Goal: Task Accomplishment & Management: Manage account settings

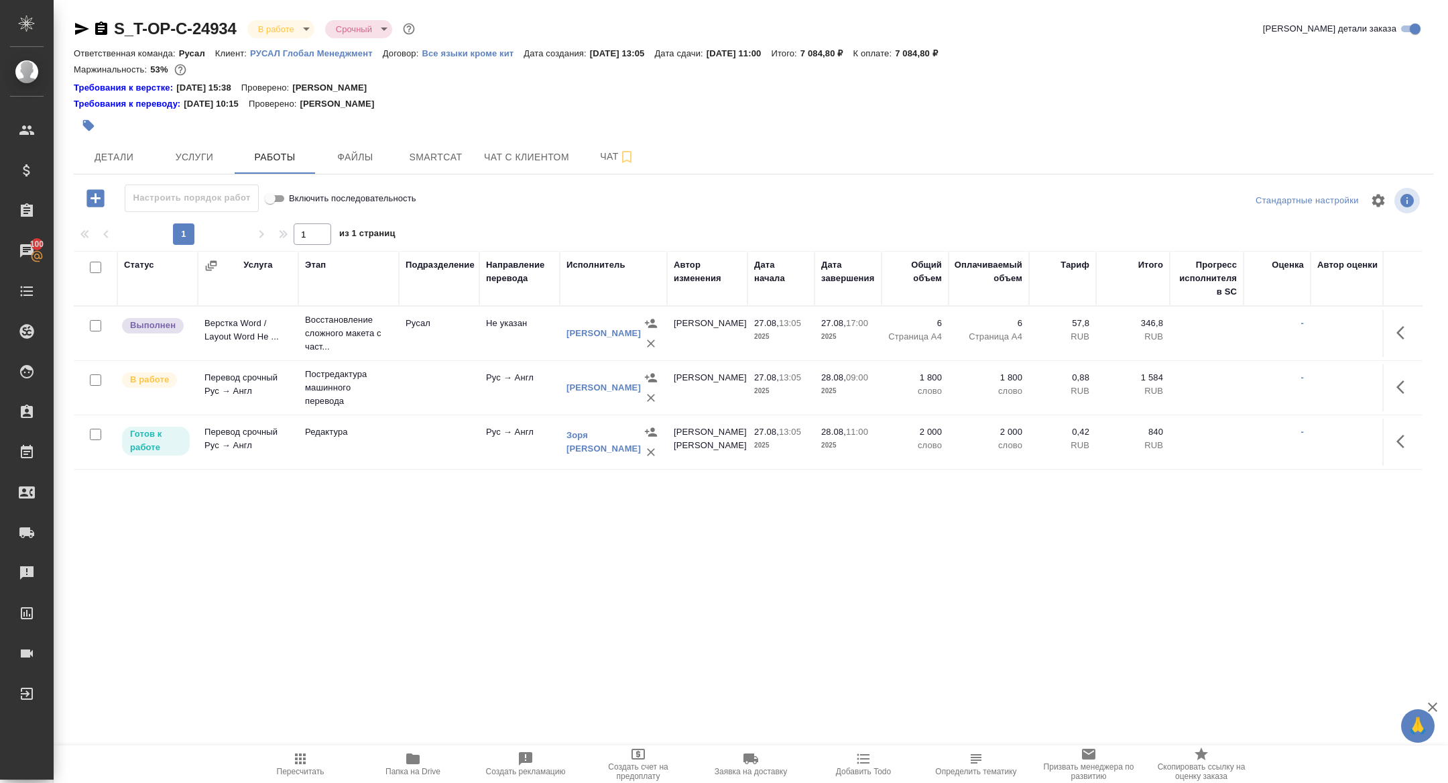
click at [286, 32] on body "🙏 .cls-1 fill:#fff; AWATERA Zhuravleva Alexandra Клиенты Спецификации Заказы 10…" at bounding box center [724, 391] width 1448 height 783
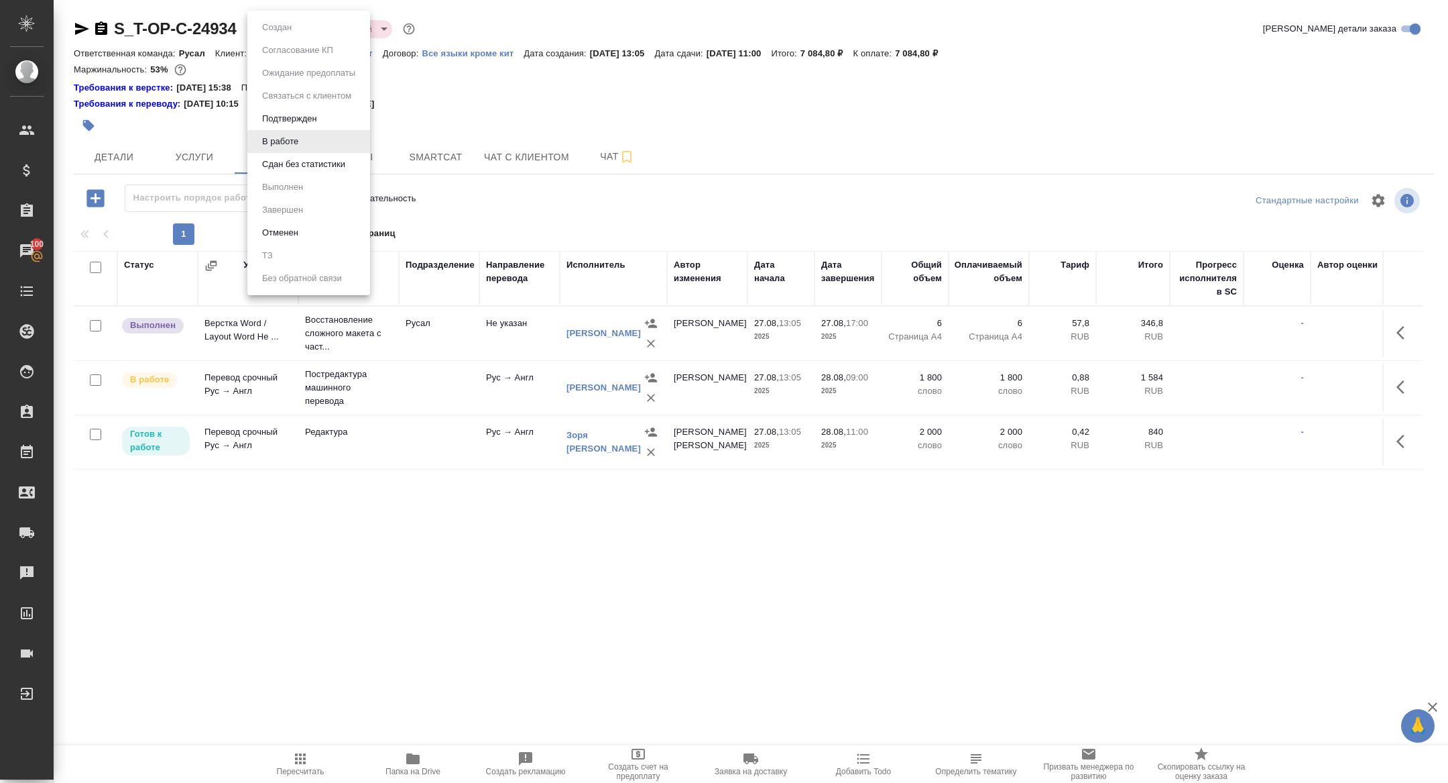
click at [479, 168] on div at bounding box center [724, 391] width 1448 height 783
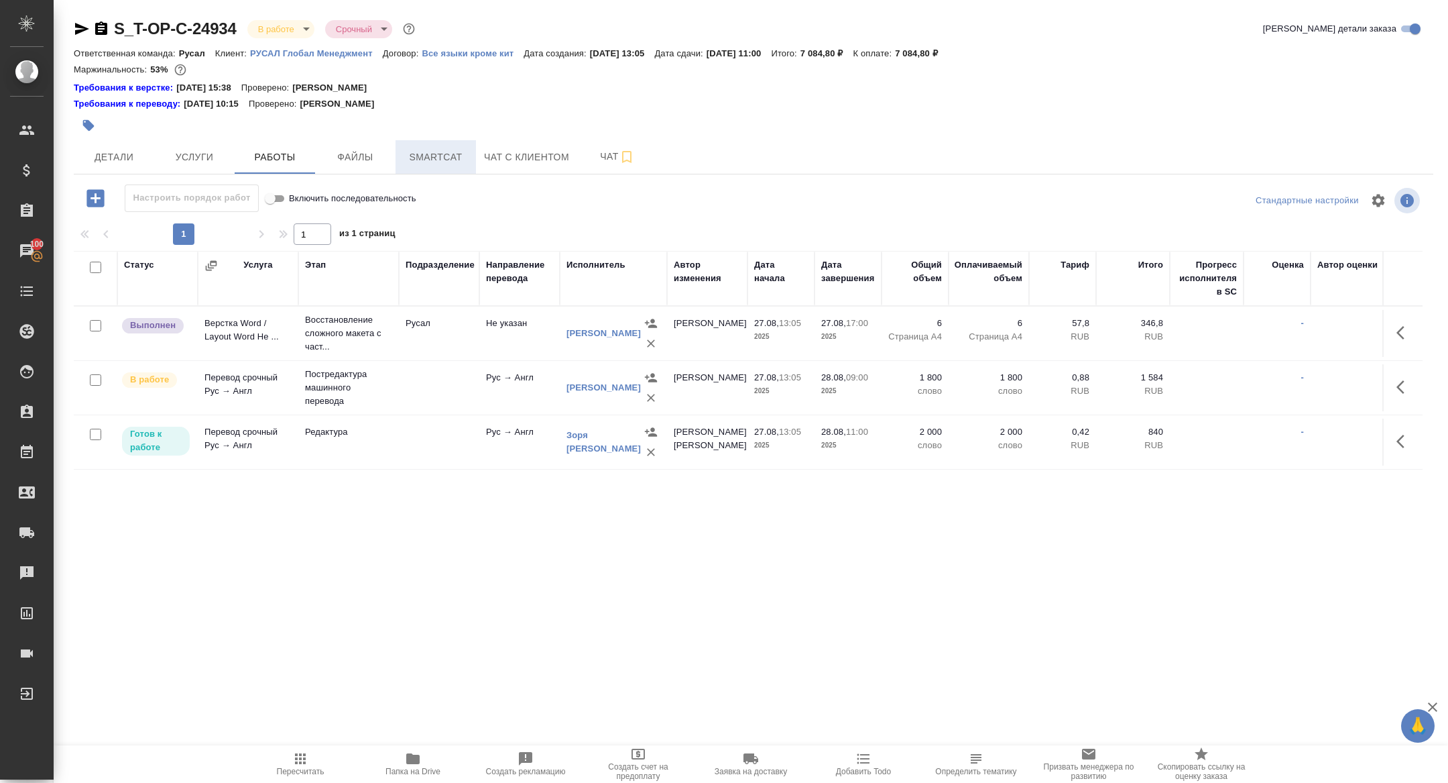
click at [435, 157] on span "Smartcat" at bounding box center [436, 157] width 64 height 17
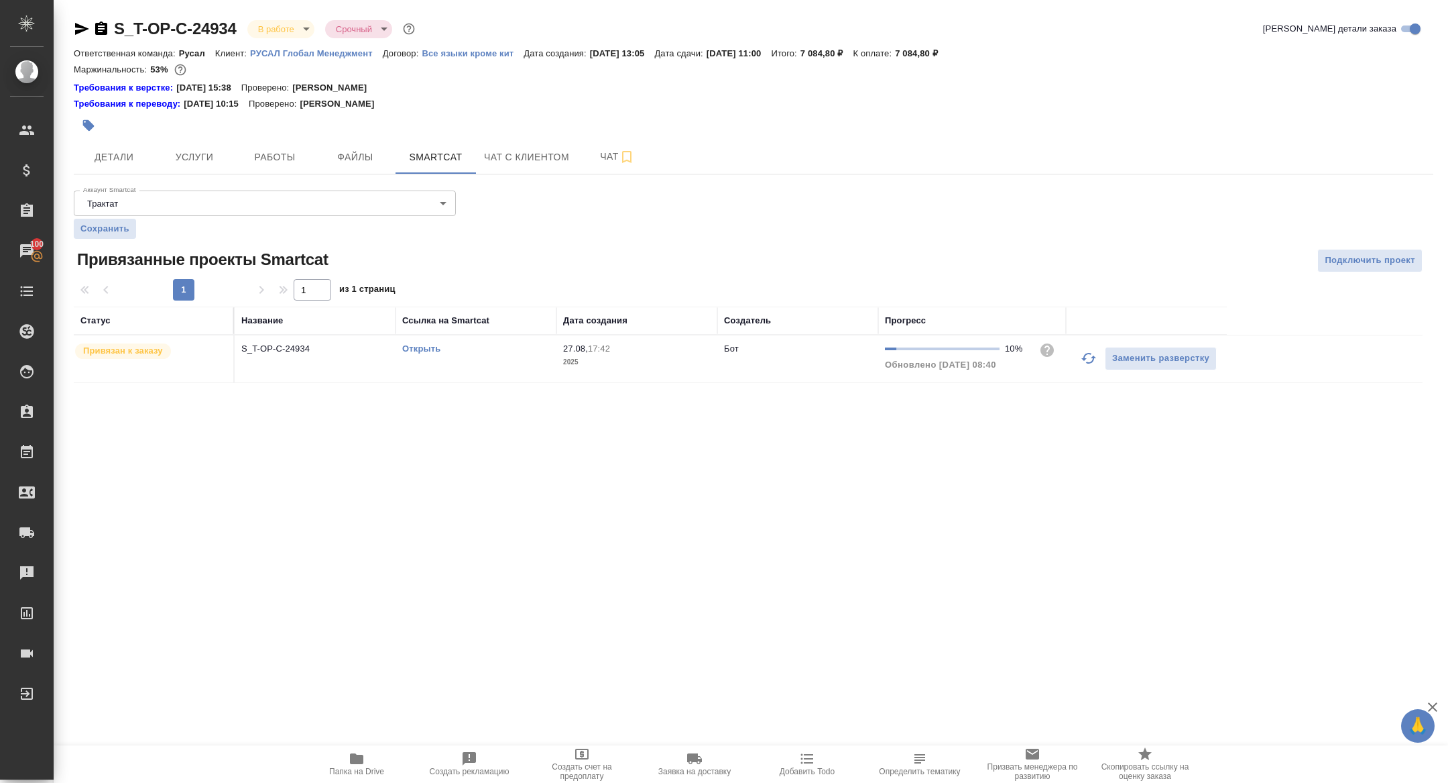
click at [424, 351] on link "Открыть" at bounding box center [421, 348] width 38 height 10
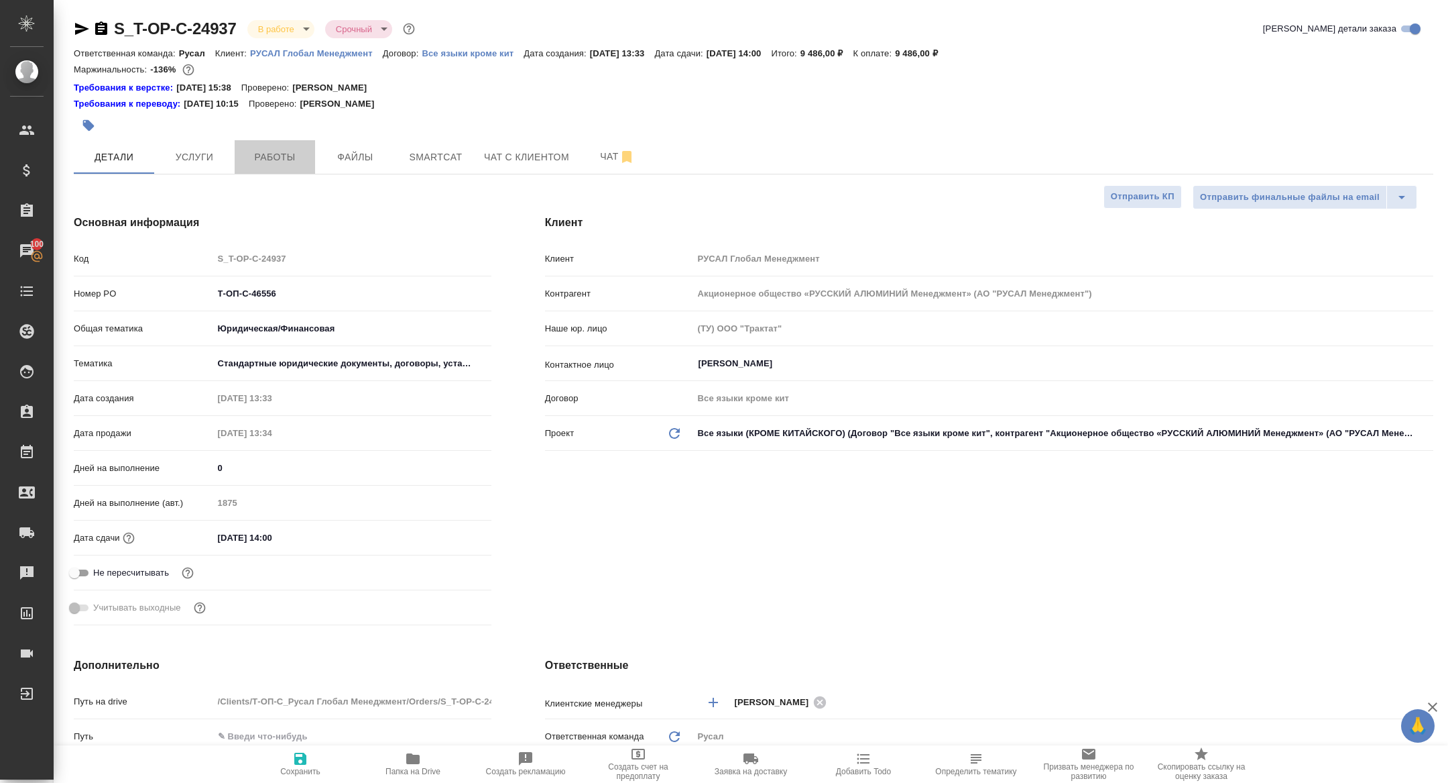
select select "RU"
click at [299, 165] on button "Работы" at bounding box center [275, 157] width 80 height 34
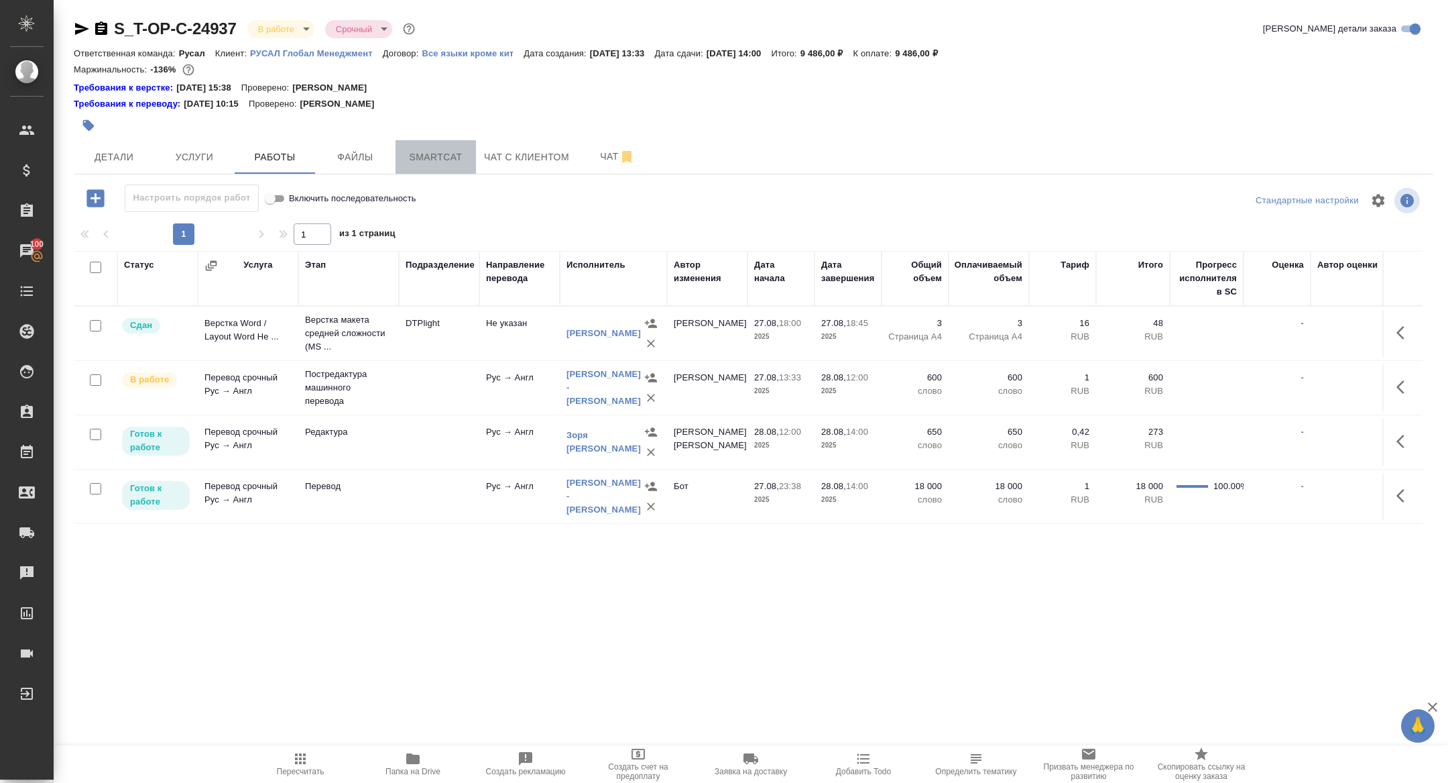
click at [431, 168] on button "Smartcat" at bounding box center [436, 157] width 80 height 34
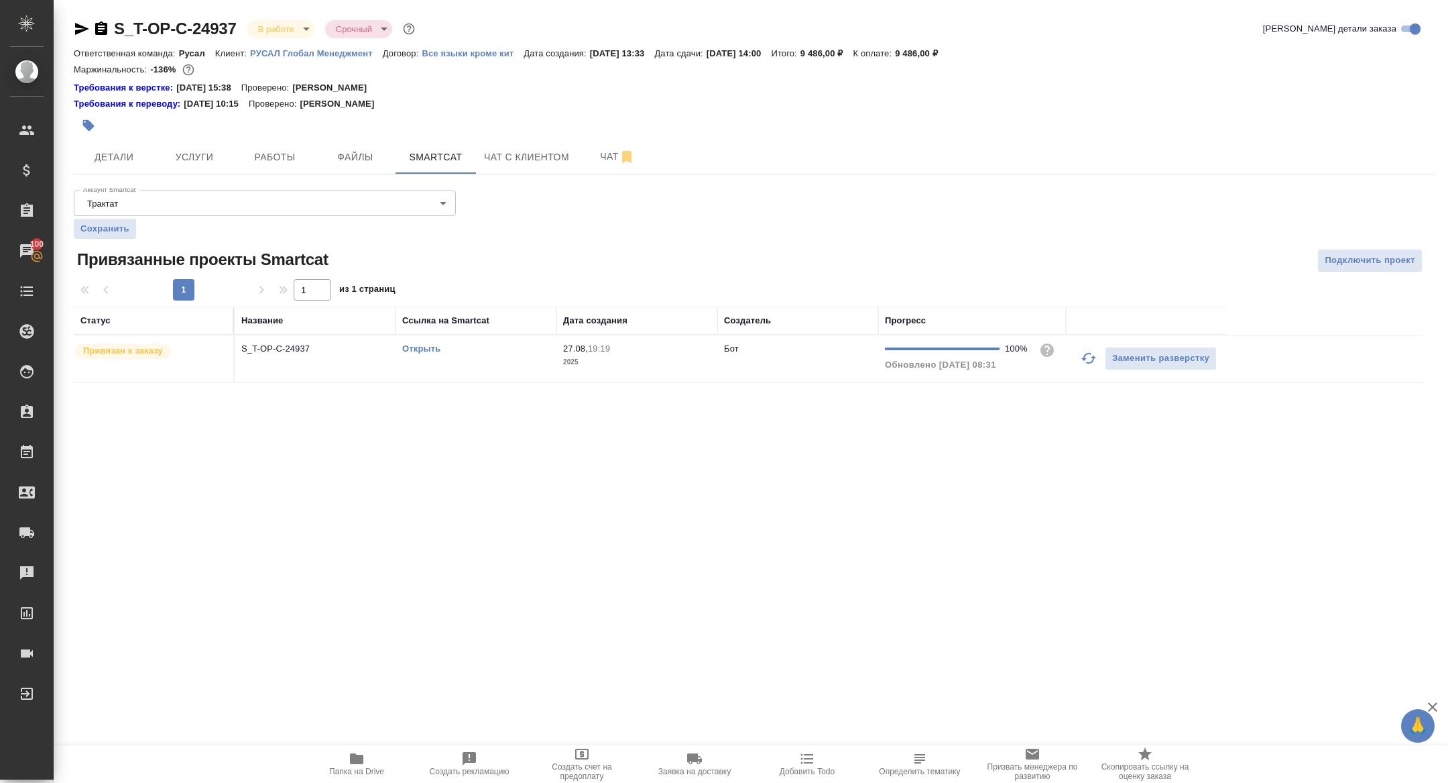
click at [424, 349] on link "Открыть" at bounding box center [421, 348] width 38 height 10
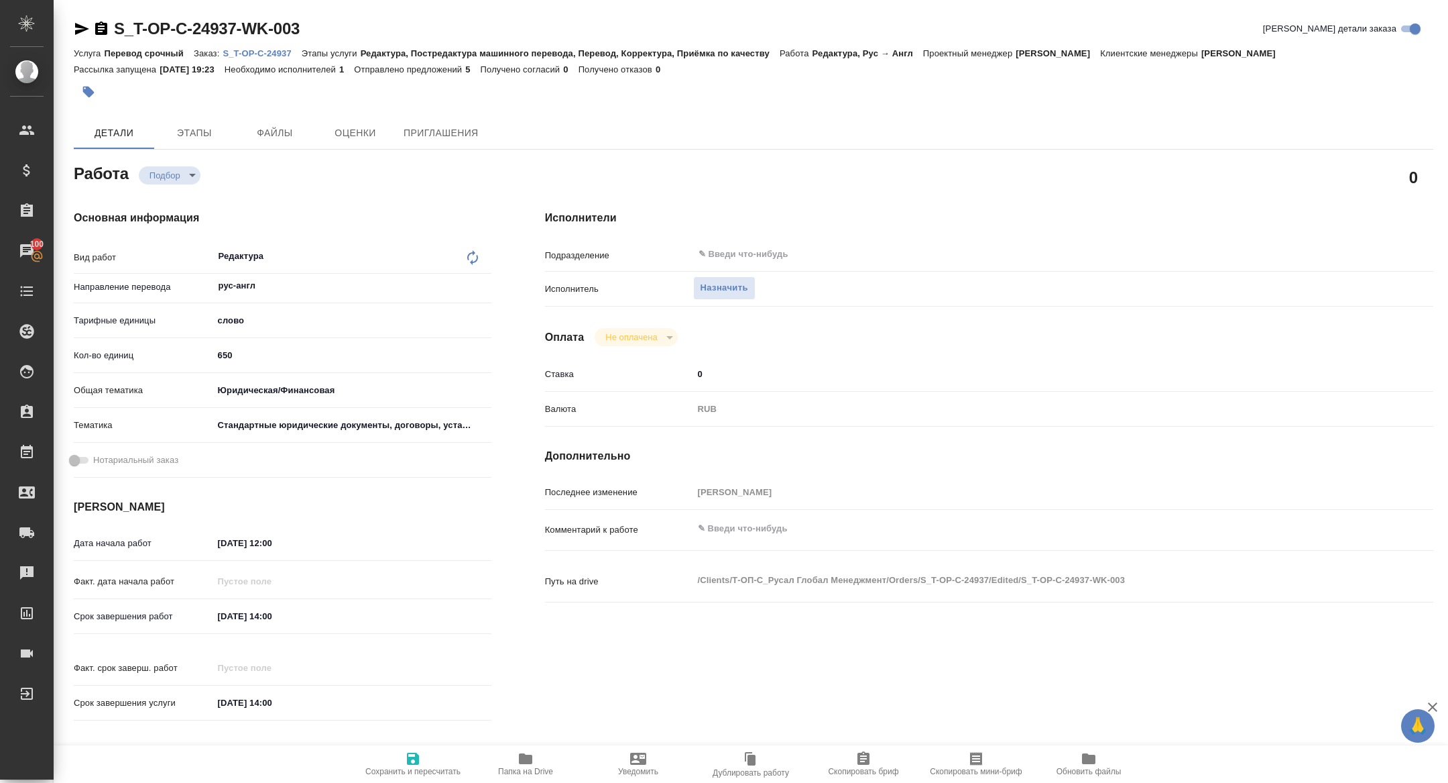
click at [276, 50] on p "S_T-OP-C-24937" at bounding box center [262, 53] width 78 height 10
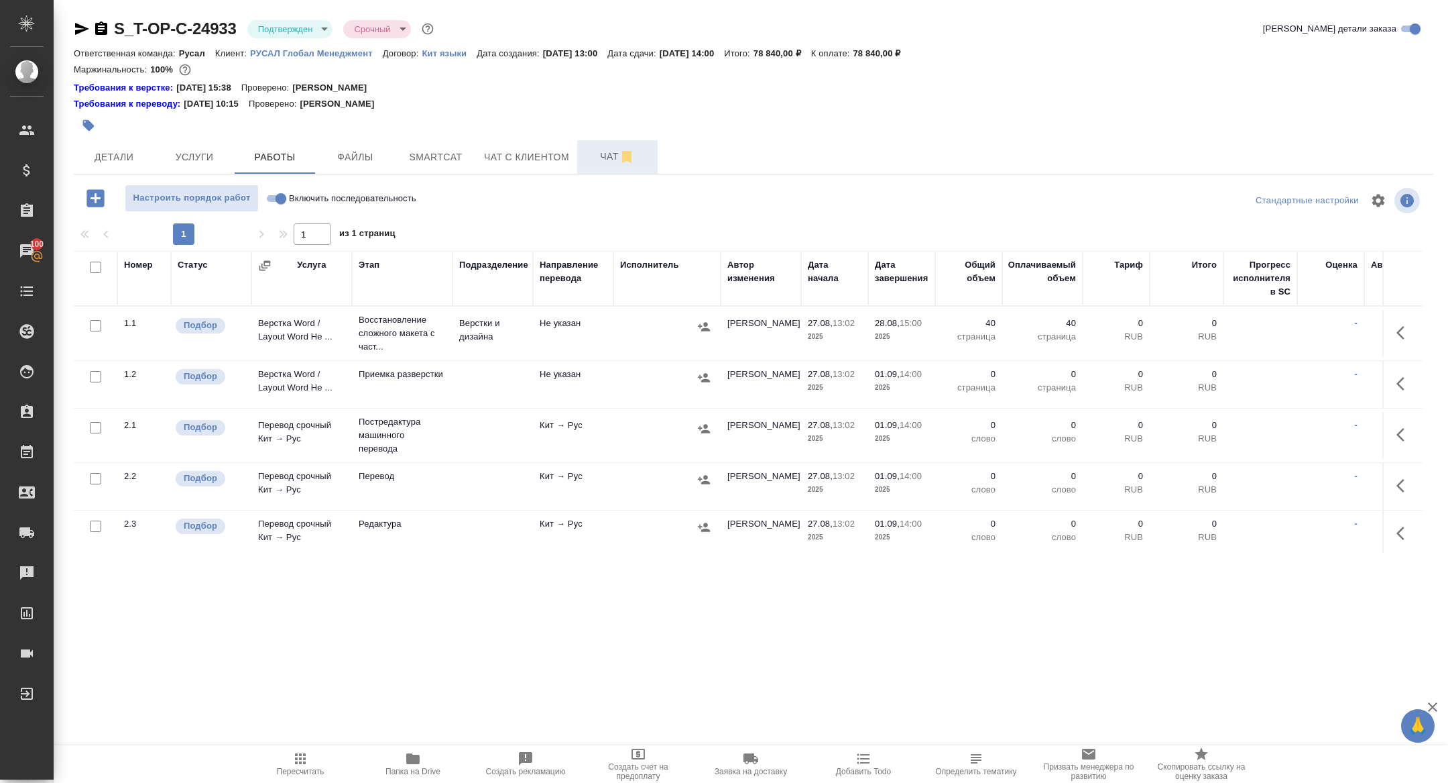
click at [596, 144] on button "Чат" at bounding box center [617, 157] width 80 height 34
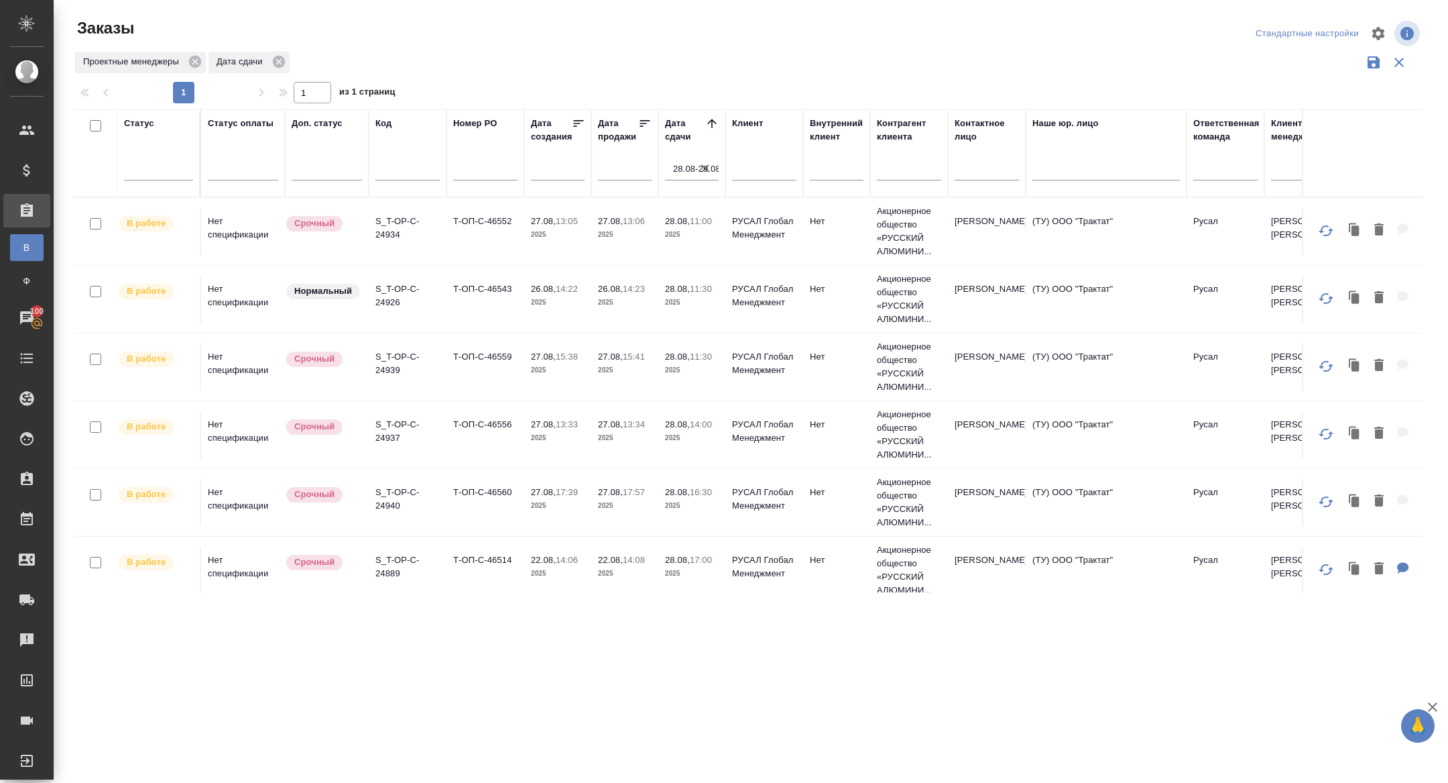
click at [392, 173] on input "text" at bounding box center [408, 171] width 64 height 17
paste input "S_T-OP-C-24901"
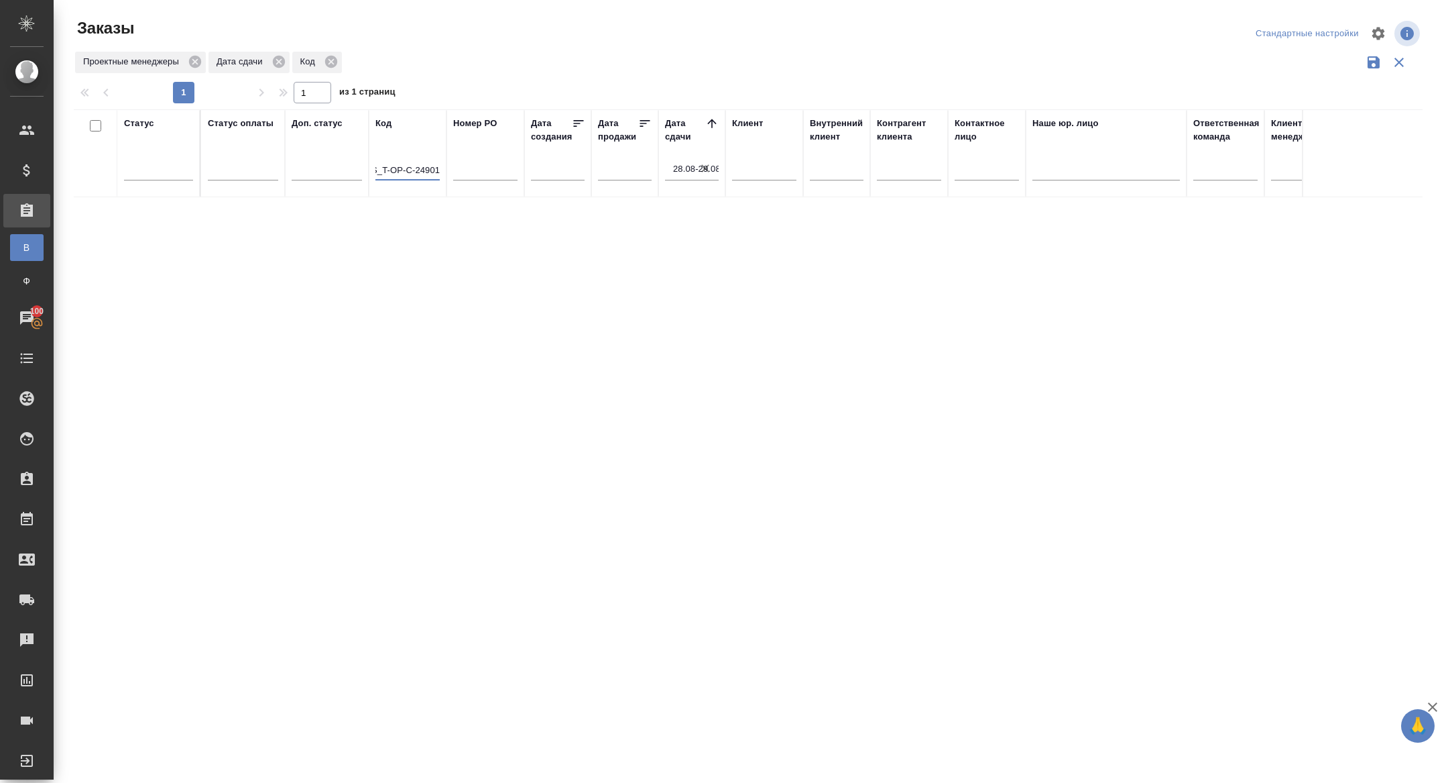
type input "S_T-OP-C-24901"
click at [703, 170] on icon "button" at bounding box center [705, 168] width 13 height 13
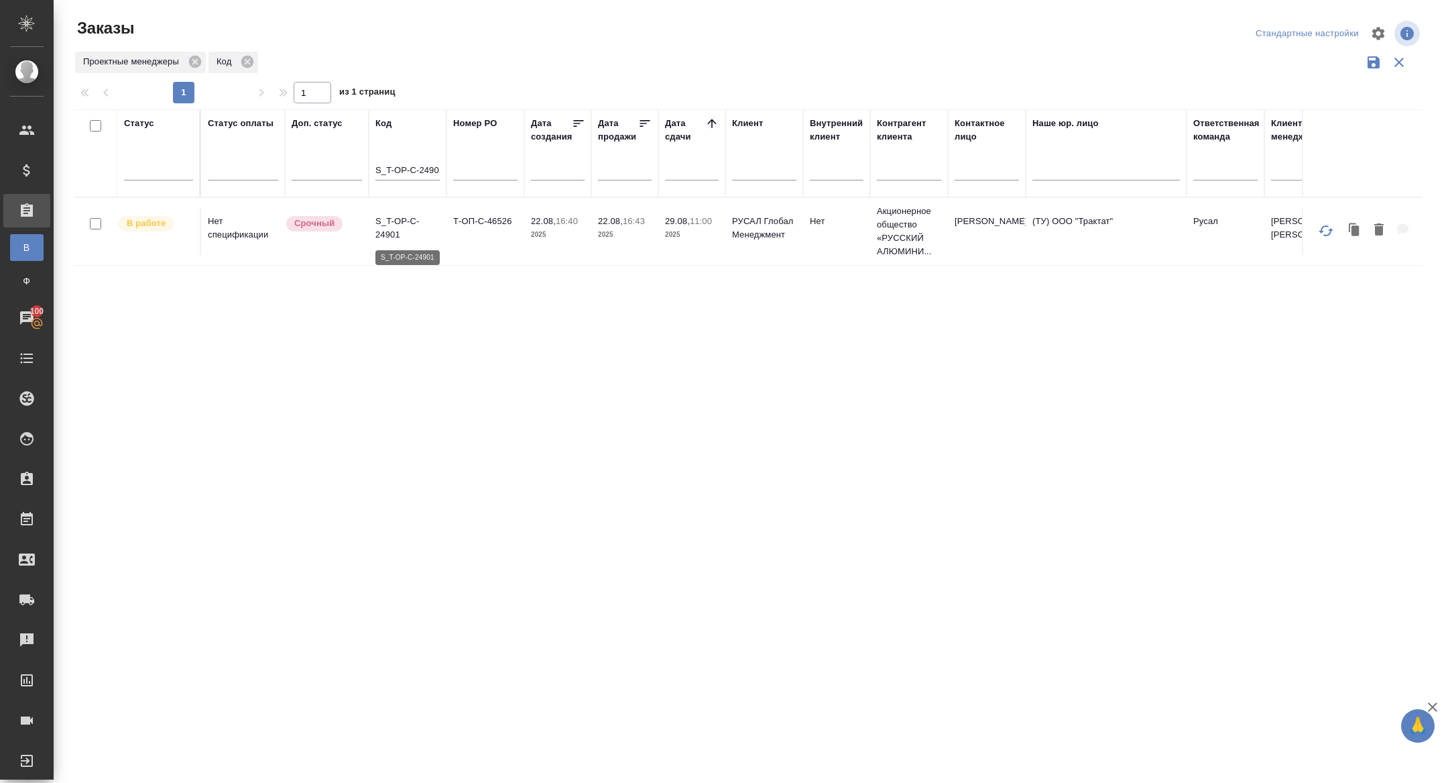
click at [388, 231] on p "S_T-OP-C-24901" at bounding box center [408, 228] width 64 height 27
click at [387, 165] on input "S_T-OP-C-24901" at bounding box center [408, 171] width 64 height 17
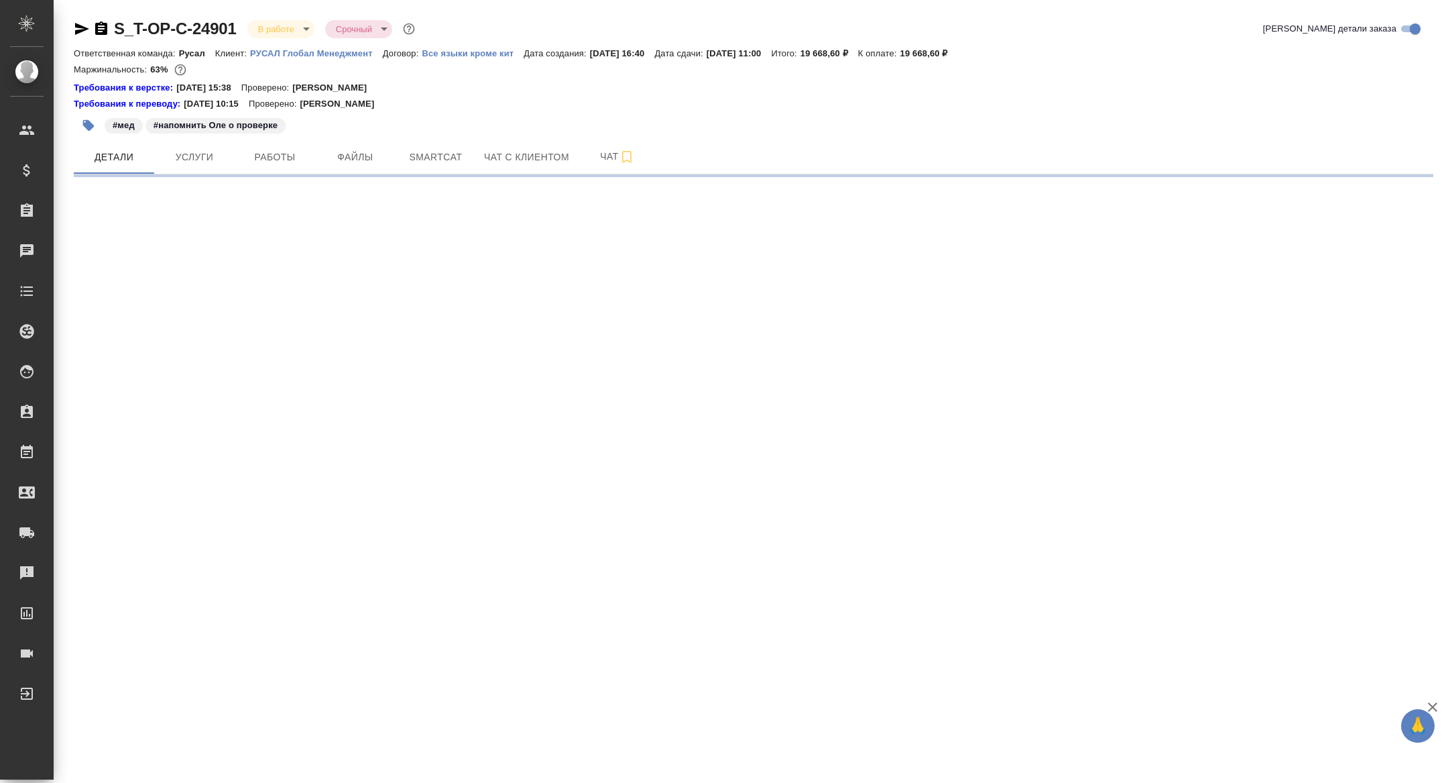
select select "RU"
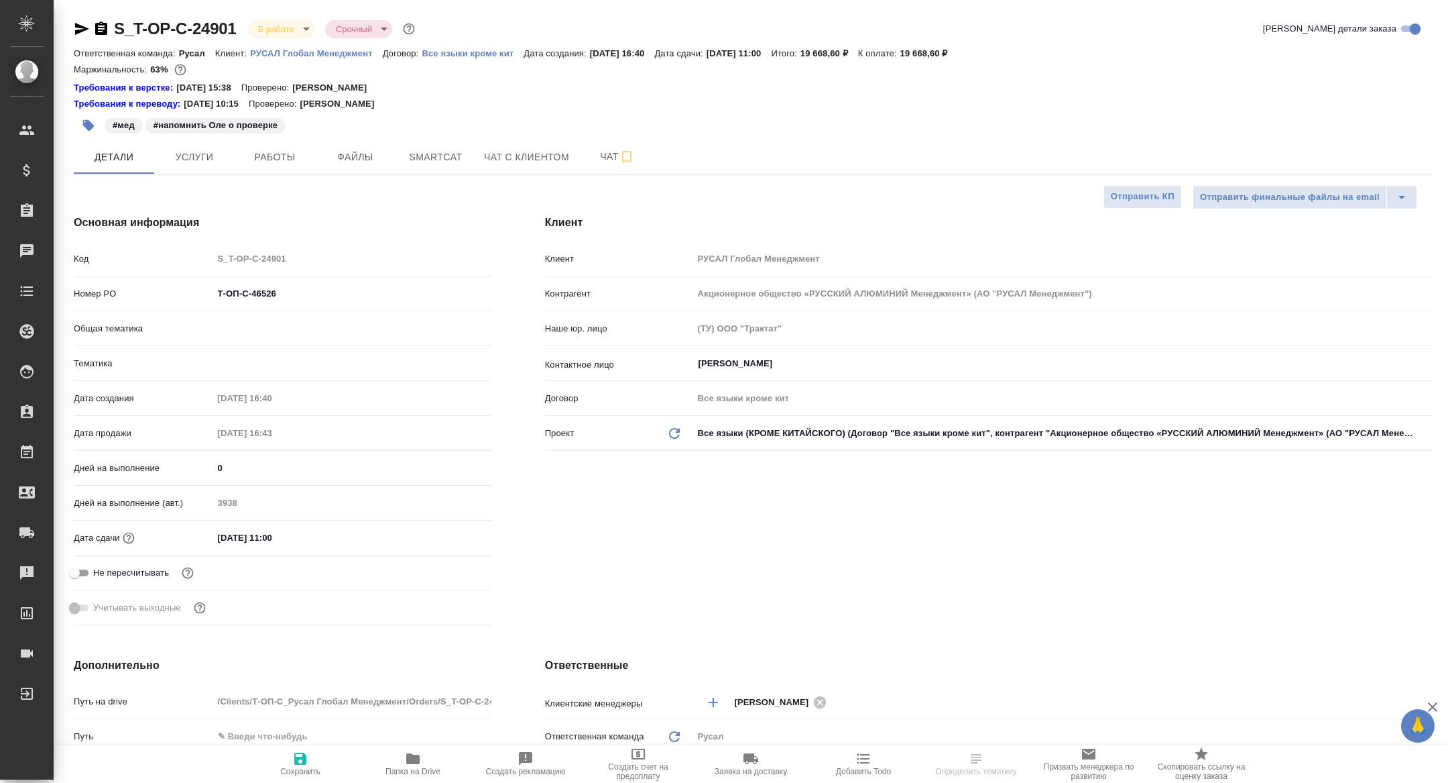
type textarea "x"
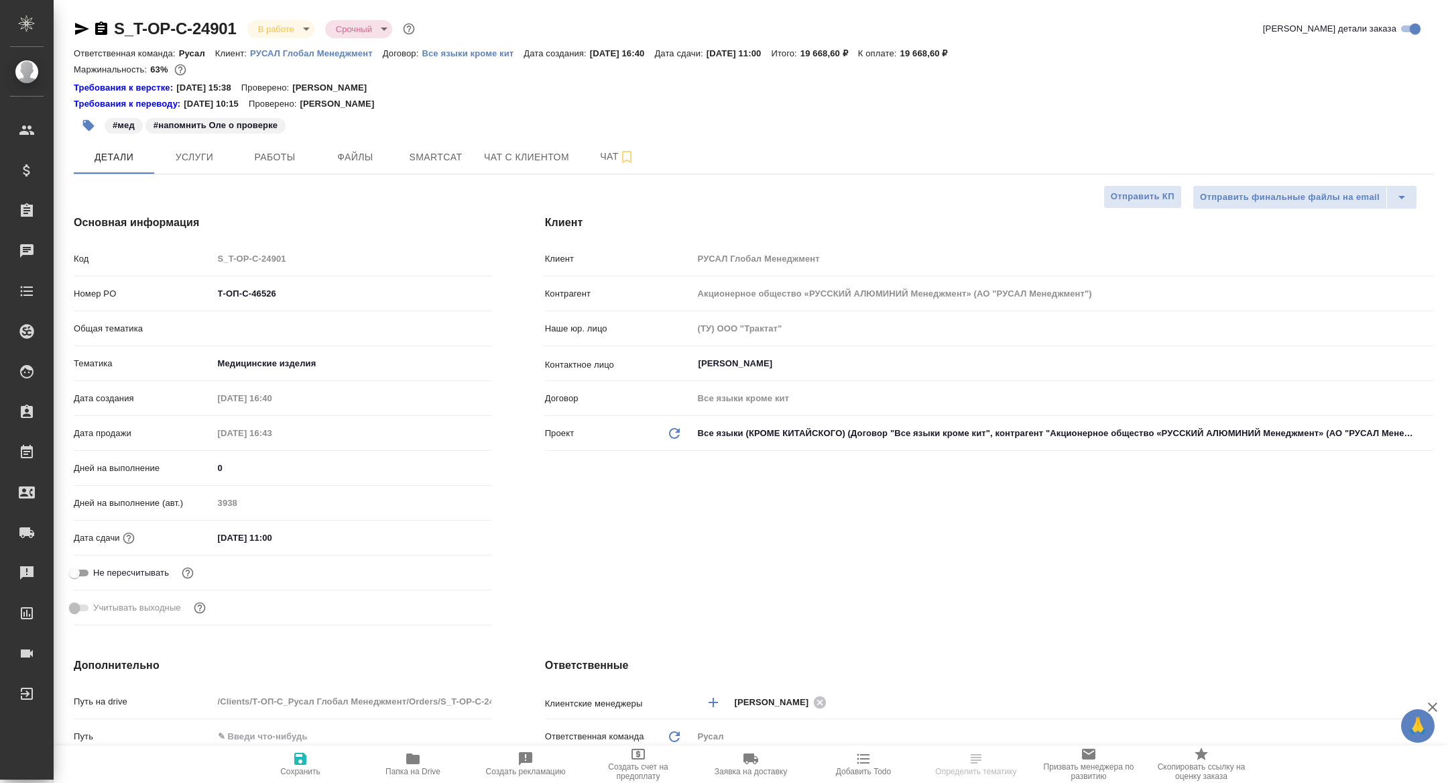
type textarea "x"
type input "[PERSON_NAME]"
click at [418, 760] on icon "button" at bounding box center [412, 758] width 13 height 11
type textarea "x"
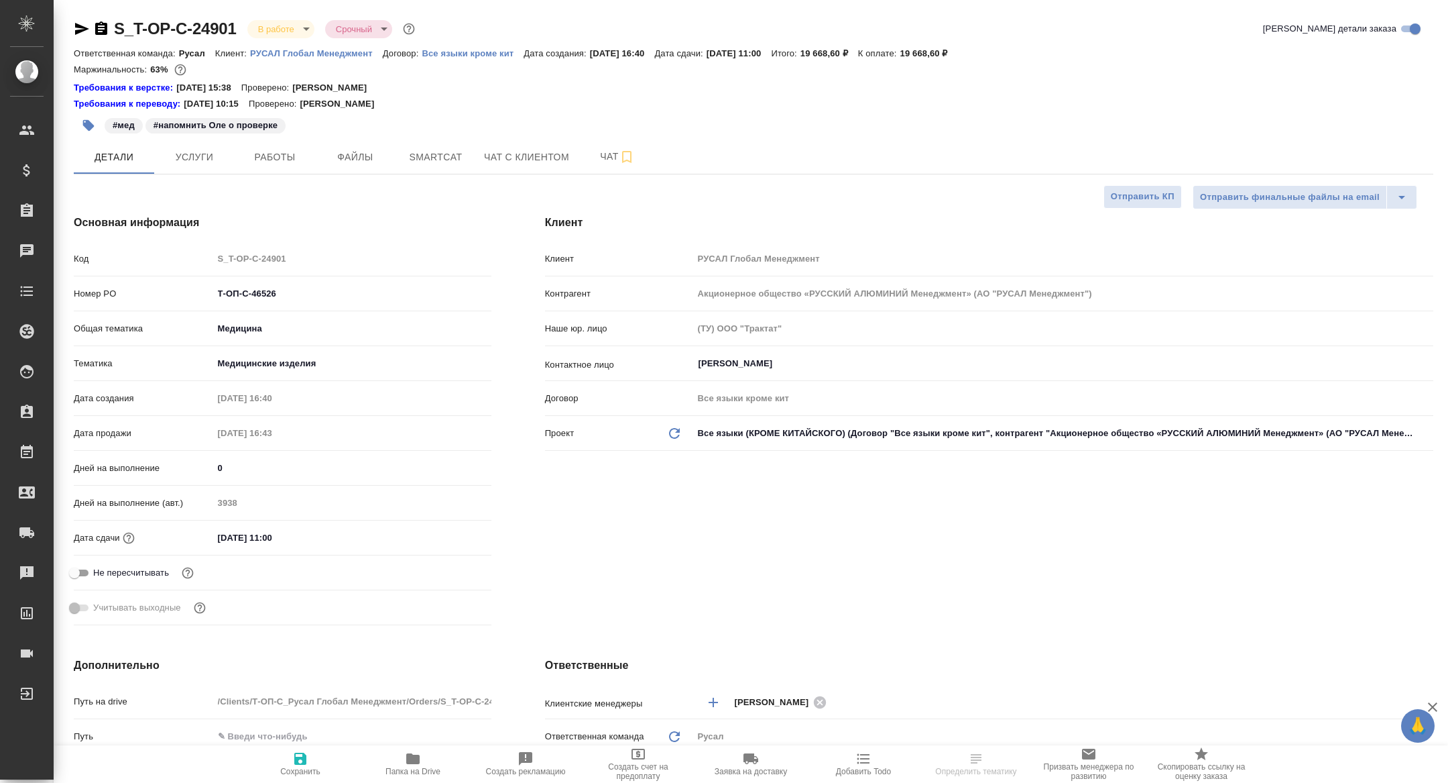
type textarea "x"
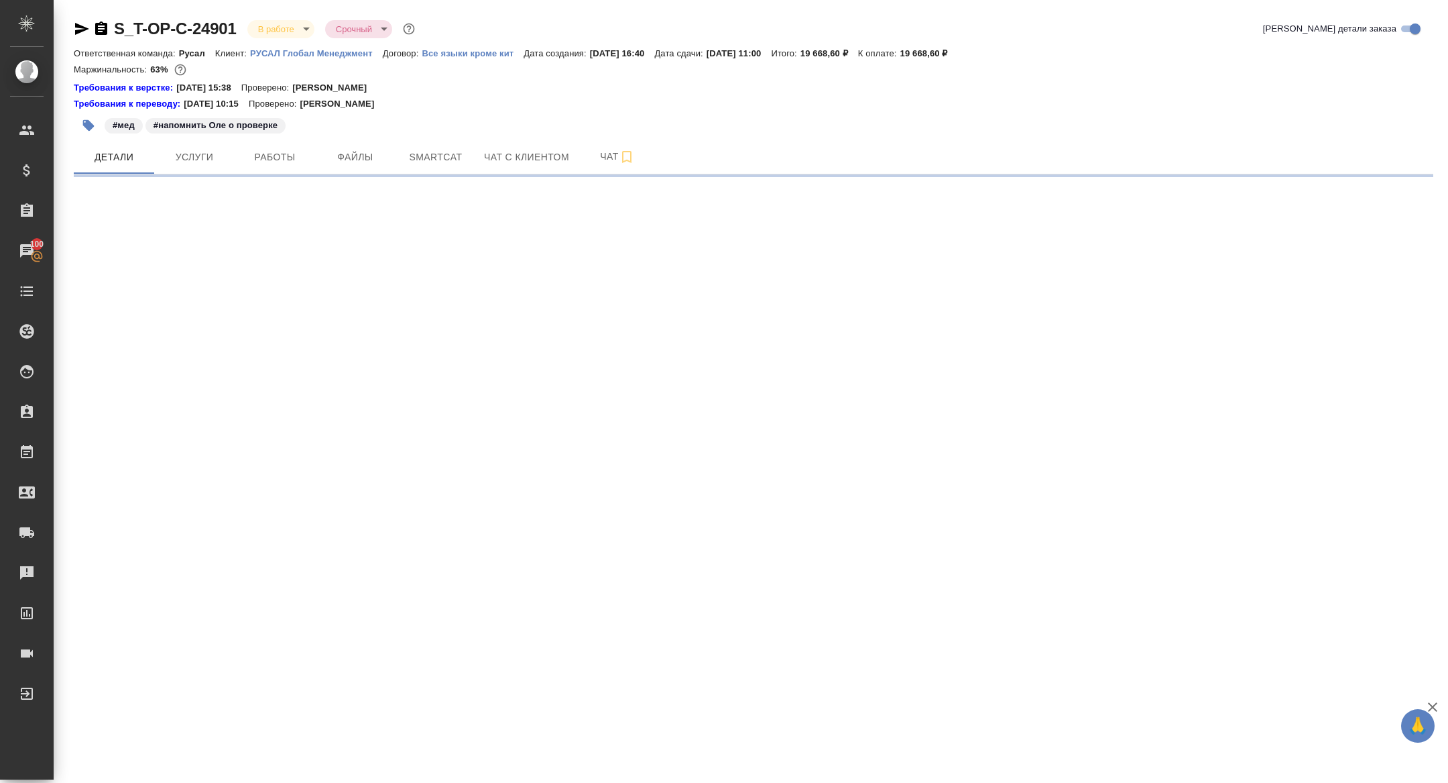
select select "RU"
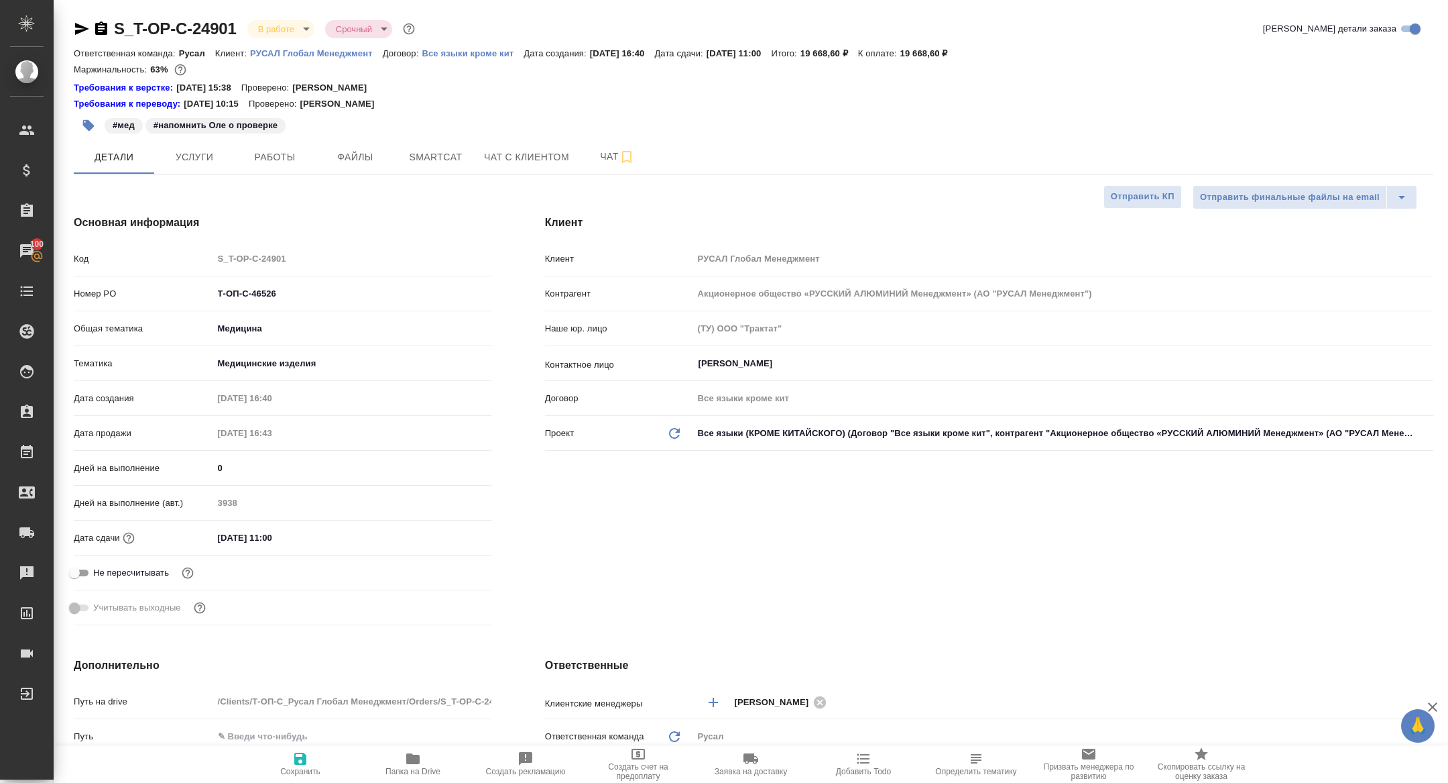
type textarea "x"
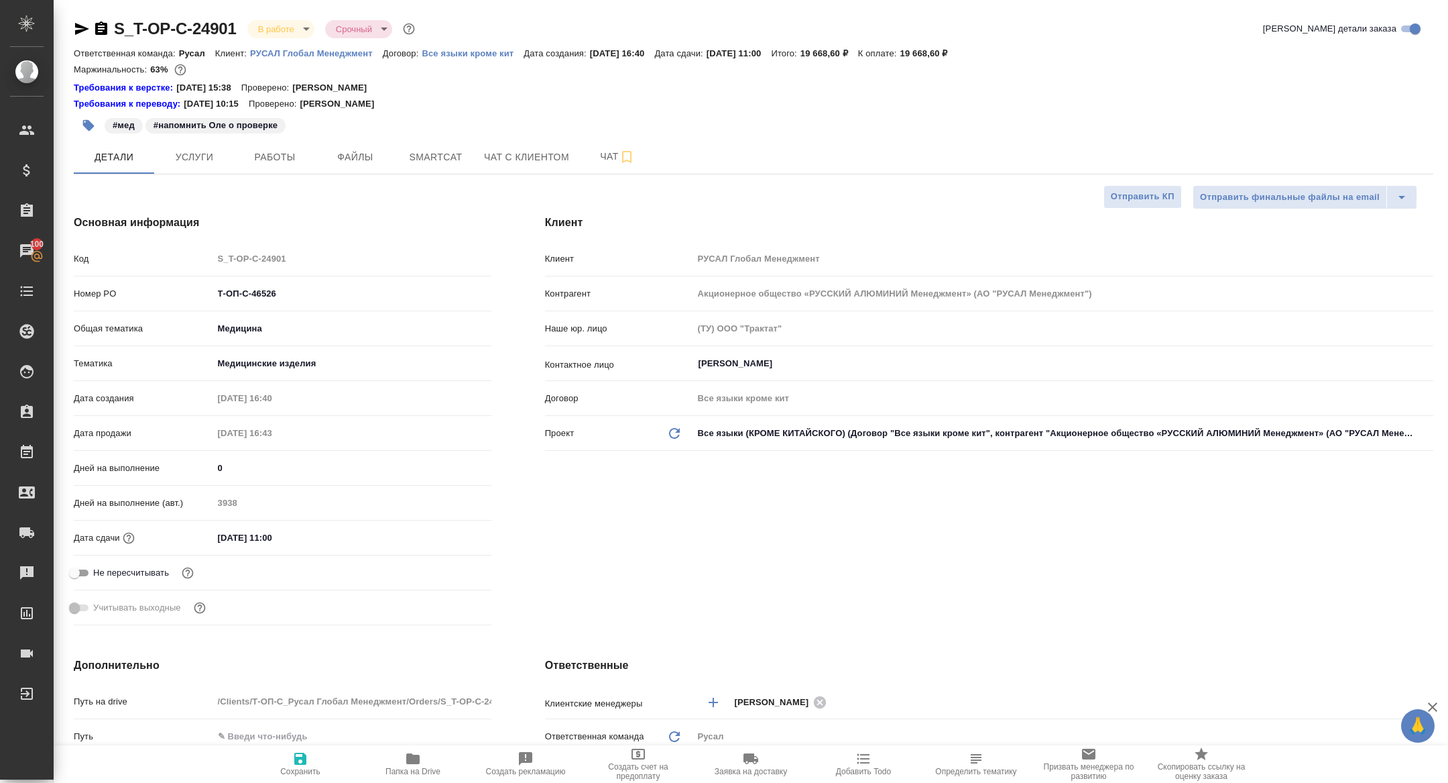
type textarea "x"
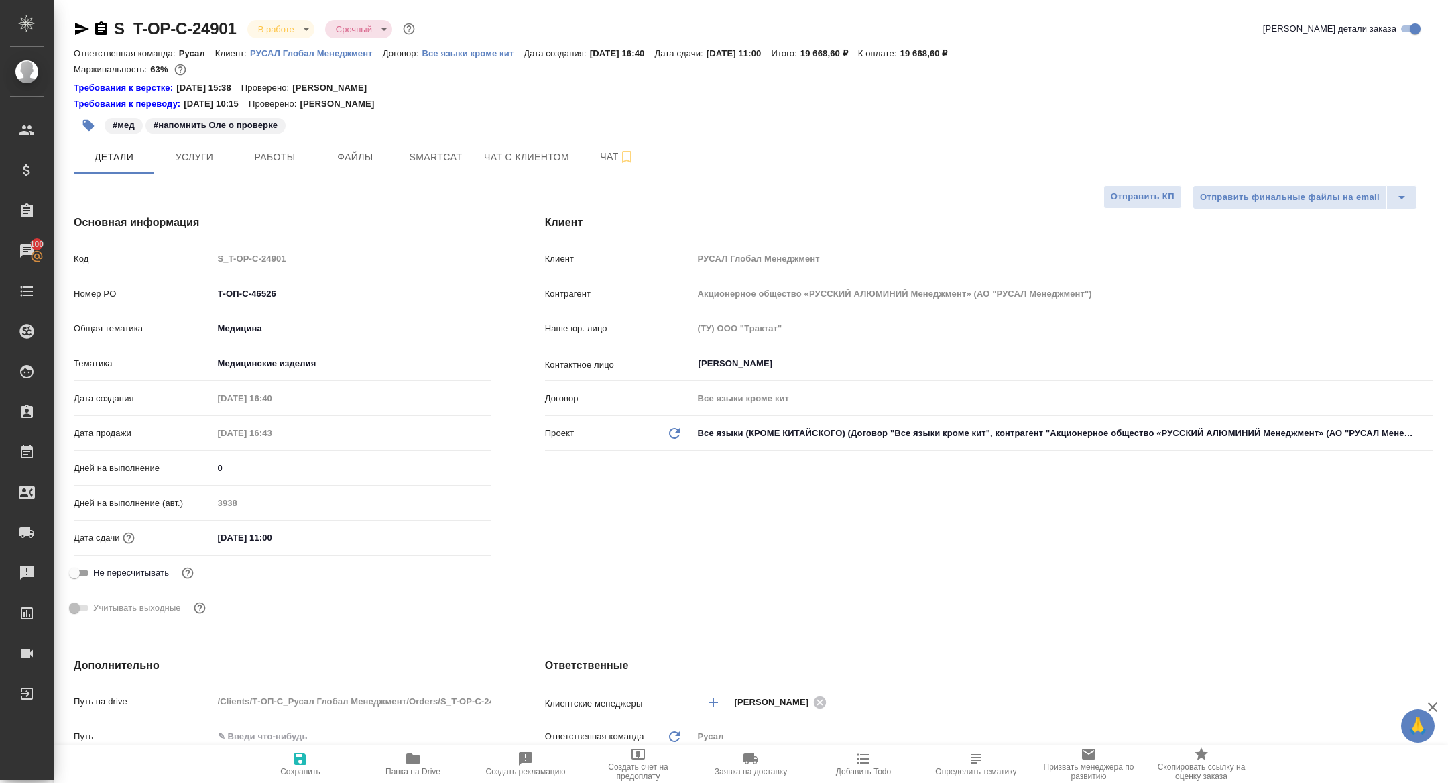
type textarea "x"
click at [257, 146] on button "Работы" at bounding box center [275, 157] width 80 height 34
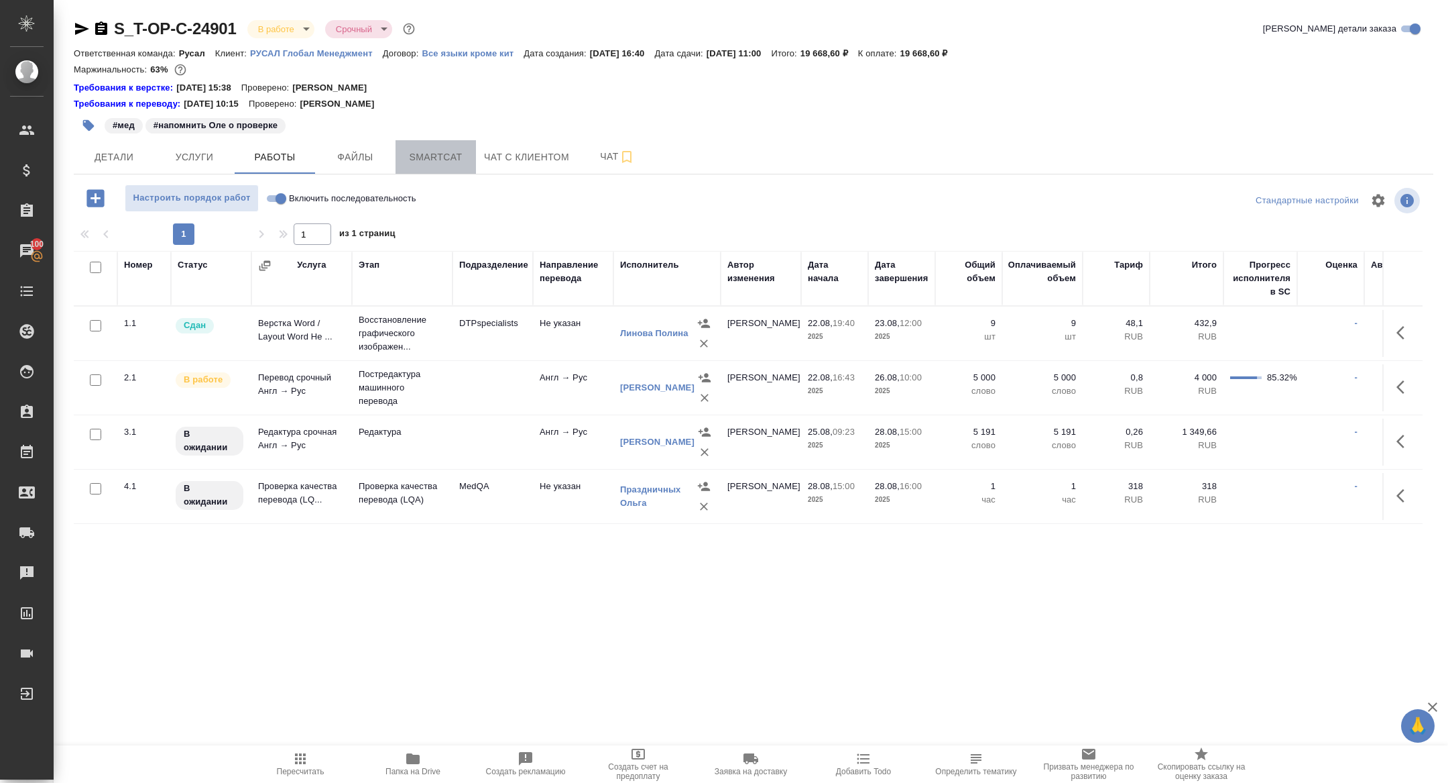
click at [461, 161] on span "Smartcat" at bounding box center [436, 157] width 64 height 17
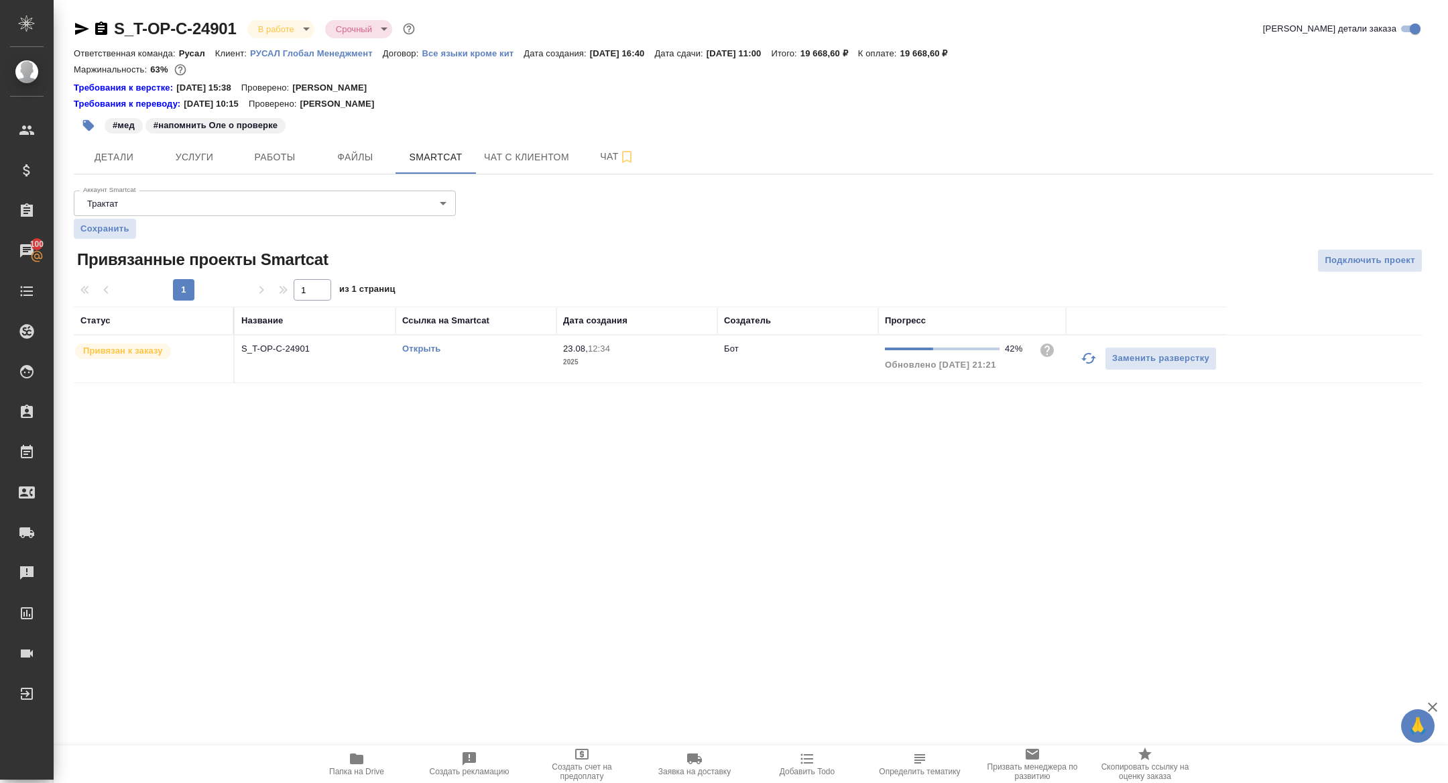
click at [417, 349] on link "Открыть" at bounding box center [421, 348] width 38 height 10
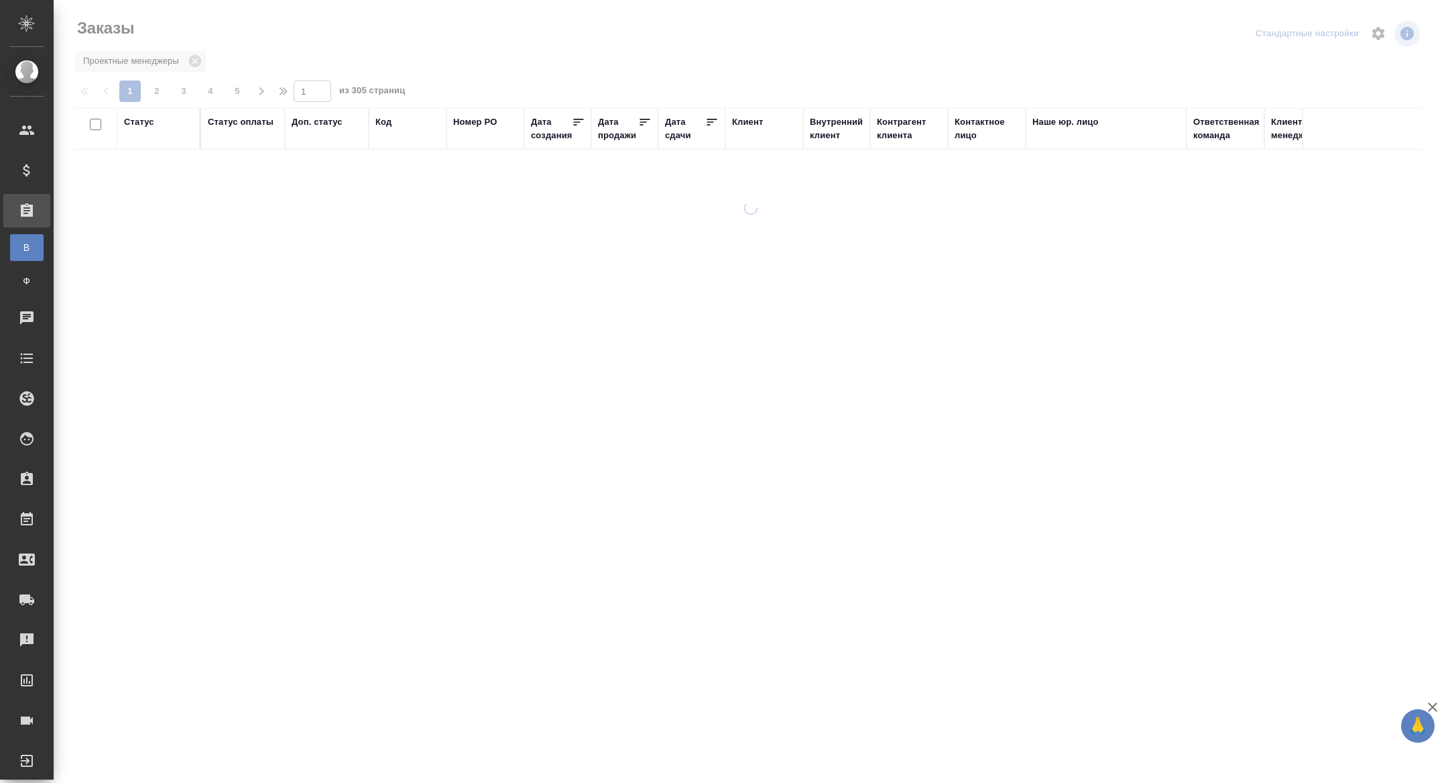
click at [675, 125] on div "Дата сдачи" at bounding box center [685, 128] width 40 height 27
select select "7"
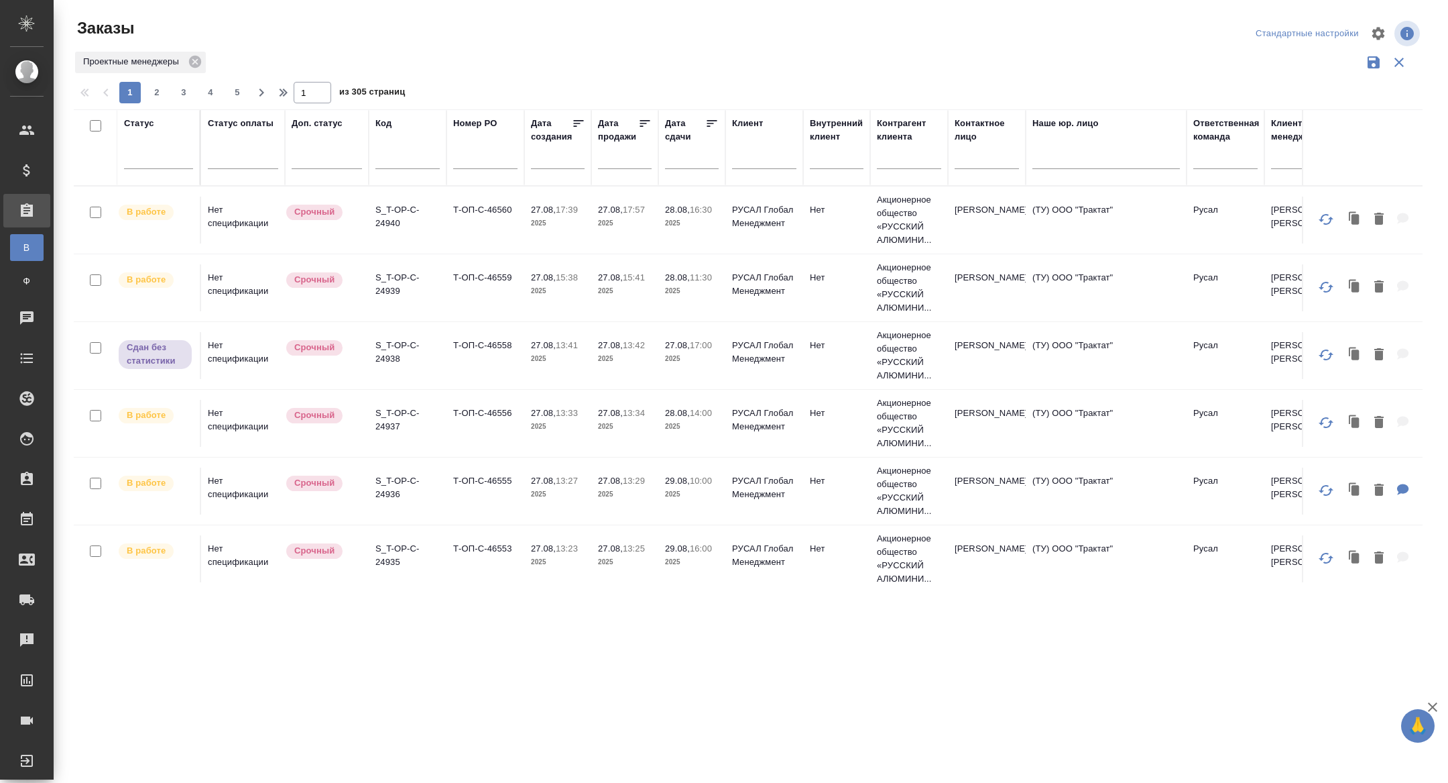
click at [687, 151] on input "text" at bounding box center [696, 158] width 46 height 19
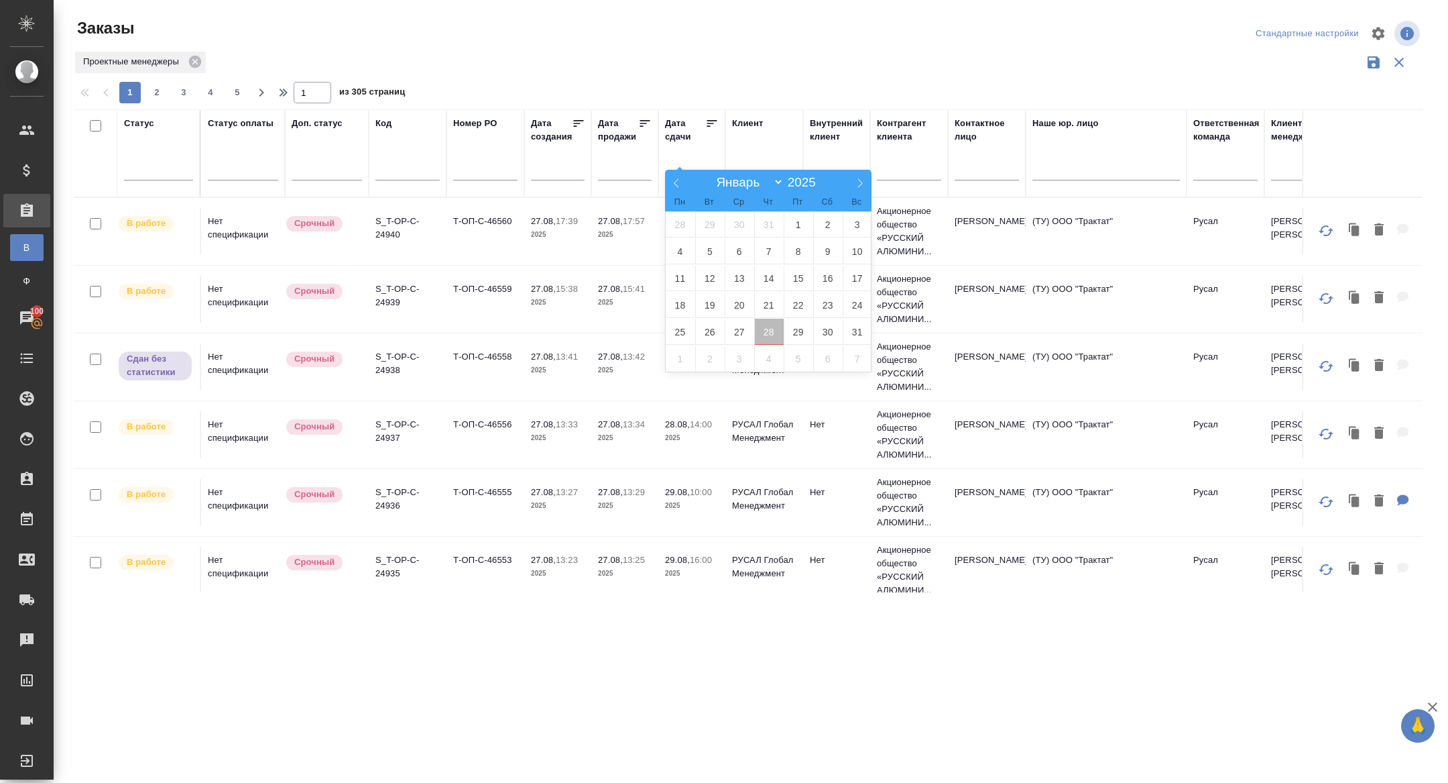
click at [771, 332] on span "28" at bounding box center [769, 332] width 30 height 26
type div "2025-08-27T21:00:00.000Z"
click at [799, 332] on span "29" at bounding box center [799, 332] width 30 height 26
click at [707, 124] on icon at bounding box center [711, 123] width 13 height 13
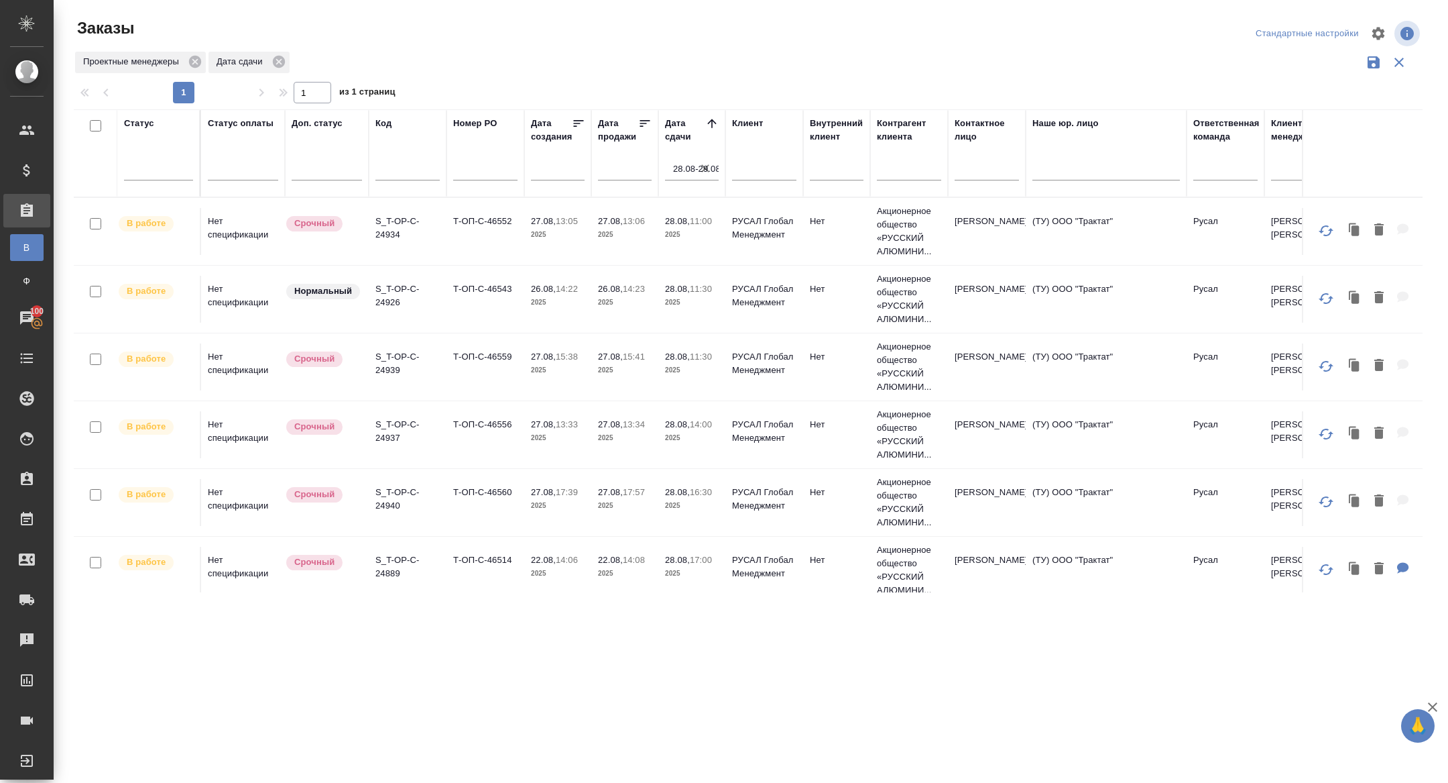
scroll to position [10, 0]
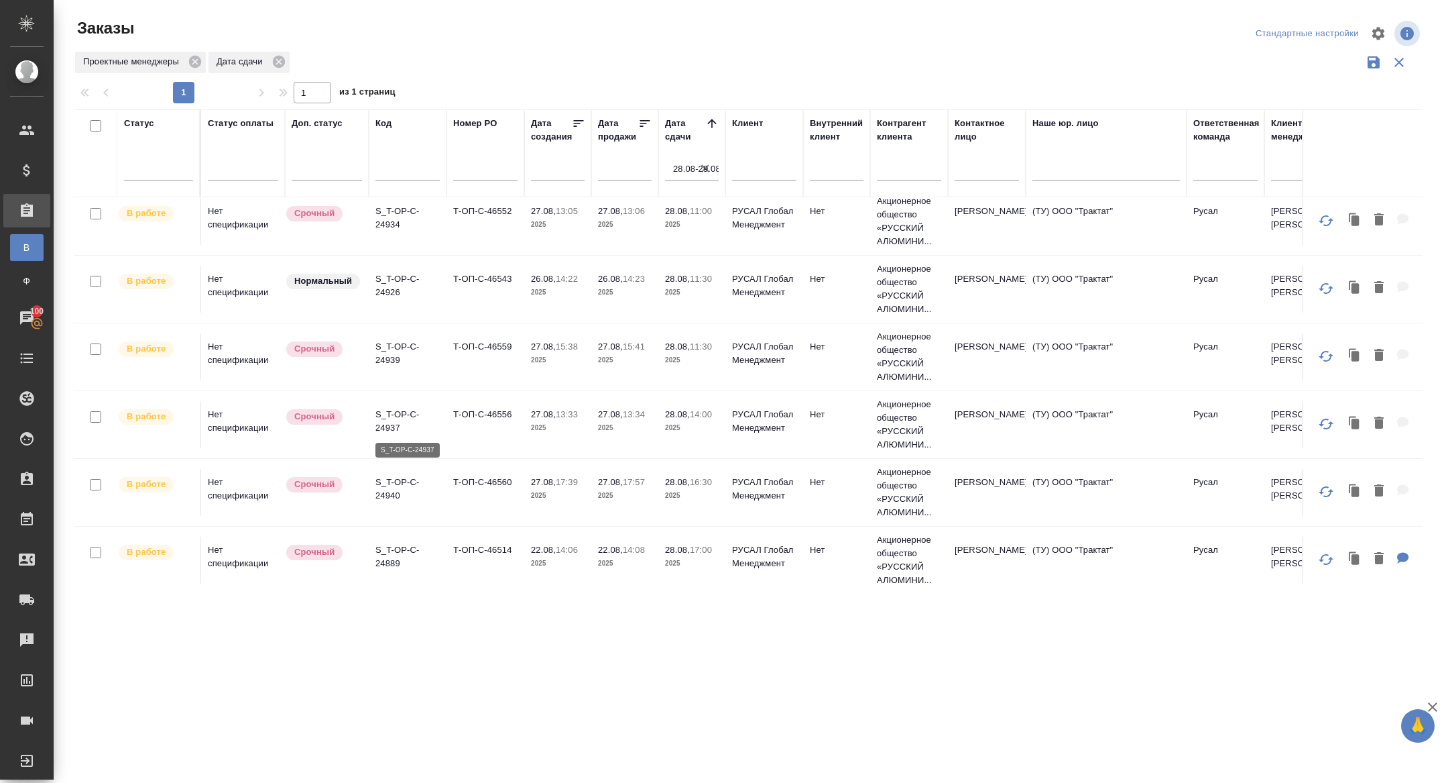
click at [388, 414] on p "S_T-OP-C-24937" at bounding box center [408, 421] width 64 height 27
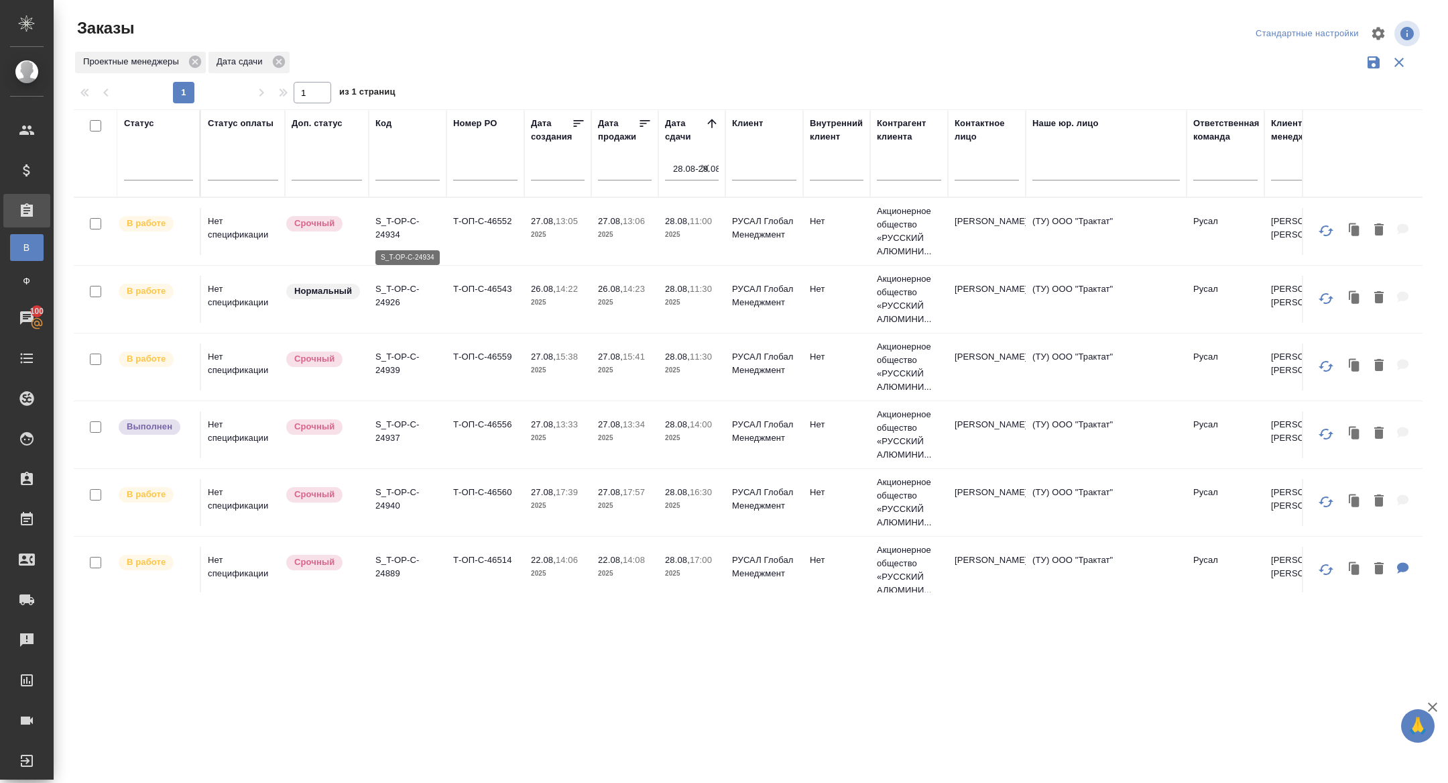
click at [385, 232] on p "S_T-OP-C-24934" at bounding box center [408, 228] width 64 height 27
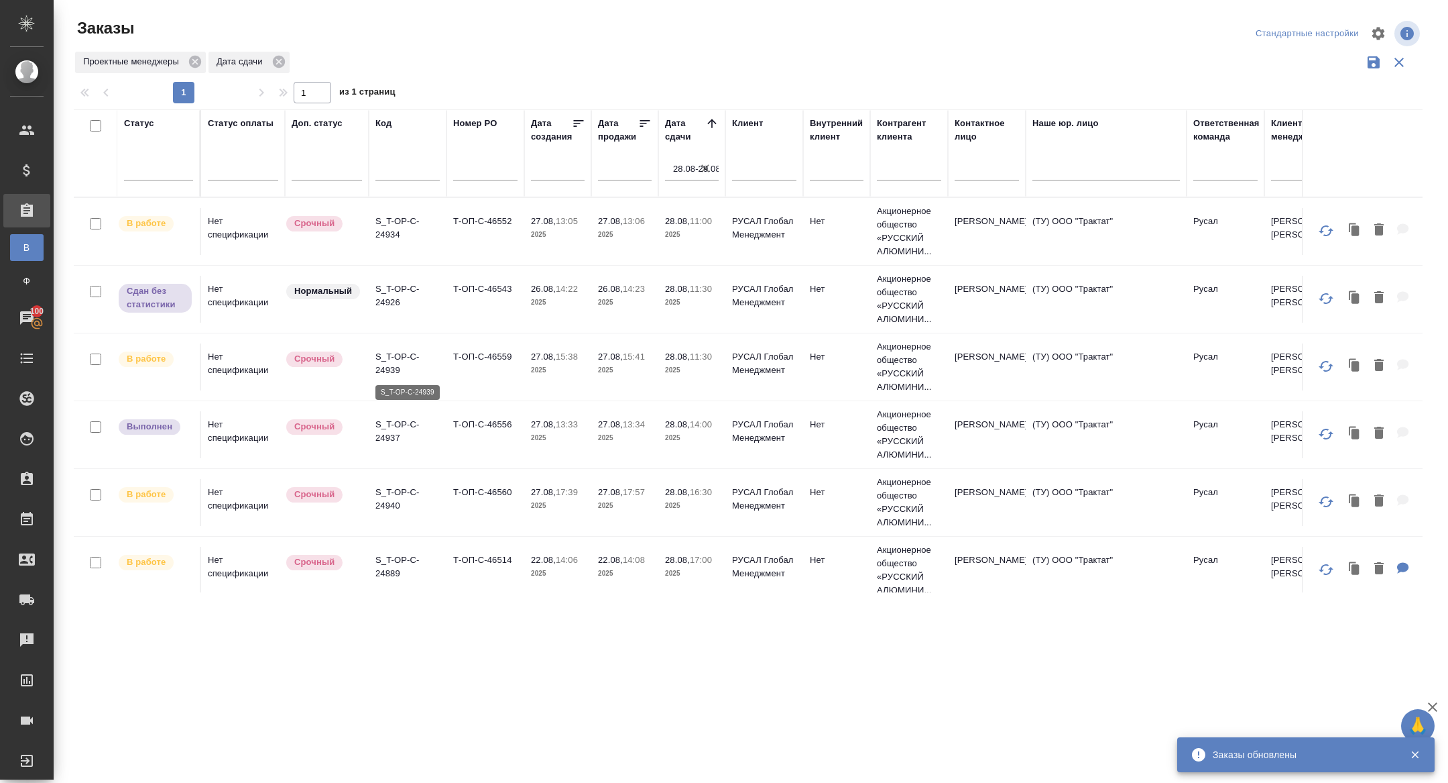
click at [392, 367] on p "S_T-OP-C-24939" at bounding box center [408, 363] width 64 height 27
click at [401, 364] on p "S_T-OP-C-24939" at bounding box center [408, 363] width 64 height 27
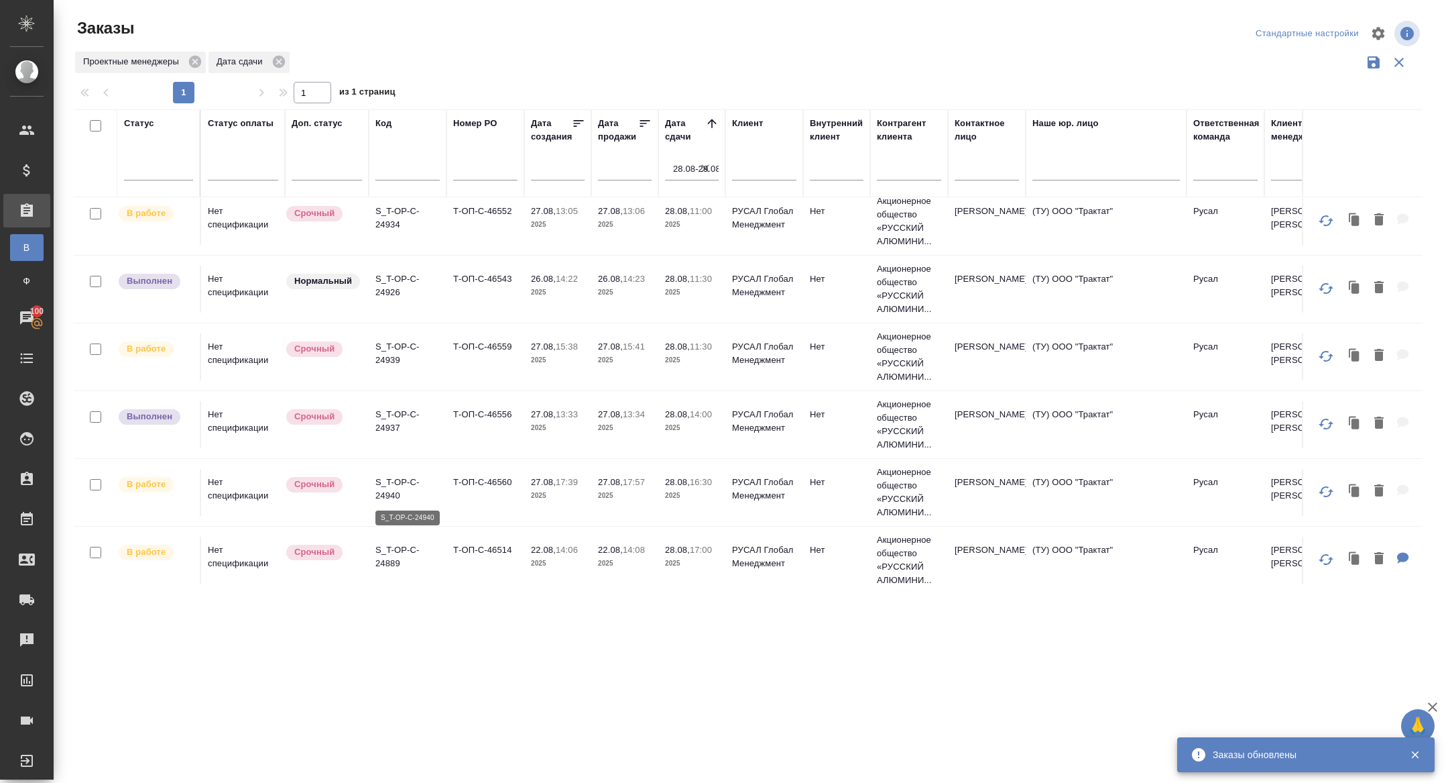
click at [390, 498] on p "S_T-OP-C-24940" at bounding box center [408, 488] width 64 height 27
click at [396, 552] on p "S_T-OP-C-24889" at bounding box center [408, 556] width 64 height 27
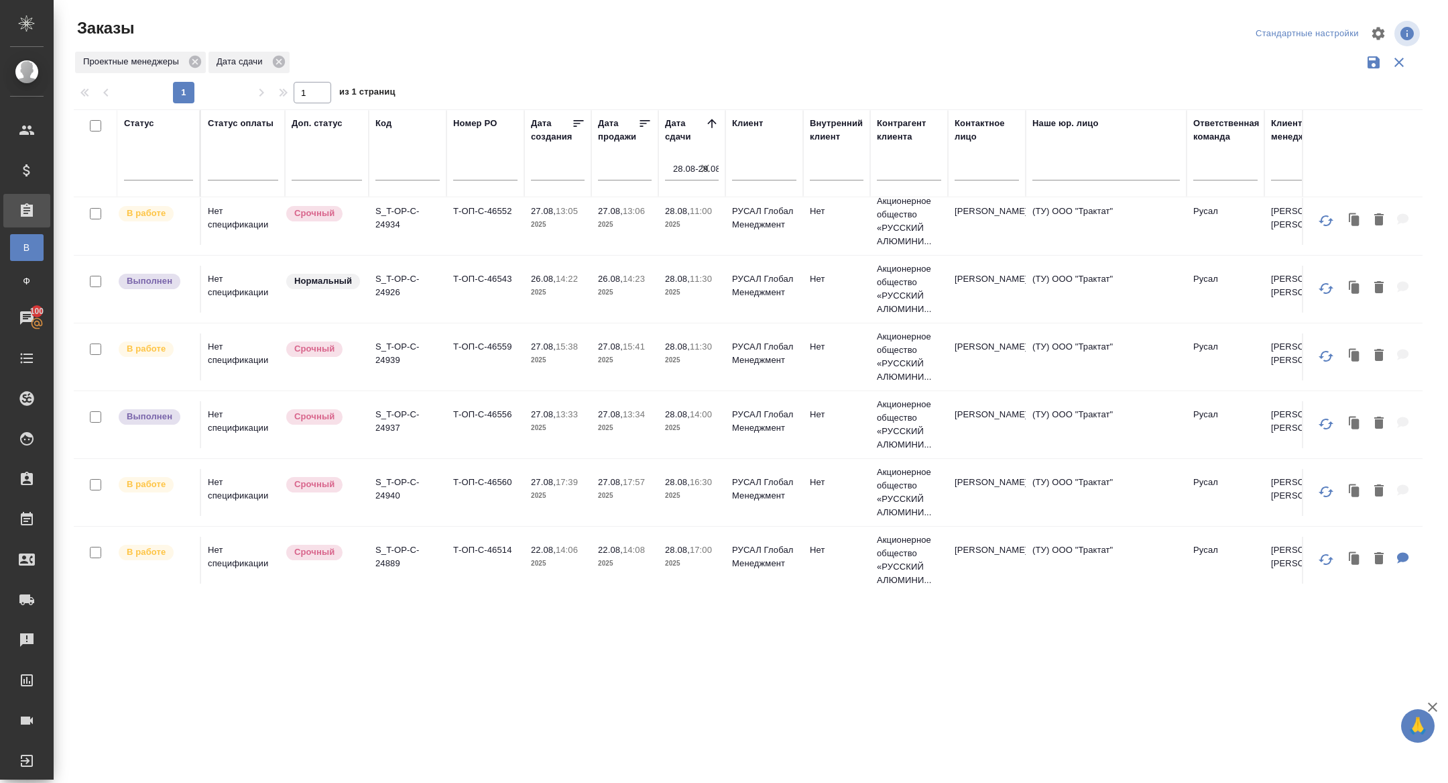
scroll to position [0, 0]
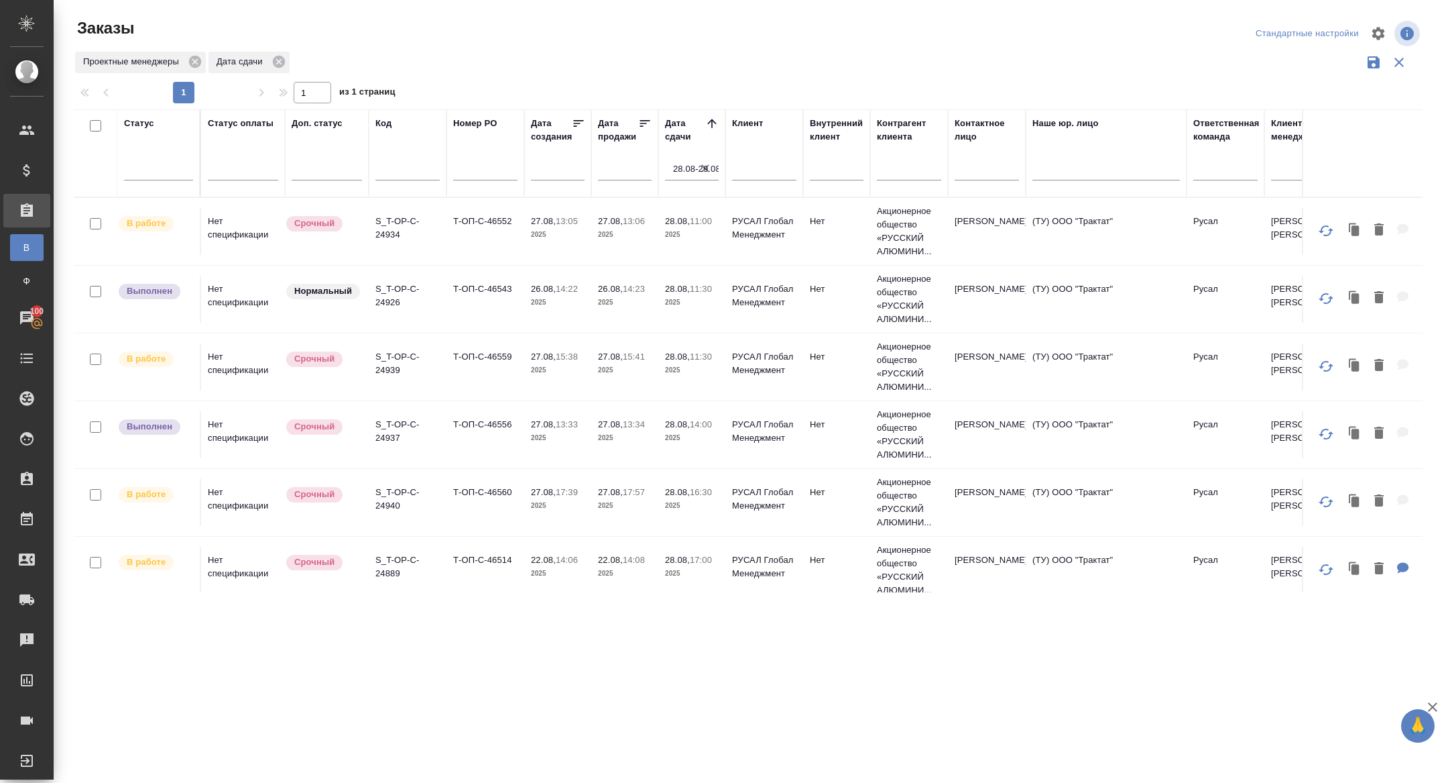
click at [716, 165] on input "28.08-29.08" at bounding box center [696, 169] width 46 height 19
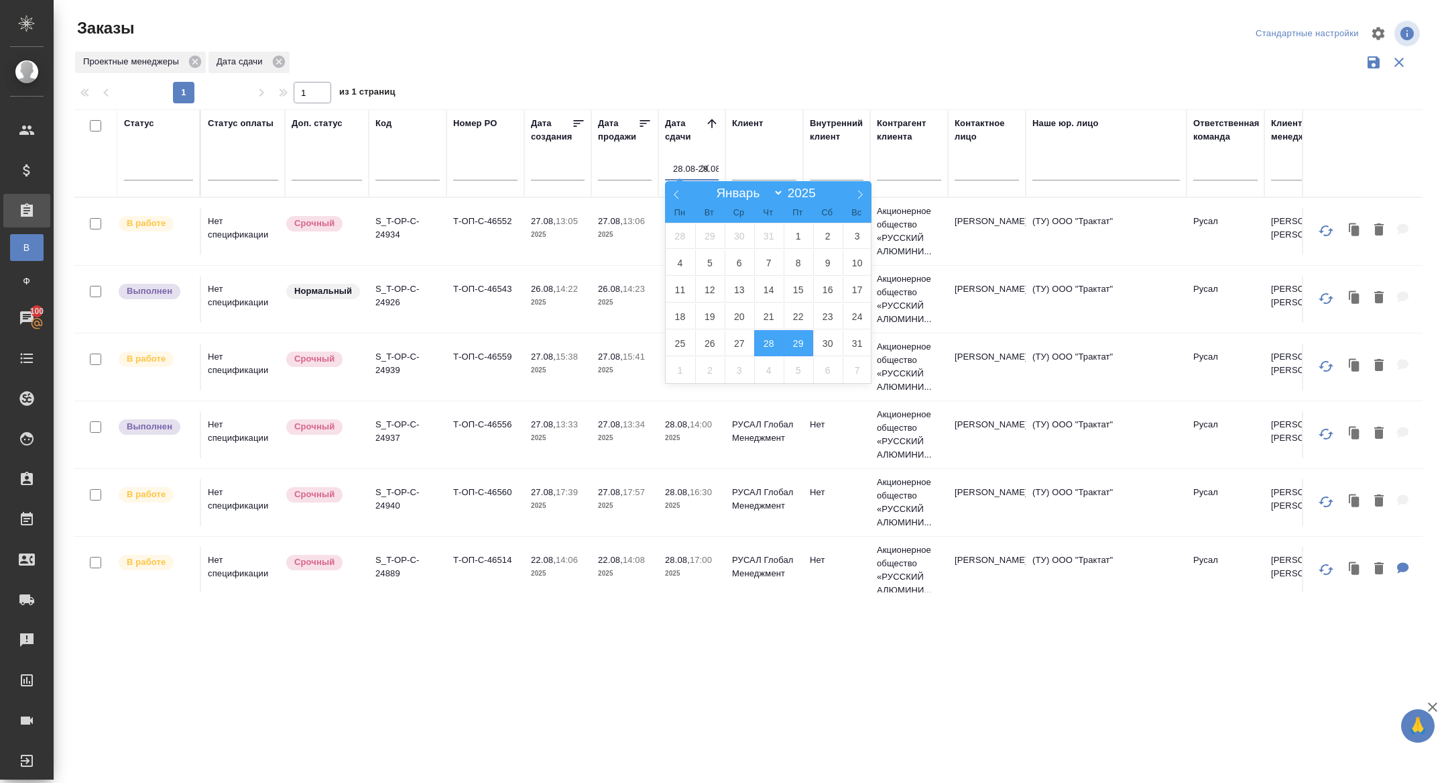
click at [707, 166] on icon "button" at bounding box center [705, 168] width 13 height 13
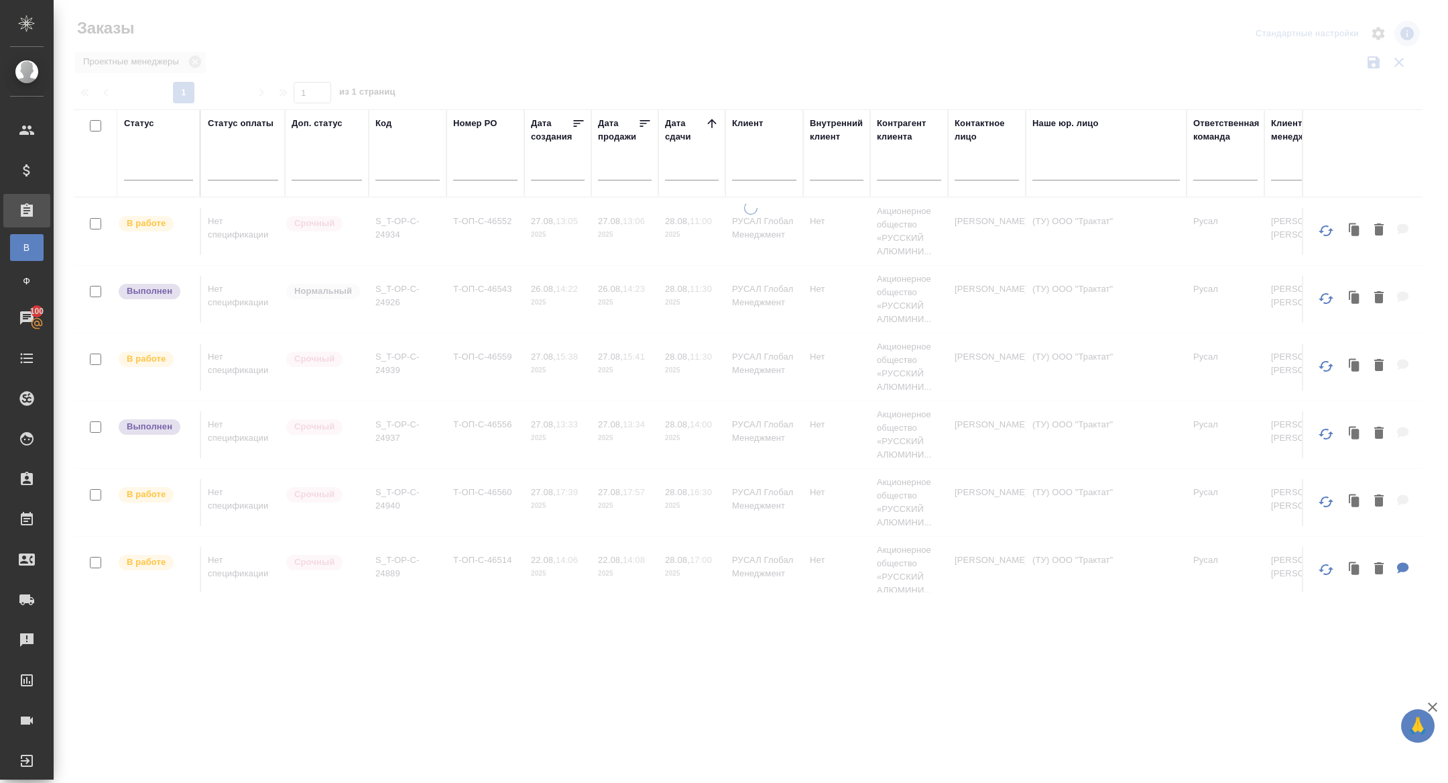
click at [693, 170] on input "text" at bounding box center [696, 169] width 46 height 19
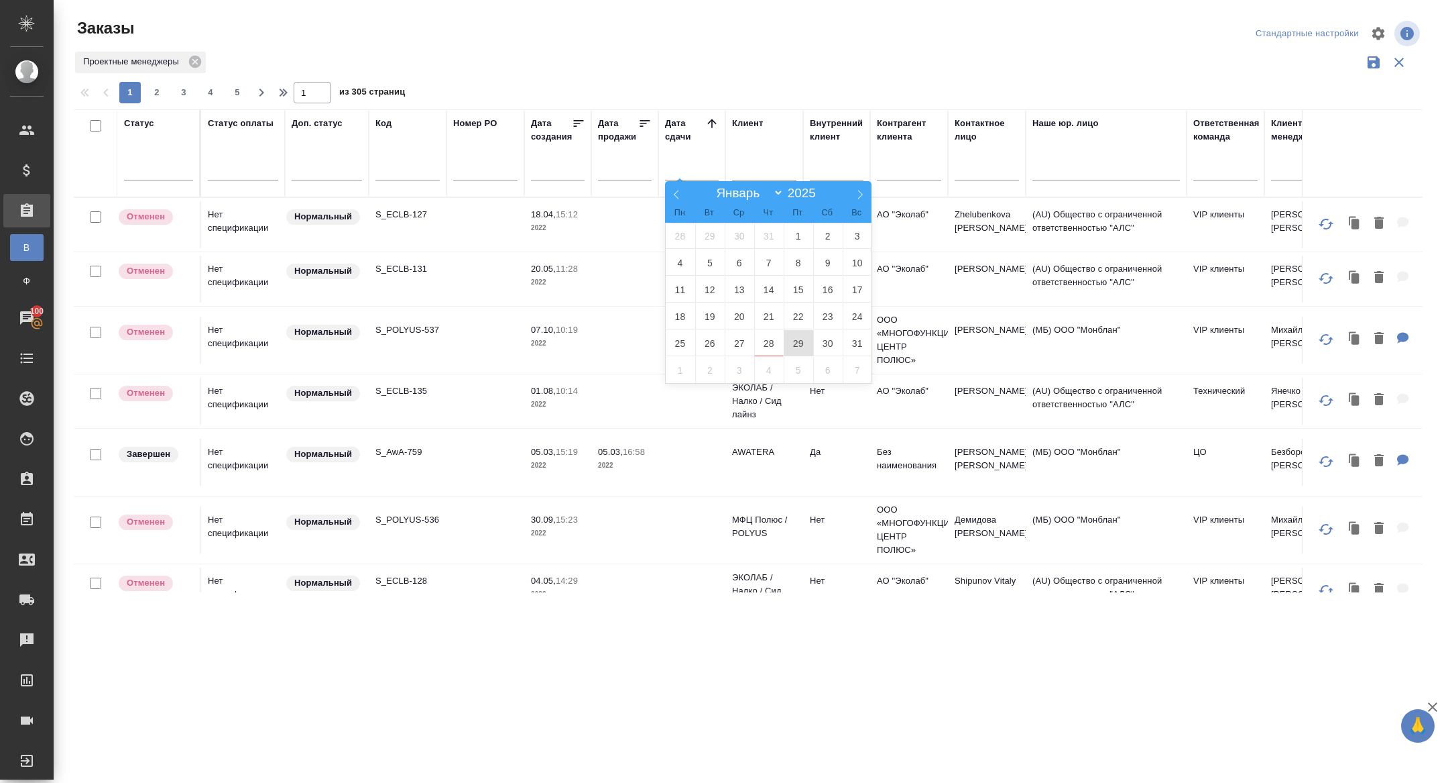
click at [801, 344] on span "29" at bounding box center [799, 343] width 30 height 26
type div "2025-08-28T21:00:00.000Z"
click at [818, 344] on span "30" at bounding box center [828, 343] width 30 height 26
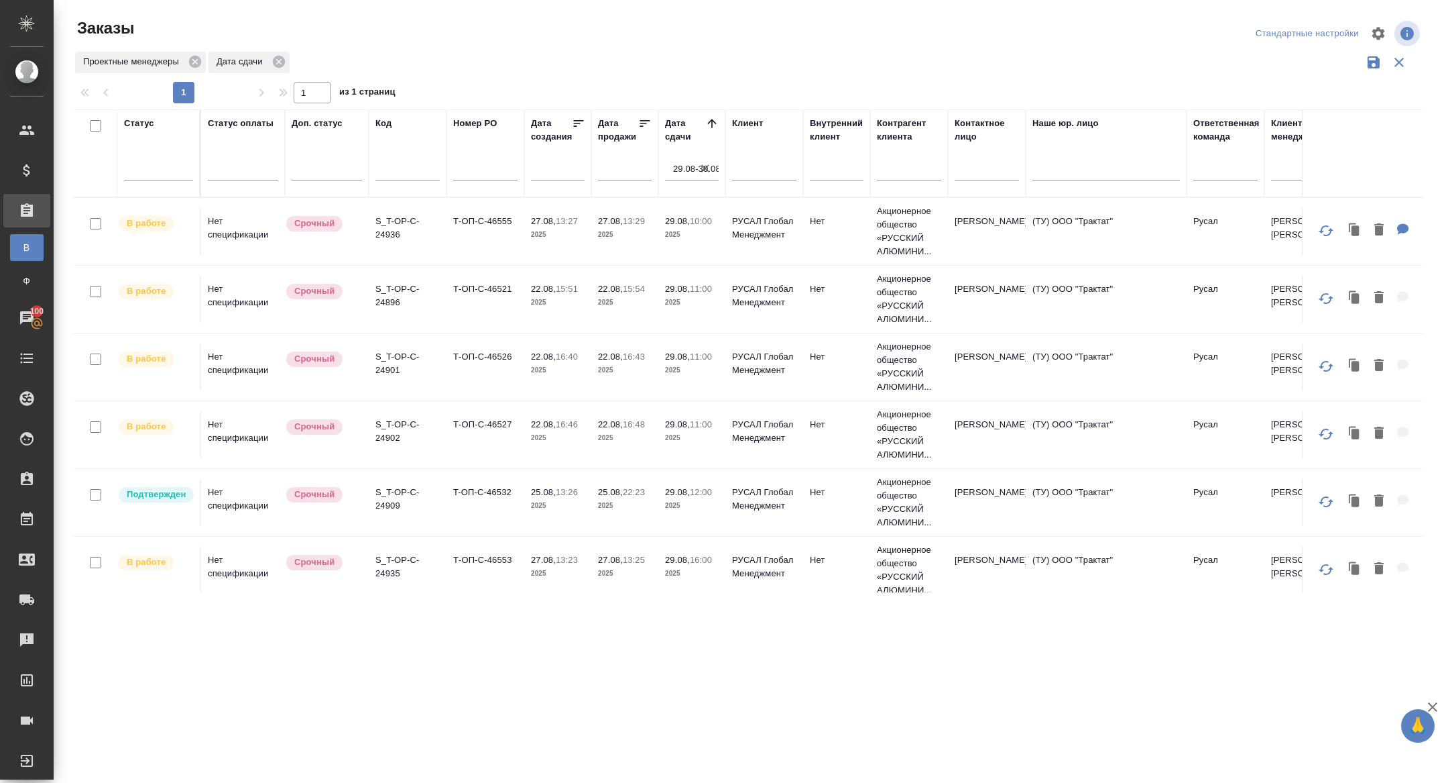
scroll to position [78, 0]
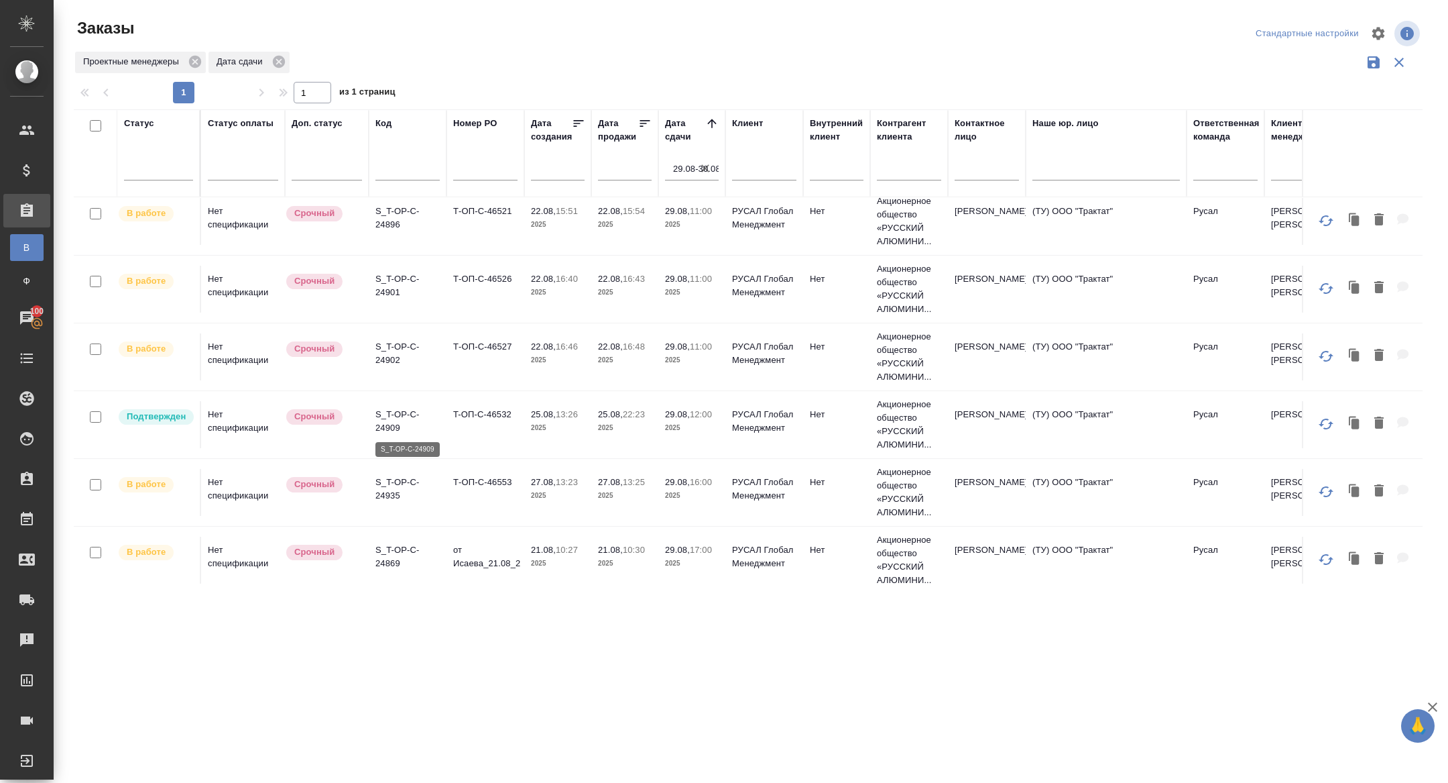
click at [388, 414] on p "S_T-OP-C-24909" at bounding box center [408, 421] width 64 height 27
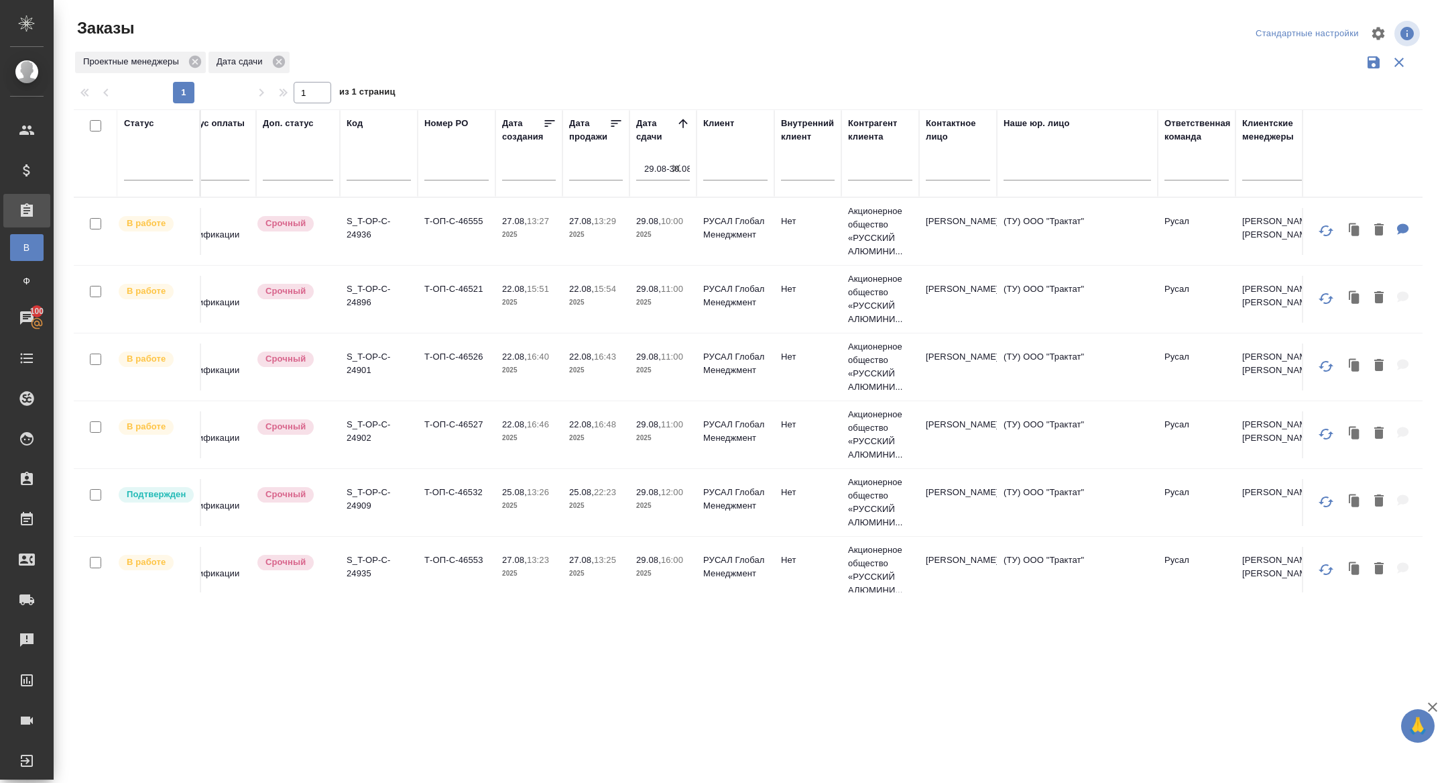
scroll to position [0, 0]
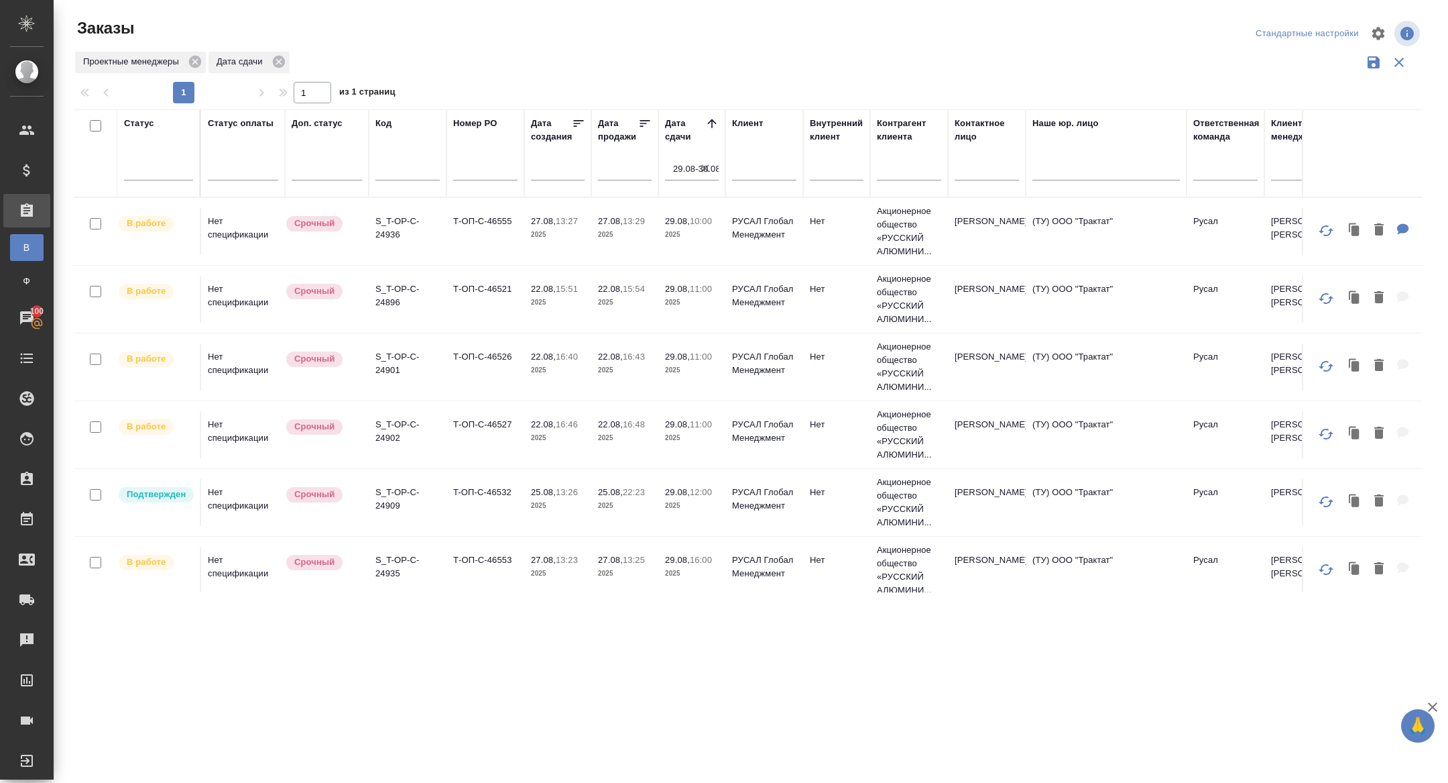
click at [383, 295] on p "S_T-OP-C-24896" at bounding box center [408, 295] width 64 height 27
click at [390, 363] on p "S_T-OP-C-24901" at bounding box center [408, 363] width 64 height 27
click at [395, 424] on p "S_T-OP-C-24902" at bounding box center [408, 431] width 64 height 27
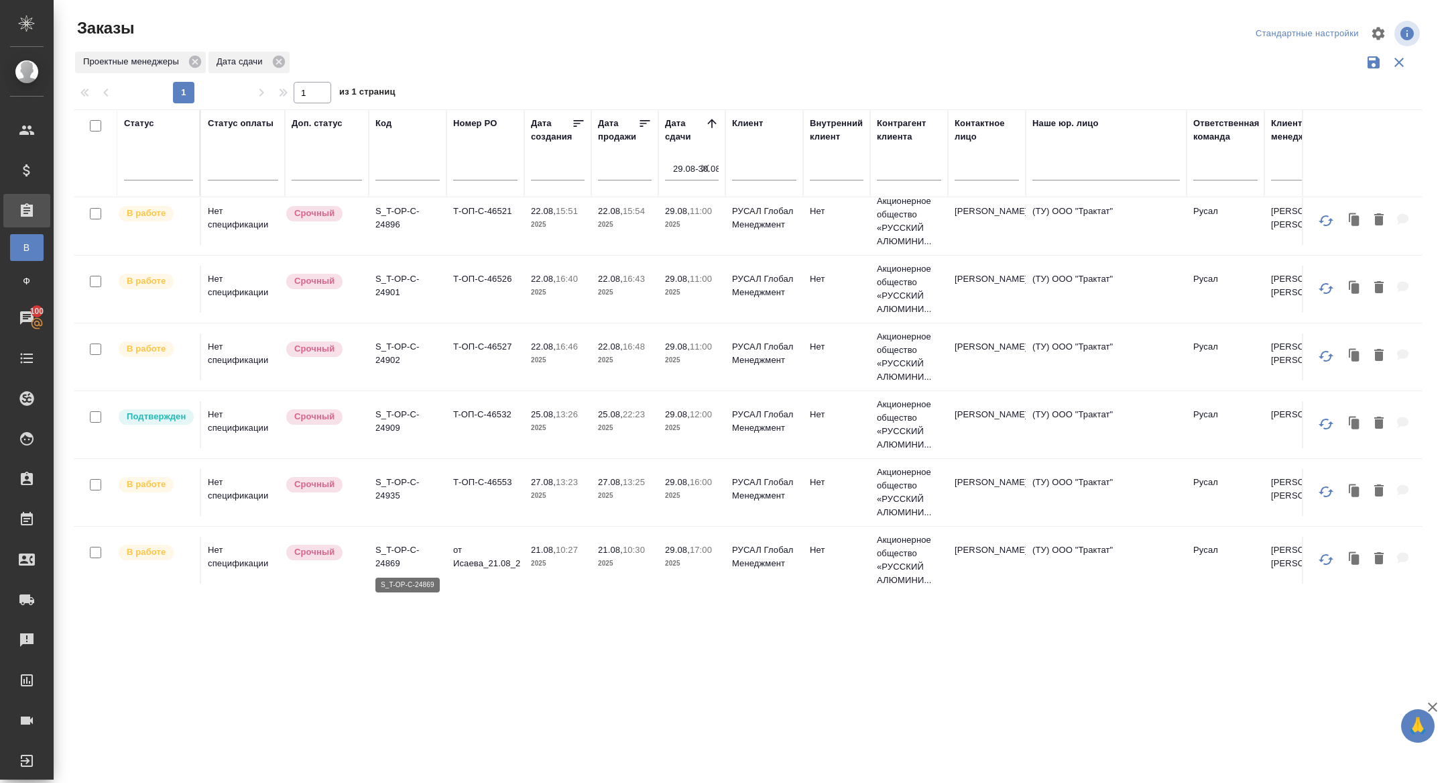
click at [394, 562] on p "S_T-OP-C-24869" at bounding box center [408, 556] width 64 height 27
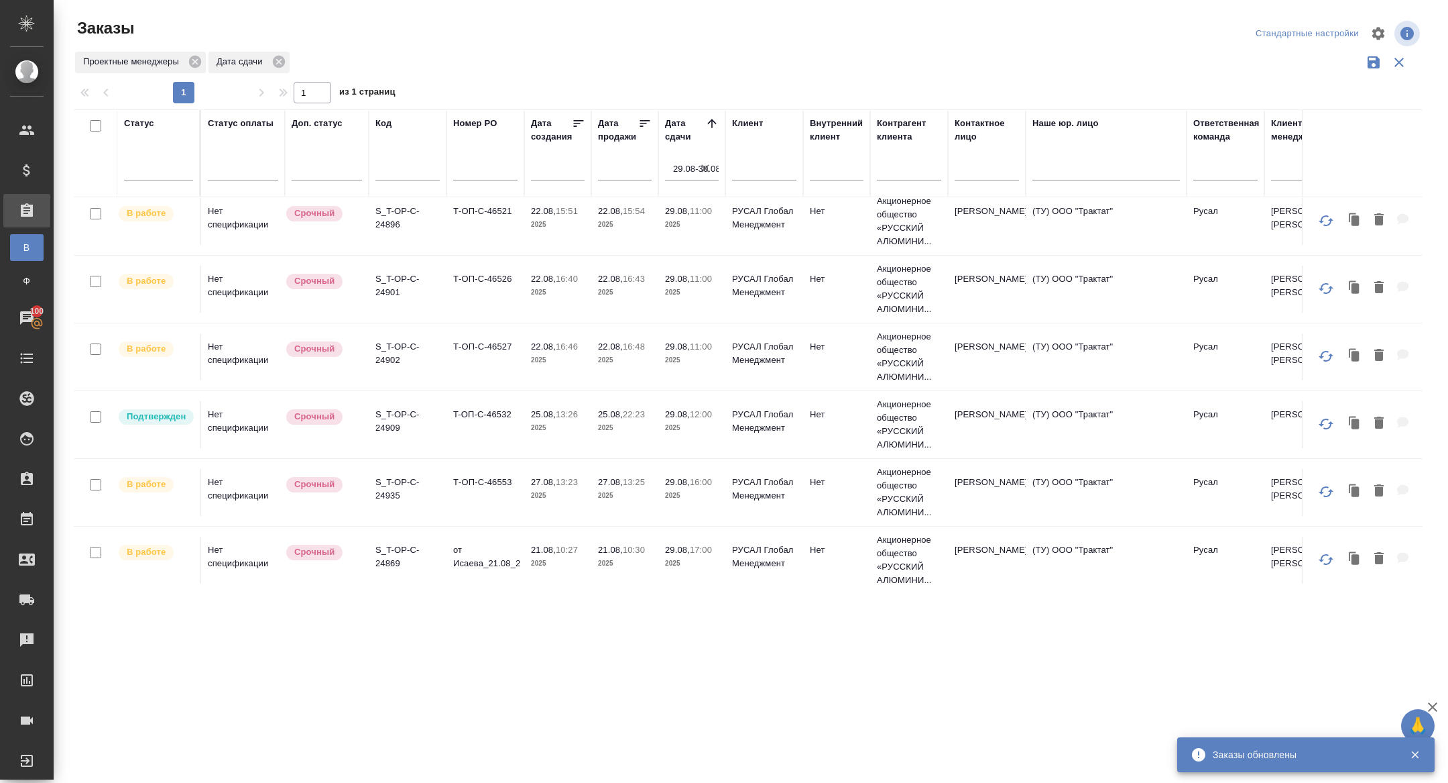
scroll to position [0, 0]
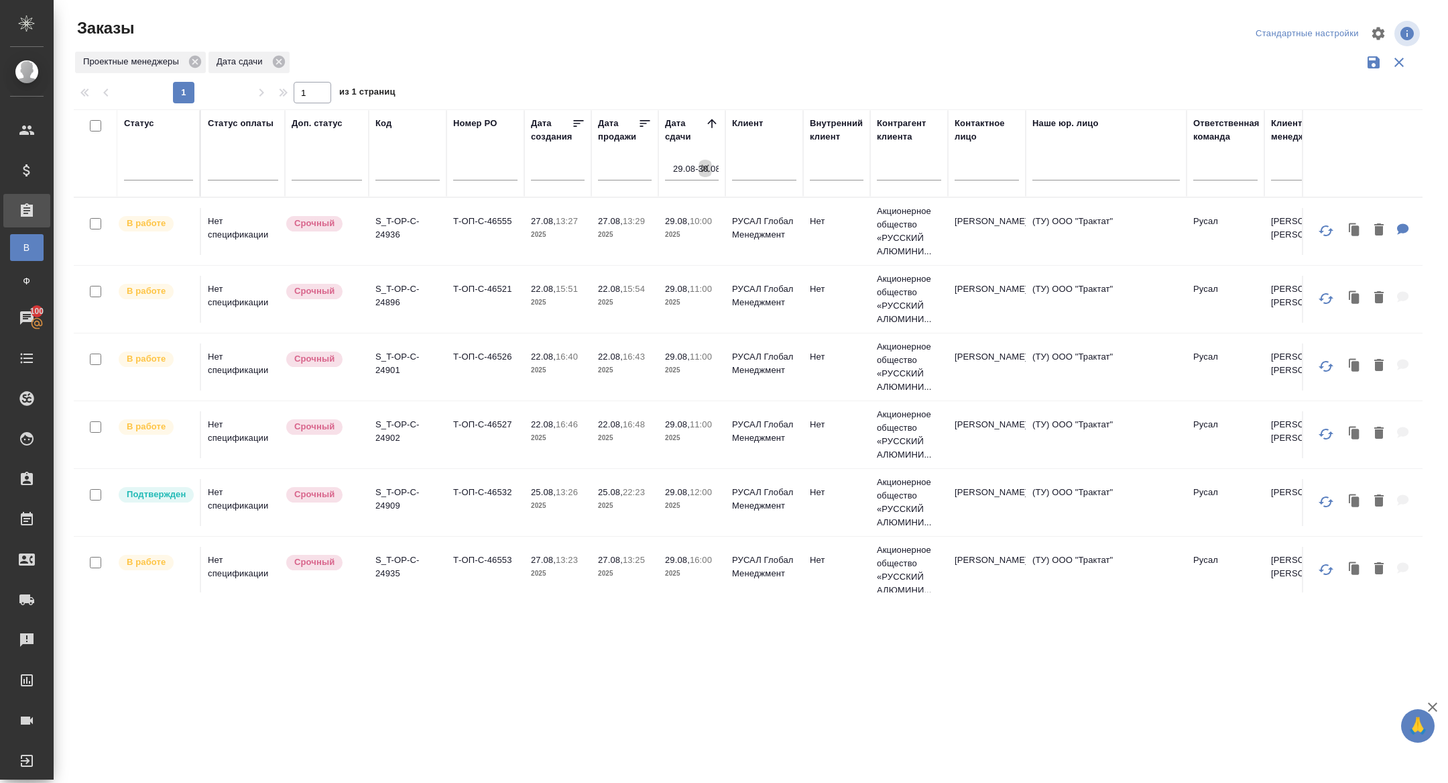
click at [701, 166] on icon "button" at bounding box center [705, 168] width 13 height 13
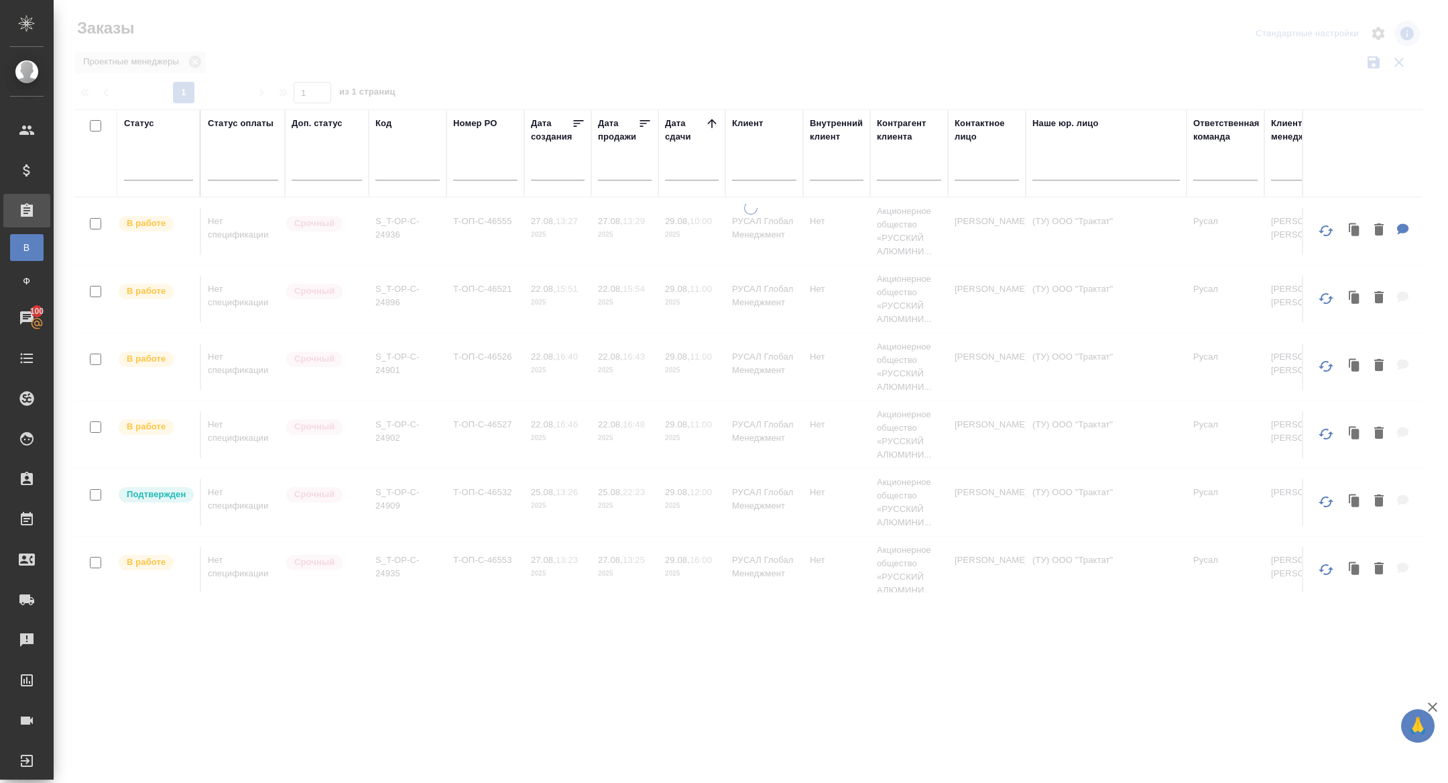
click at [684, 177] on input "text" at bounding box center [696, 169] width 46 height 19
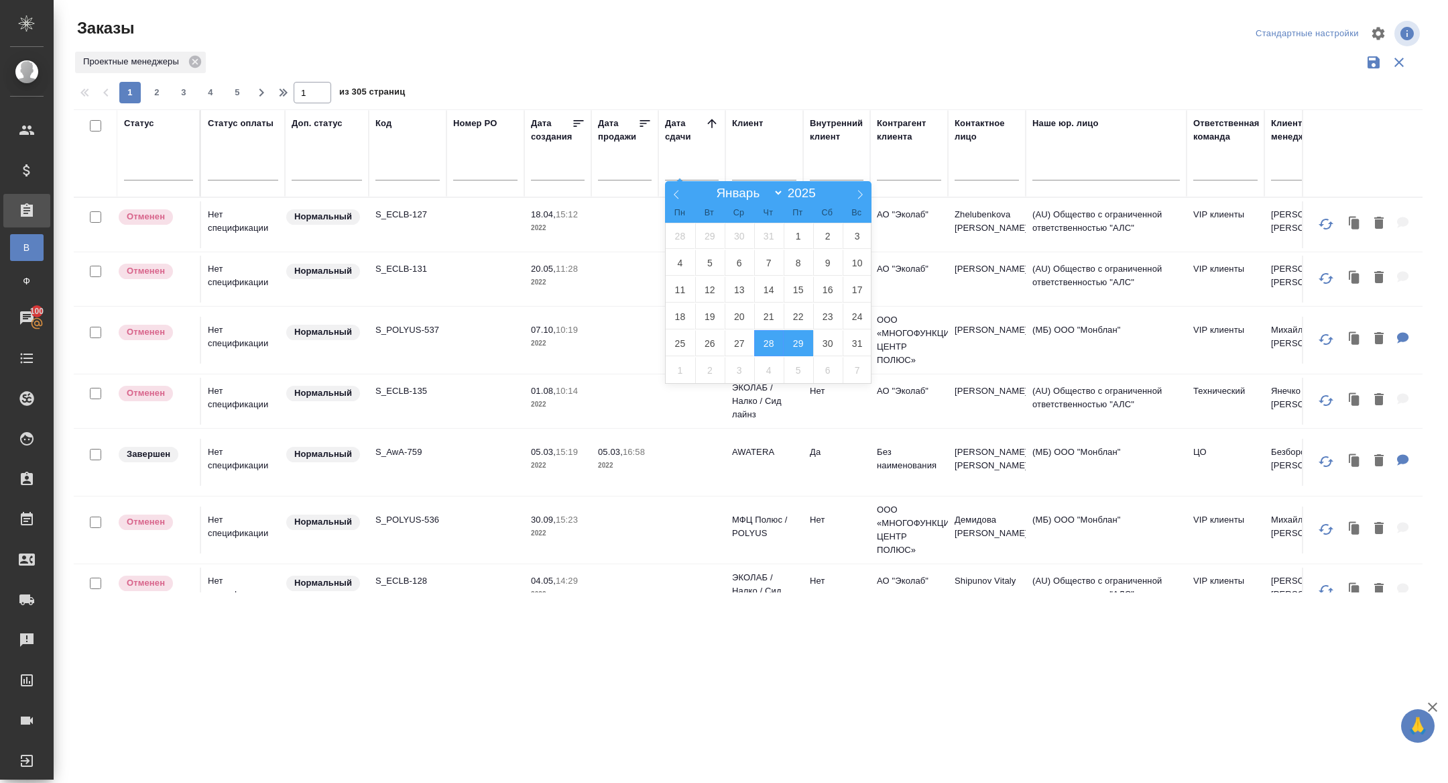
click at [799, 346] on span "29" at bounding box center [799, 343] width 30 height 26
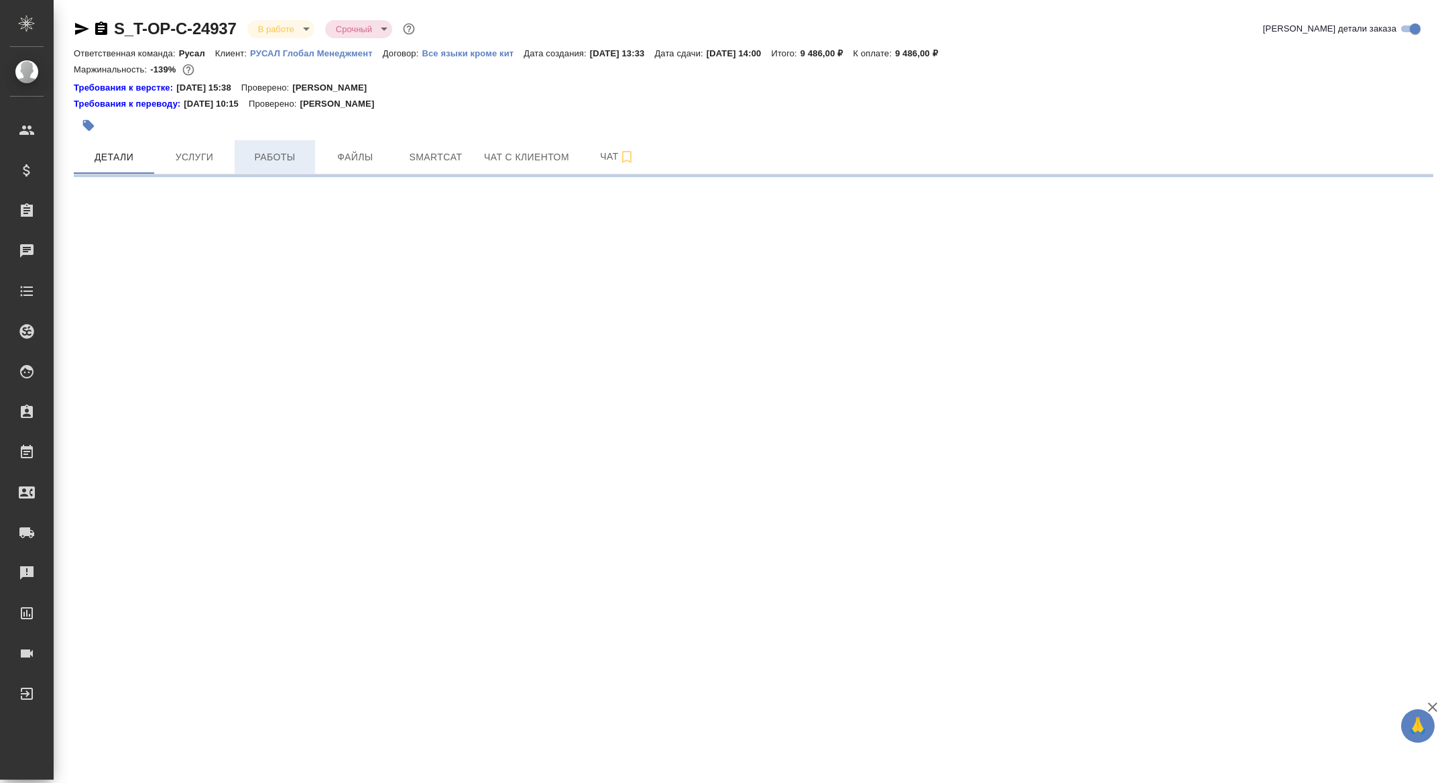
click at [282, 164] on span "Работы" at bounding box center [275, 157] width 64 height 17
select select "RU"
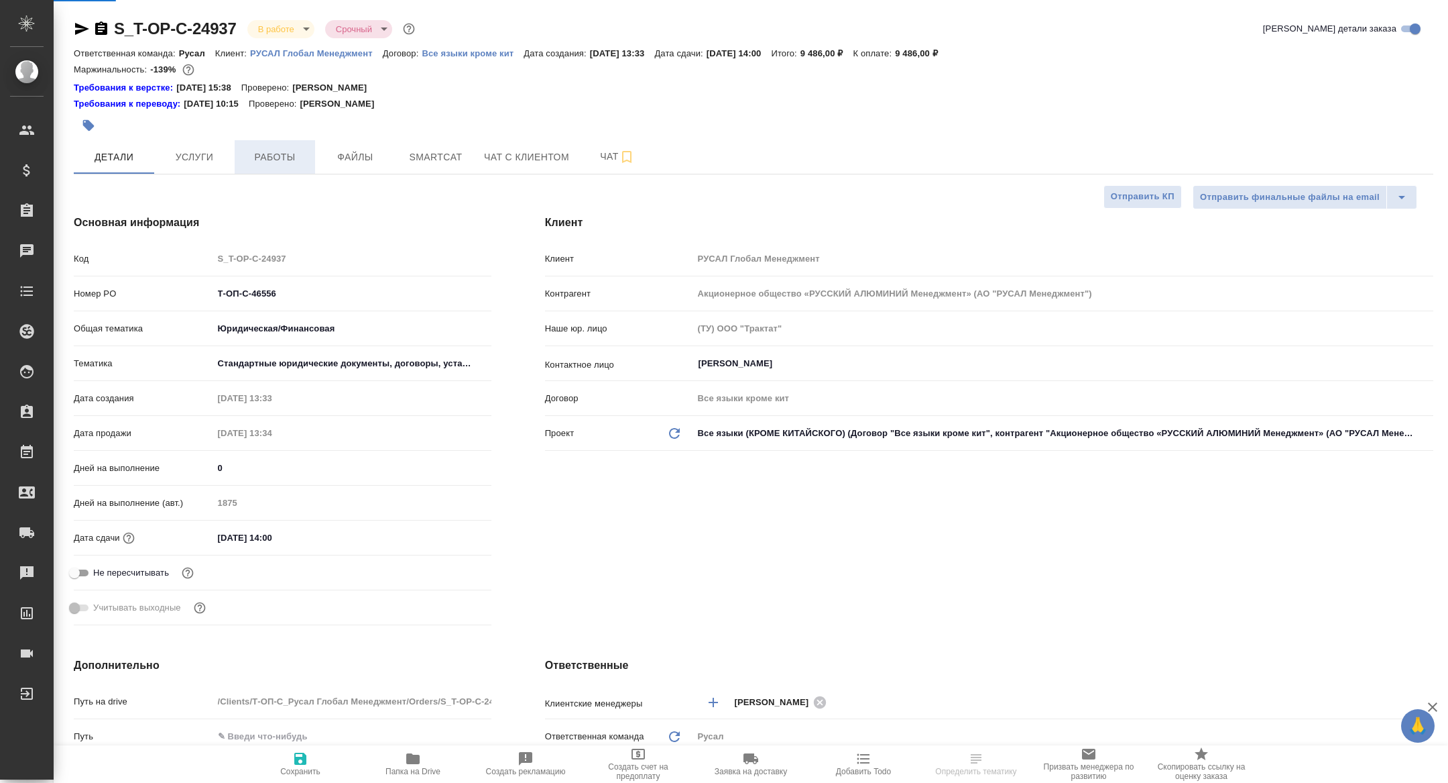
type textarea "x"
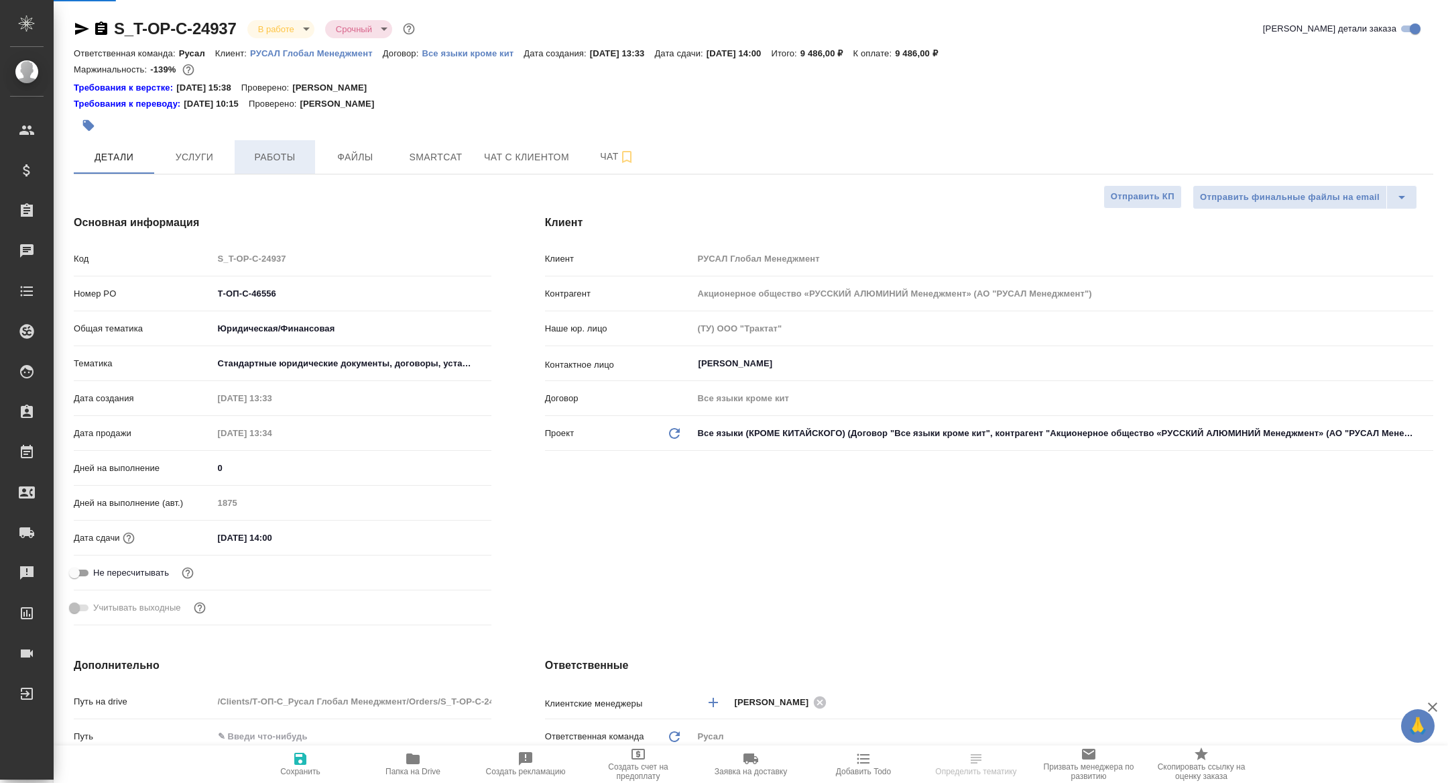
type textarea "x"
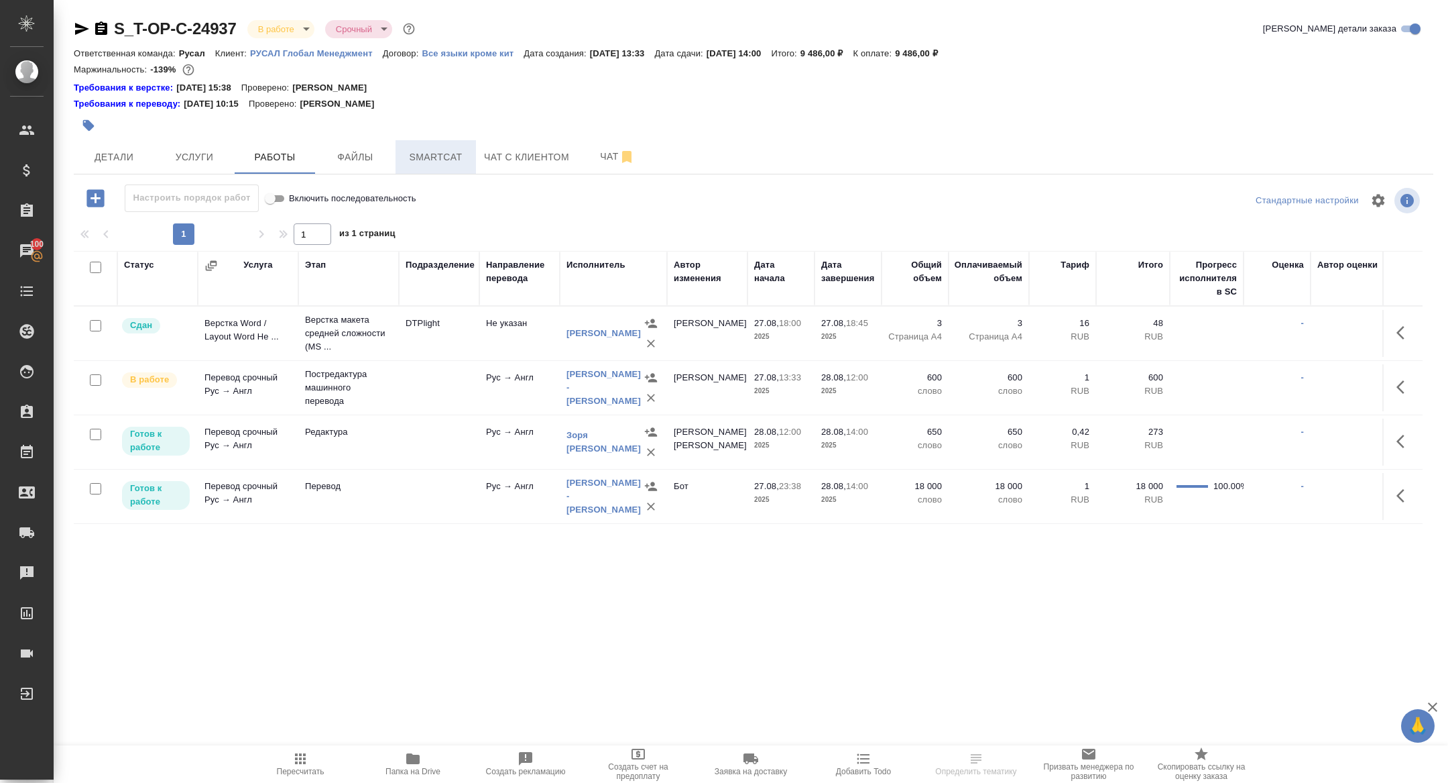
click at [445, 153] on span "Smartcat" at bounding box center [436, 157] width 64 height 17
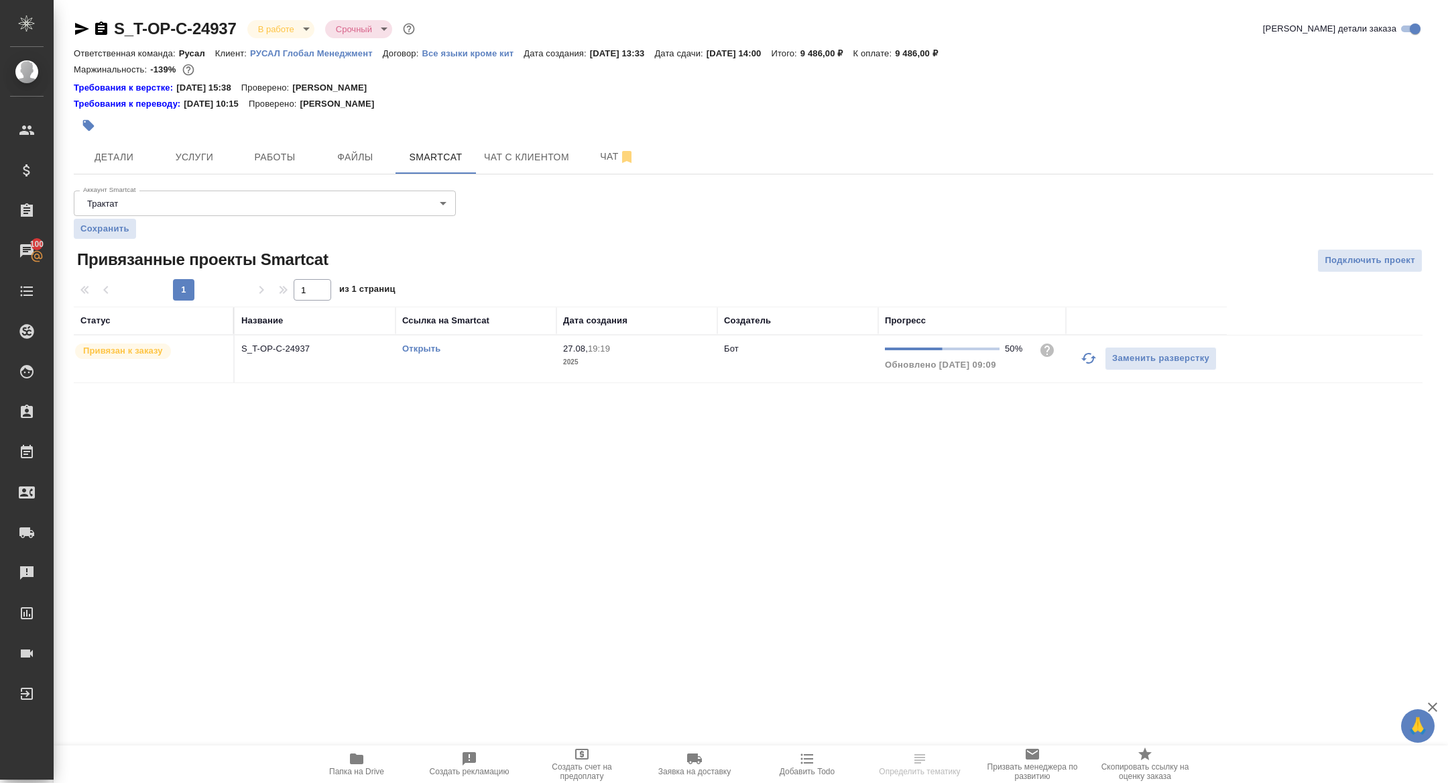
click at [420, 350] on link "Открыть" at bounding box center [421, 348] width 38 height 10
click at [331, 752] on span "Папка на Drive" at bounding box center [356, 762] width 97 height 25
click at [426, 343] on link "Открыть" at bounding box center [421, 348] width 38 height 10
click at [199, 160] on span "Услуги" at bounding box center [194, 157] width 64 height 17
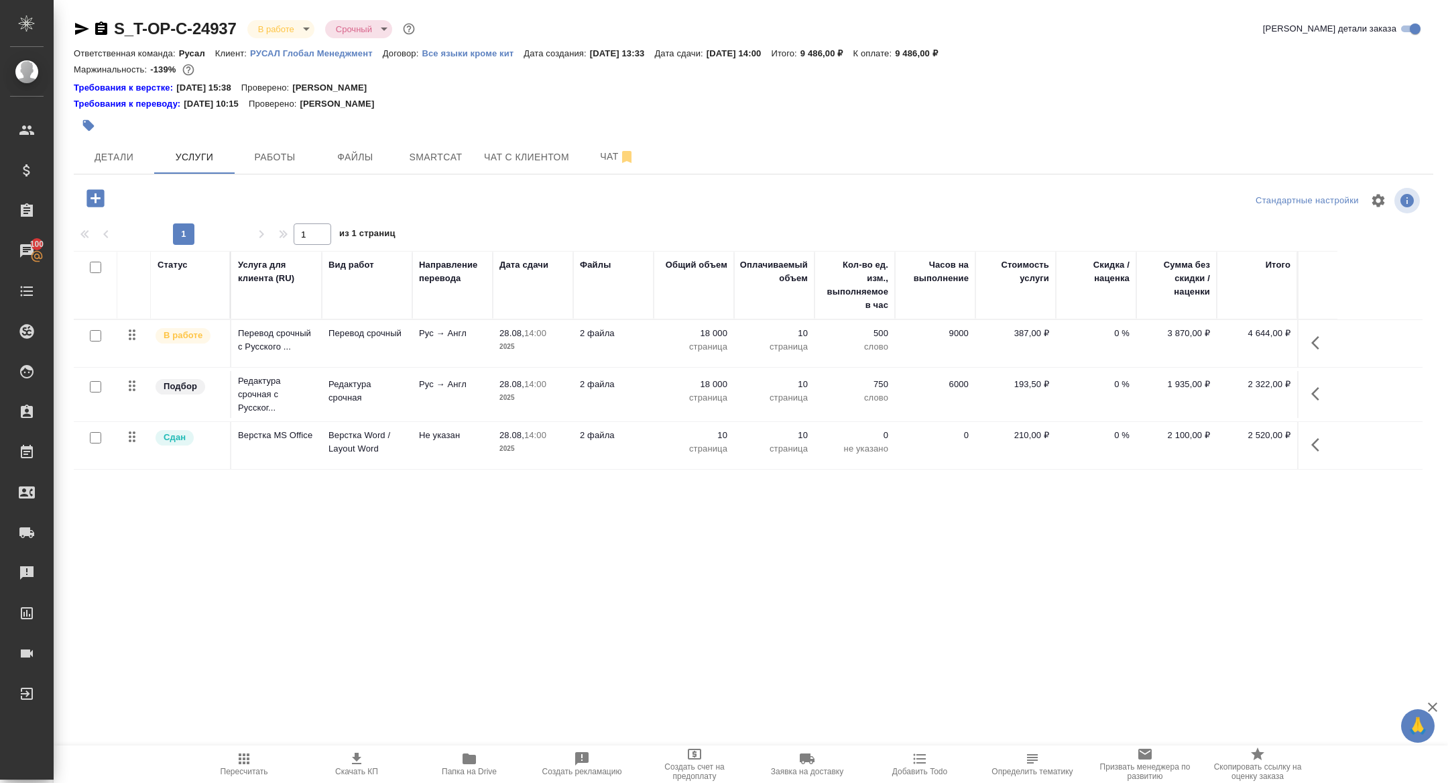
click at [272, 27] on body "🙏 .cls-1 fill:#fff; AWATERA Zhuravleva Alexandra Клиенты Спецификации Заказы 10…" at bounding box center [724, 391] width 1448 height 783
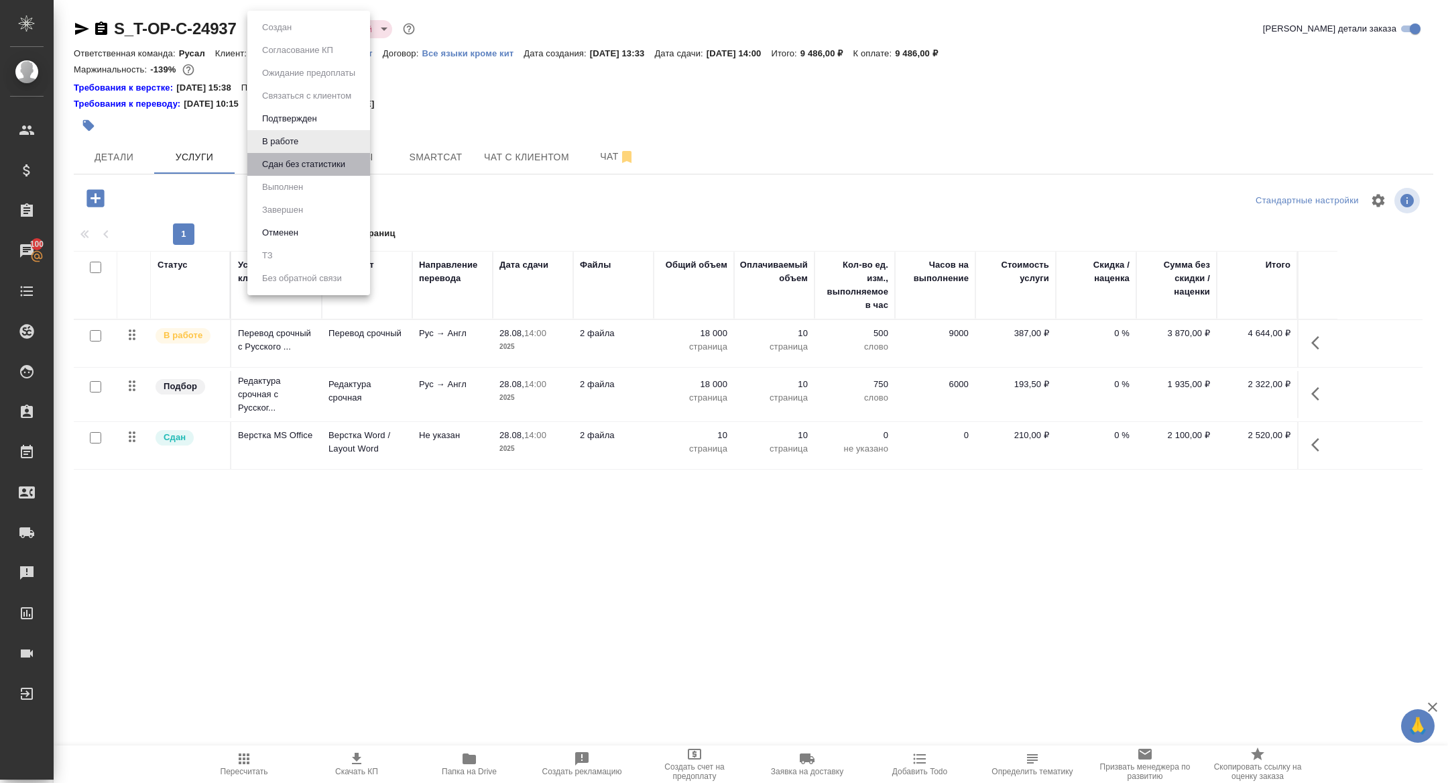
click at [287, 174] on li "Сдан без статистики" at bounding box center [308, 164] width 123 height 23
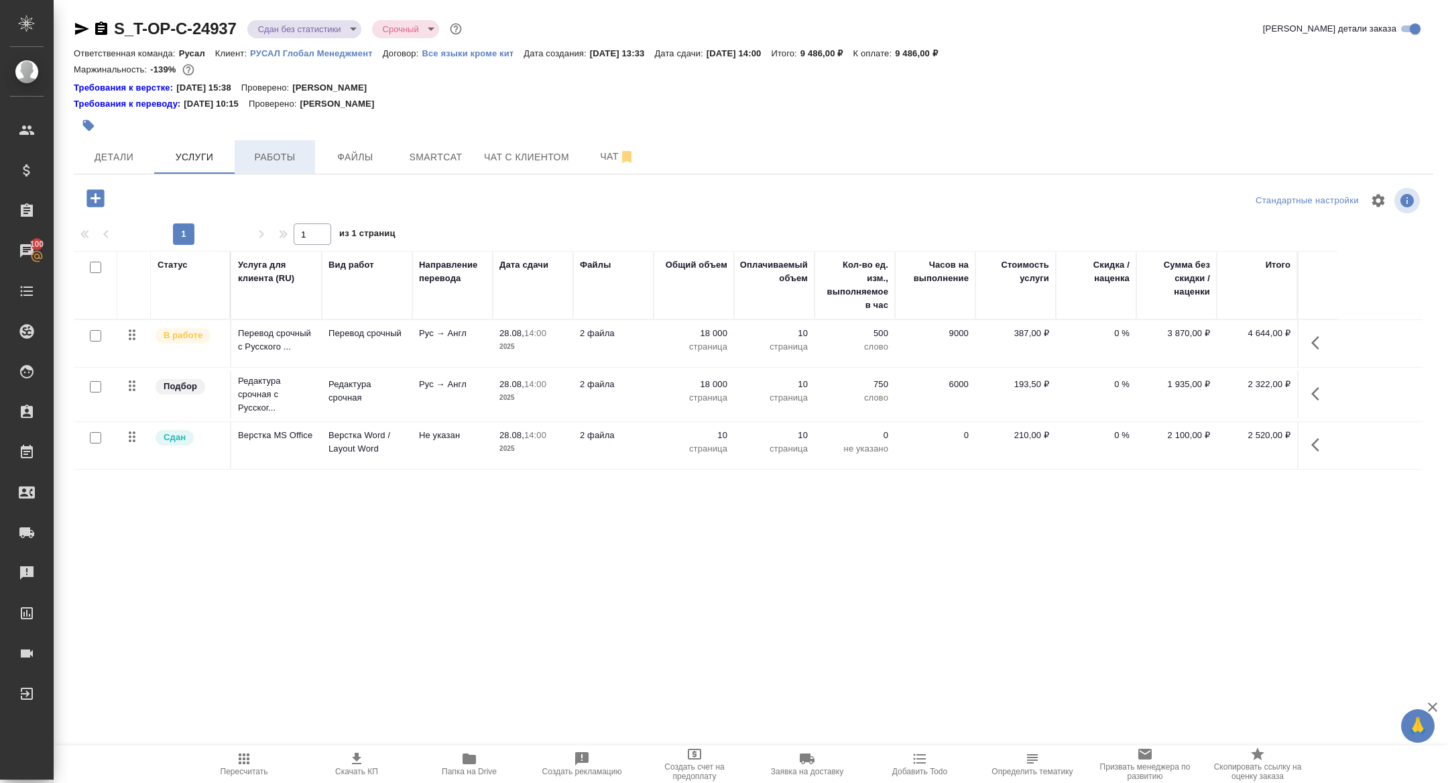
click at [282, 140] on button "Работы" at bounding box center [275, 157] width 80 height 34
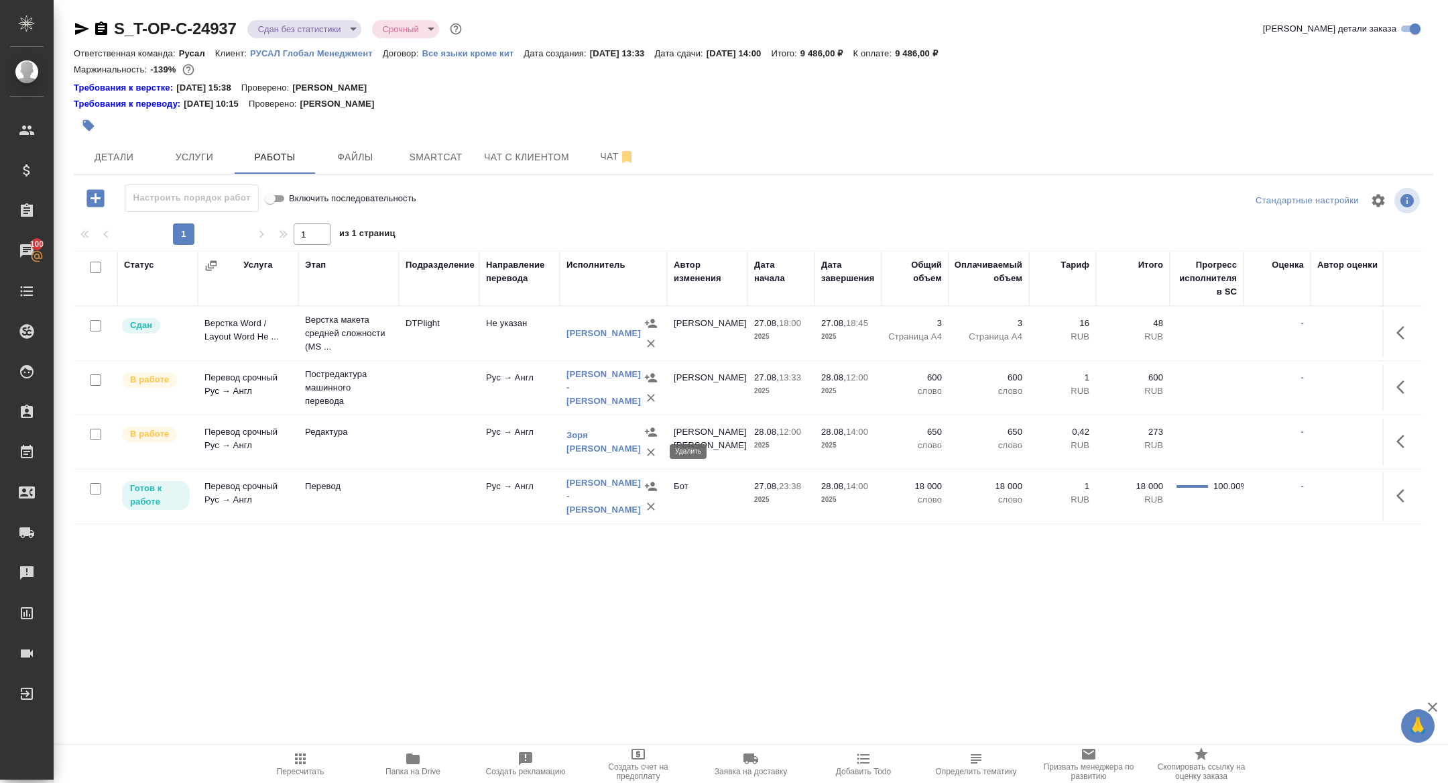
click at [646, 453] on icon "button" at bounding box center [650, 451] width 13 height 13
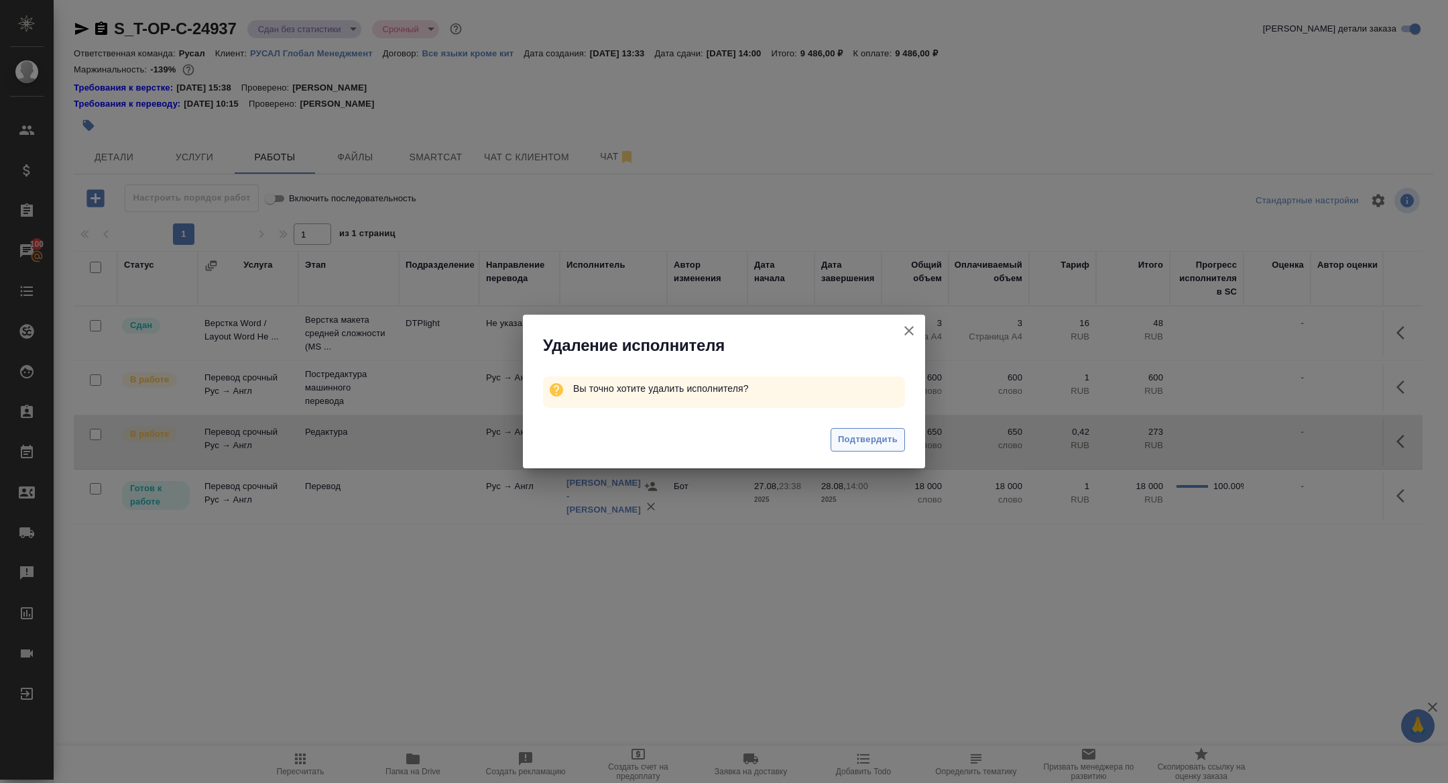
click at [867, 442] on span "Подтвердить" at bounding box center [868, 439] width 60 height 15
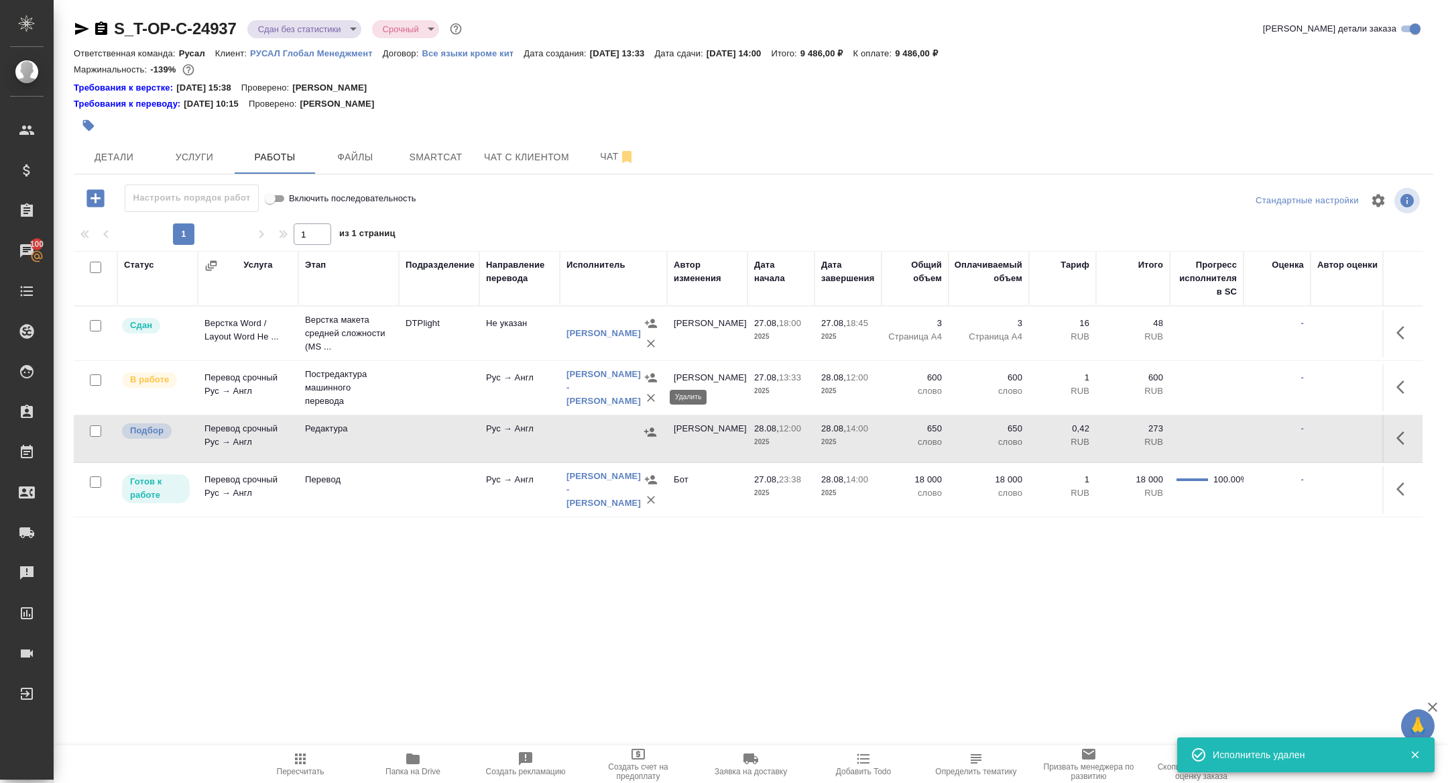
click at [647, 401] on icon "button" at bounding box center [650, 397] width 13 height 13
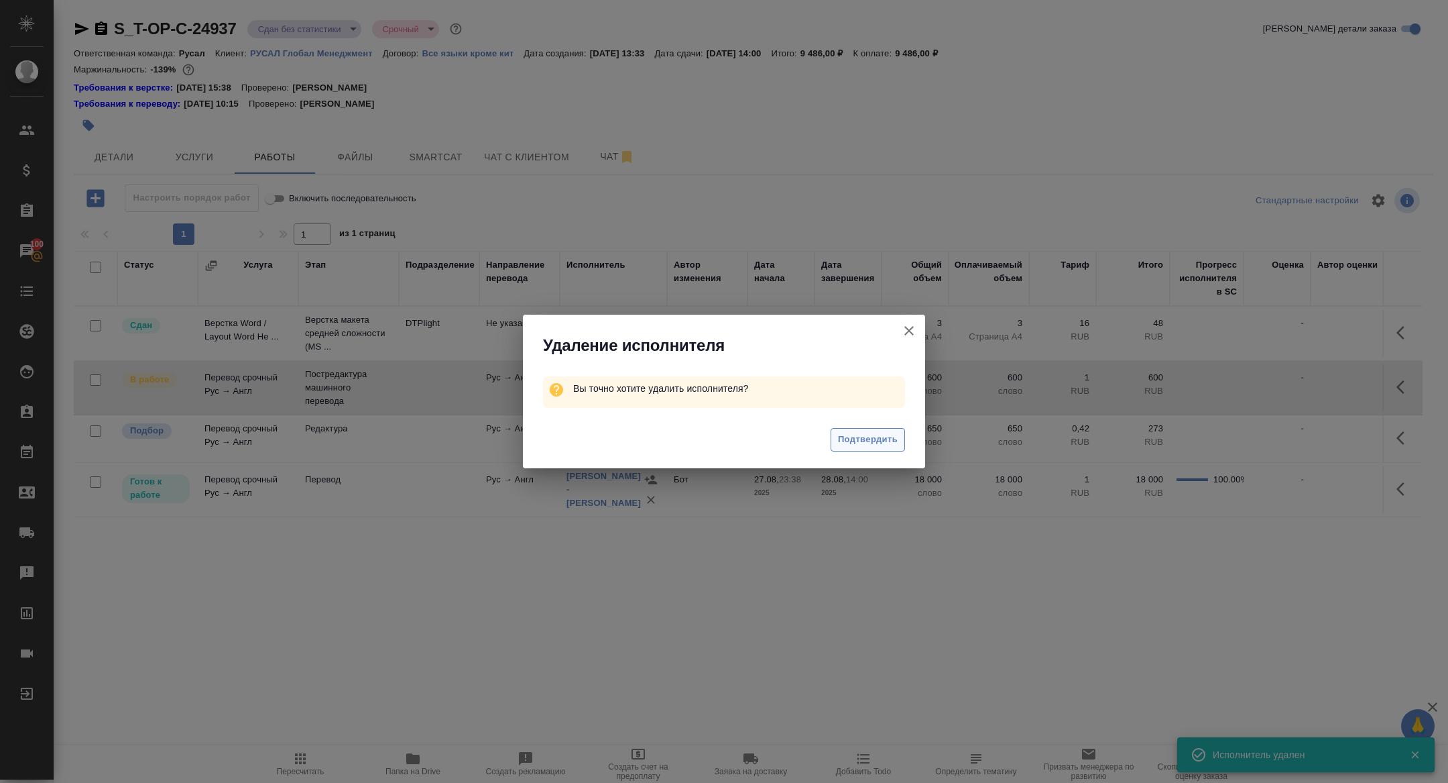
click at [853, 435] on span "Подтвердить" at bounding box center [868, 439] width 60 height 15
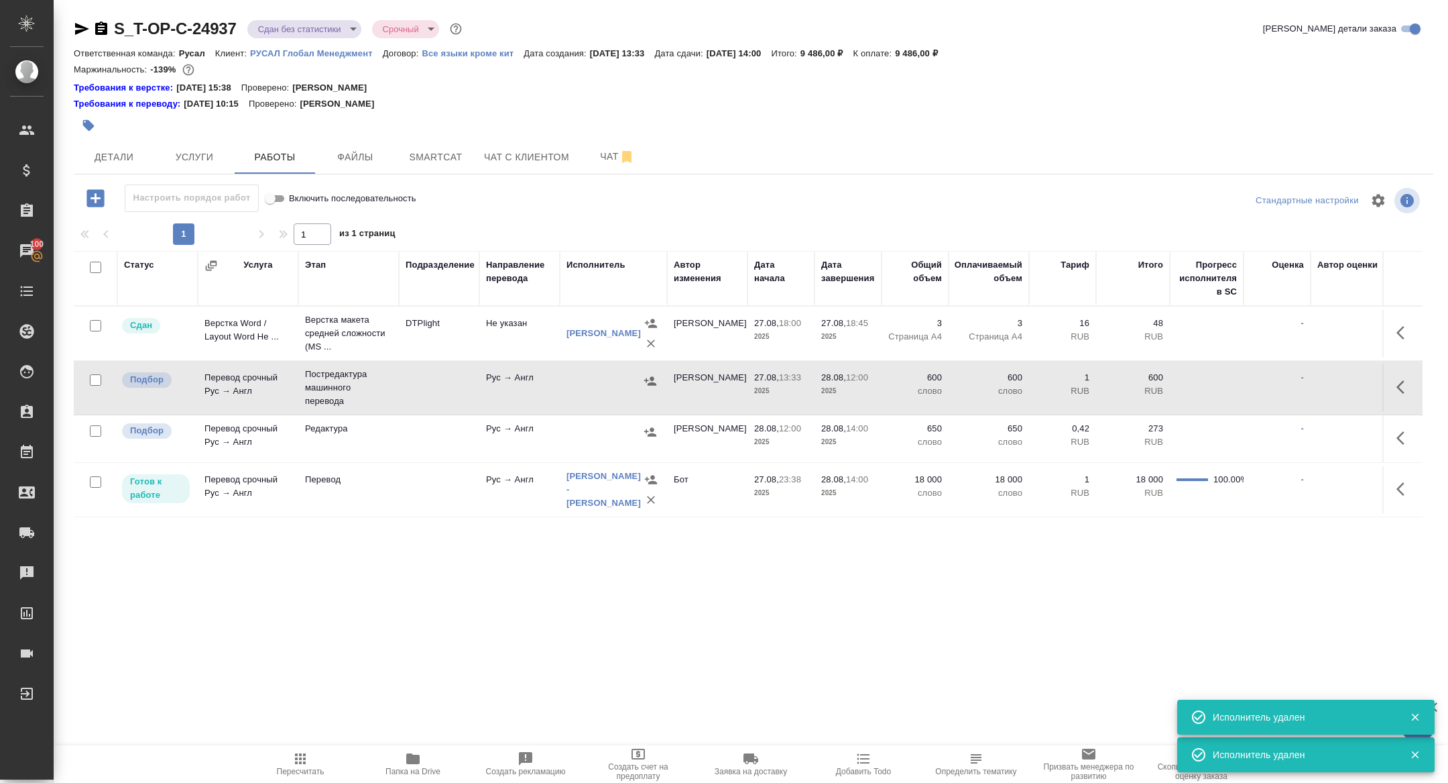
click at [96, 379] on input "checkbox" at bounding box center [95, 379] width 11 height 11
checkbox input "true"
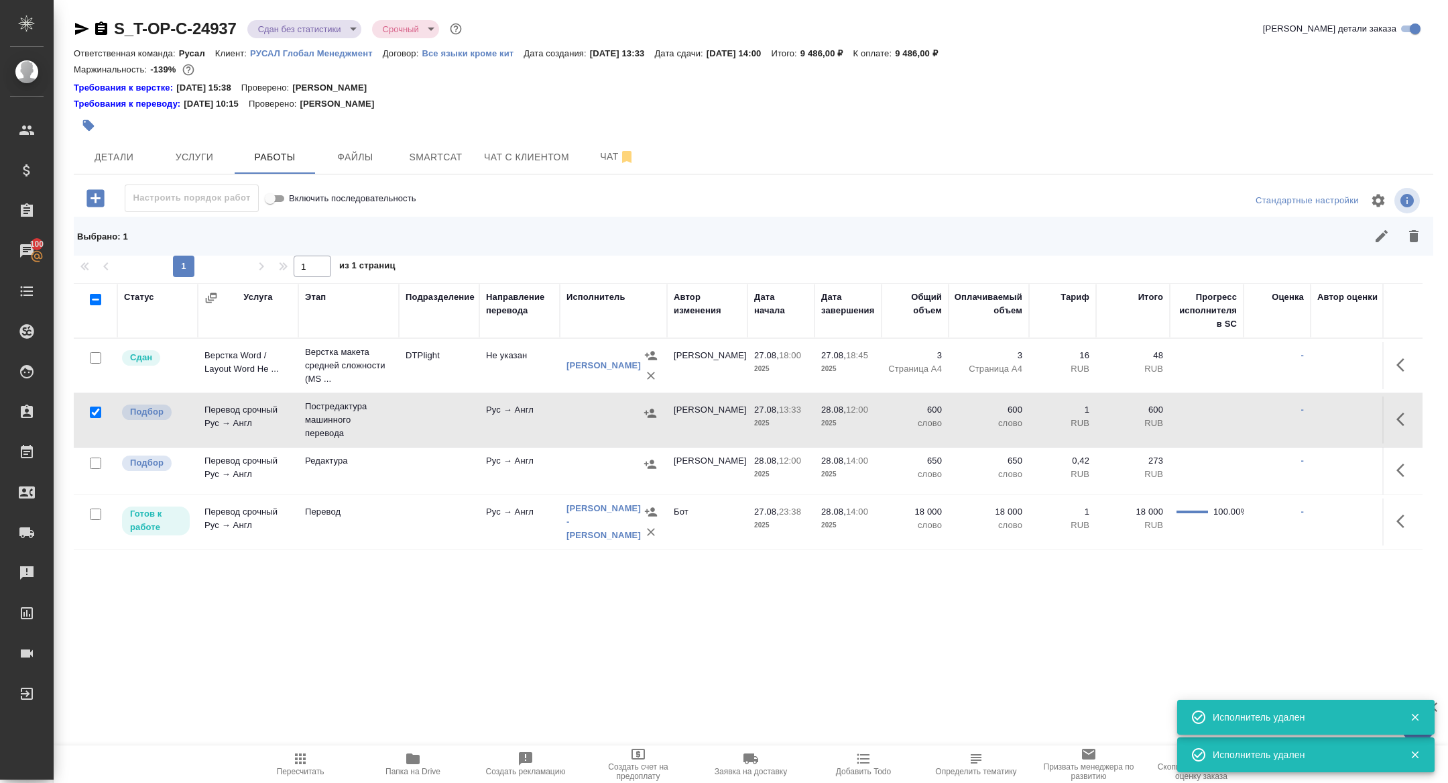
click at [100, 462] on input "checkbox" at bounding box center [95, 462] width 11 height 11
checkbox input "true"
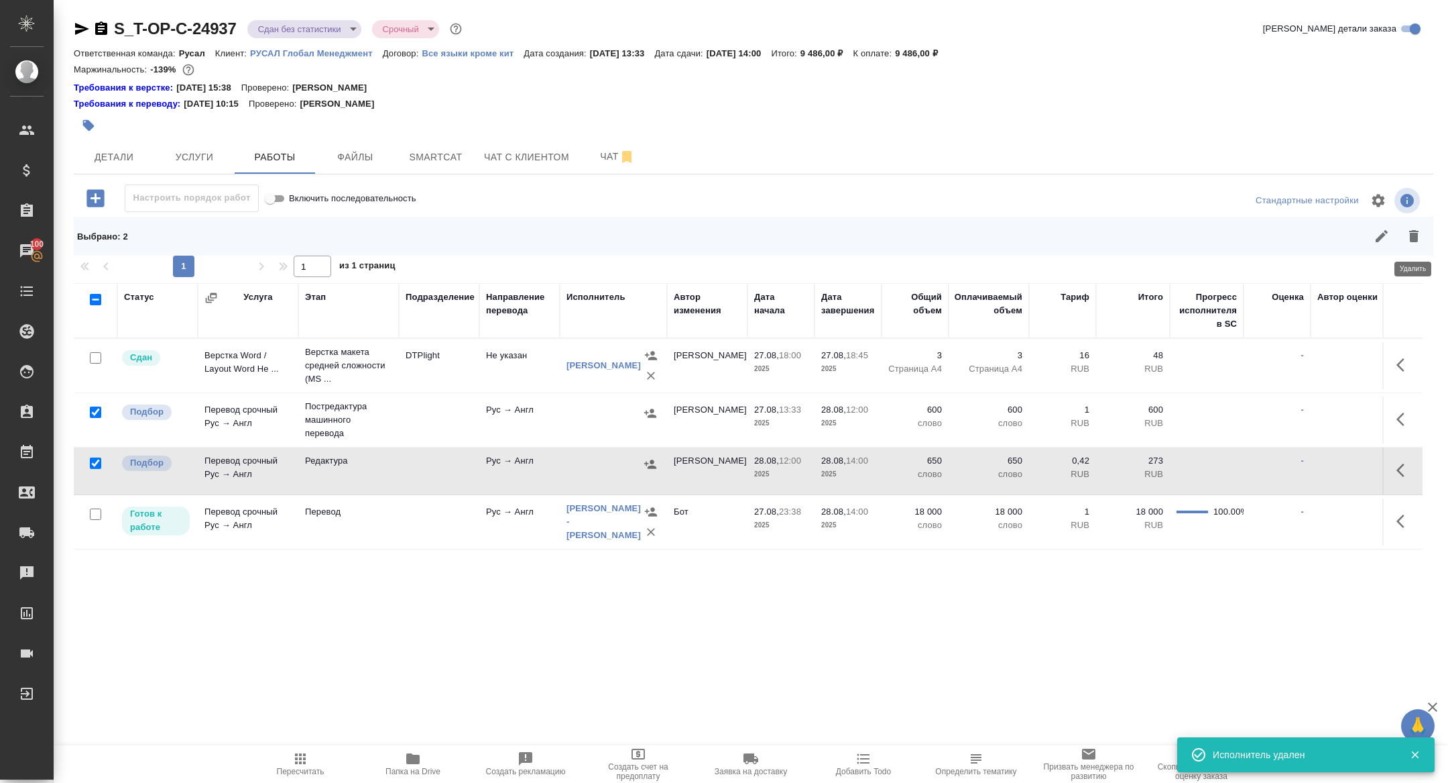
click at [1416, 235] on icon "button" at bounding box center [1414, 236] width 9 height 12
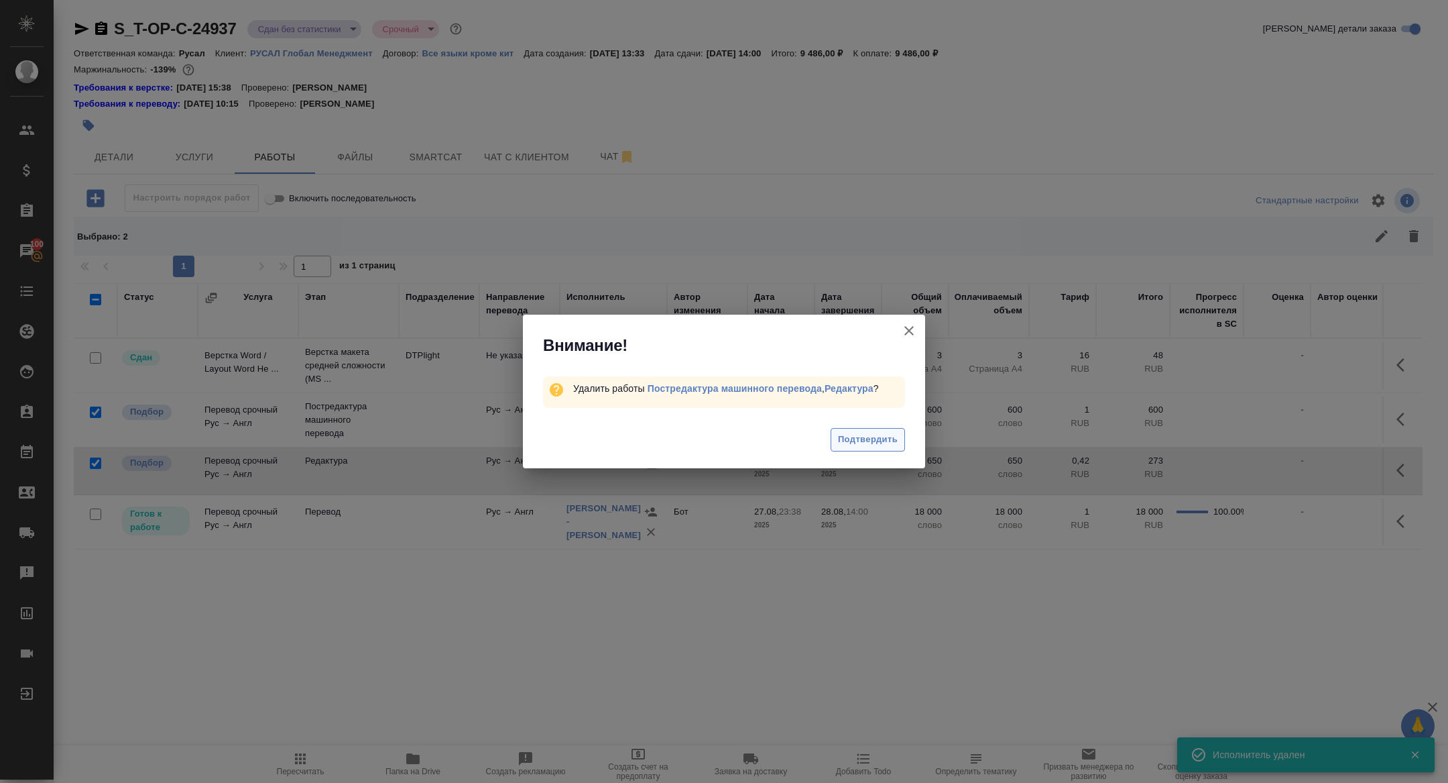
click at [868, 440] on span "Подтвердить" at bounding box center [868, 439] width 60 height 15
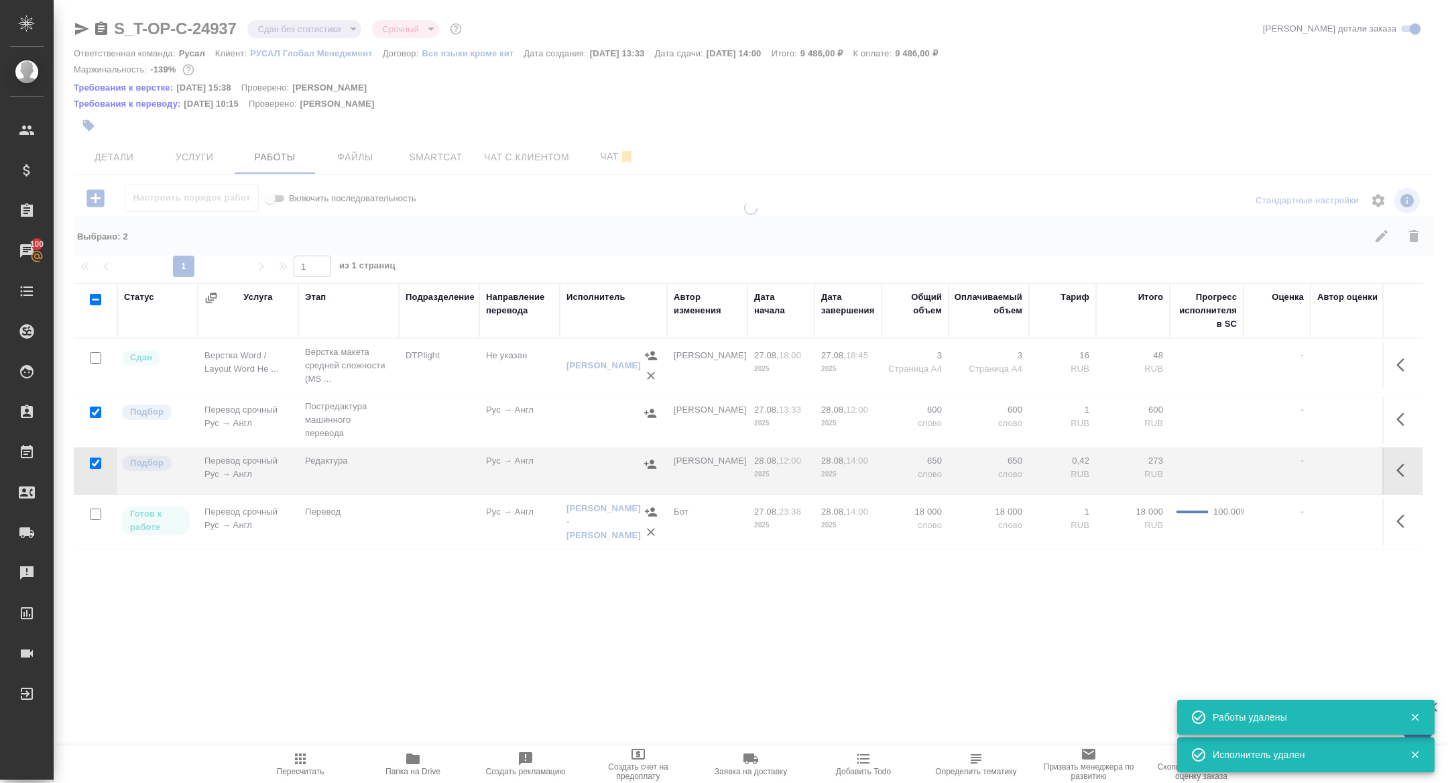
click at [447, 163] on div at bounding box center [751, 309] width 1395 height 619
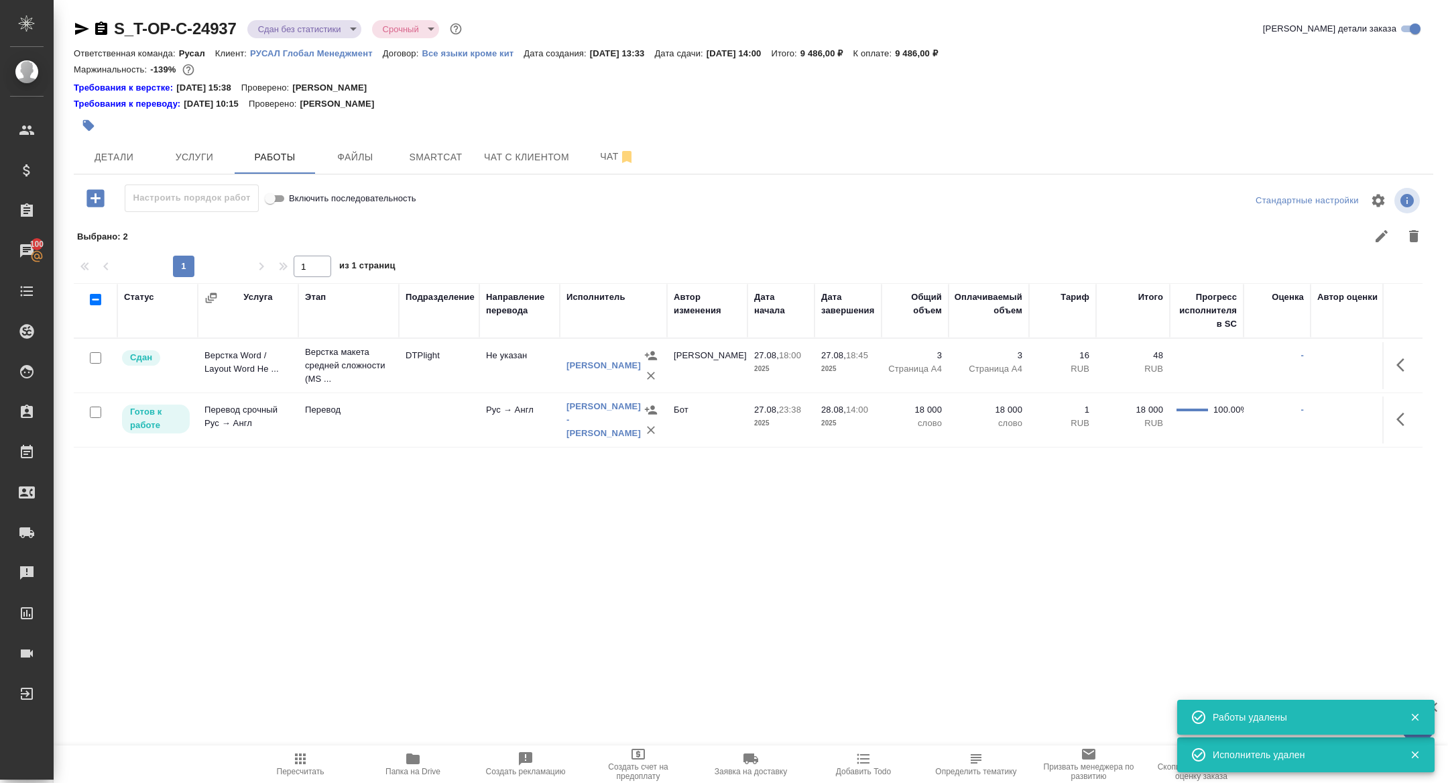
click at [447, 163] on span "Smartcat" at bounding box center [436, 157] width 64 height 17
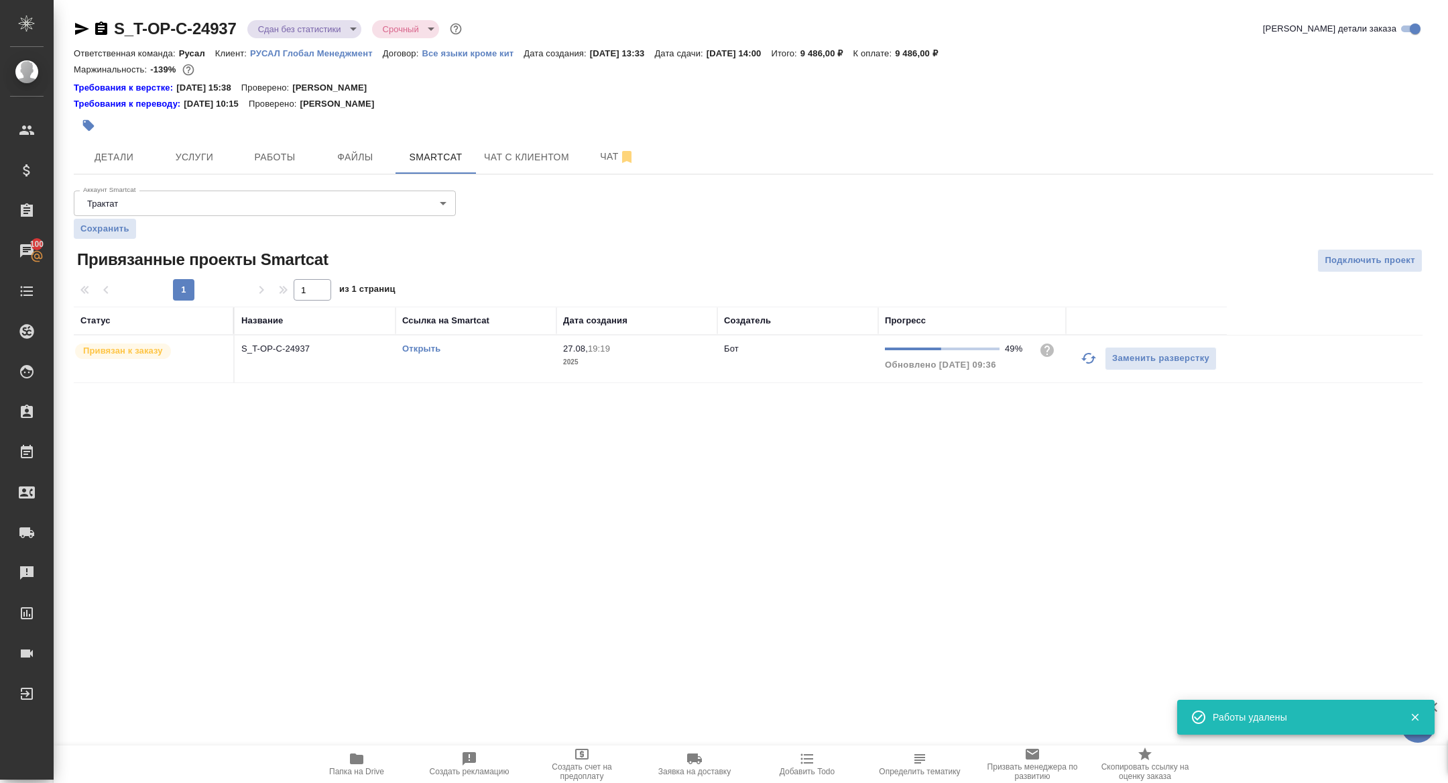
click at [414, 348] on link "Открыть" at bounding box center [421, 348] width 38 height 10
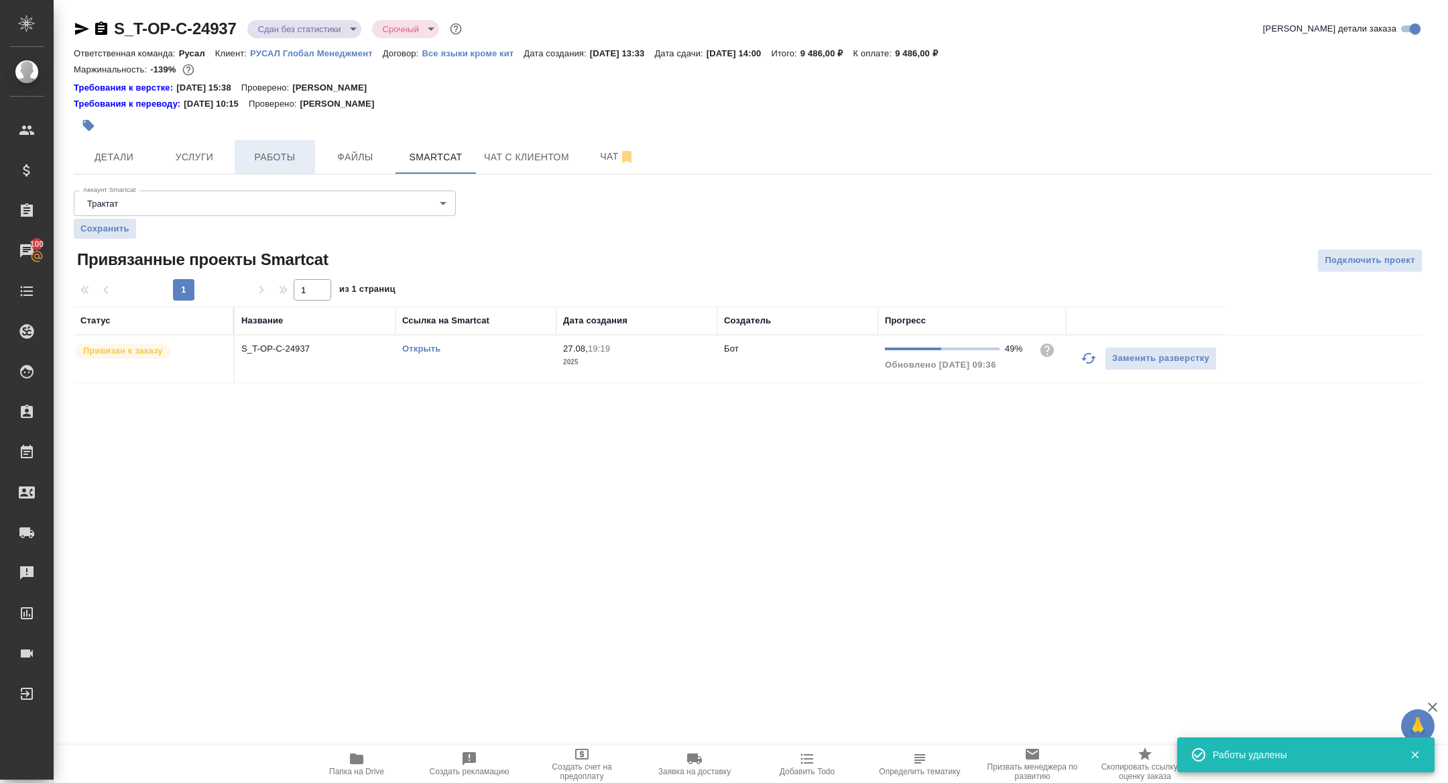
click at [283, 146] on button "Работы" at bounding box center [275, 157] width 80 height 34
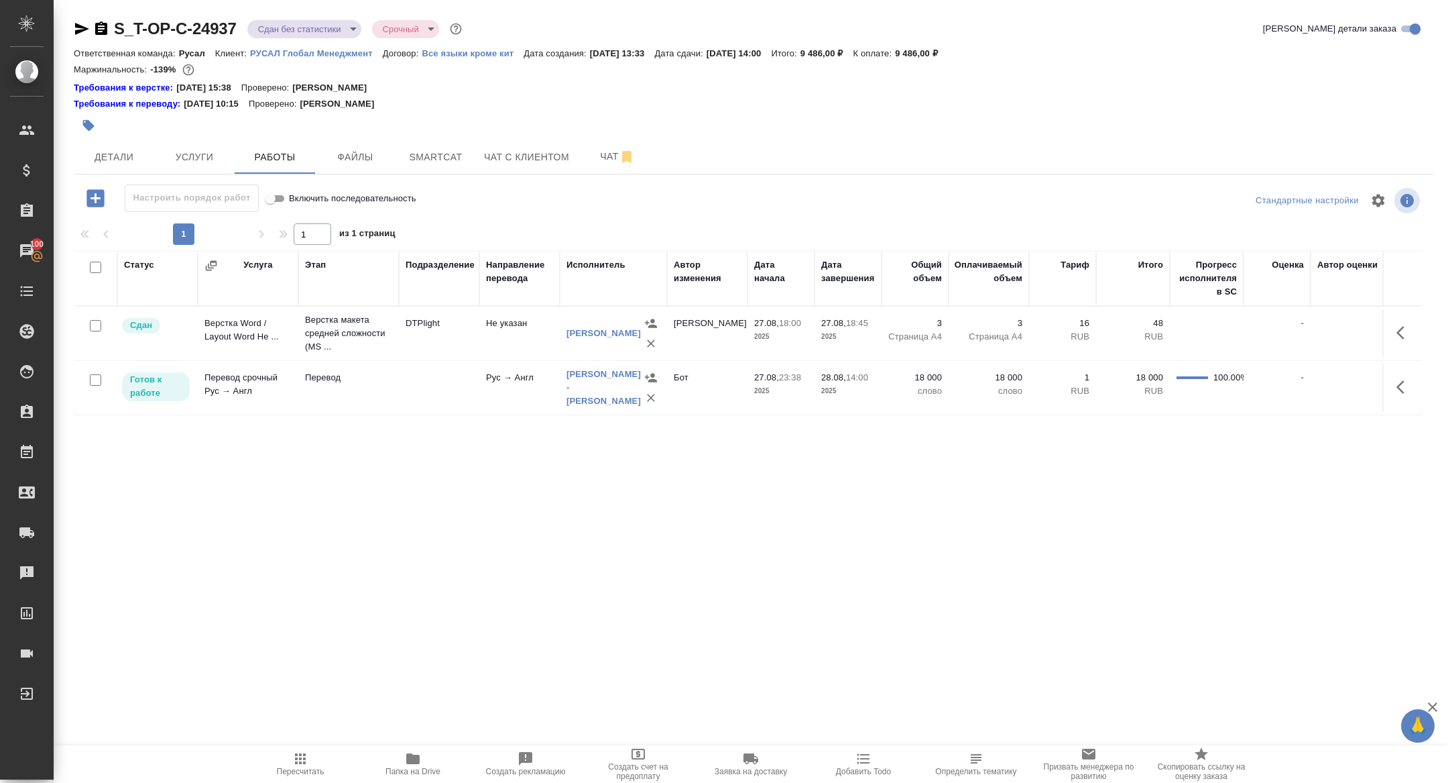
click at [1403, 387] on icon "button" at bounding box center [1405, 387] width 16 height 16
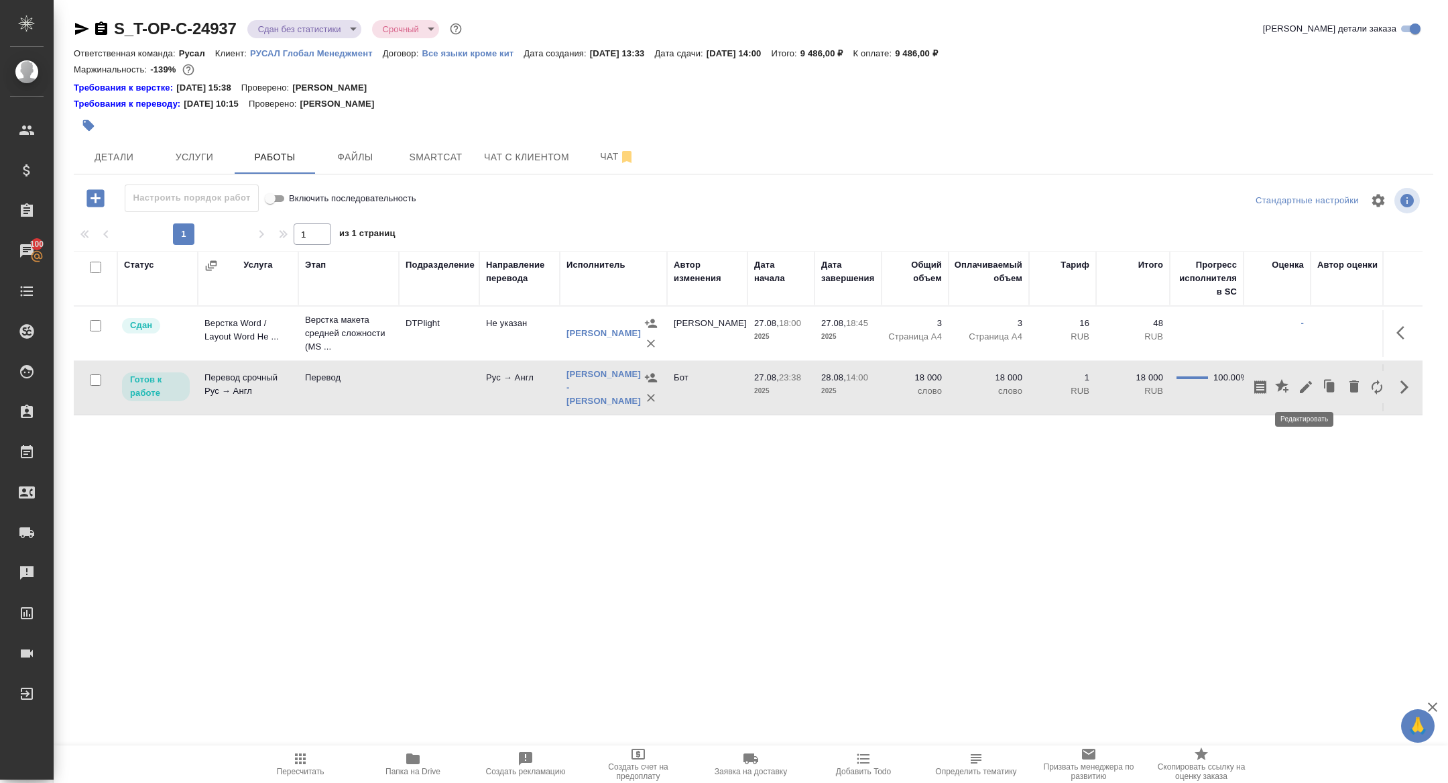
click at [1306, 387] on icon "button" at bounding box center [1306, 387] width 12 height 12
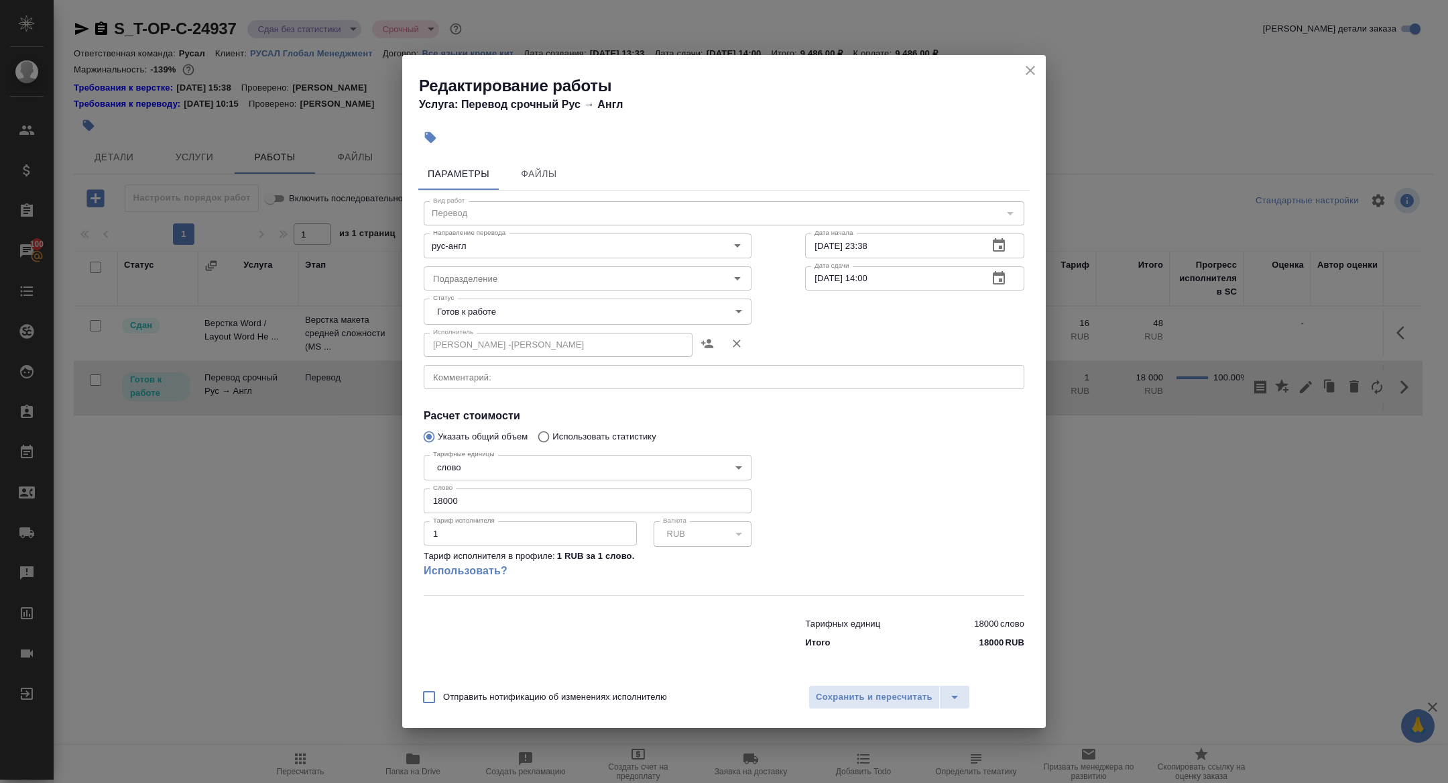
click at [469, 487] on div "Тарифные единицы слово 5a8b1489cc6b4906c91bfd90 Тарифные единицы Слово 18000 Сл…" at bounding box center [588, 522] width 328 height 146
drag, startPoint x: 469, startPoint y: 500, endPoint x: 303, endPoint y: 498, distance: 166.3
click at [303, 498] on div "Редактирование работы Услуга: Перевод срочный Рус → Англ Параметры Файлы Вид ра…" at bounding box center [724, 391] width 1448 height 783
type input "470"
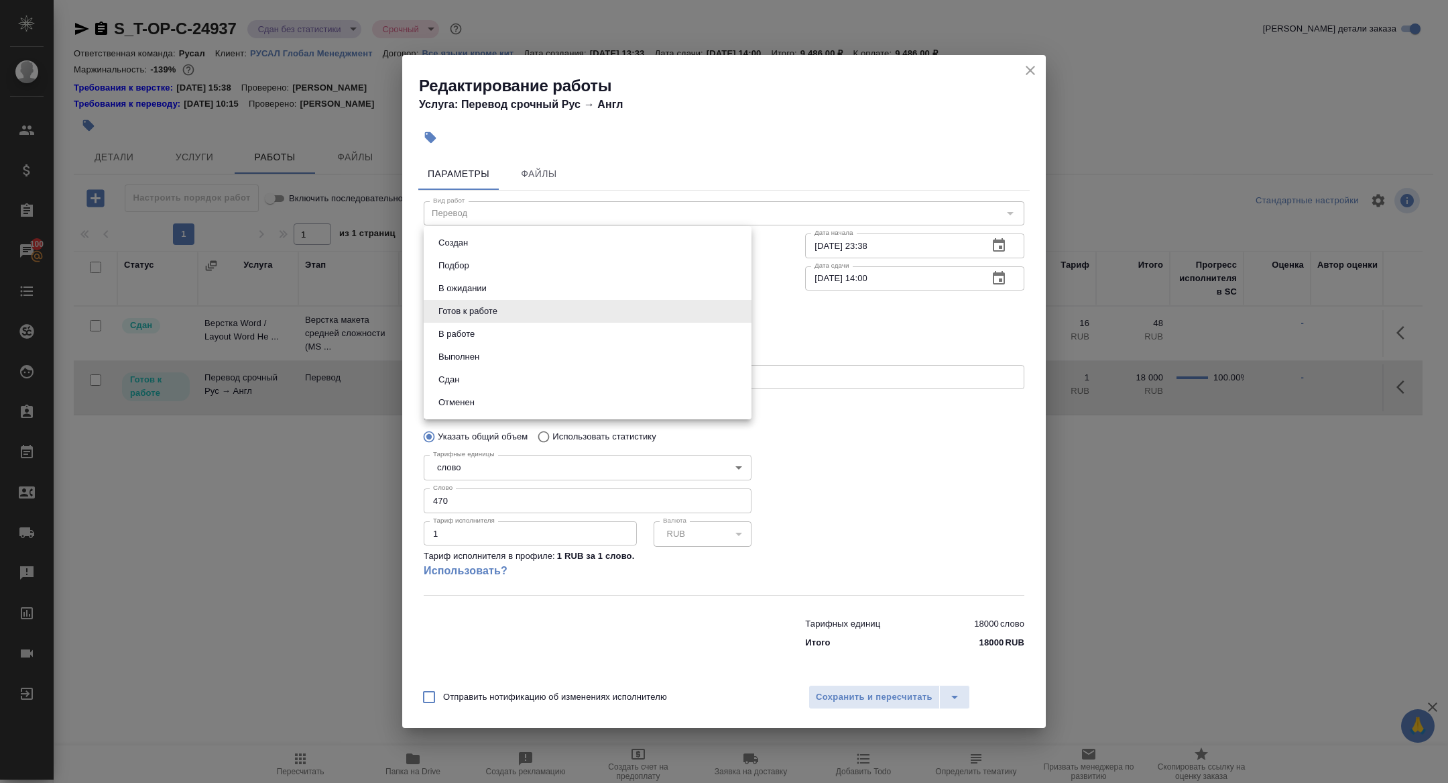
click at [471, 314] on body "🙏 .cls-1 fill:#fff; AWATERA Zhuravleva Alexandra Клиенты Спецификации Заказы 10…" at bounding box center [724, 391] width 1448 height 783
click at [466, 382] on li "Сдан" at bounding box center [588, 379] width 328 height 23
type input "closed"
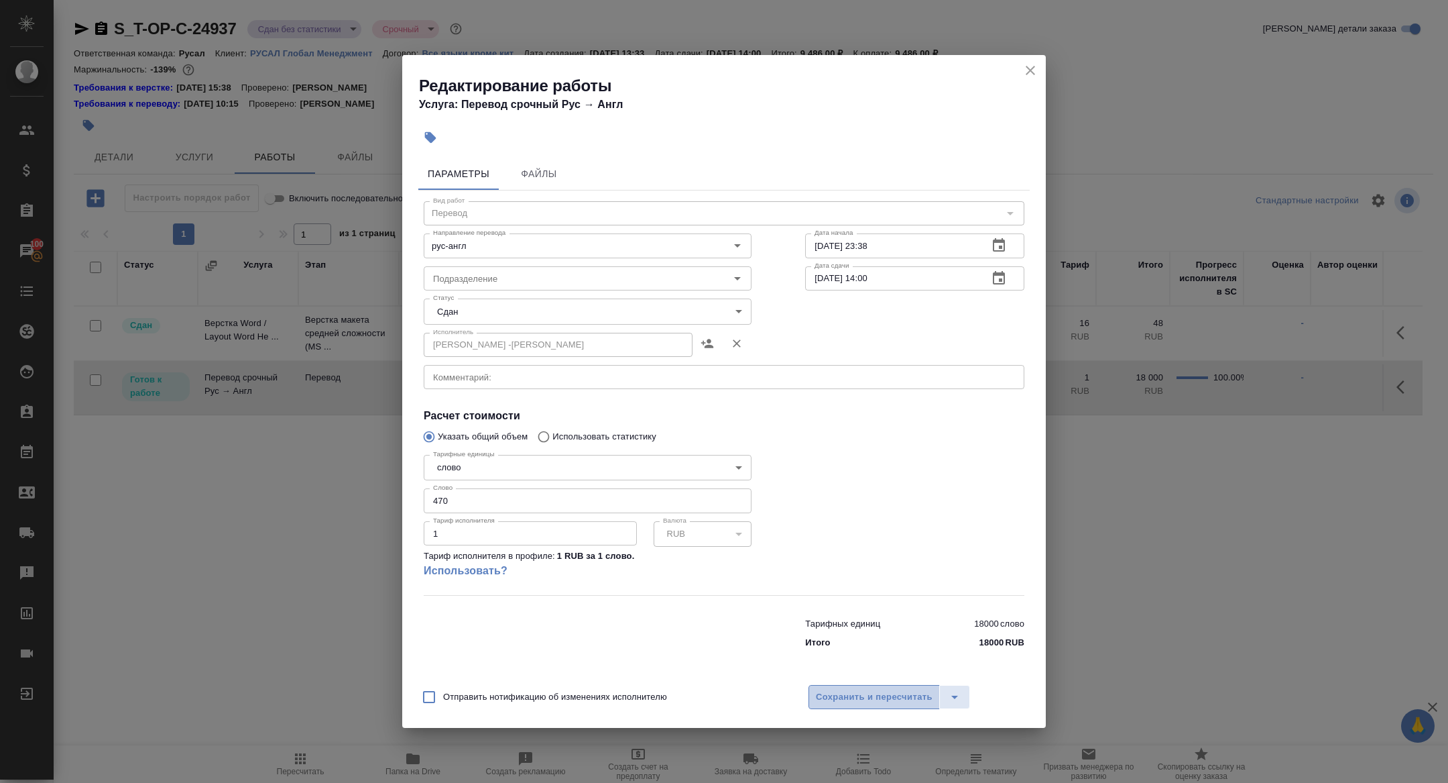
click at [831, 705] on button "Сохранить и пересчитать" at bounding box center [874, 697] width 131 height 24
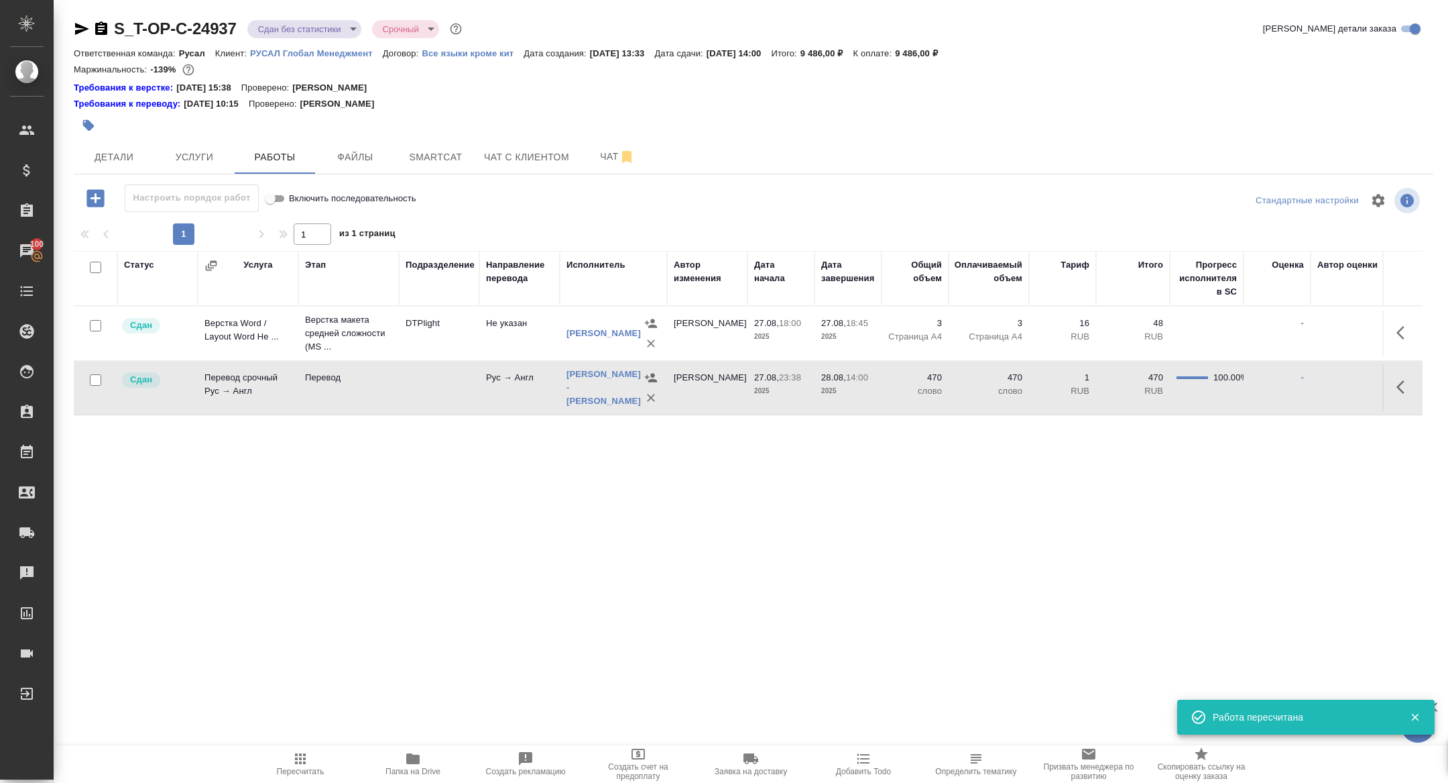
click at [314, 27] on body "🙏 .cls-1 fill:#fff; AWATERA Zhuravleva Alexandra Клиенты Спецификации Заказы 10…" at bounding box center [724, 391] width 1448 height 783
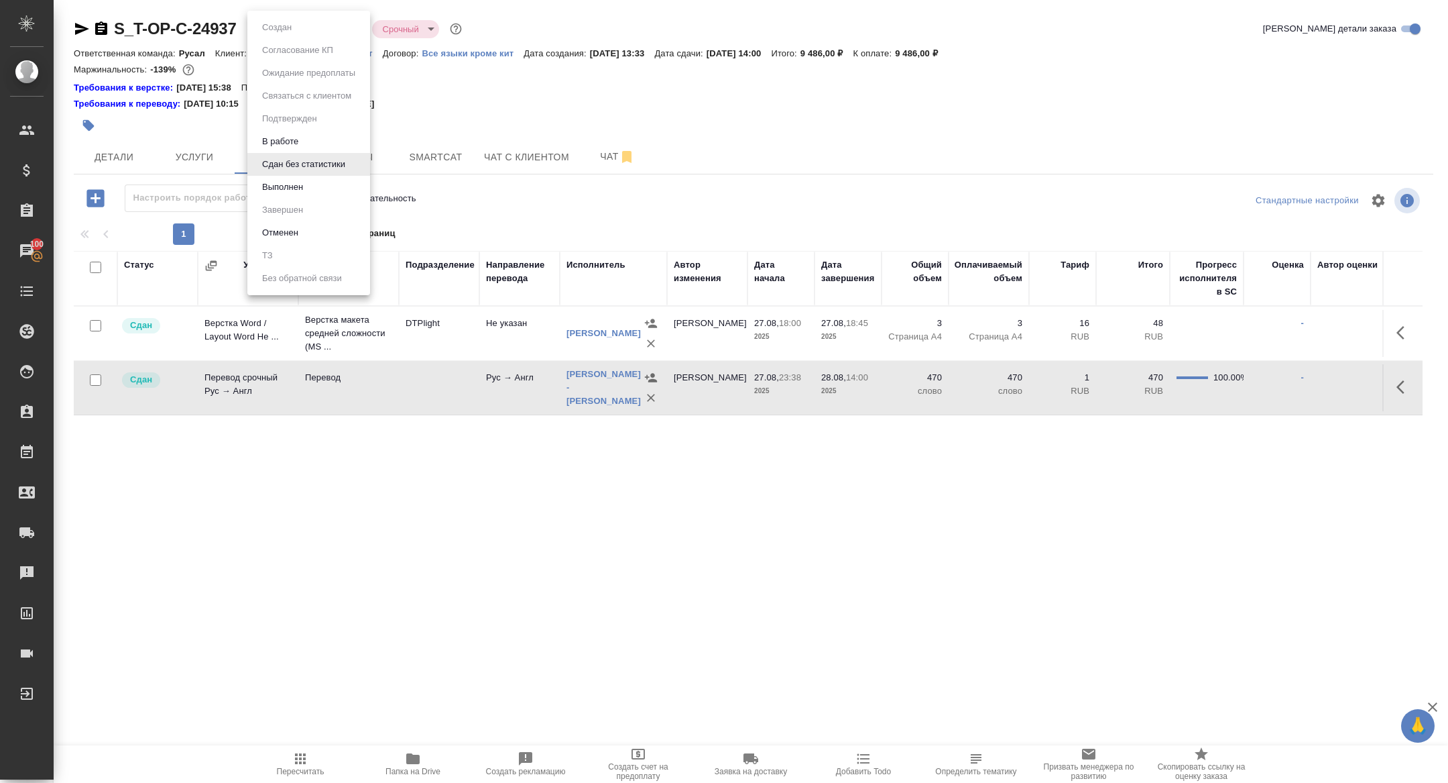
click at [295, 188] on button "Выполнен" at bounding box center [282, 187] width 49 height 15
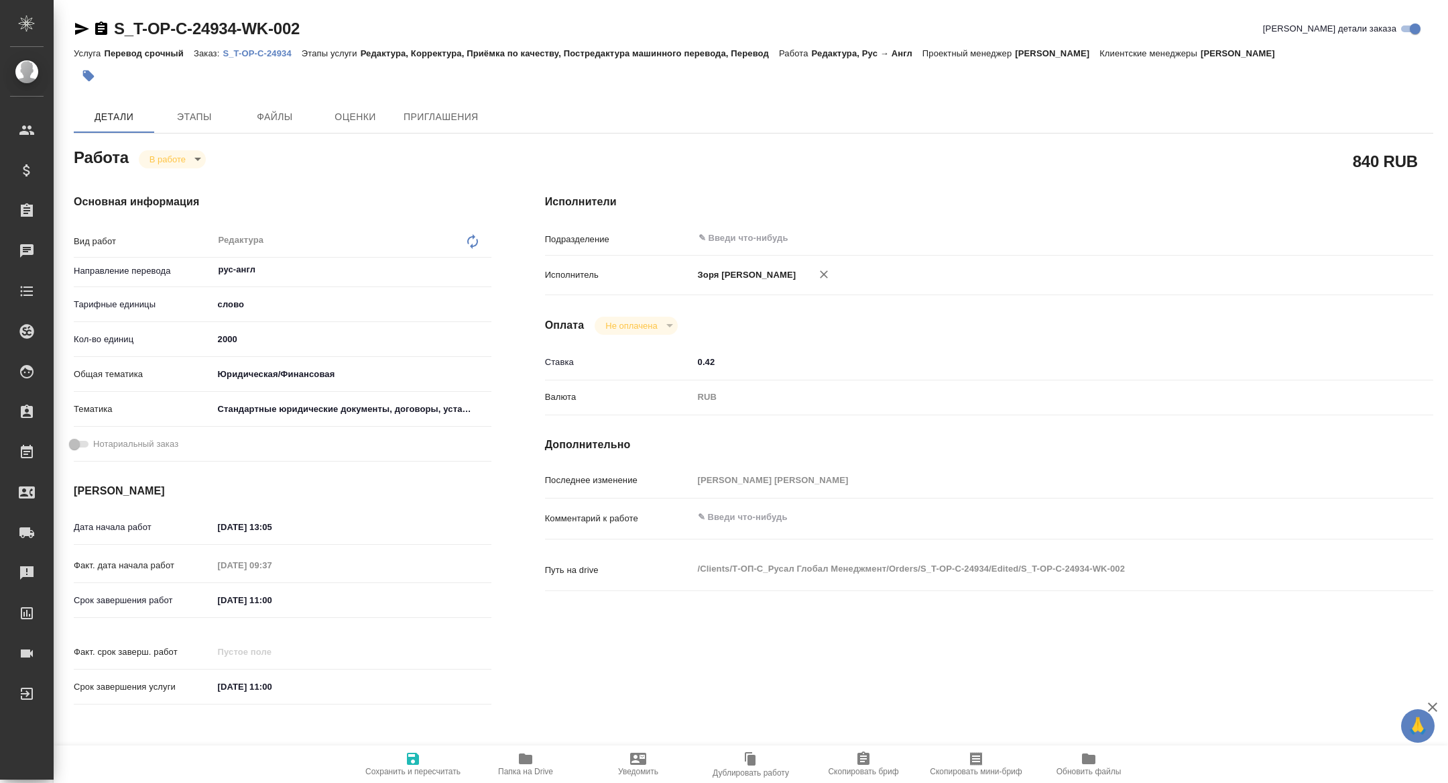
type textarea "x"
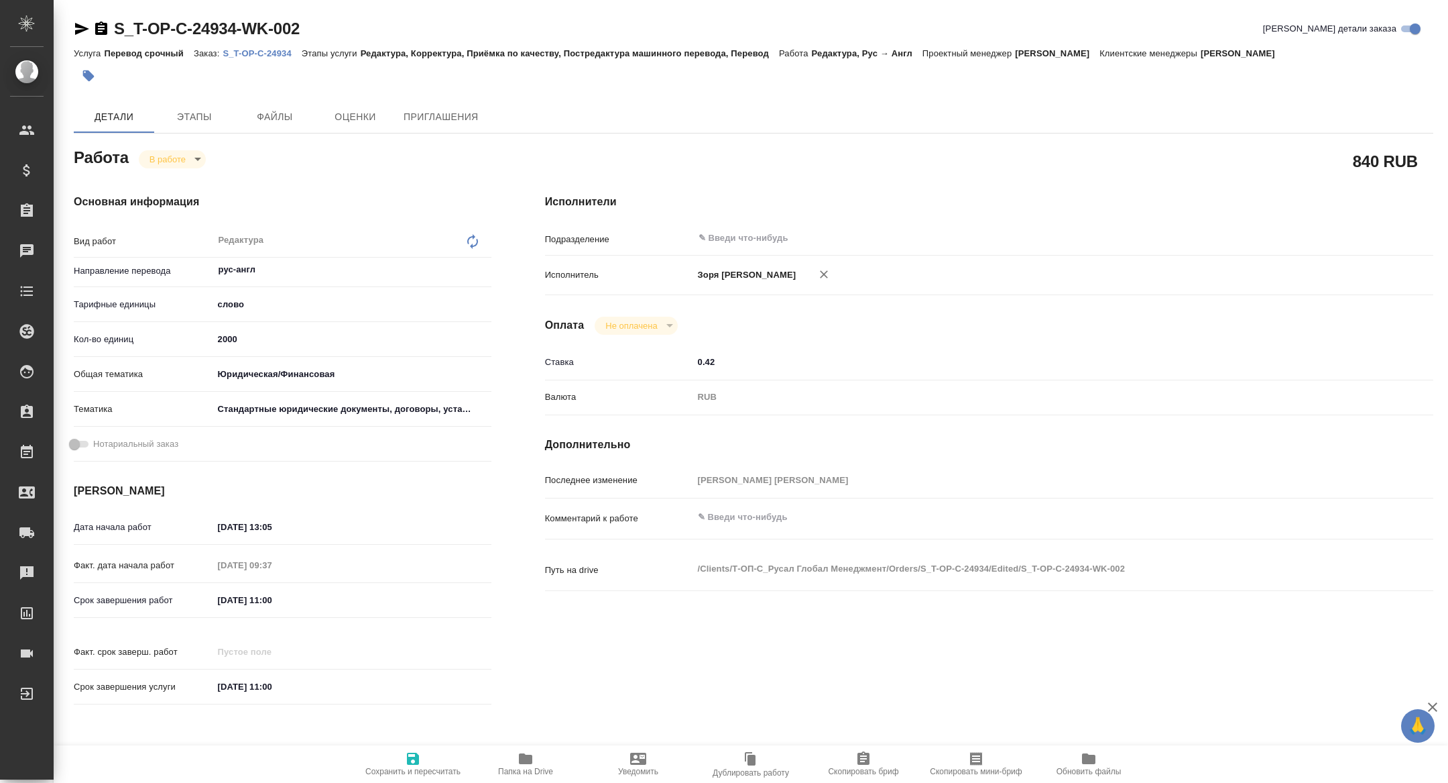
type textarea "x"
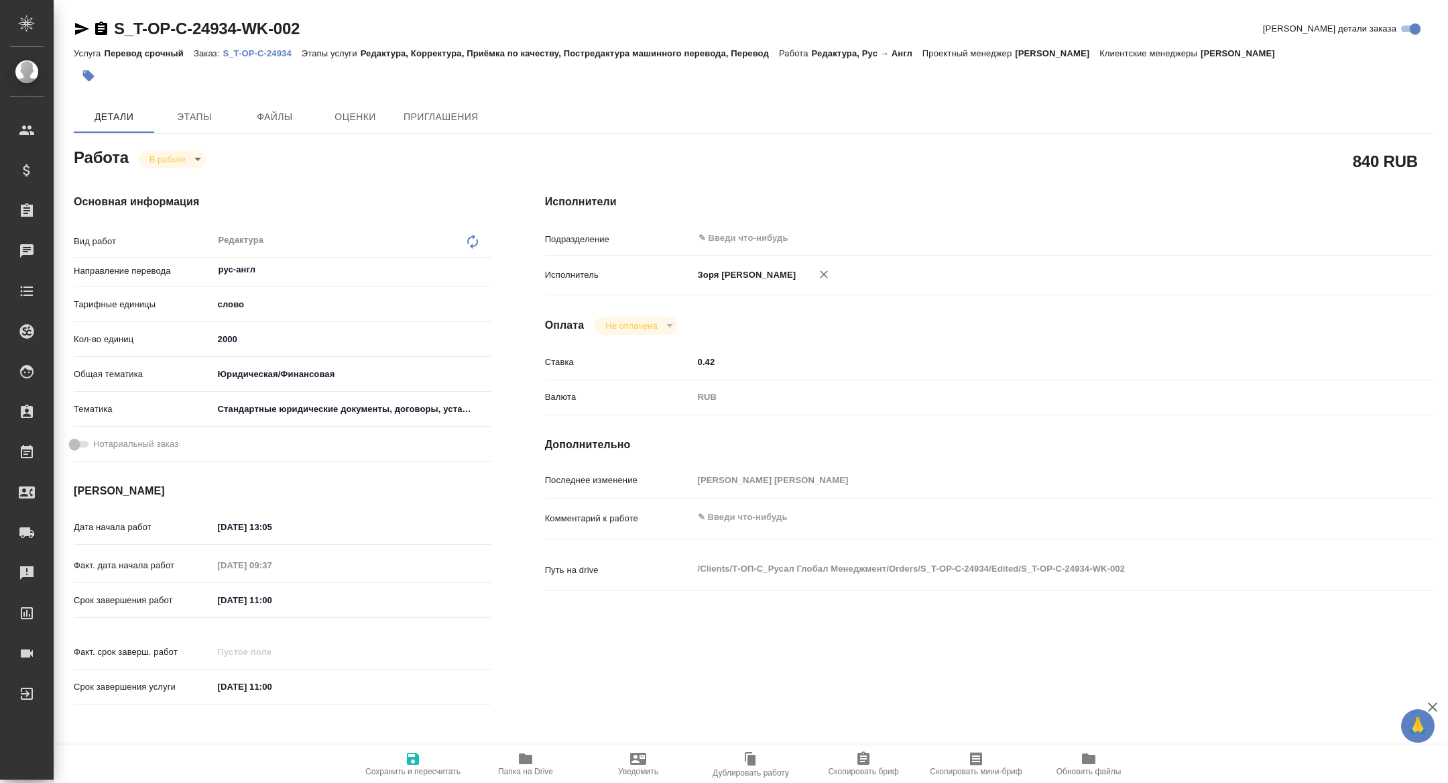
type textarea "x"
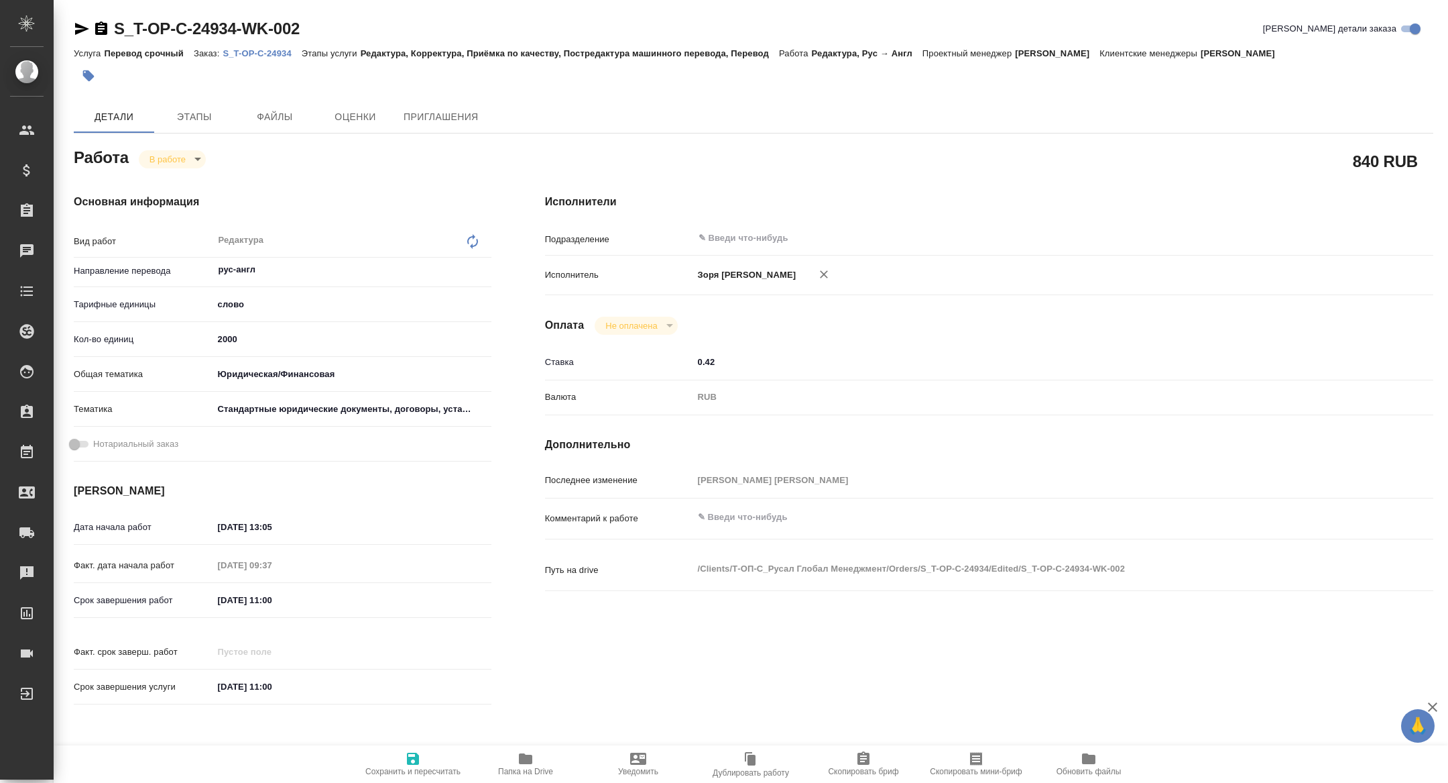
type textarea "x"
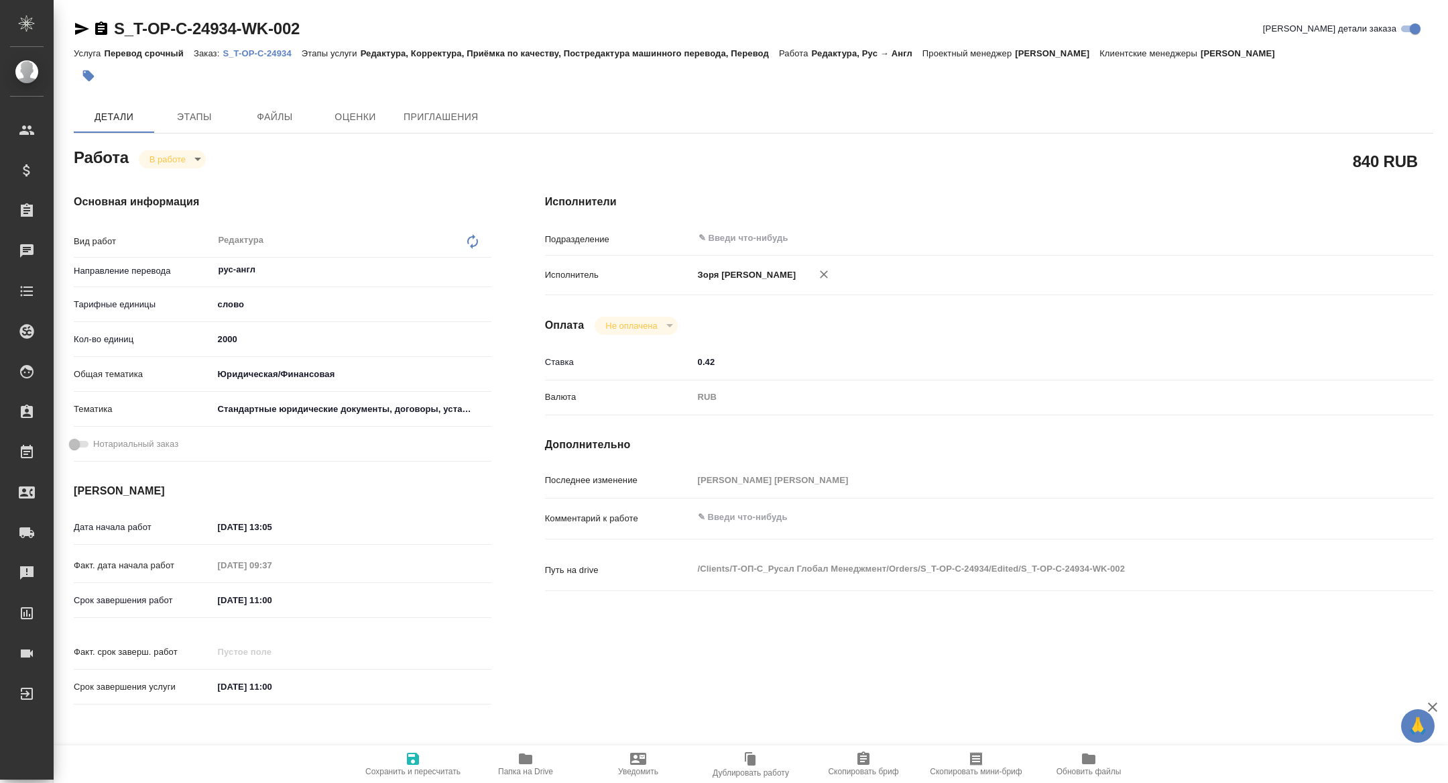
click at [270, 49] on p "S_T-OP-C-24934" at bounding box center [262, 53] width 78 height 10
type textarea "x"
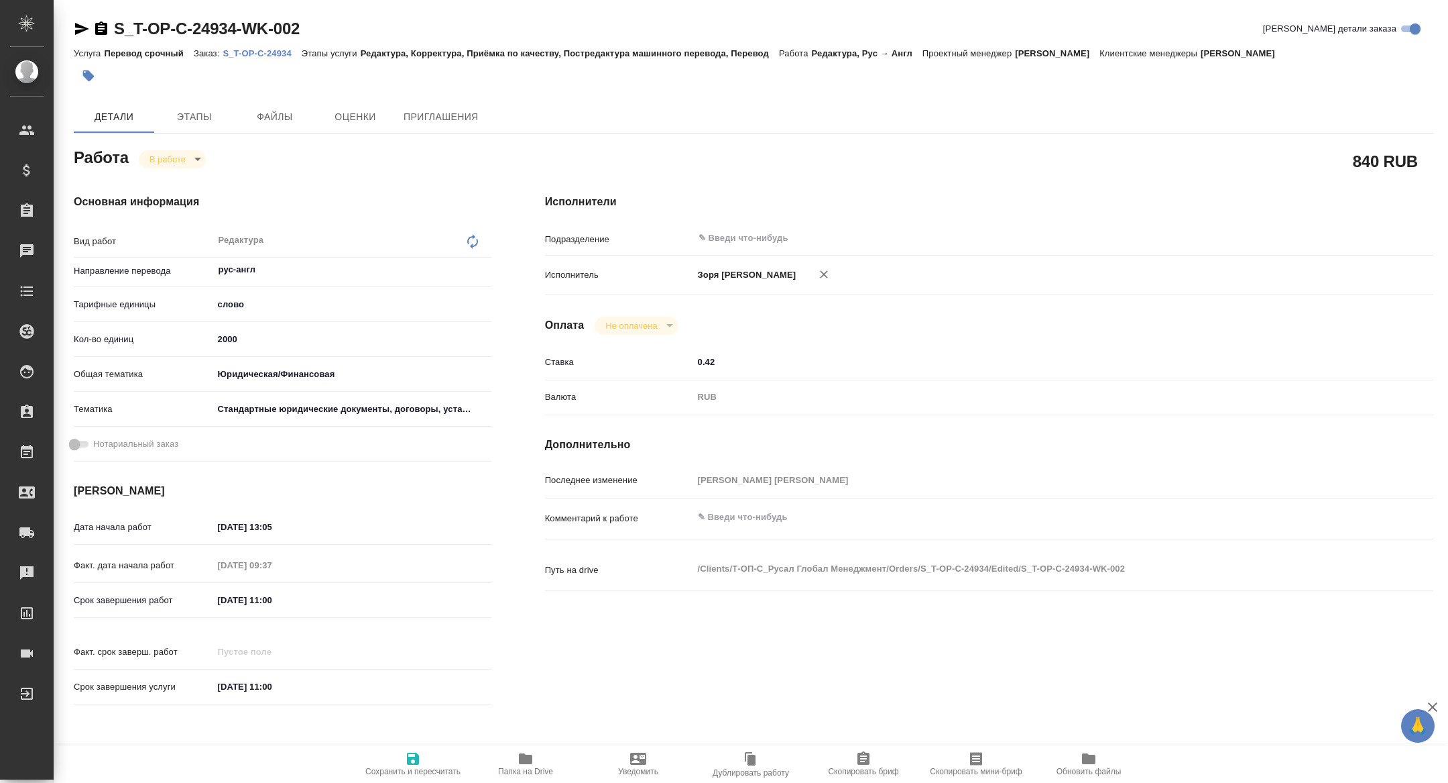
type textarea "x"
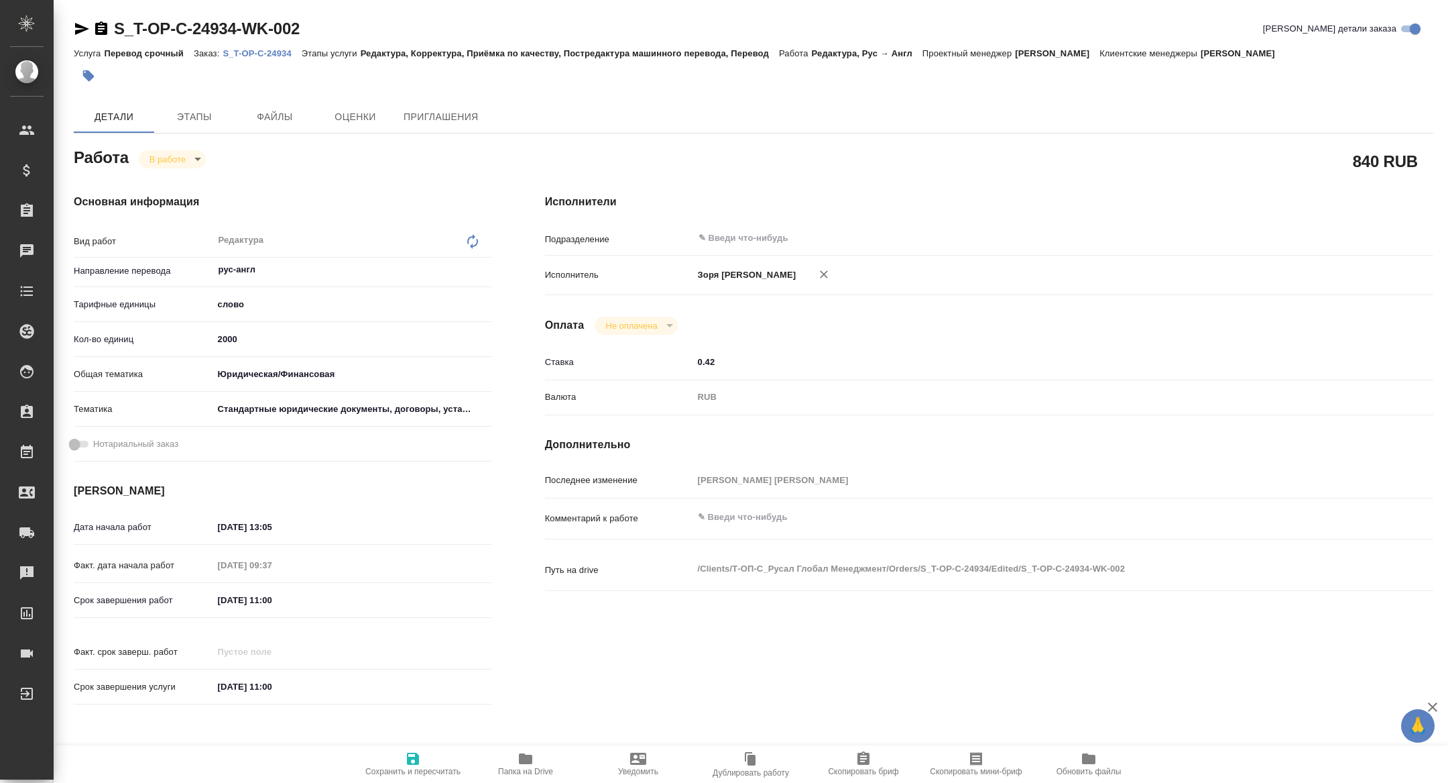
type textarea "x"
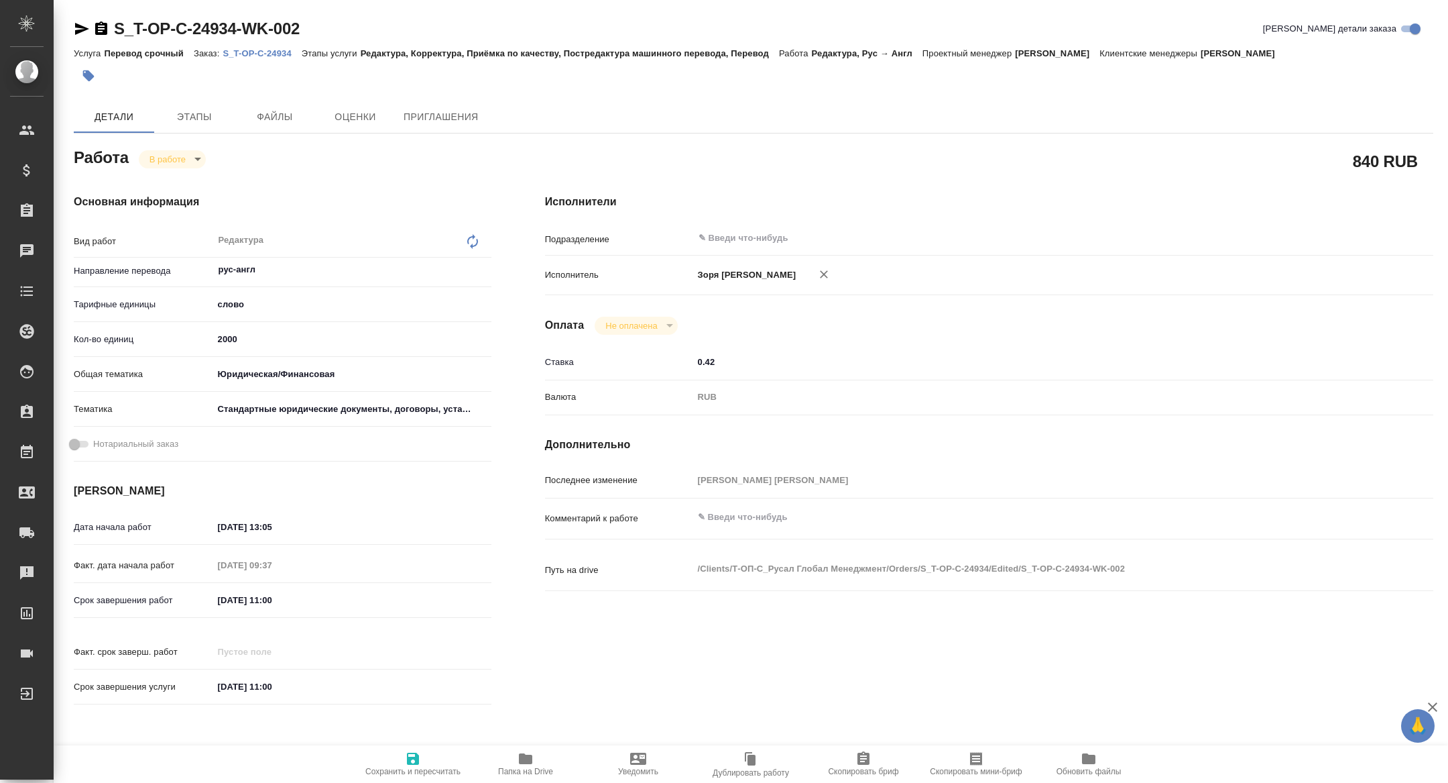
type textarea "x"
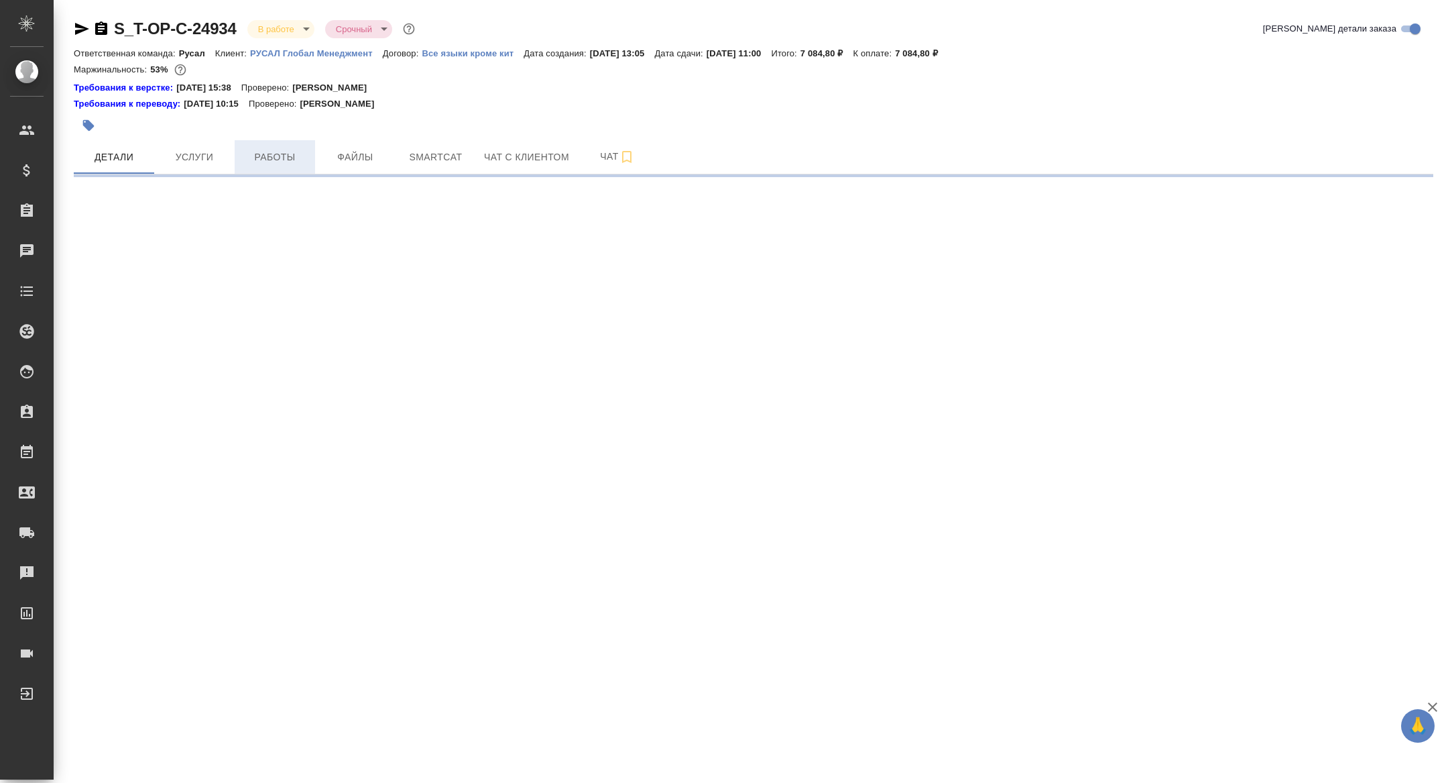
click at [283, 160] on span "Работы" at bounding box center [275, 157] width 64 height 17
select select "RU"
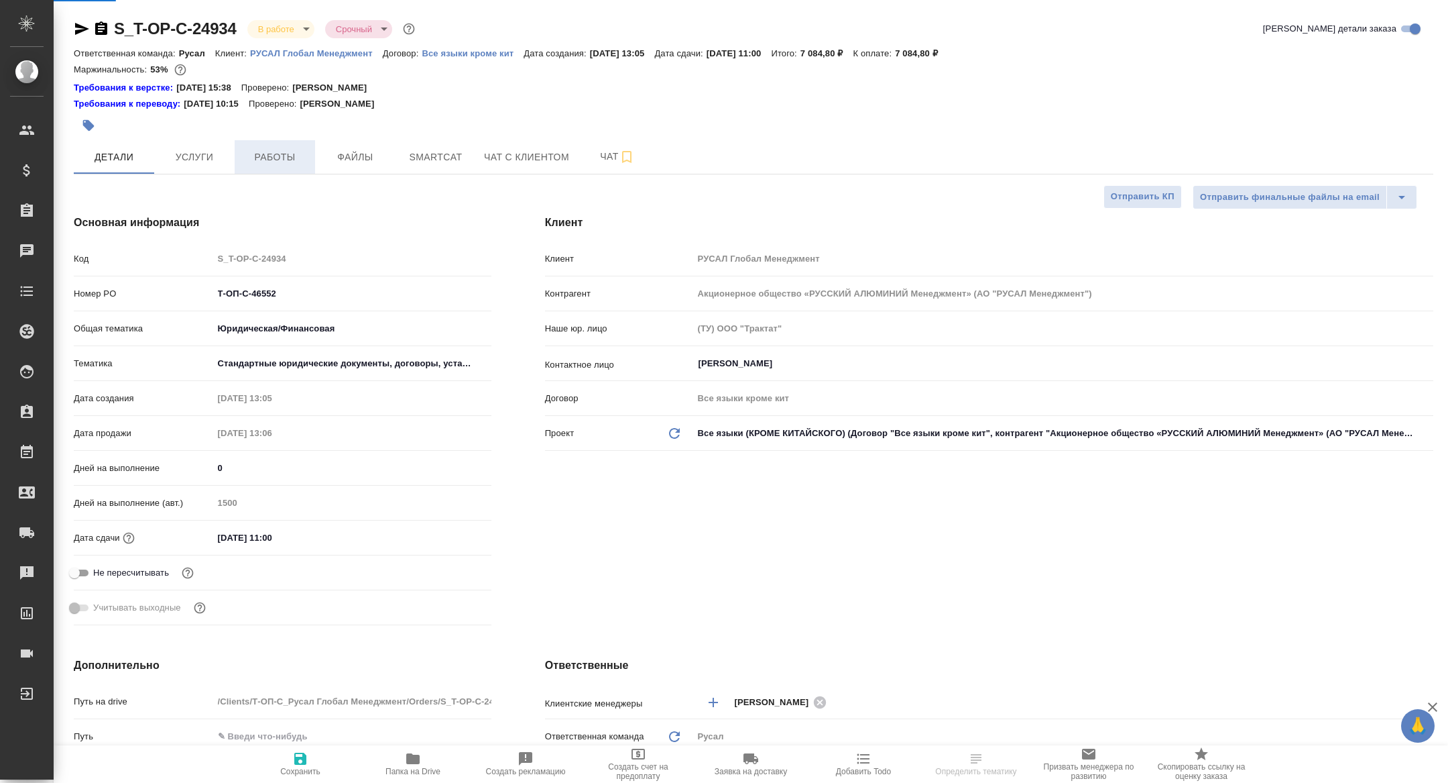
type textarea "x"
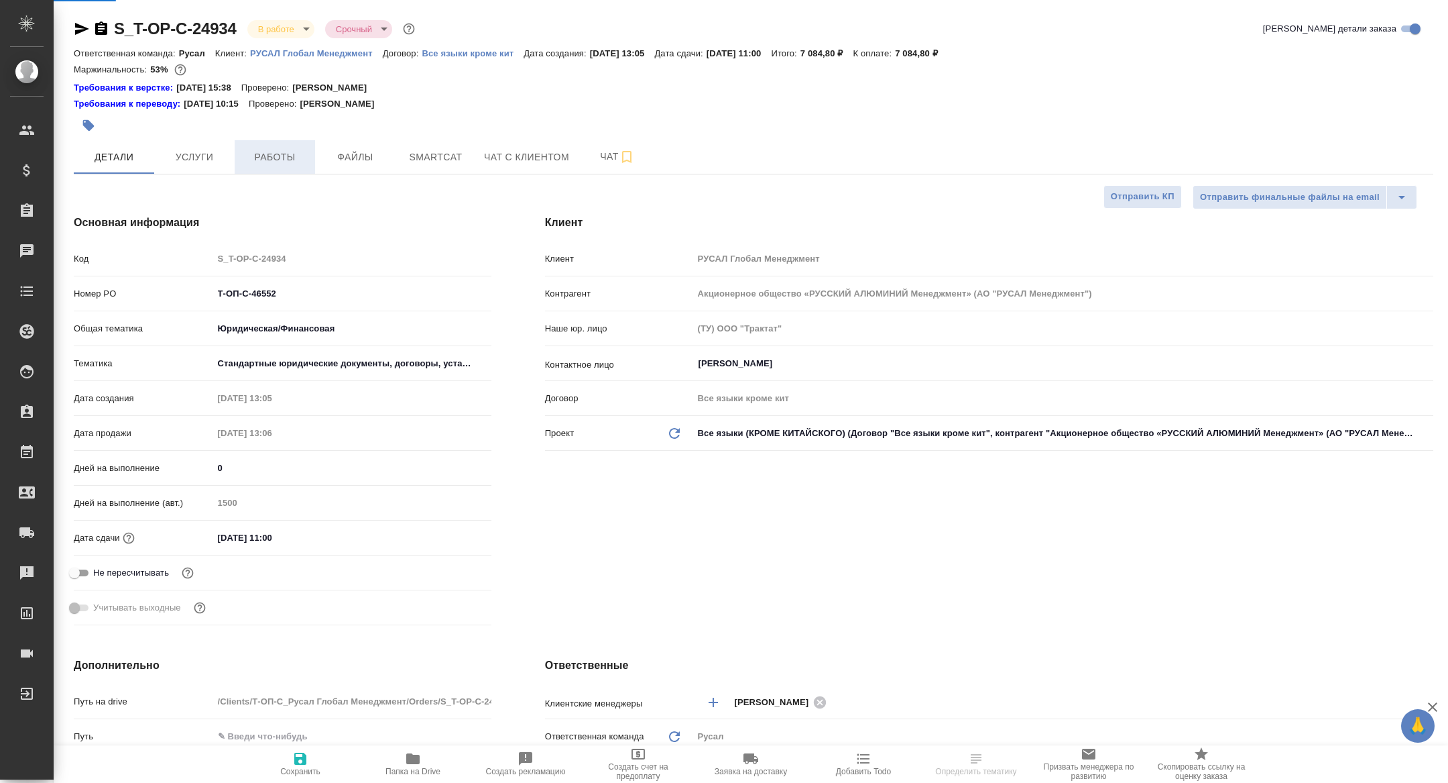
type textarea "x"
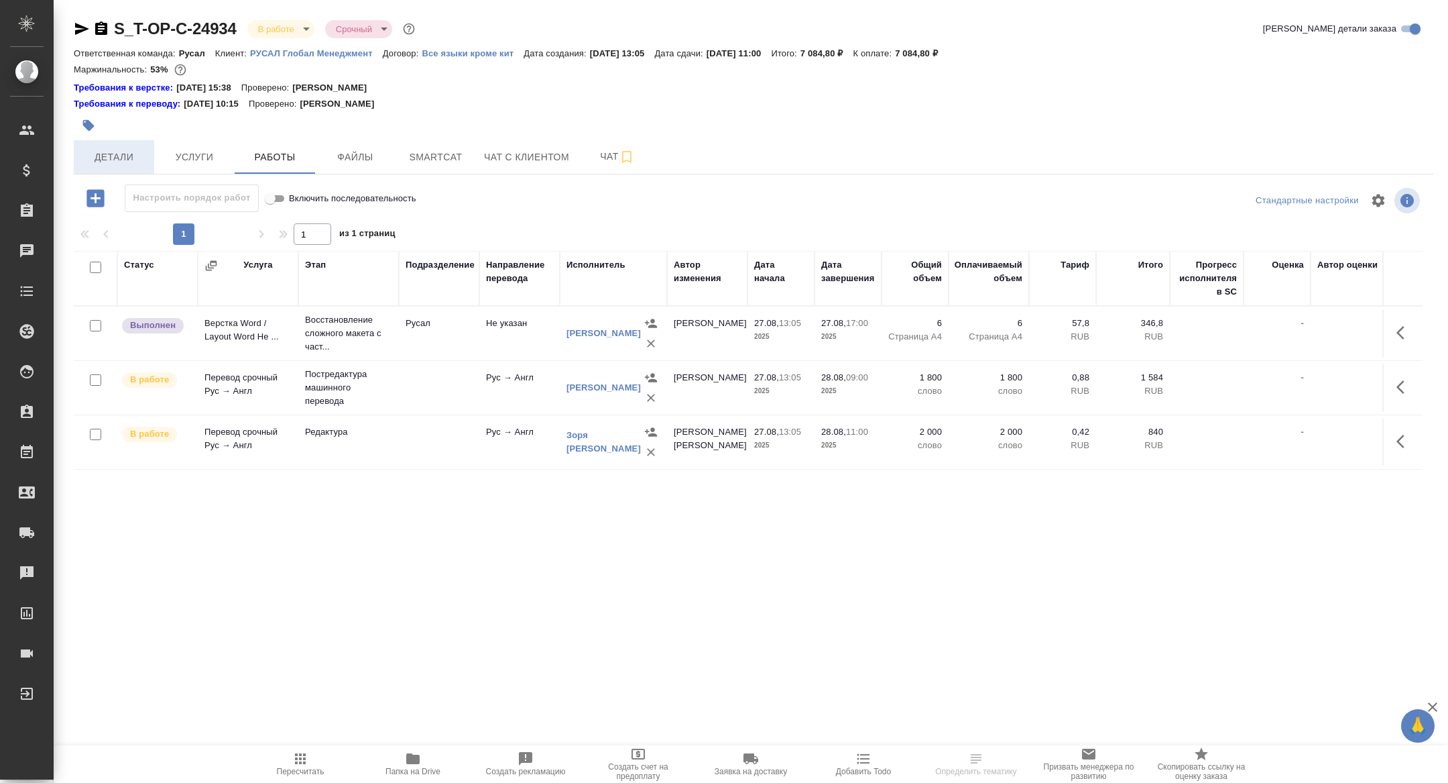
click at [113, 158] on span "Детали" at bounding box center [114, 157] width 64 height 17
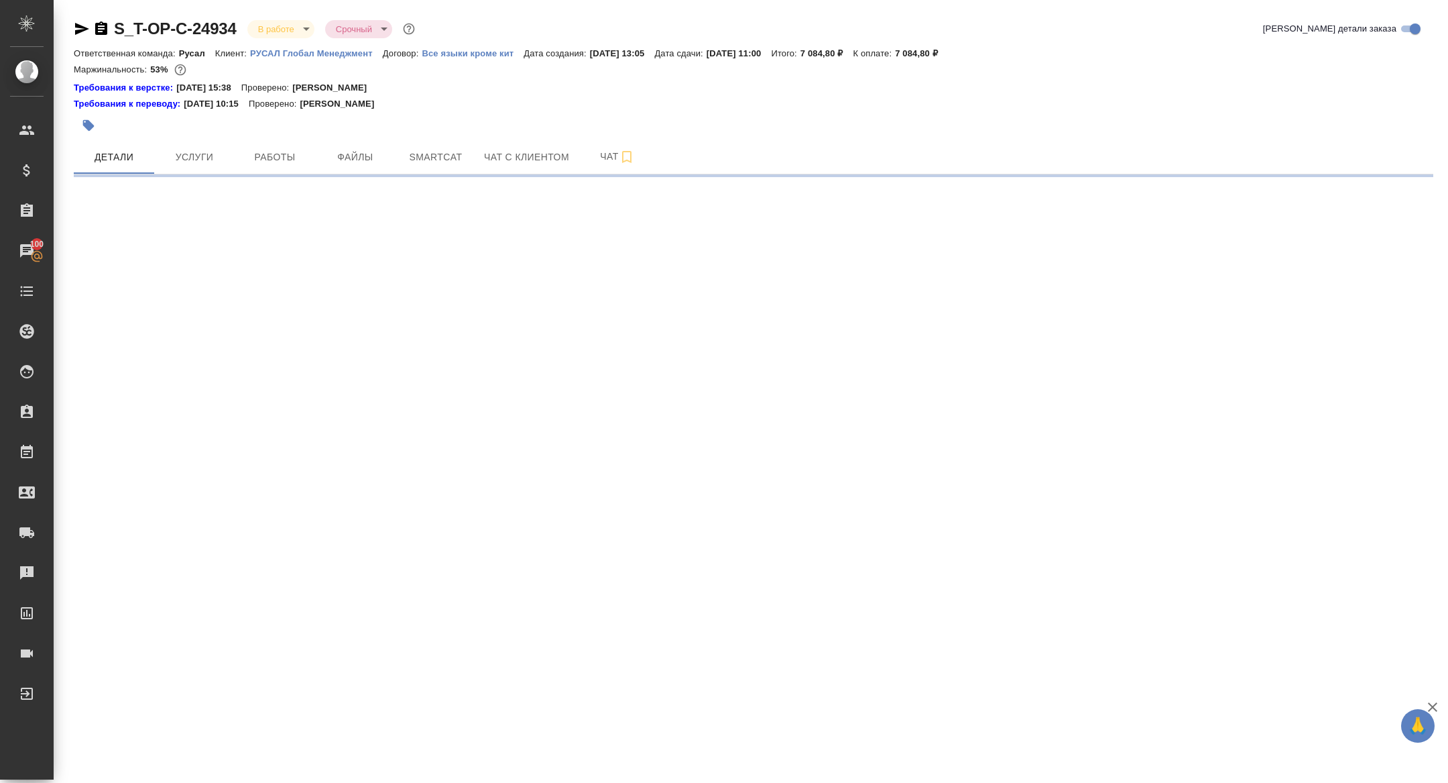
select select "RU"
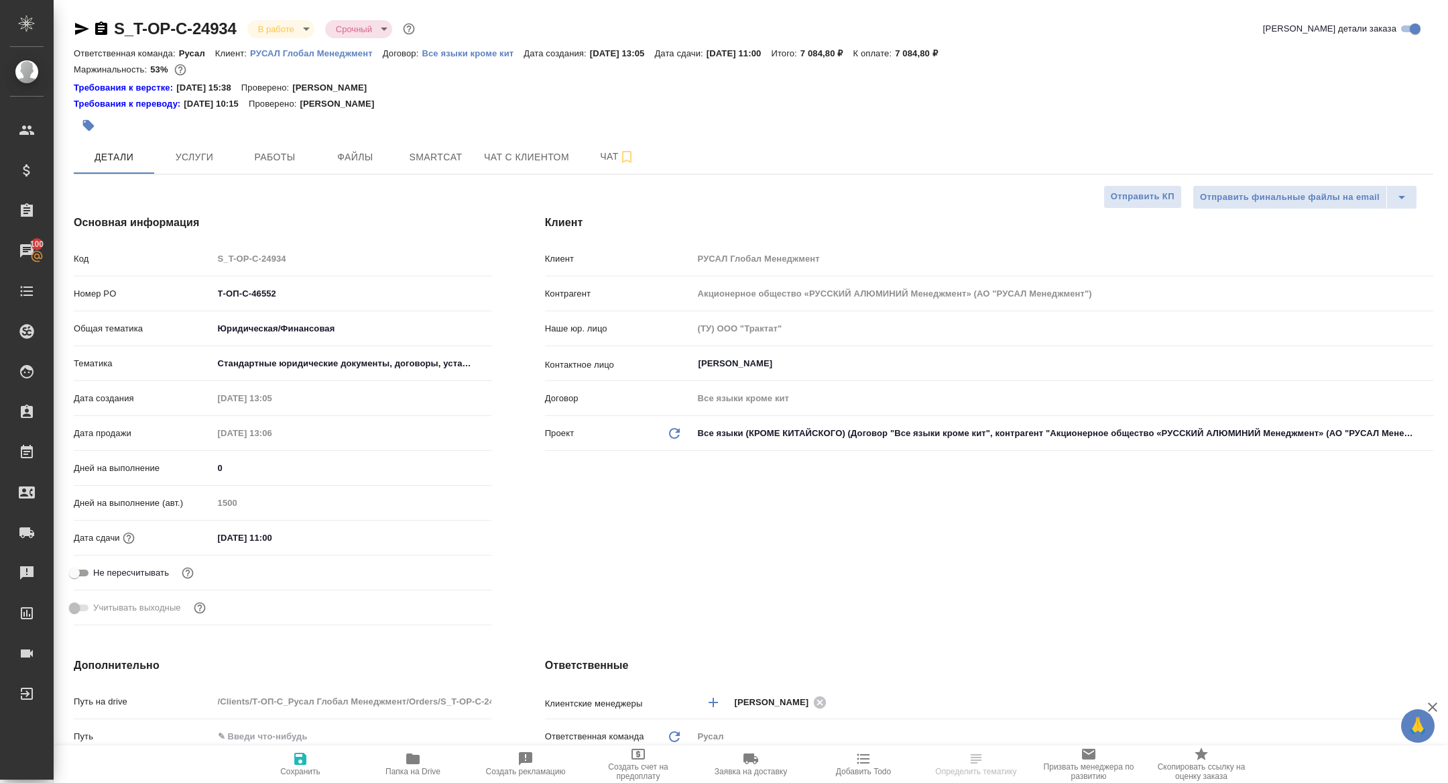
type textarea "x"
drag, startPoint x: 287, startPoint y: 288, endPoint x: 185, endPoint y: 288, distance: 101.9
click at [185, 288] on div "Номер PO Т-ОП-С-46552" at bounding box center [283, 293] width 418 height 23
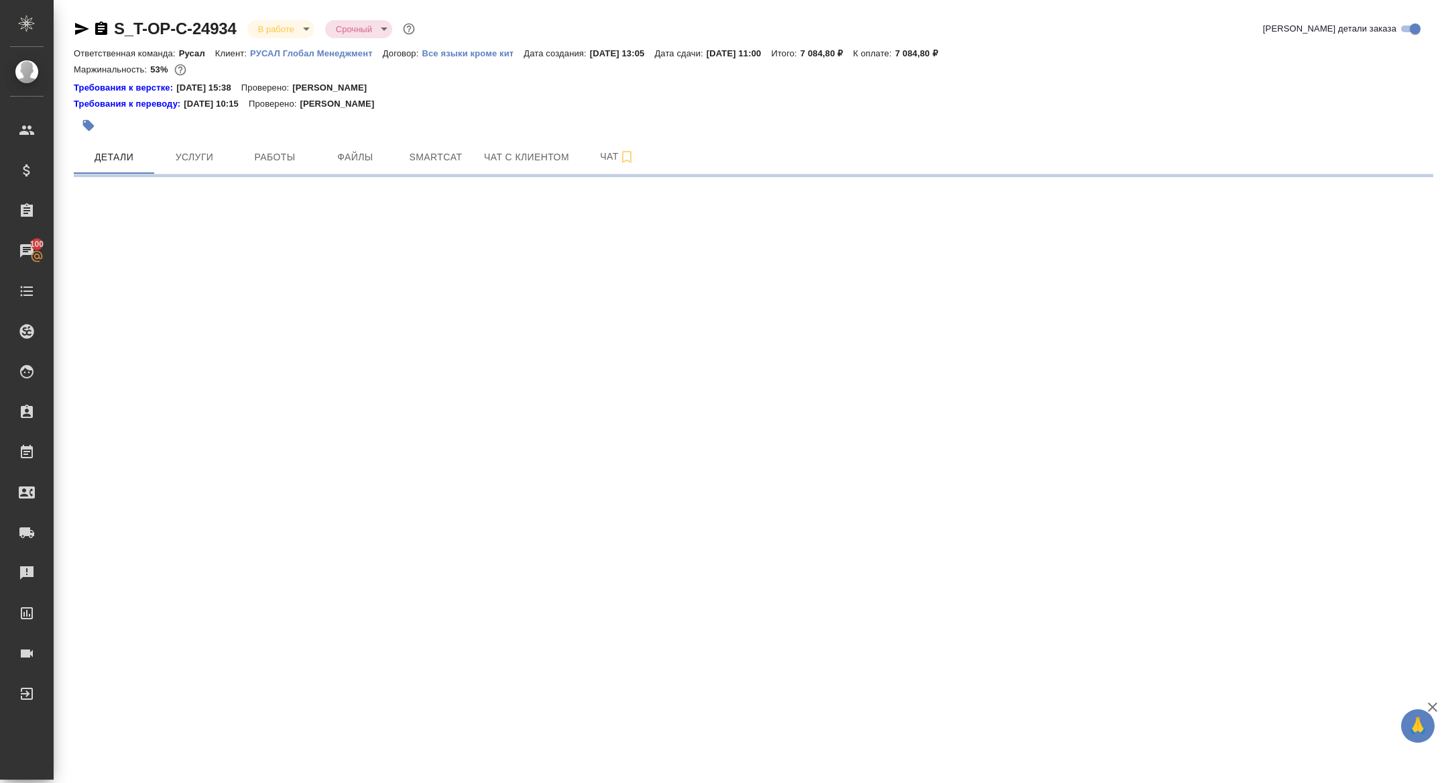
select select "RU"
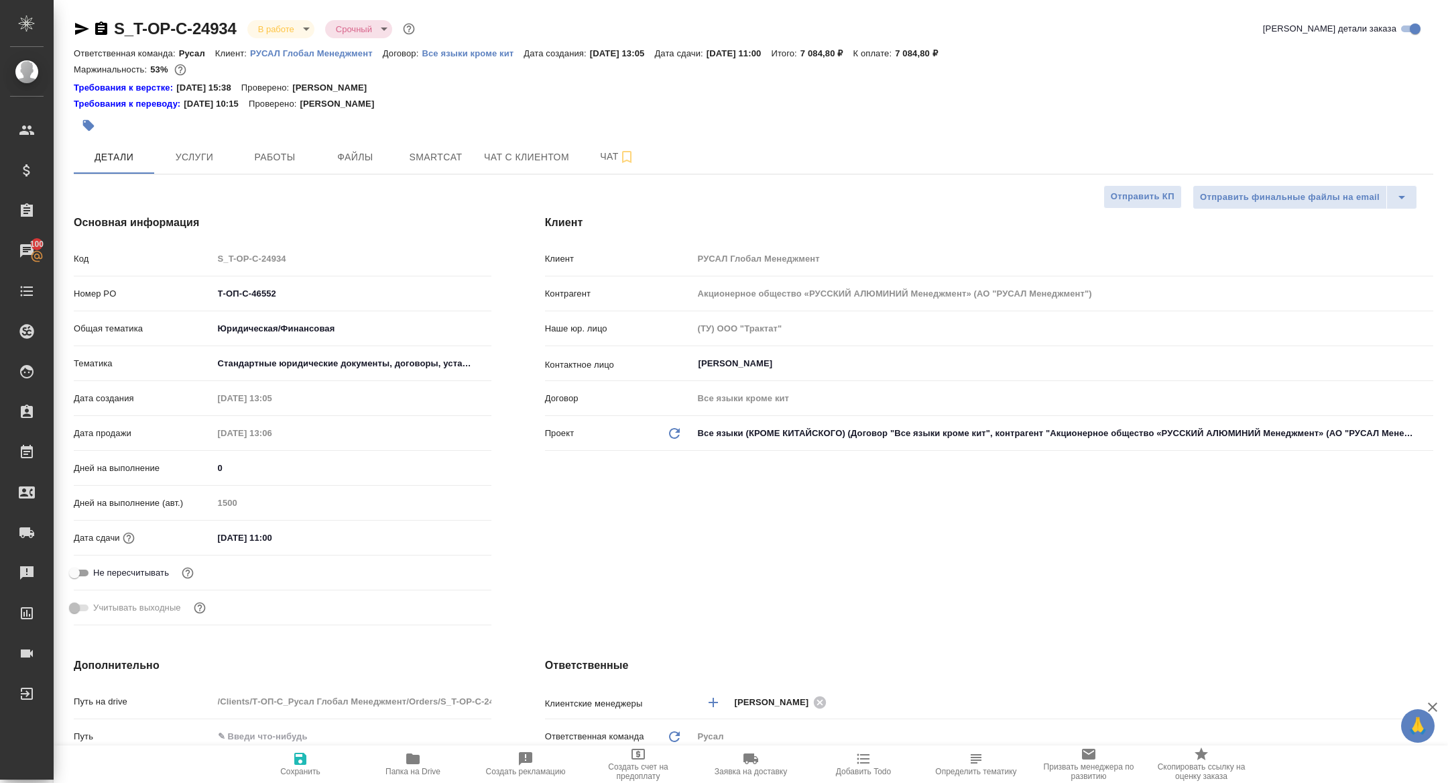
type textarea "x"
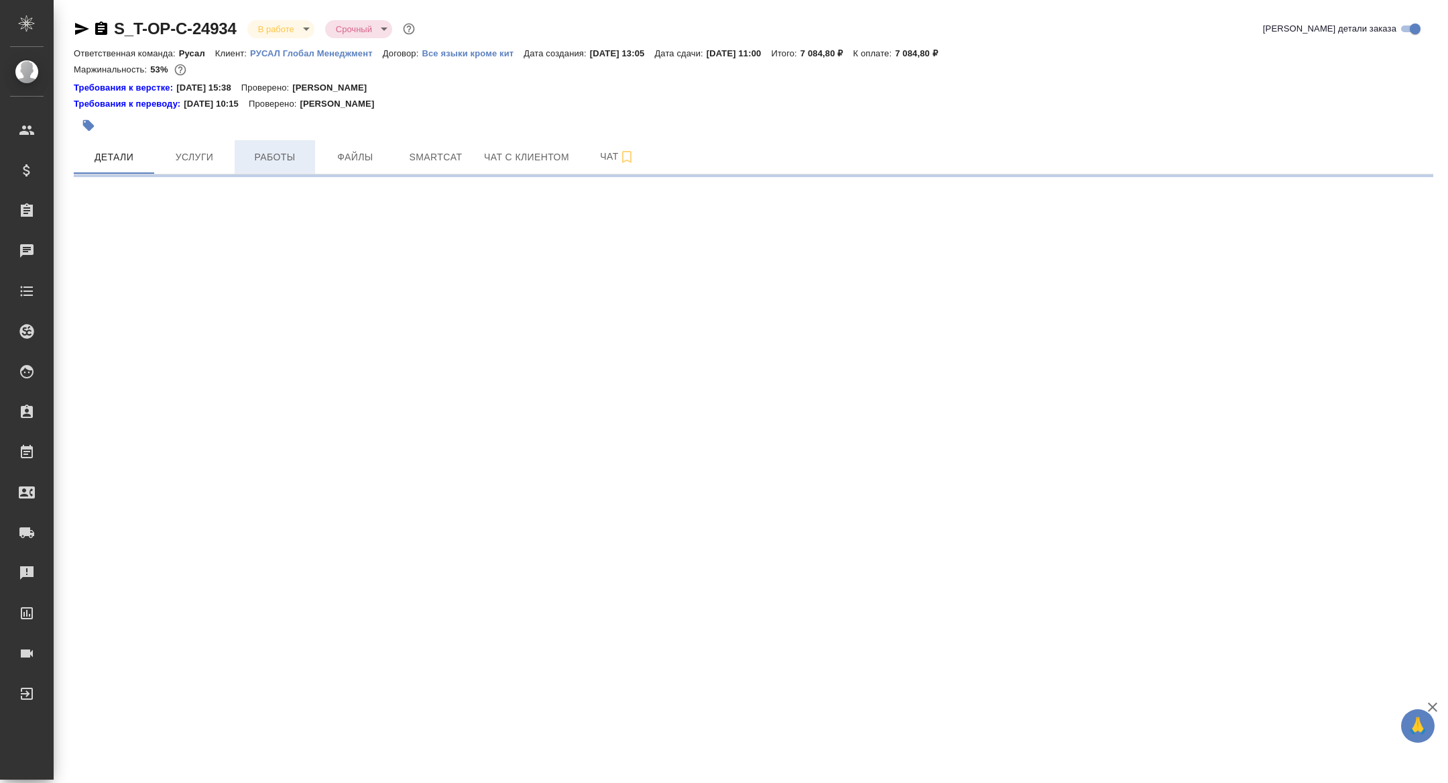
select select "RU"
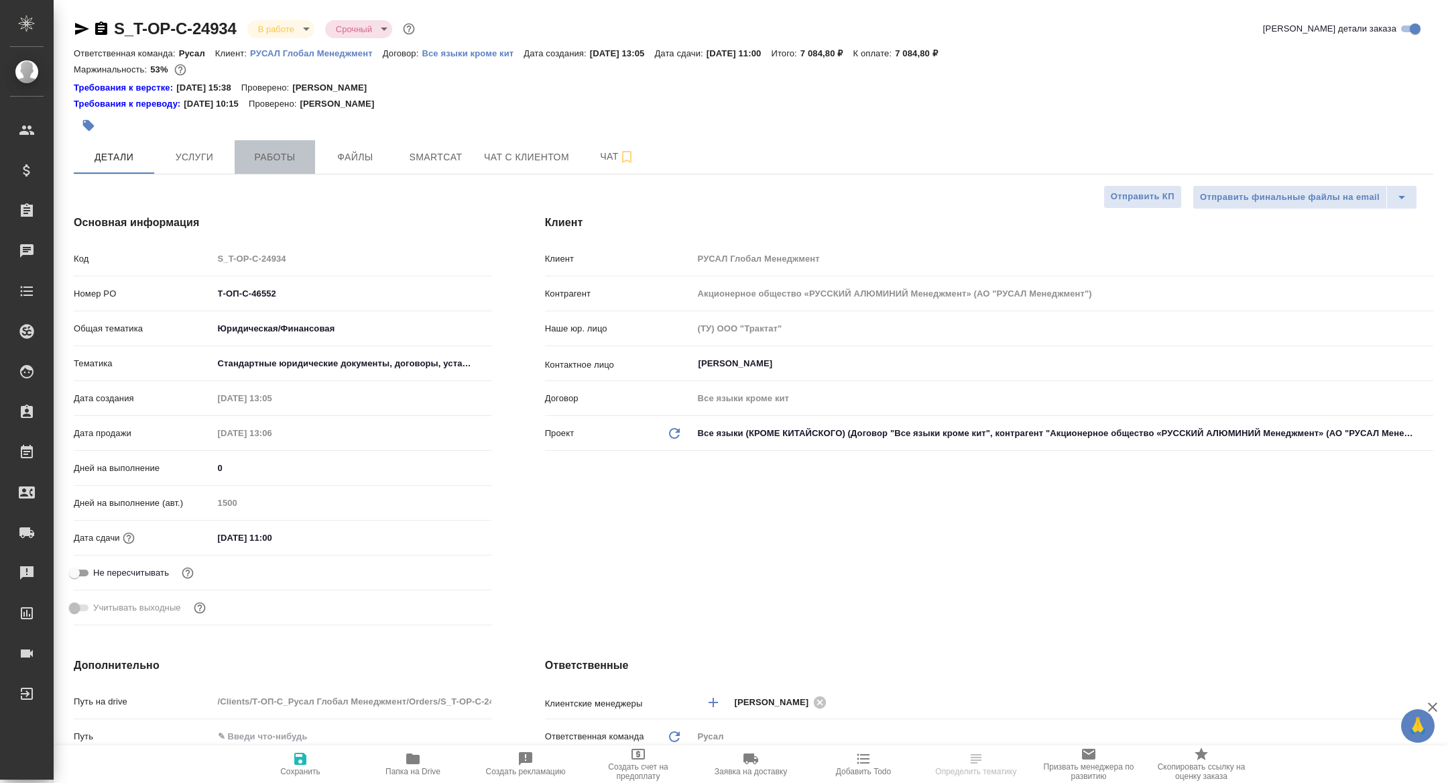
click at [265, 160] on span "Работы" at bounding box center [275, 157] width 64 height 17
type textarea "x"
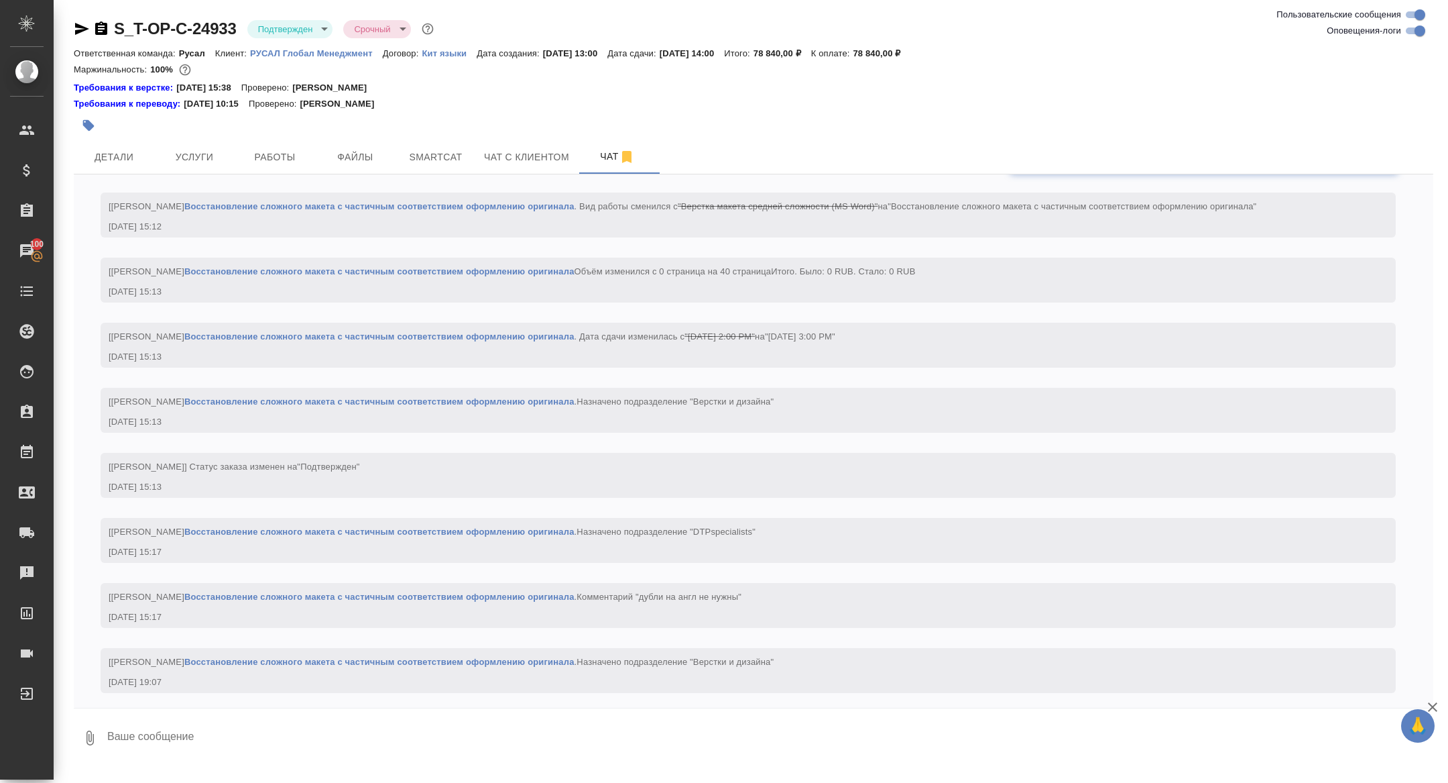
scroll to position [1623, 0]
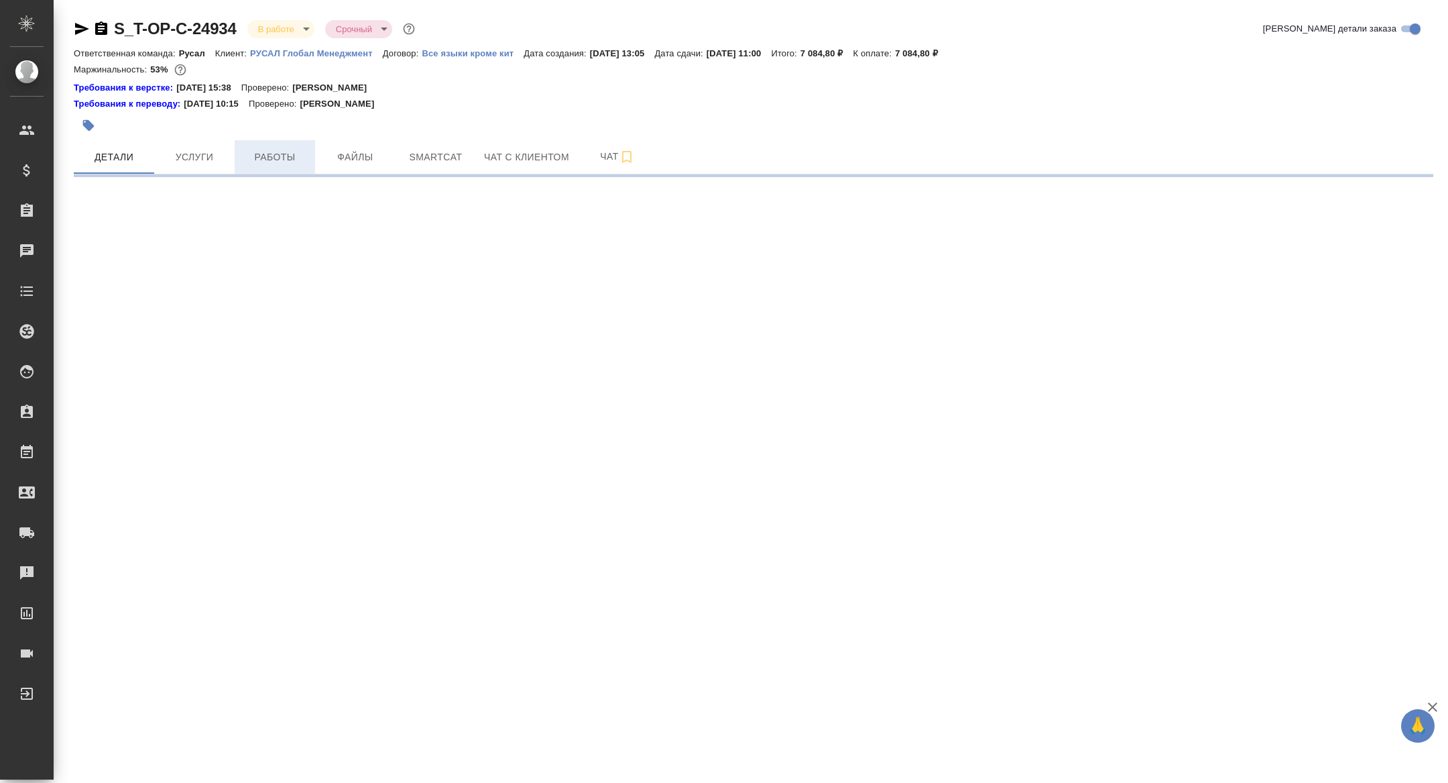
click at [273, 158] on span "Работы" at bounding box center [275, 157] width 64 height 17
select select "RU"
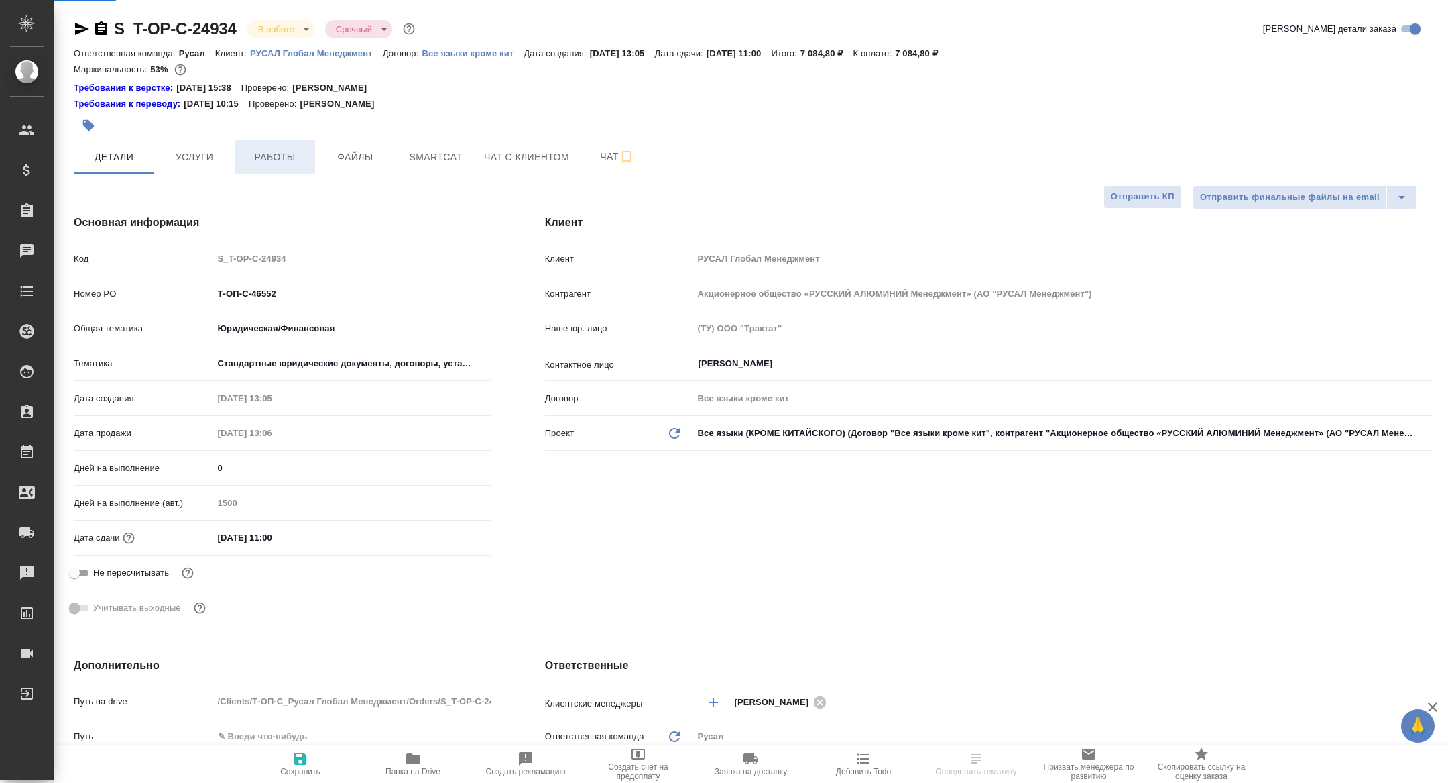
type textarea "x"
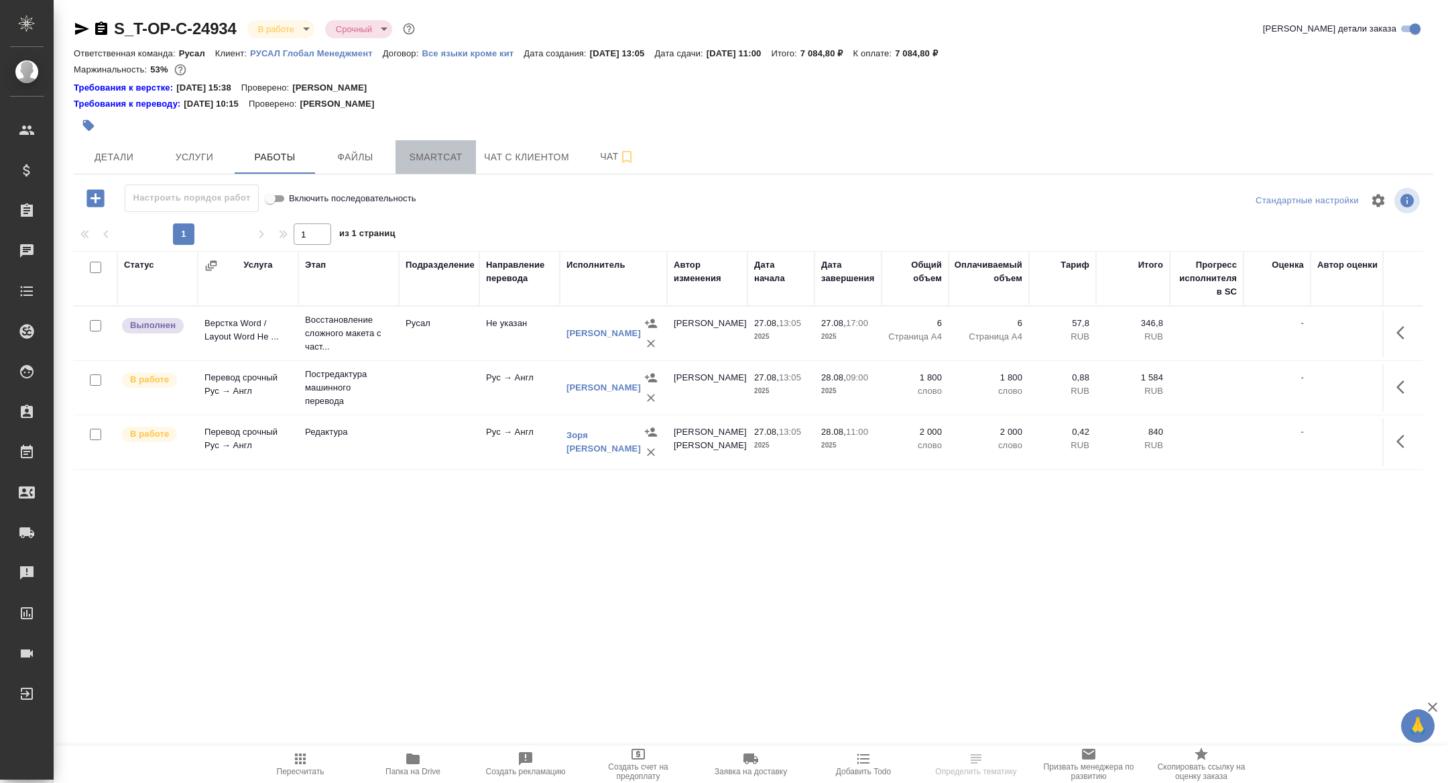
click at [430, 152] on span "Smartcat" at bounding box center [436, 157] width 64 height 17
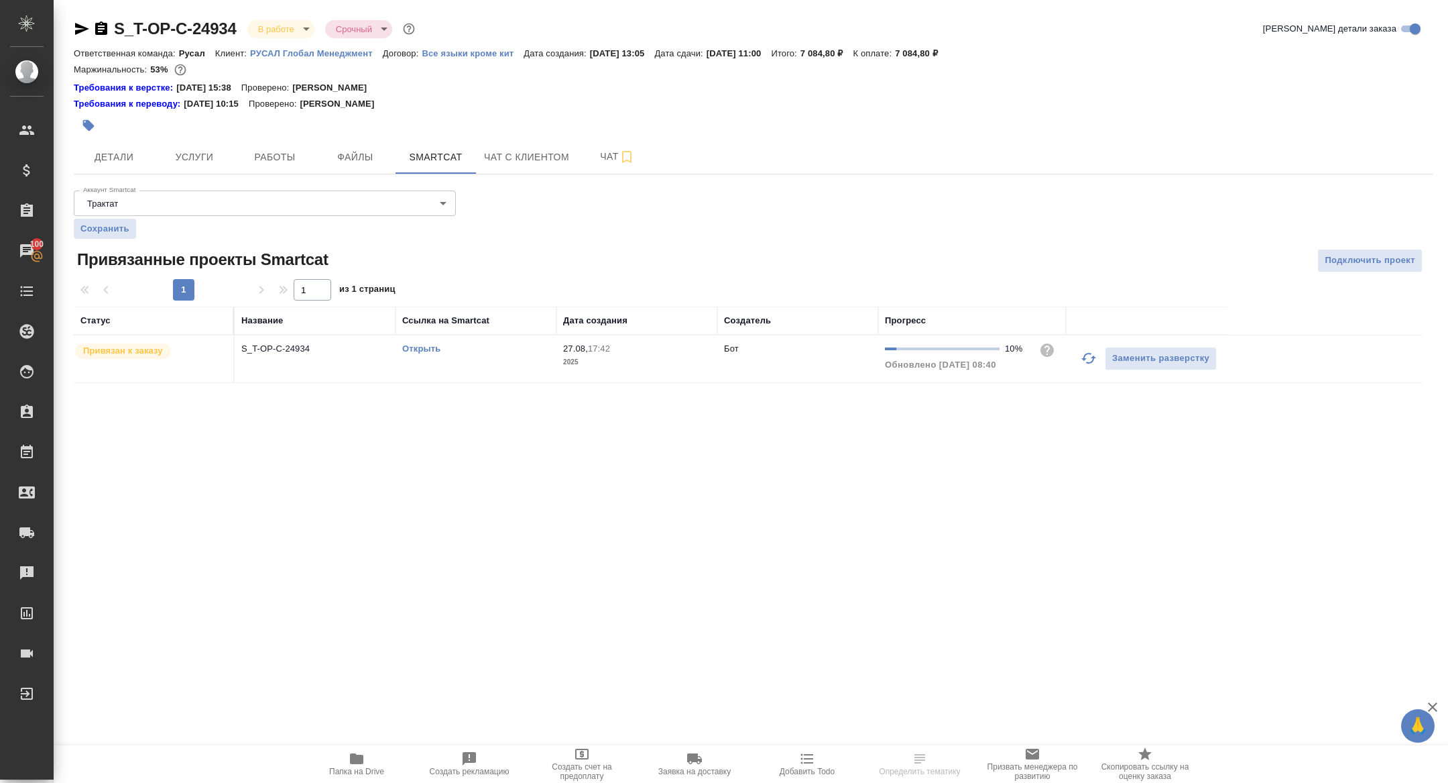
click at [1078, 357] on button "button" at bounding box center [1089, 358] width 32 height 32
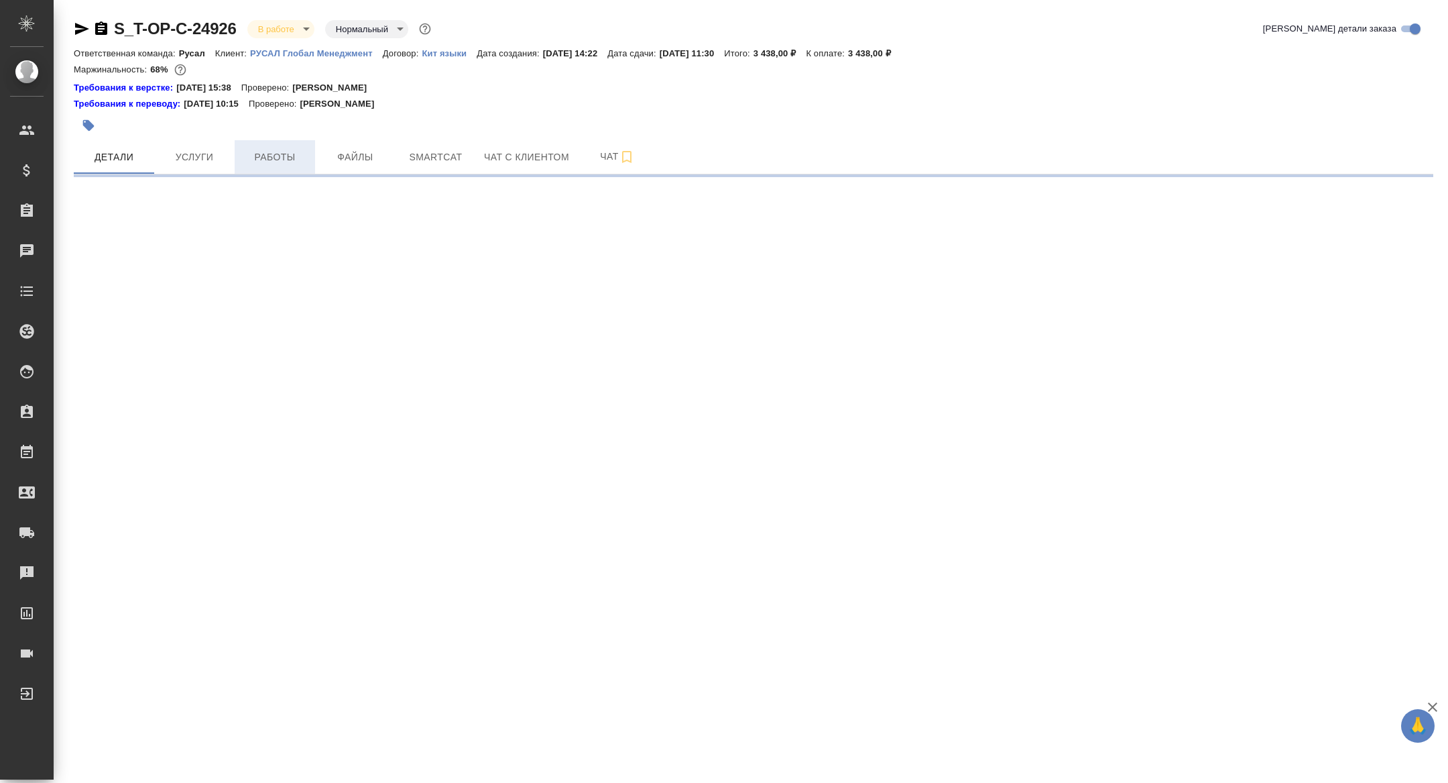
click at [266, 170] on button "Работы" at bounding box center [275, 157] width 80 height 34
select select "RU"
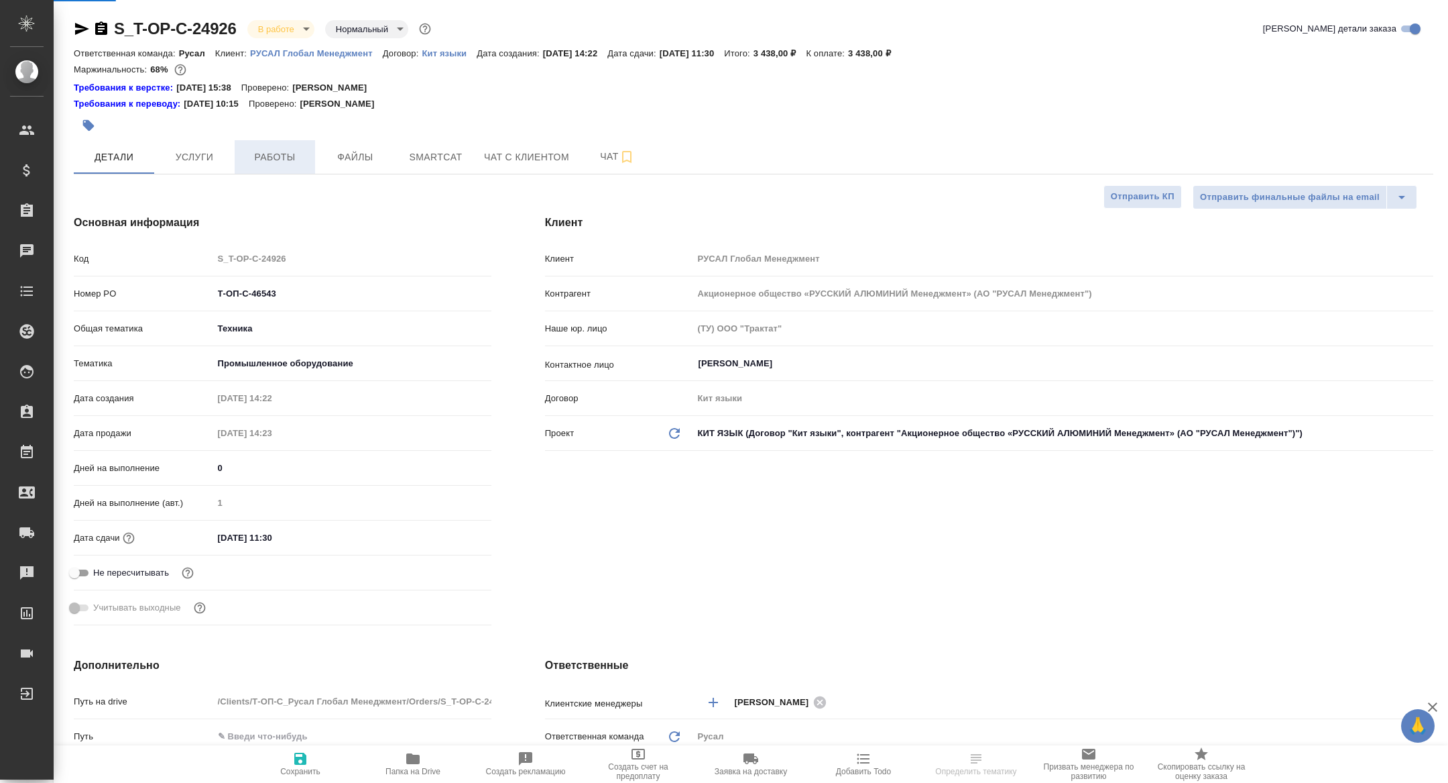
type textarea "x"
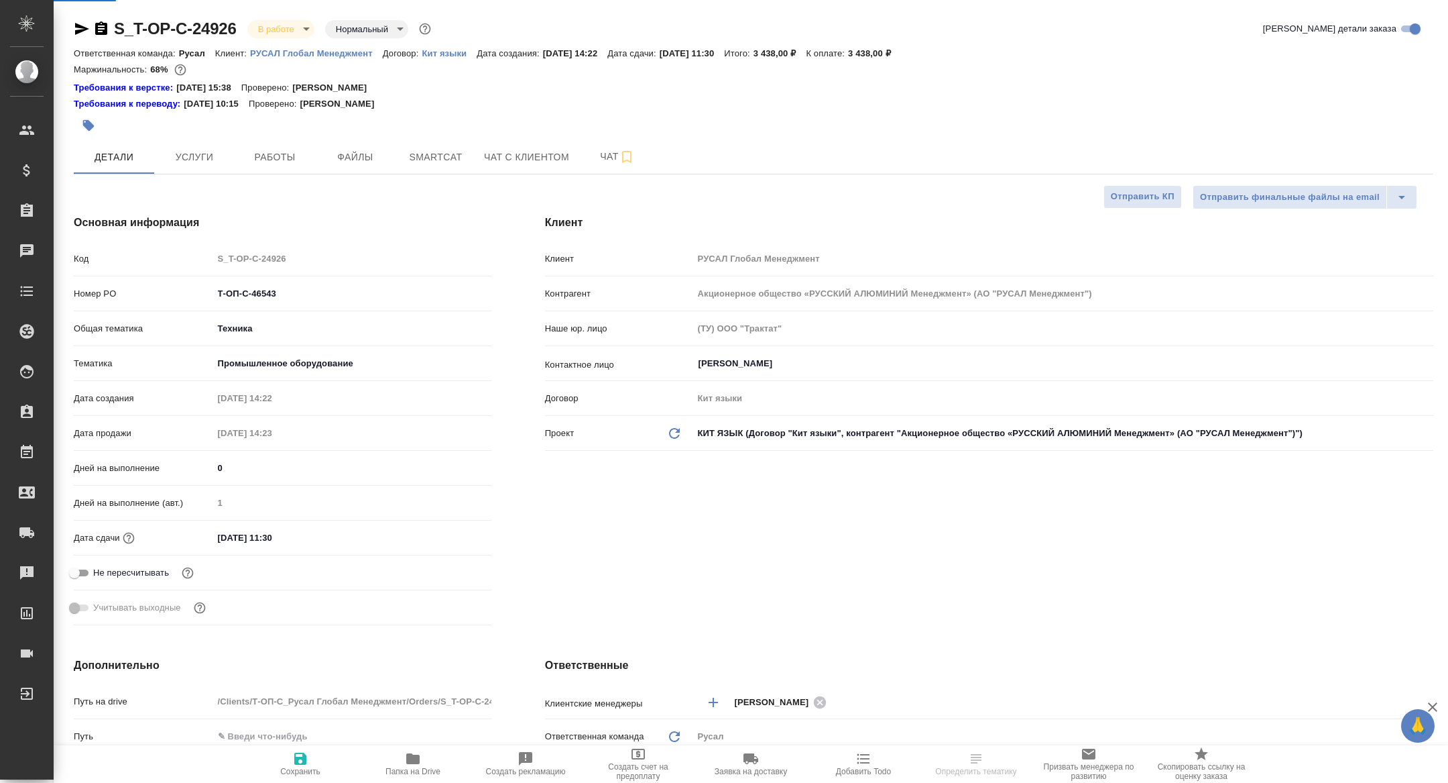
type textarea "x"
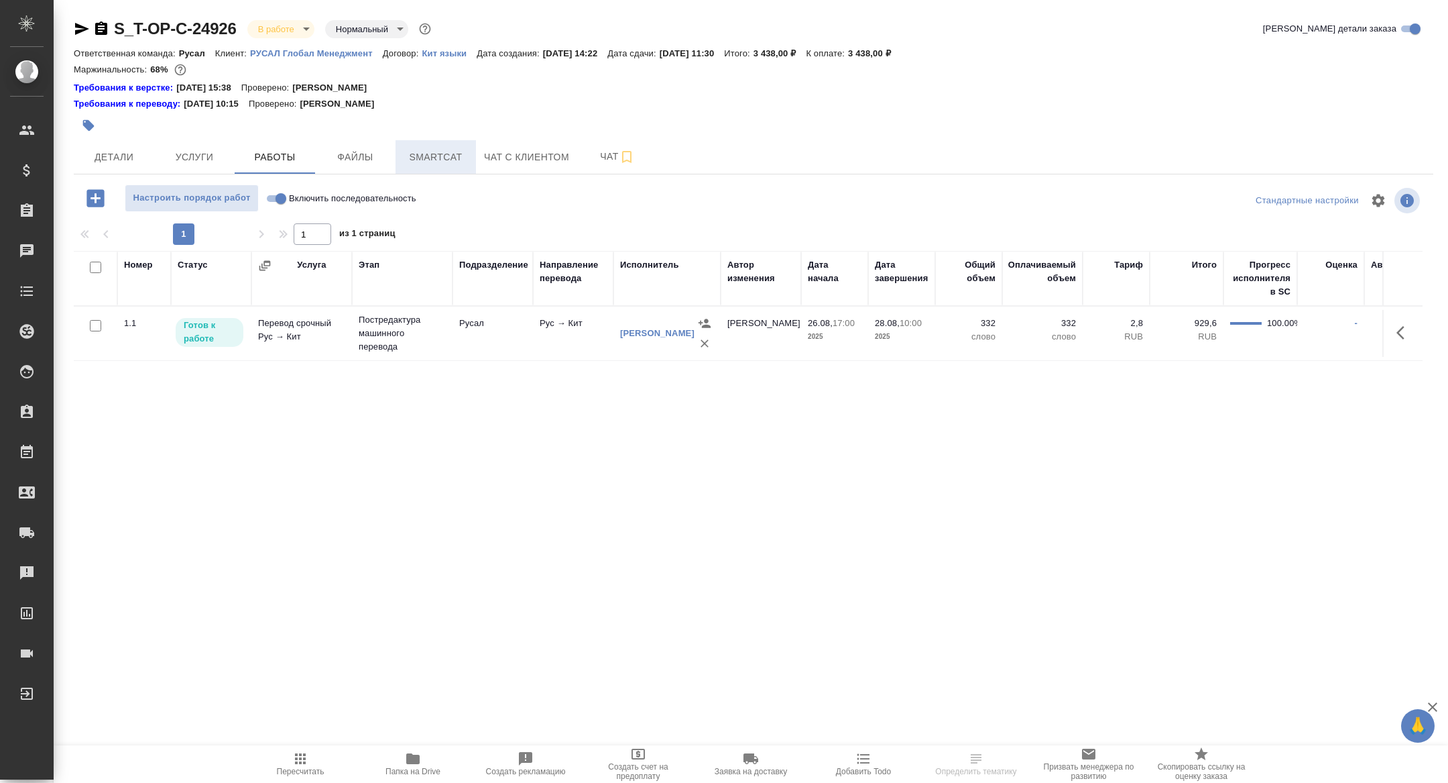
click at [446, 165] on span "Smartcat" at bounding box center [436, 157] width 64 height 17
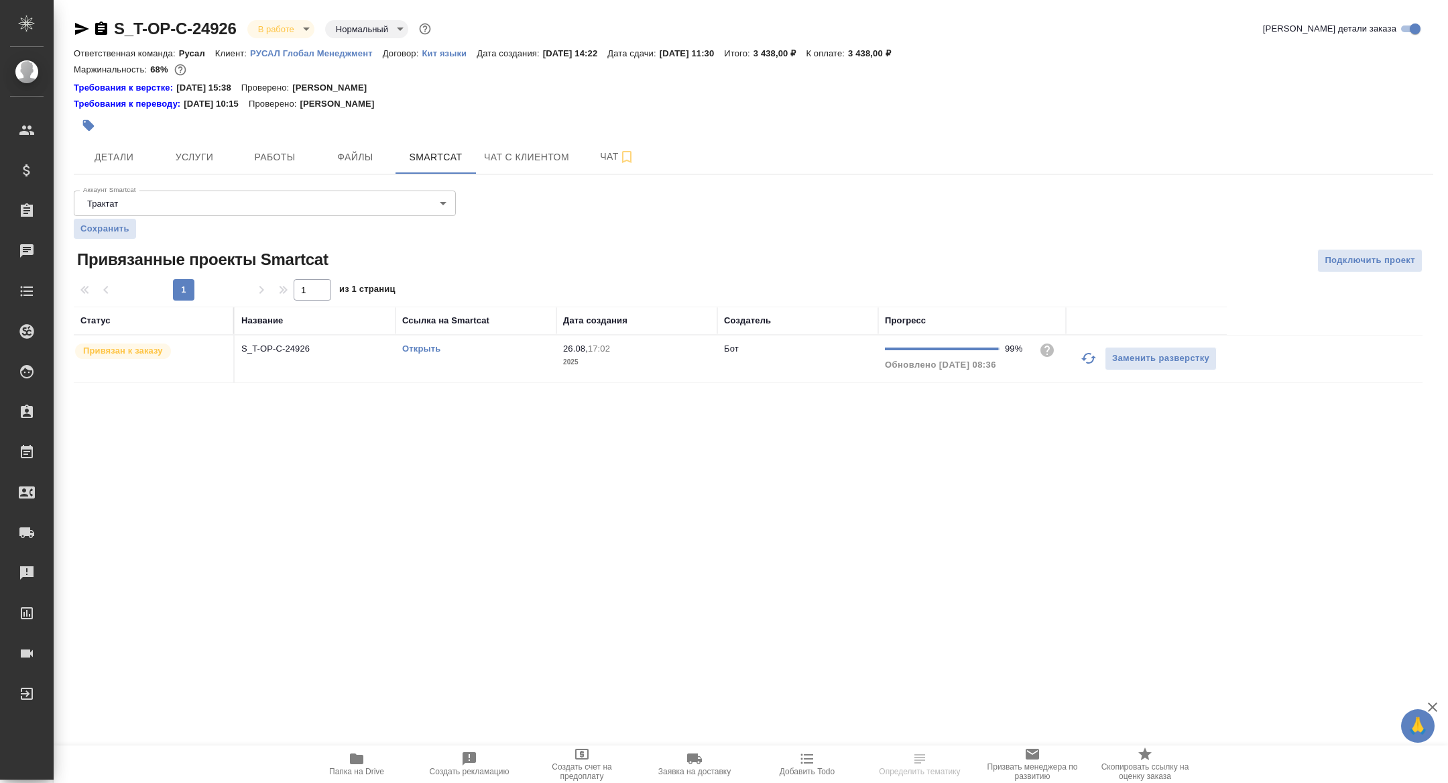
click at [424, 347] on link "Открыть" at bounding box center [421, 348] width 38 height 10
click at [268, 353] on p "S_T-OP-C-24926" at bounding box center [315, 348] width 148 height 13
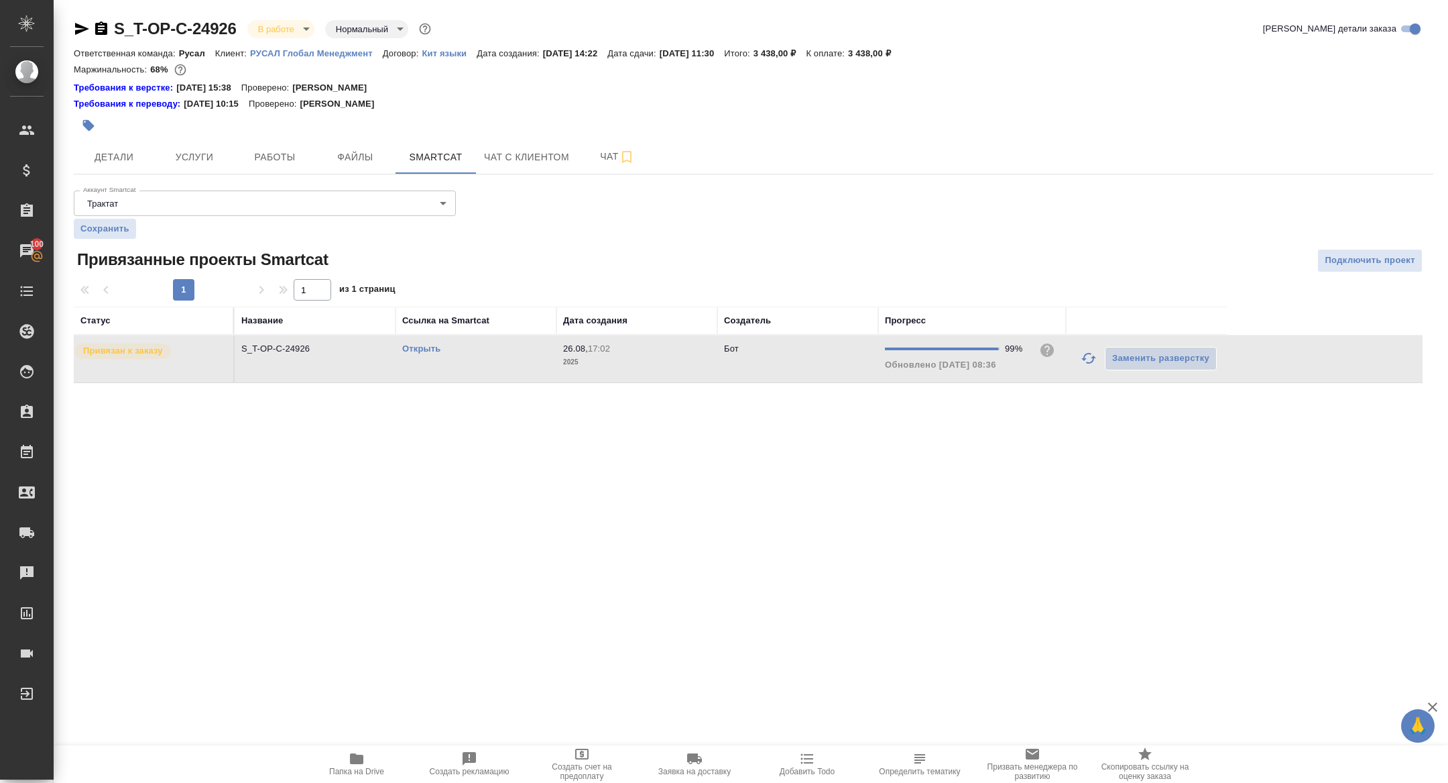
click at [394, 756] on span "Папка на Drive" at bounding box center [356, 762] width 97 height 25
click at [126, 157] on span "Детали" at bounding box center [114, 157] width 64 height 17
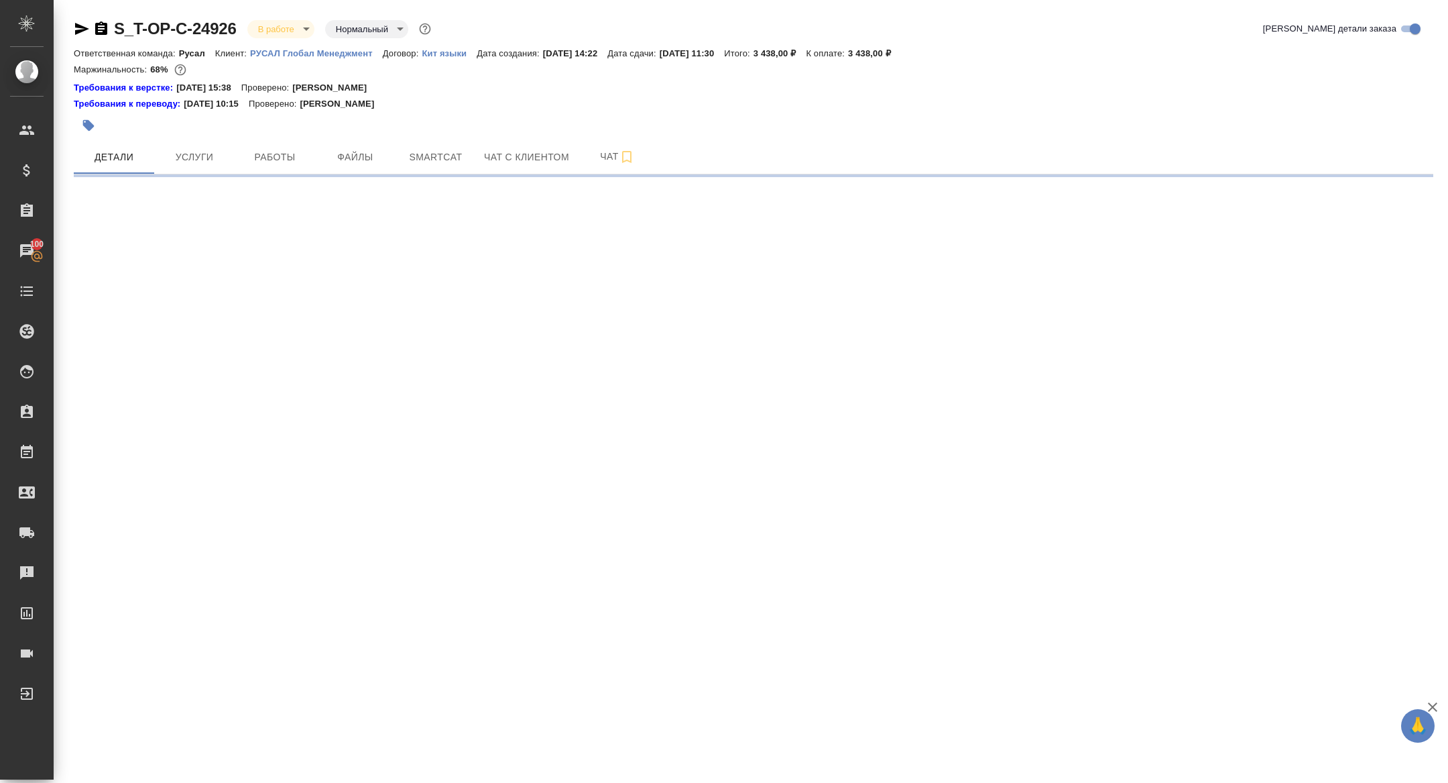
select select "RU"
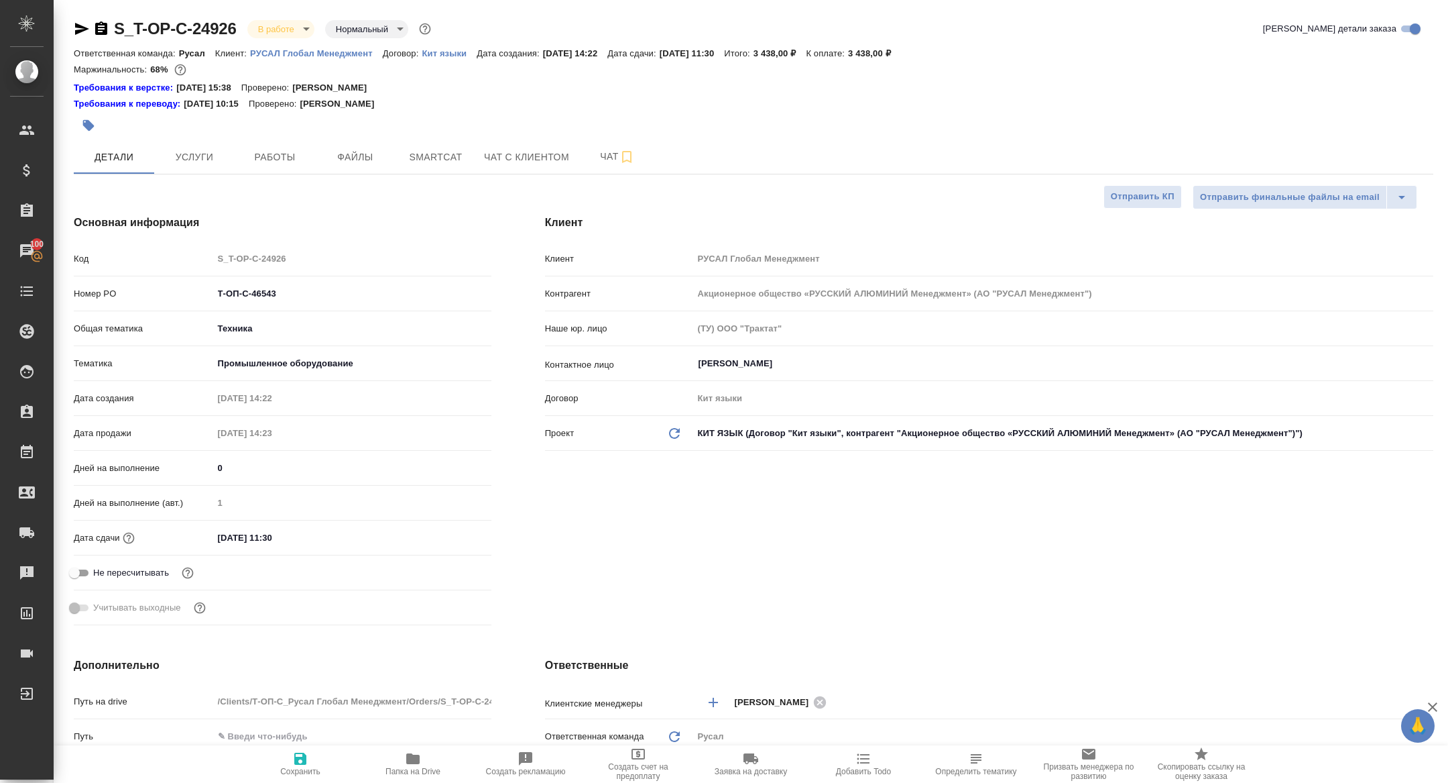
type textarea "x"
drag, startPoint x: 239, startPoint y: 293, endPoint x: 166, endPoint y: 289, distance: 73.2
click at [168, 290] on div "Номер PO Т-ОП-С-46543" at bounding box center [283, 293] width 418 height 23
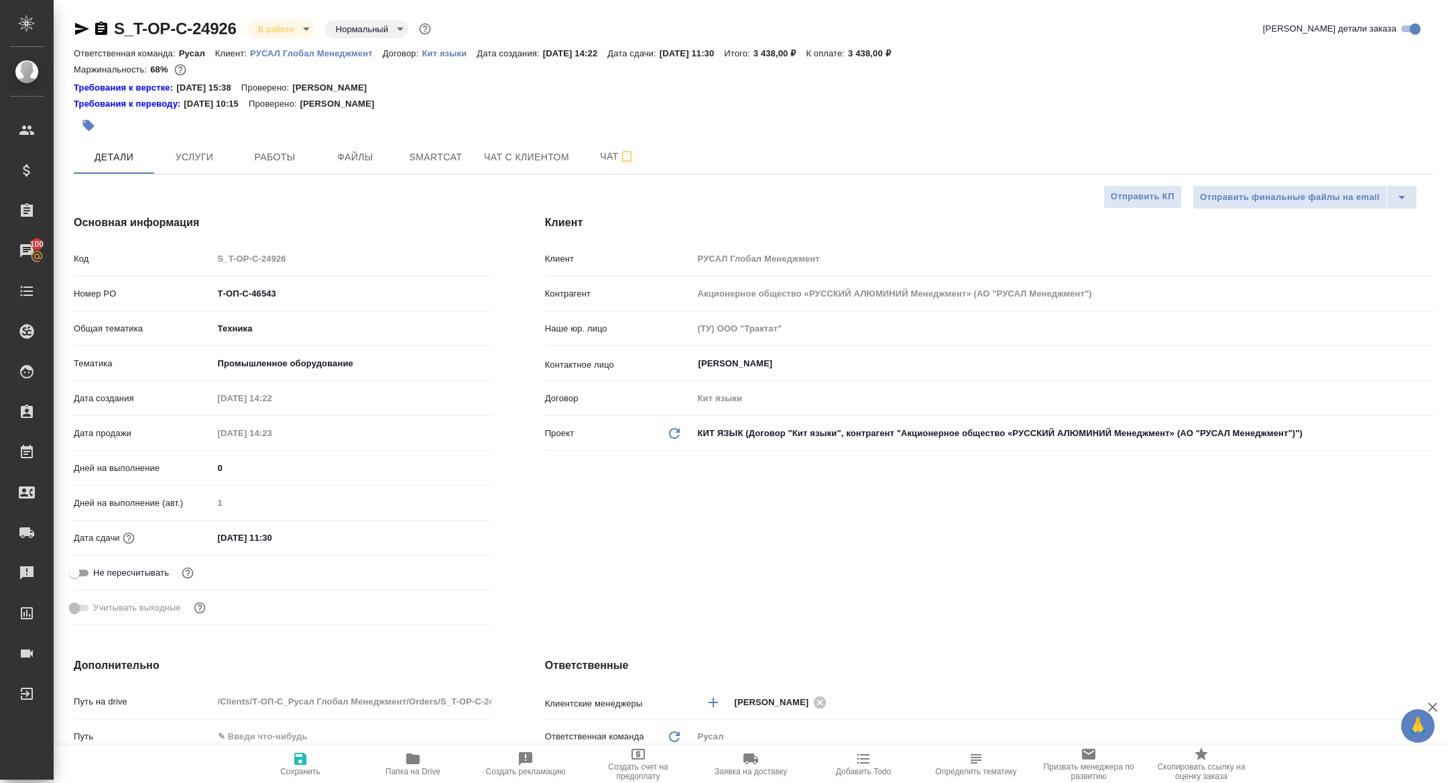
type textarea "x"
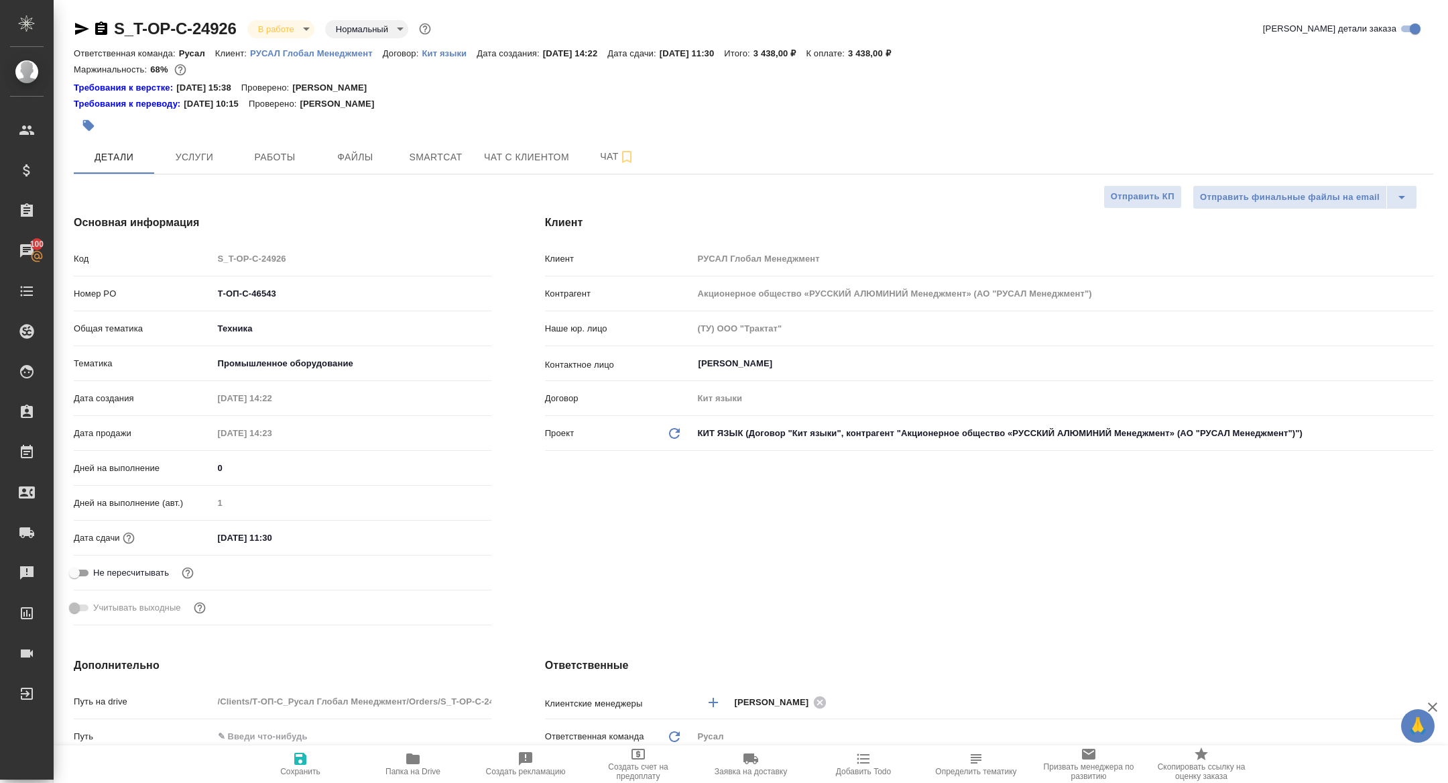
type textarea "x"
click at [286, 139] on div at bounding box center [527, 126] width 907 height 30
click at [284, 144] on button "Работы" at bounding box center [275, 157] width 80 height 34
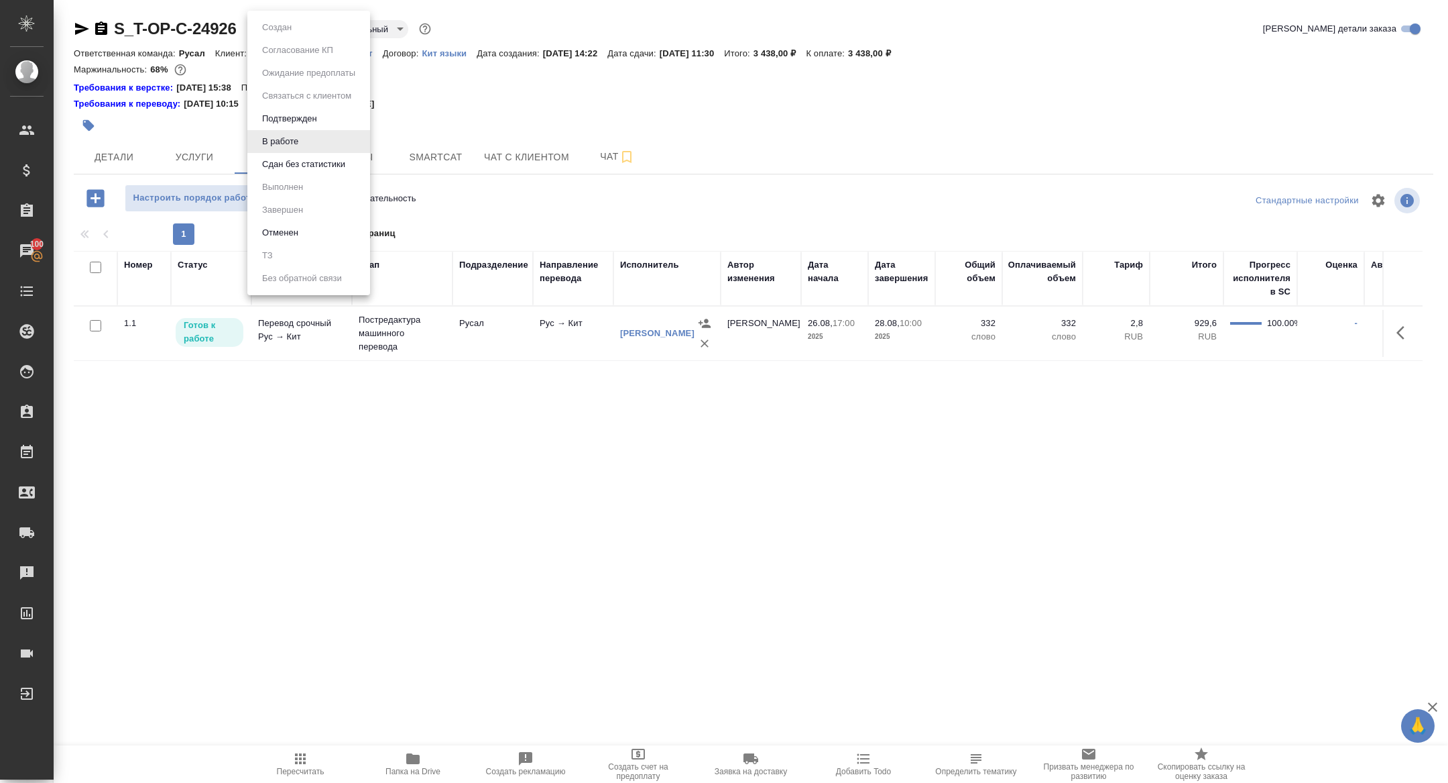
click at [284, 27] on body "🙏 .cls-1 fill:#fff; AWATERA Zhuravleva Alexandra Клиенты Спецификации Заказы 10…" at bounding box center [724, 391] width 1448 height 783
click at [288, 169] on button "Сдан без статистики" at bounding box center [303, 164] width 91 height 15
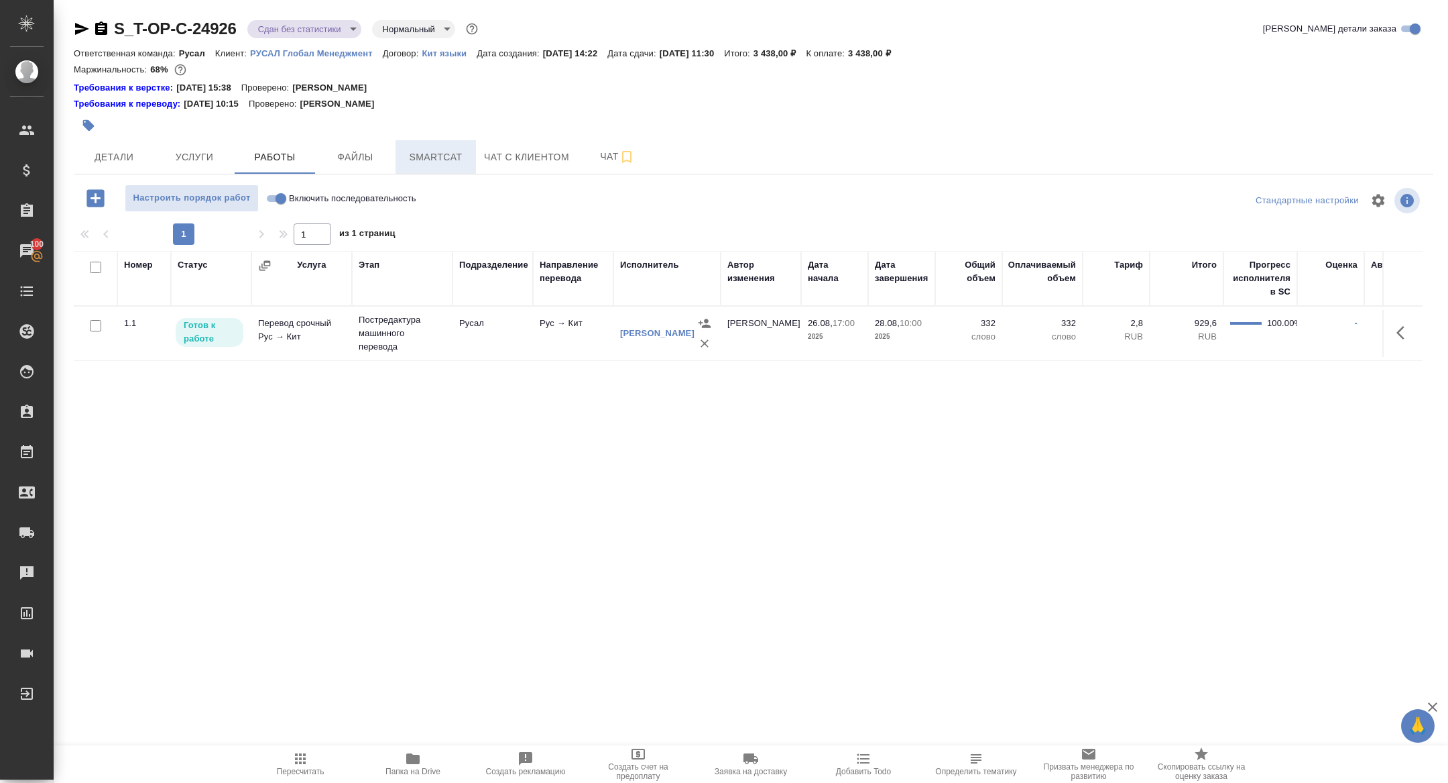
click at [443, 166] on button "Smartcat" at bounding box center [436, 157] width 80 height 34
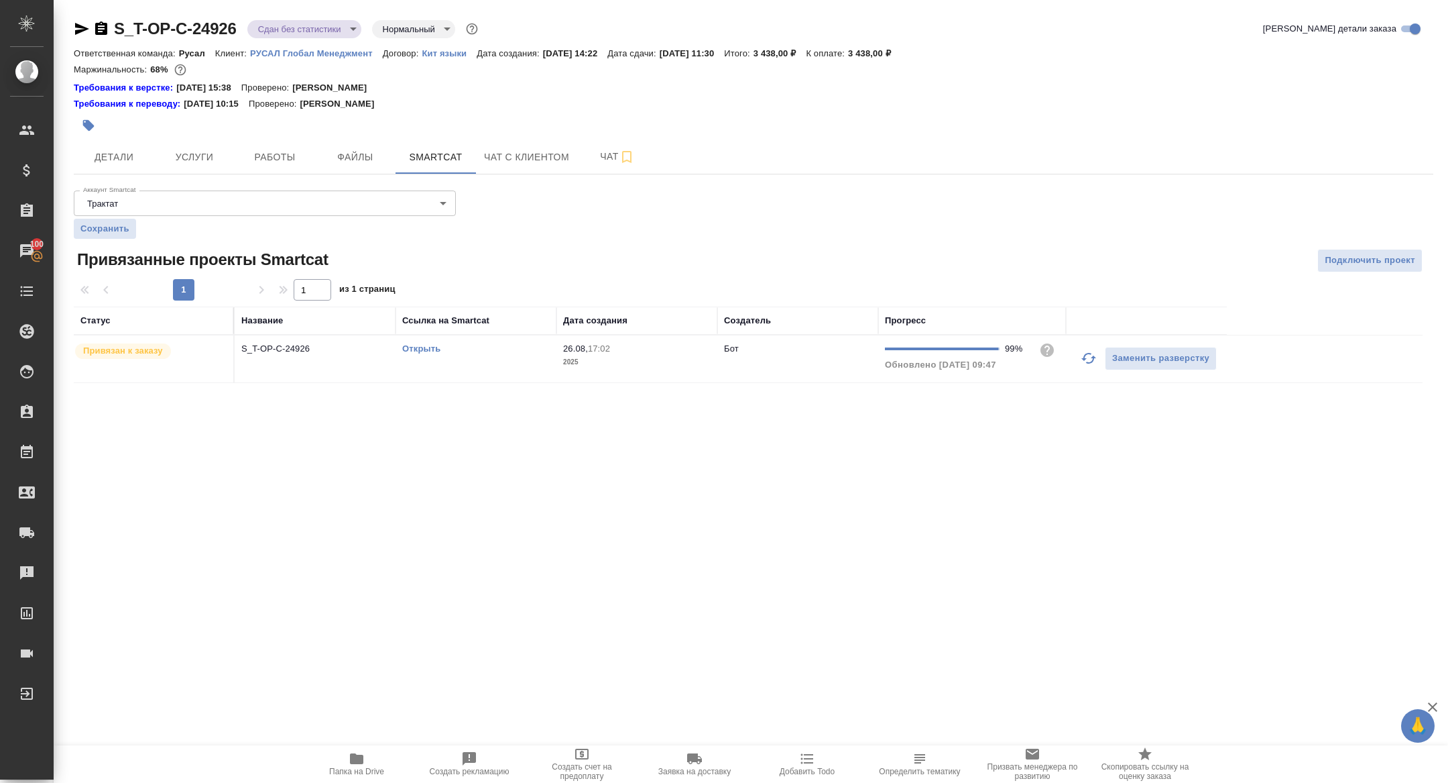
click at [416, 345] on link "Открыть" at bounding box center [421, 348] width 38 height 10
click at [290, 149] on span "Работы" at bounding box center [275, 157] width 64 height 17
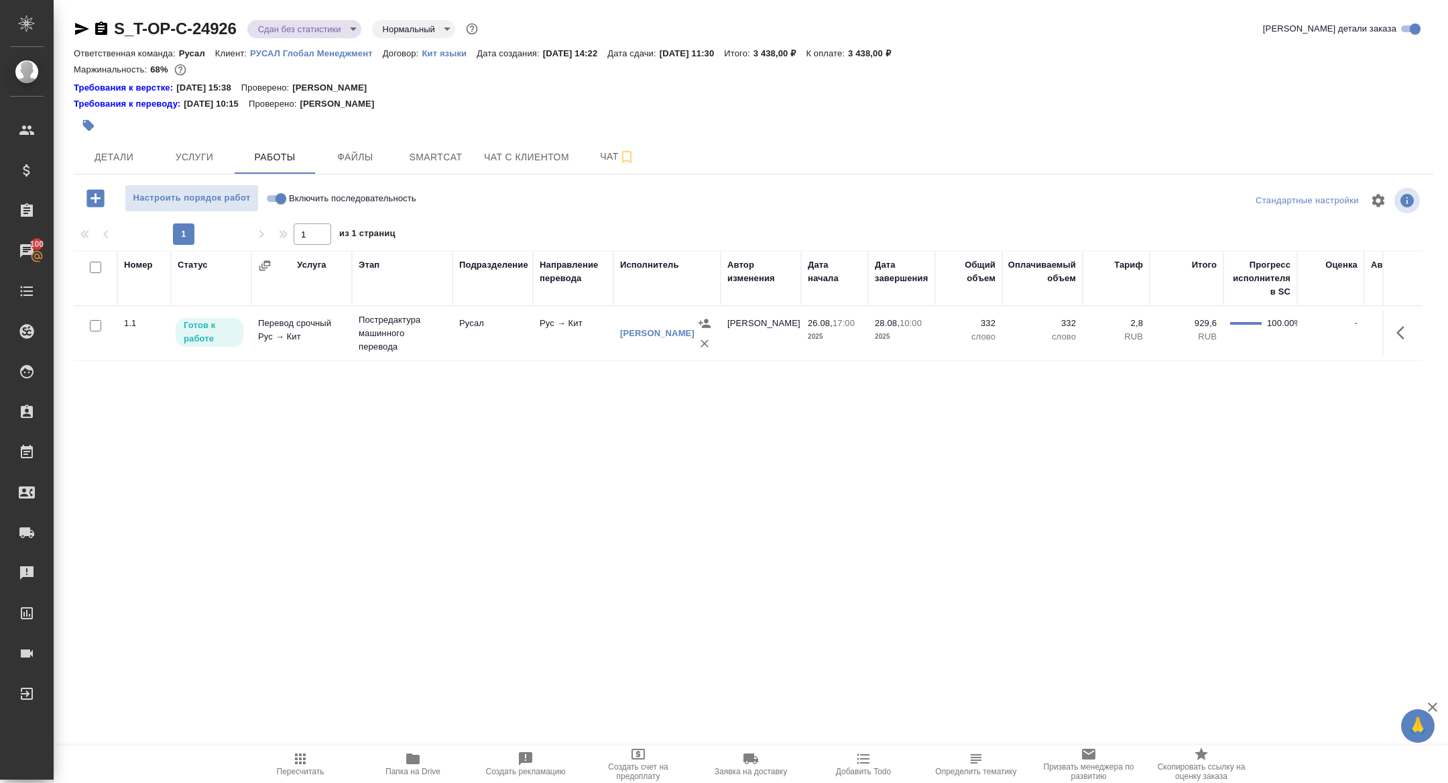
drag, startPoint x: 1400, startPoint y: 333, endPoint x: 1391, endPoint y: 333, distance: 8.7
click at [1399, 333] on icon "button" at bounding box center [1405, 333] width 16 height 16
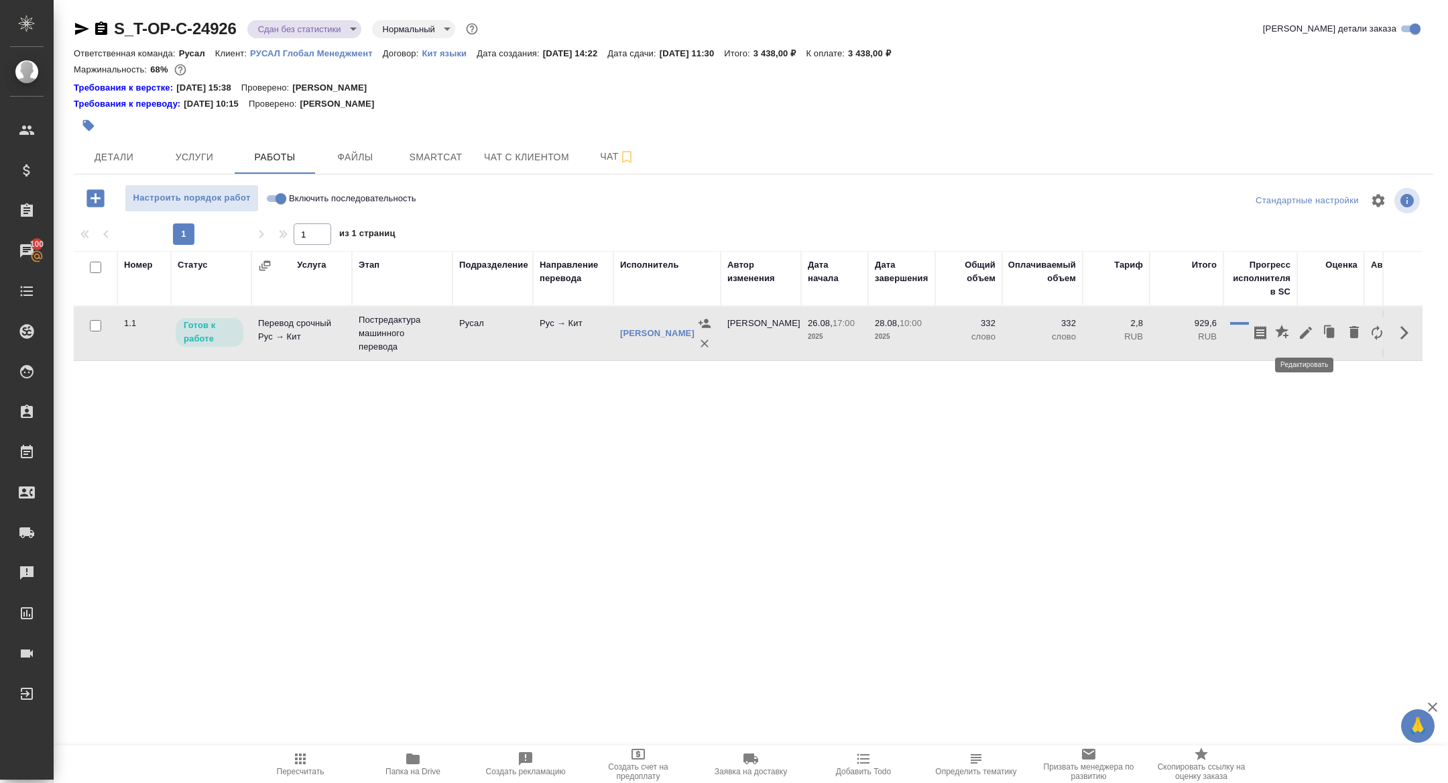
click at [1310, 332] on icon "button" at bounding box center [1306, 333] width 16 height 16
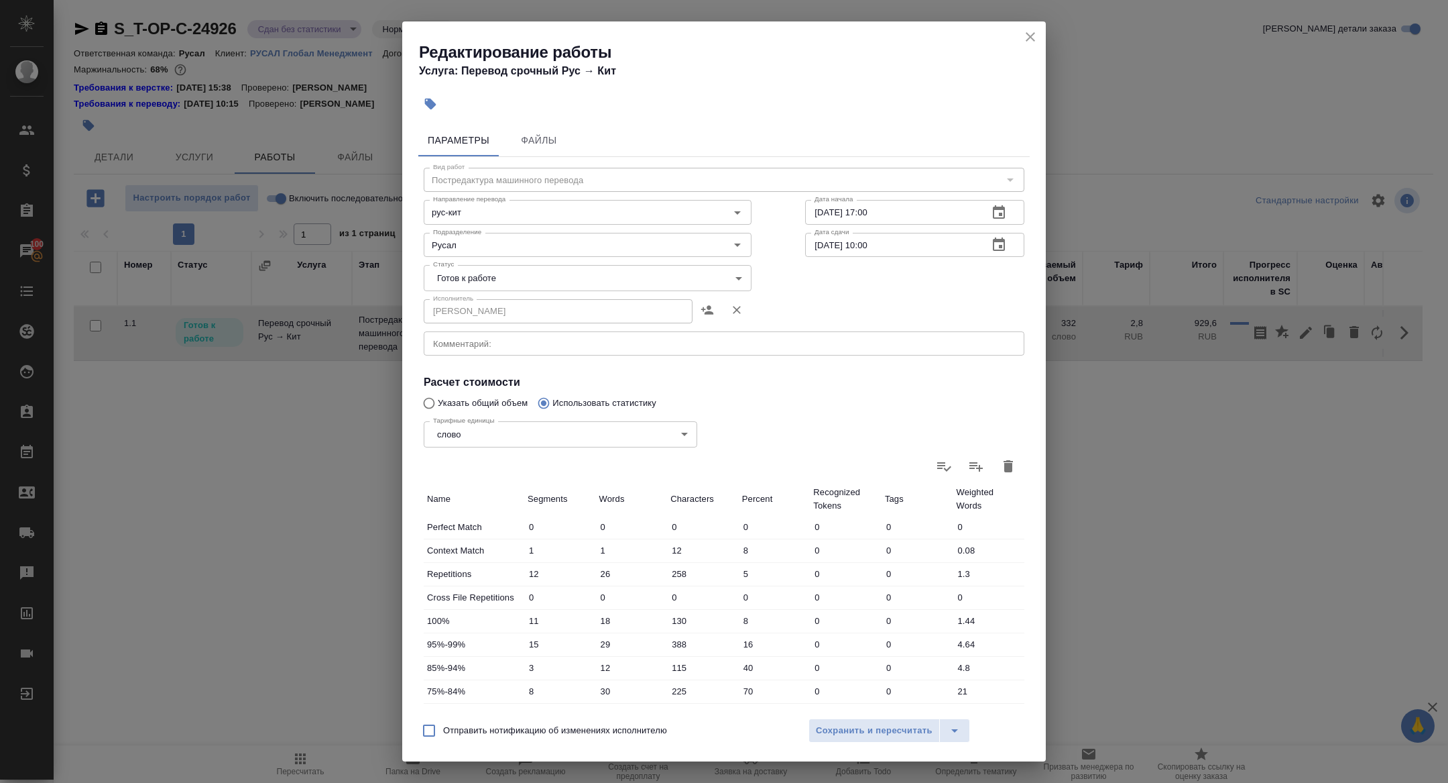
click at [556, 276] on body "🙏 .cls-1 fill:#fff; AWATERA Zhuravleva Alexandra Клиенты Спецификации Заказы 10…" at bounding box center [724, 391] width 1448 height 783
click at [488, 351] on li "Сдан" at bounding box center [588, 346] width 328 height 23
type input "closed"
click at [878, 697] on input "0" at bounding box center [846, 690] width 72 height 19
click at [866, 726] on span "Сохранить и пересчитать" at bounding box center [874, 730] width 117 height 15
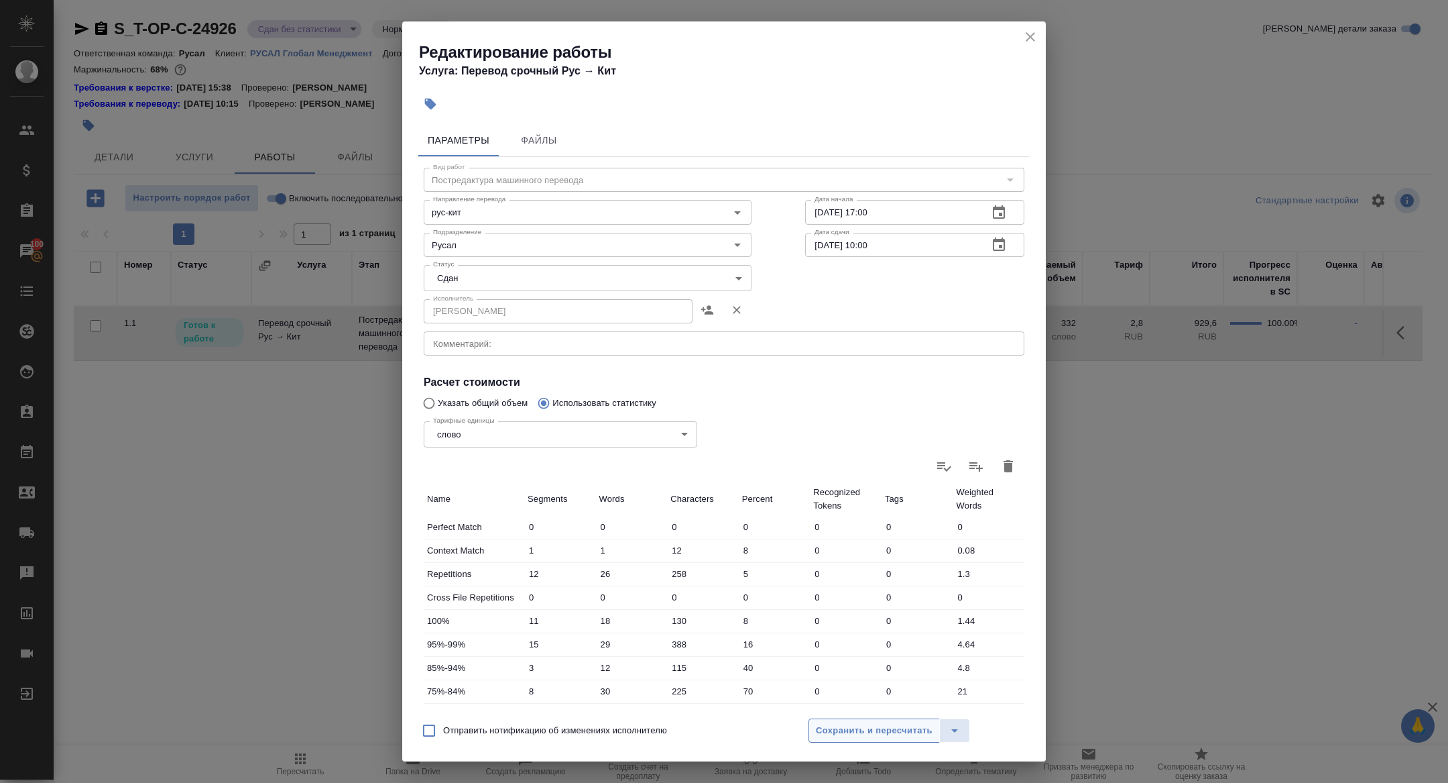
click at [870, 736] on span "Сохранить и пересчитать" at bounding box center [874, 730] width 117 height 15
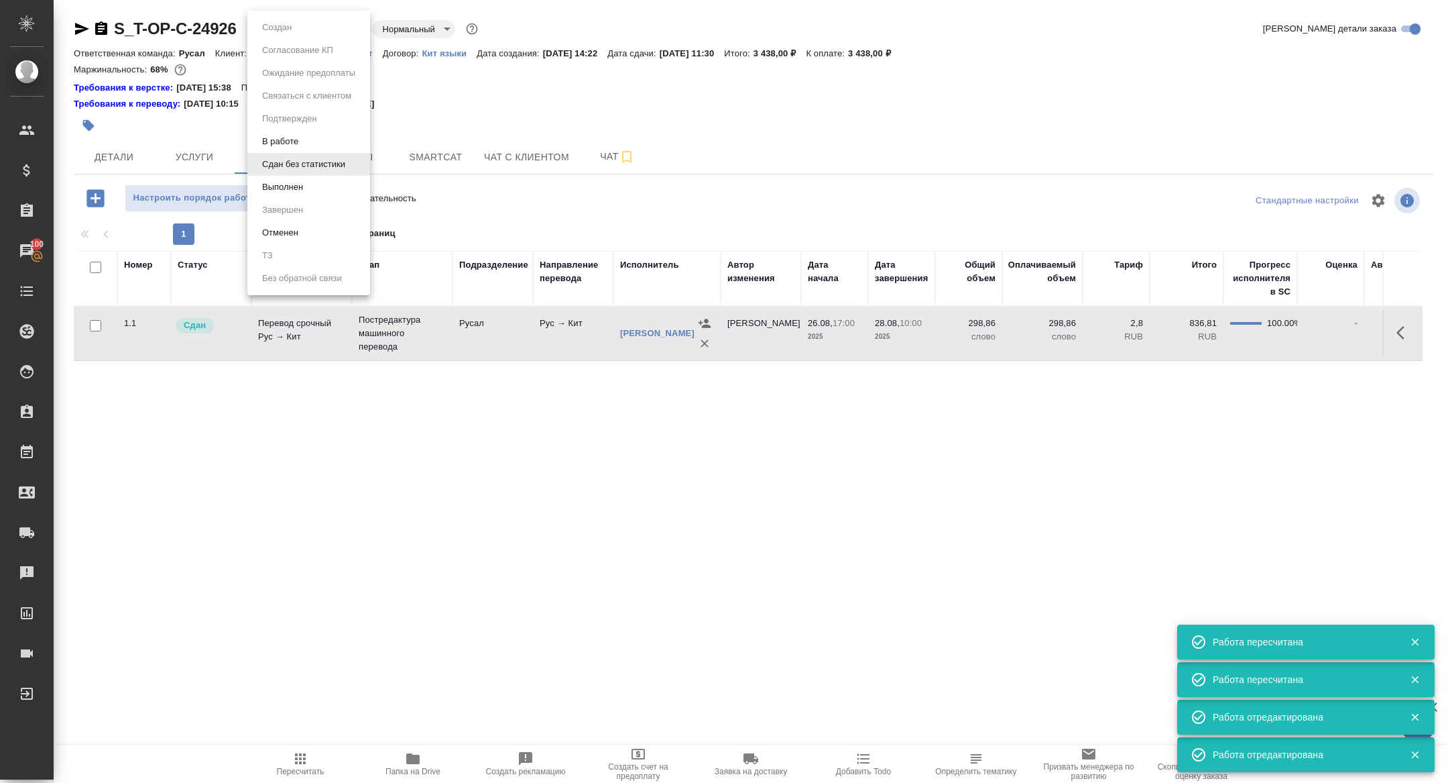
click at [282, 22] on body "🙏 .cls-1 fill:#fff; AWATERA Zhuravleva Alexandra Клиенты Спецификации Заказы 10…" at bounding box center [724, 391] width 1448 height 783
click at [286, 188] on button "Выполнен" at bounding box center [282, 187] width 49 height 15
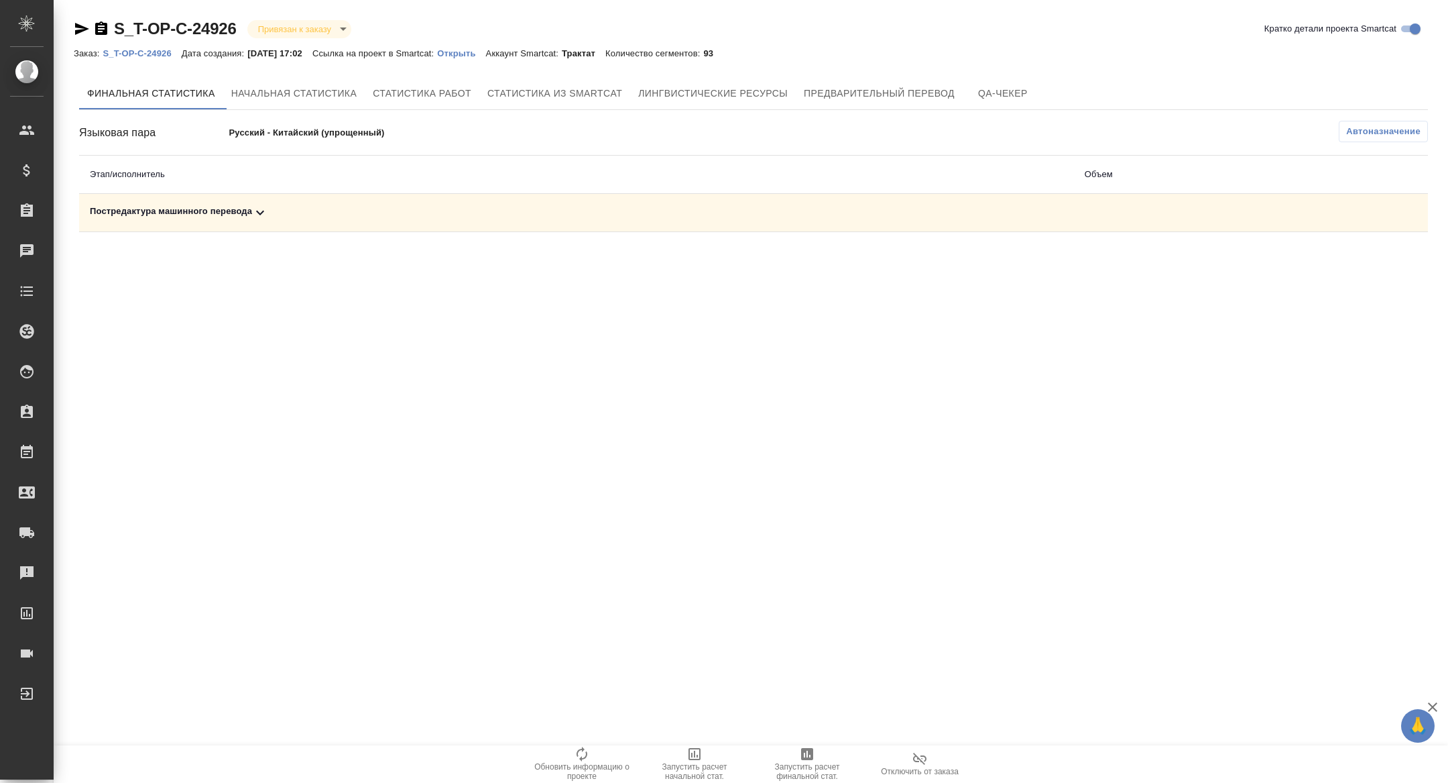
click at [254, 221] on td "Постредактура машинного перевода" at bounding box center [576, 213] width 995 height 38
click at [260, 209] on icon at bounding box center [260, 213] width 16 height 16
click at [790, 758] on span "Запустить расчет финальной стат." at bounding box center [807, 763] width 97 height 35
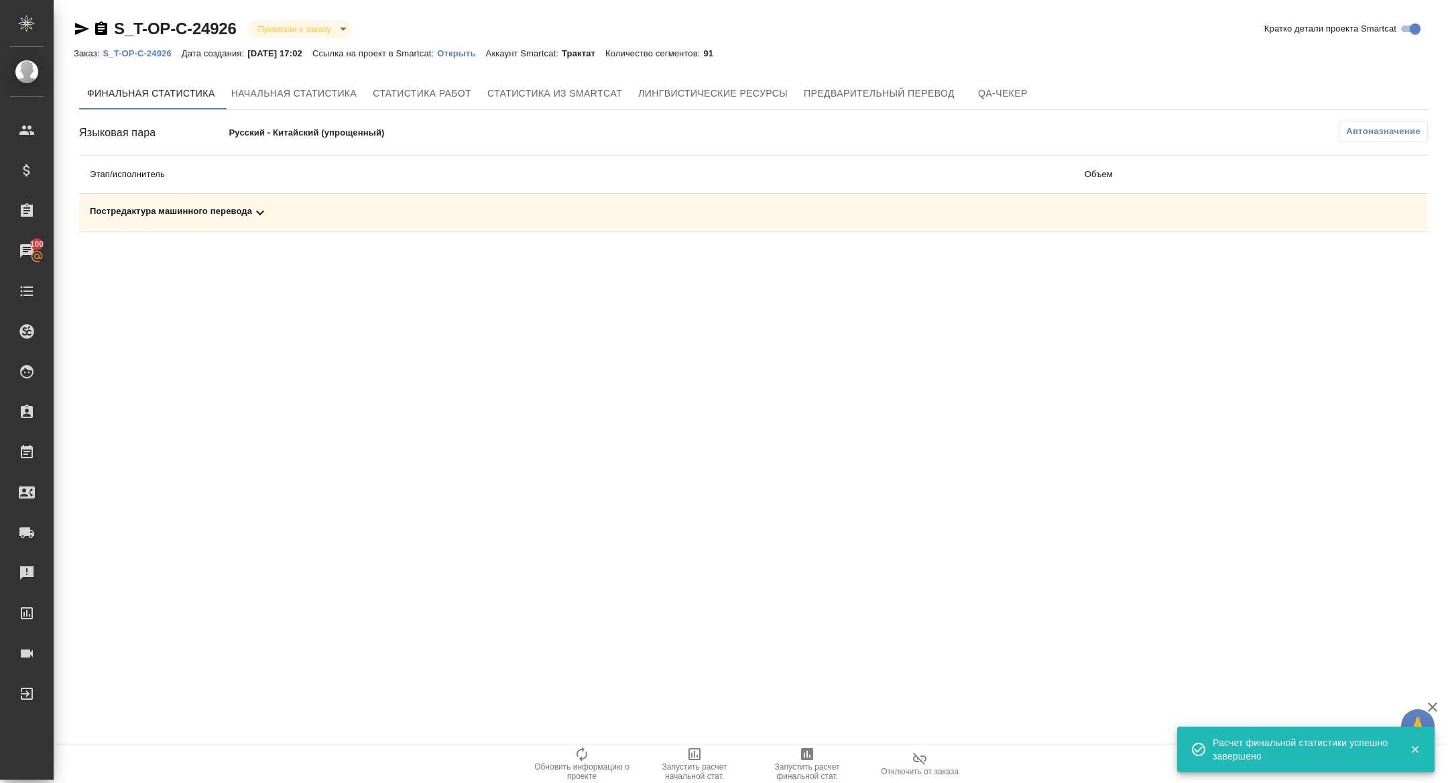
click at [272, 217] on div "Постредактура машинного перевода" at bounding box center [577, 213] width 974 height 16
click at [1369, 265] on icon "button" at bounding box center [1369, 259] width 16 height 16
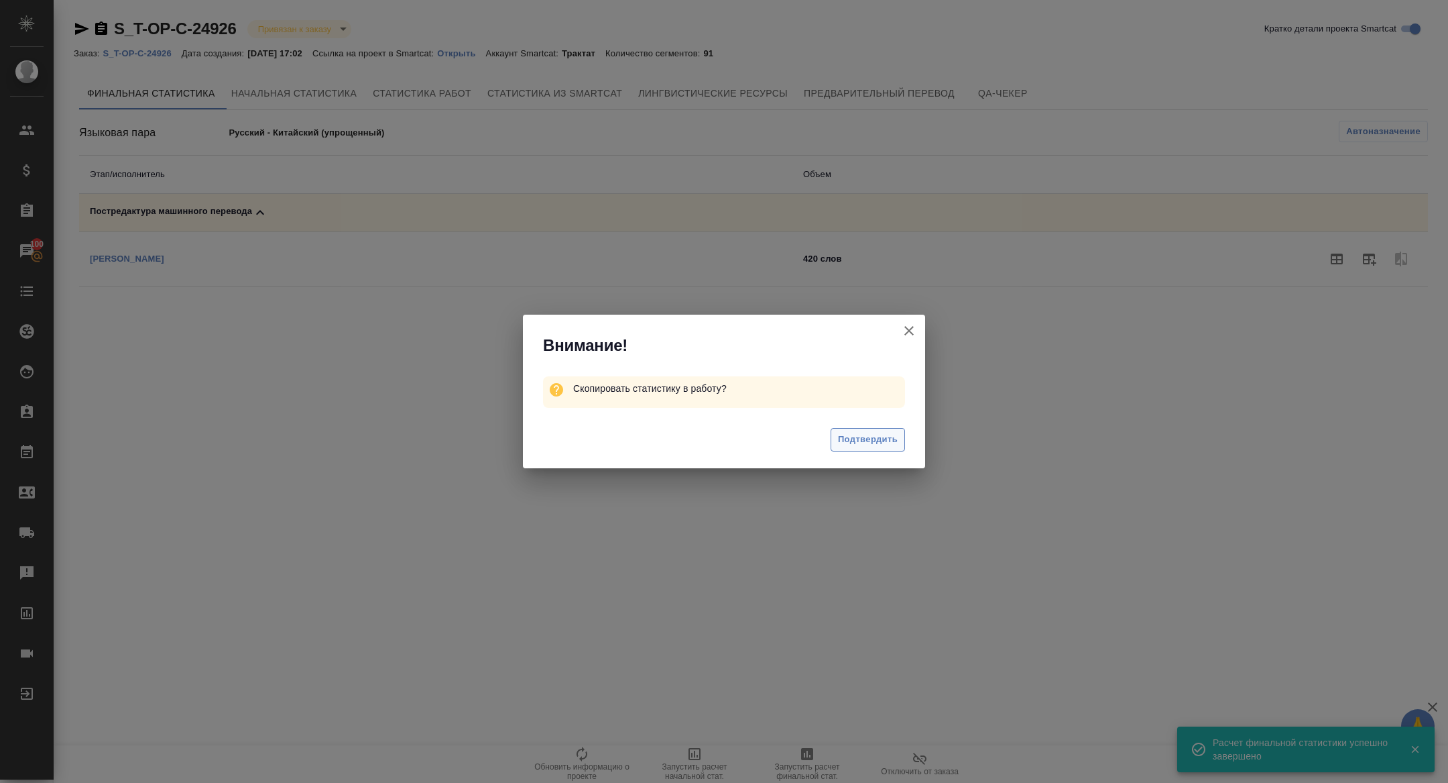
click at [862, 435] on span "Подтвердить" at bounding box center [868, 439] width 60 height 15
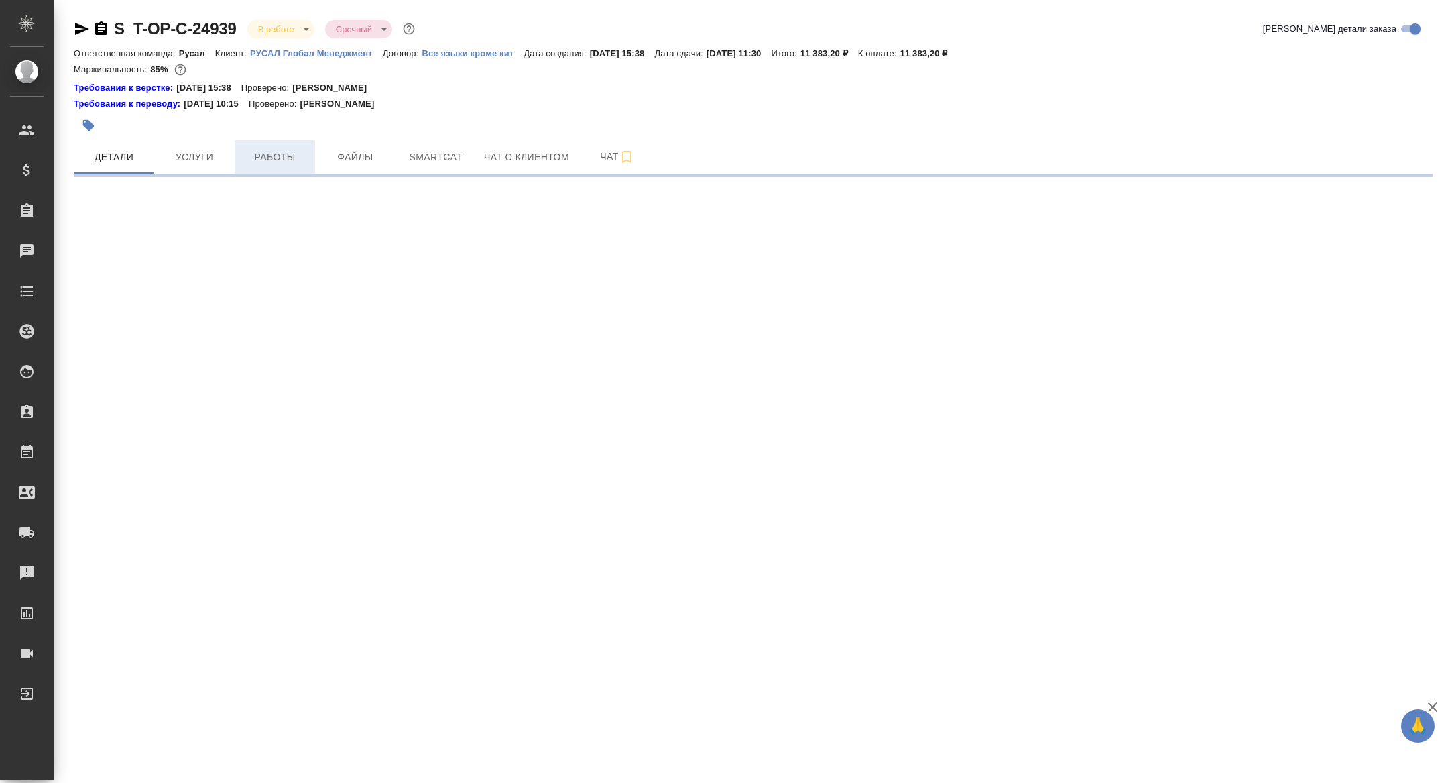
select select "RU"
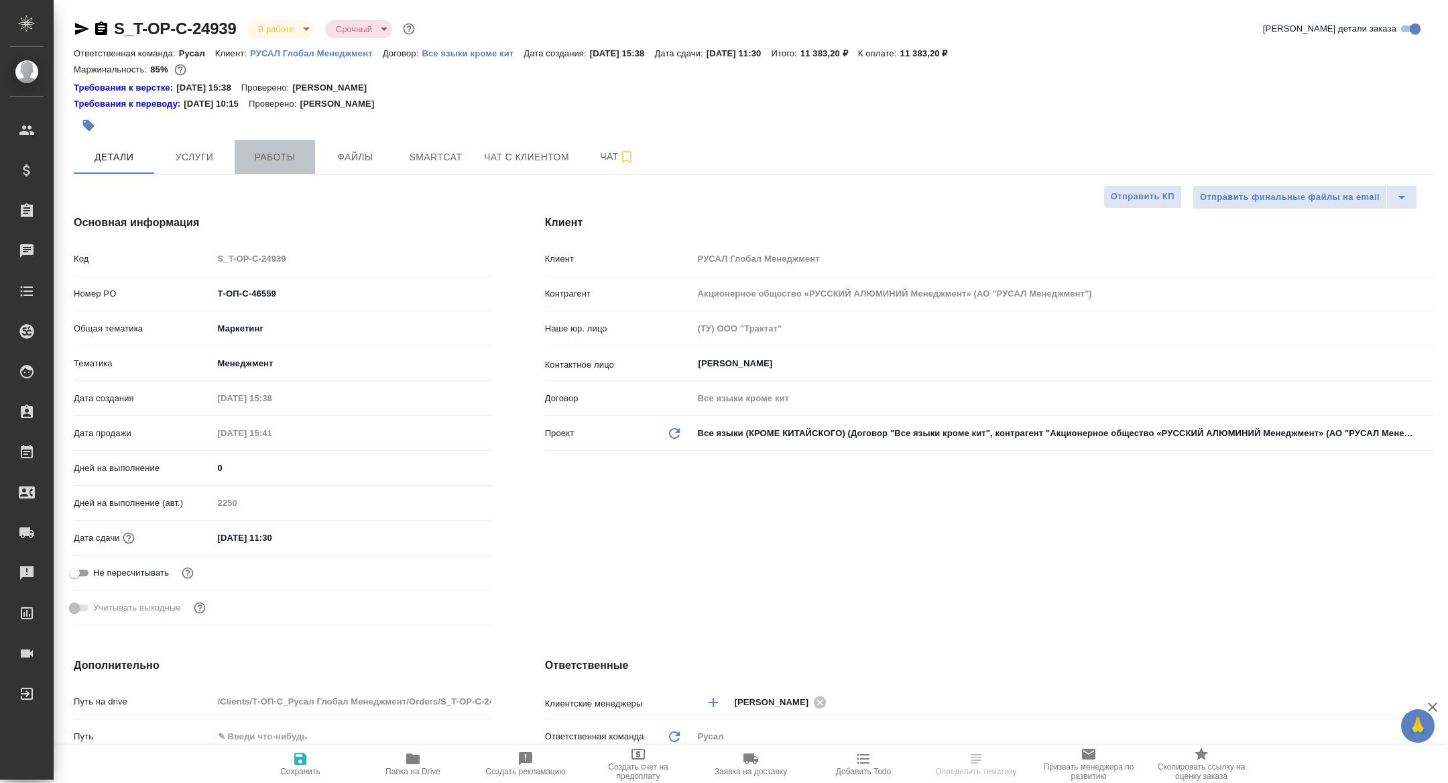
click at [273, 155] on span "Работы" at bounding box center [275, 157] width 64 height 17
type textarea "x"
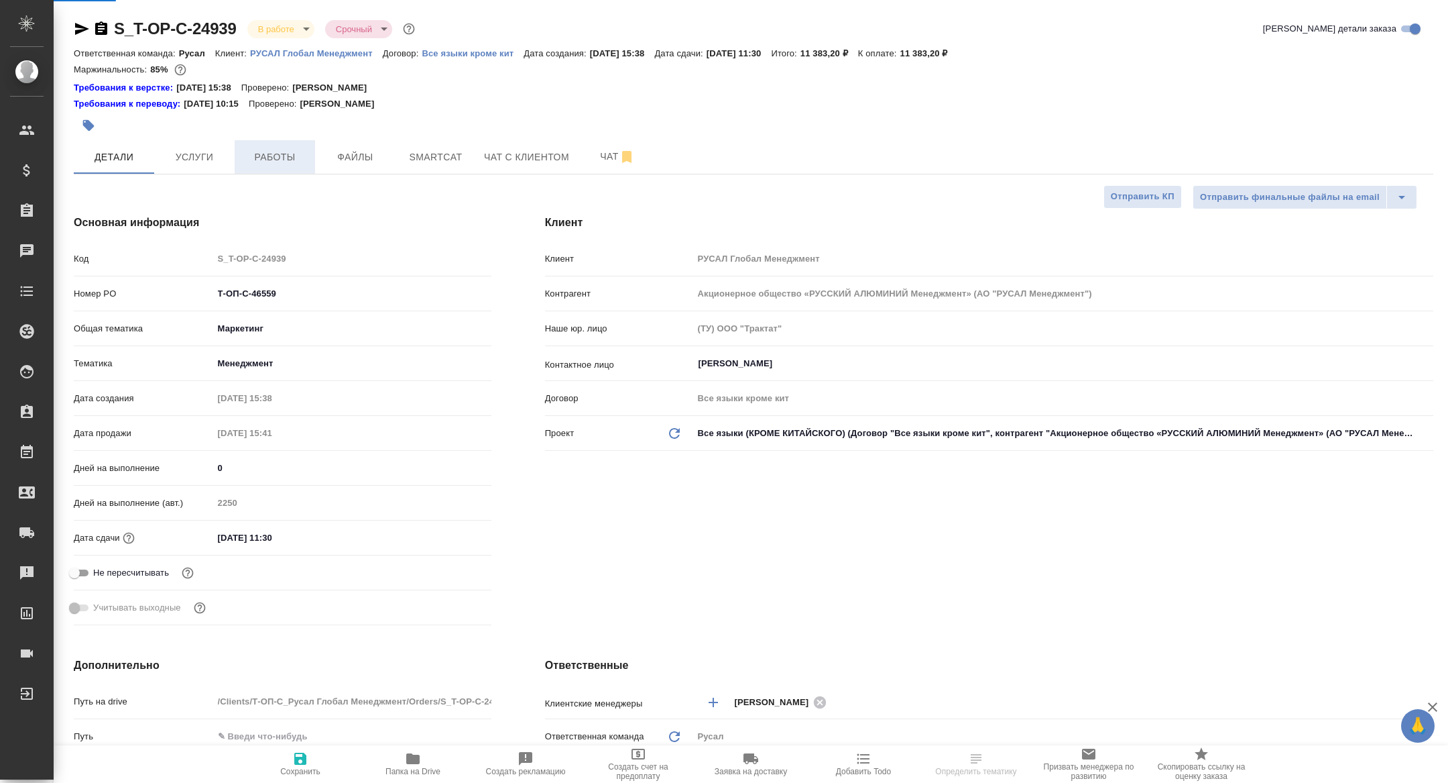
type textarea "x"
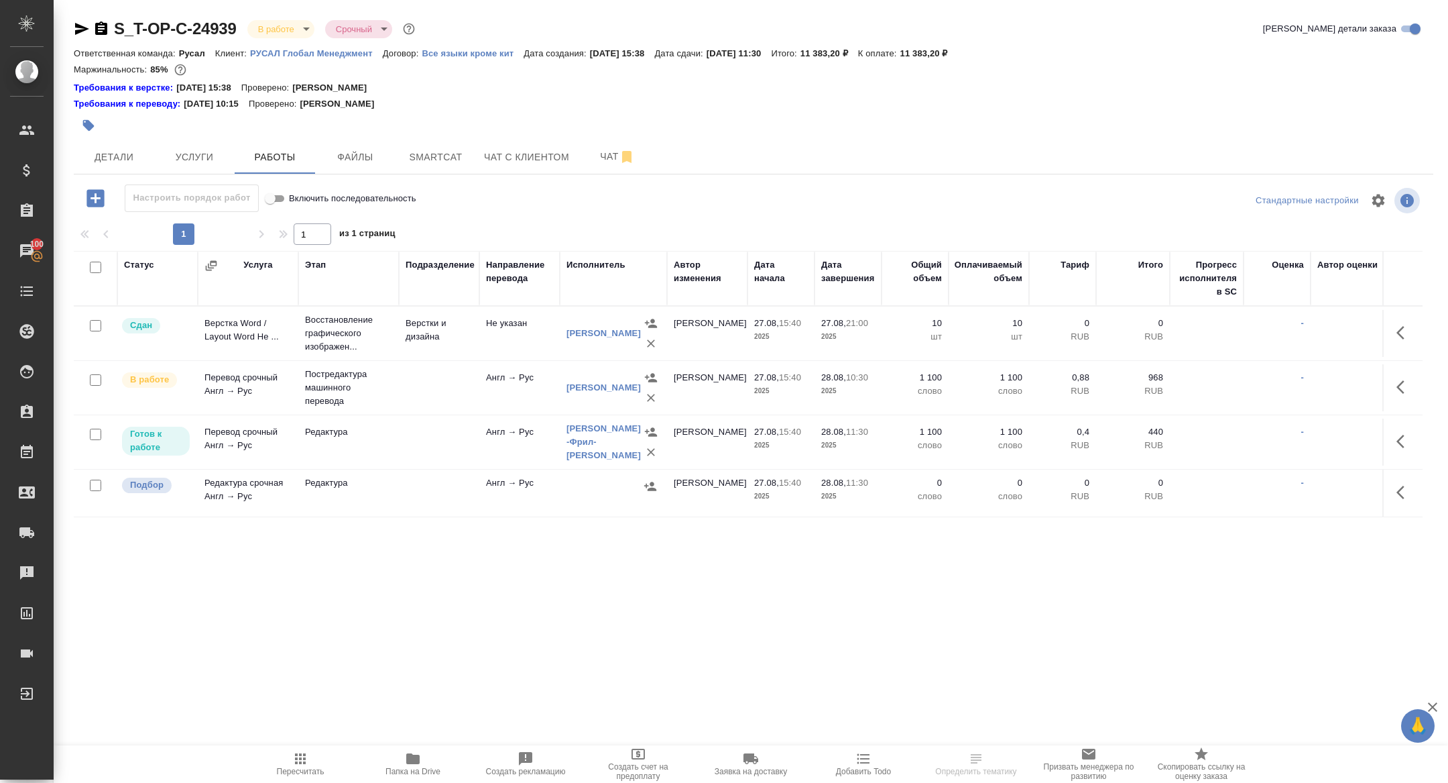
click at [98, 481] on input "checkbox" at bounding box center [95, 484] width 11 height 11
checkbox input "true"
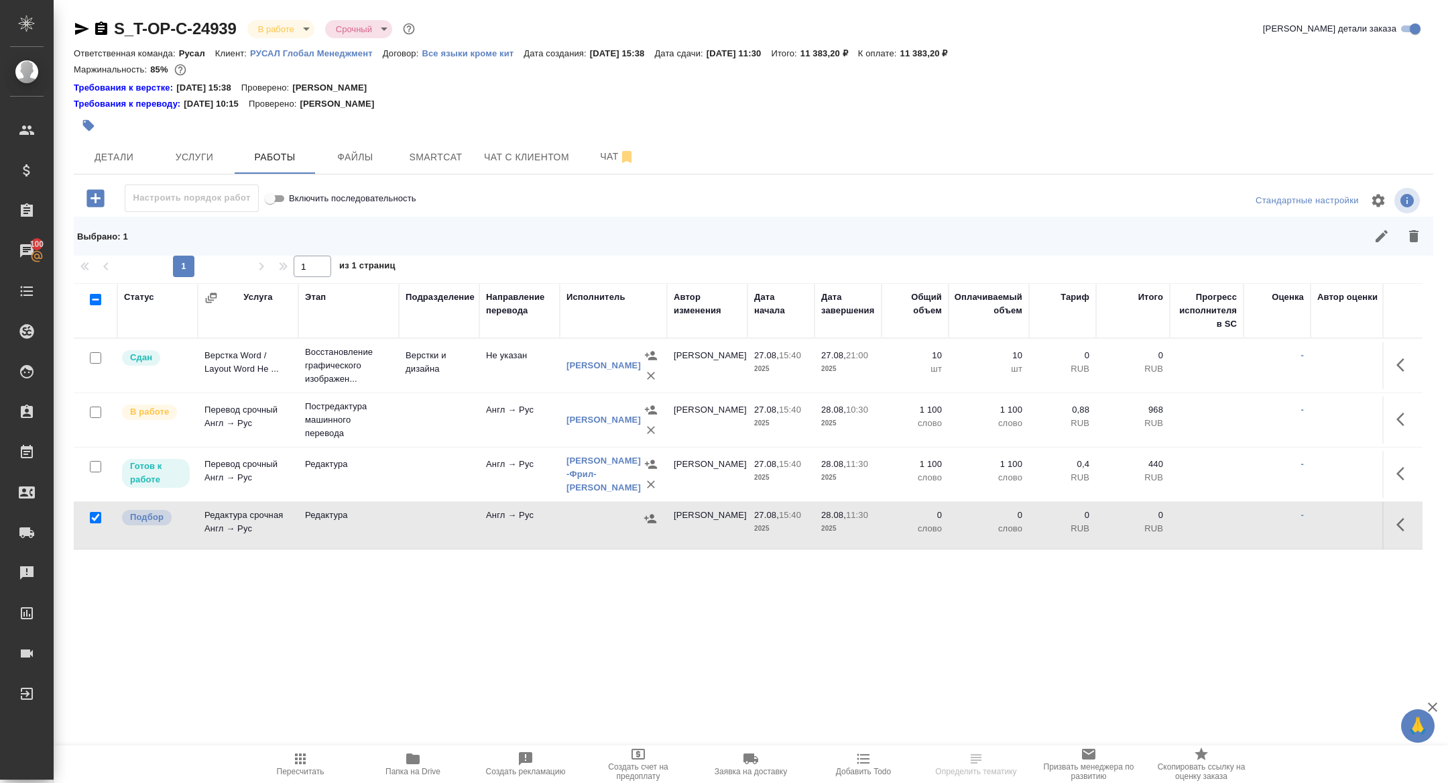
click at [1412, 253] on div "Выбрано : 1" at bounding box center [754, 236] width 1360 height 39
click at [1414, 231] on icon "button" at bounding box center [1414, 236] width 9 height 12
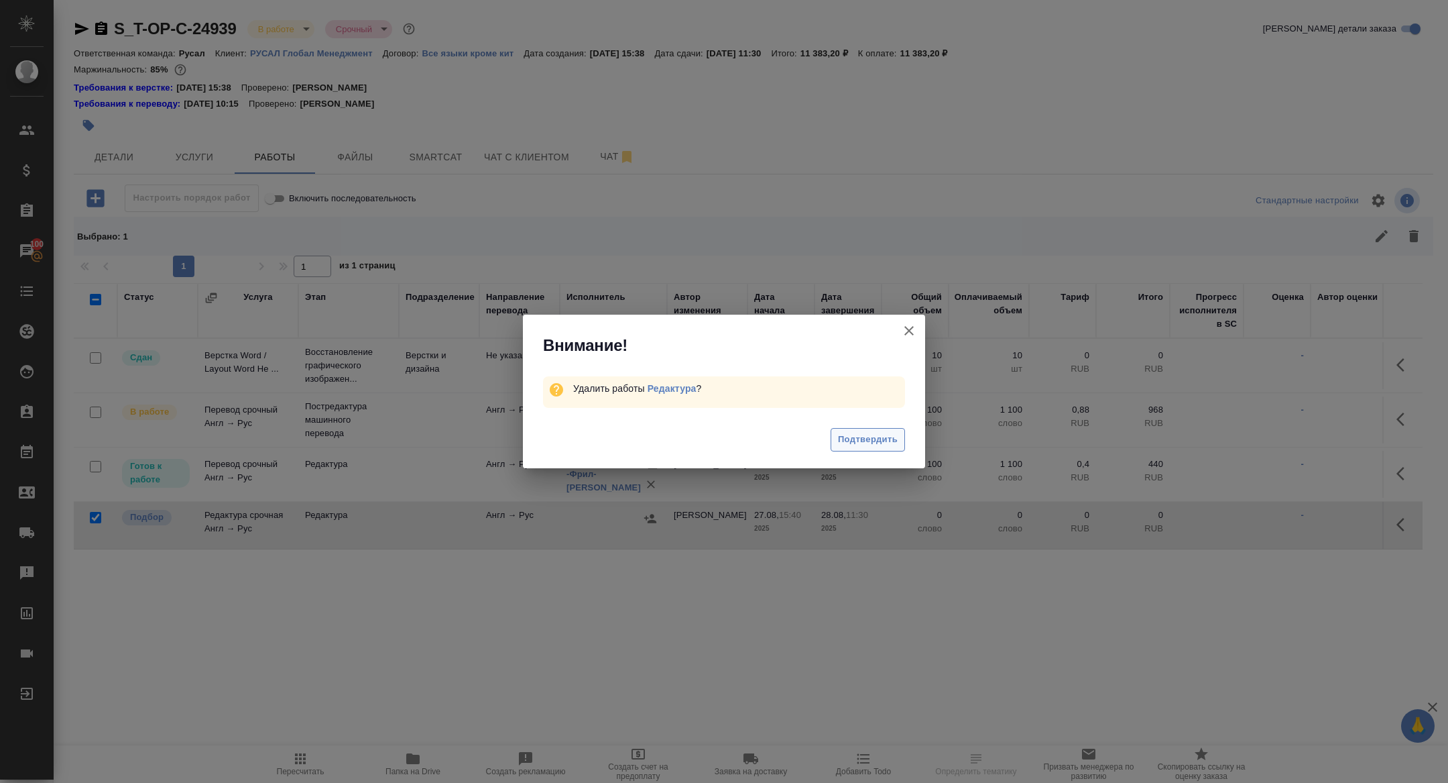
click at [888, 435] on span "Подтвердить" at bounding box center [868, 439] width 60 height 15
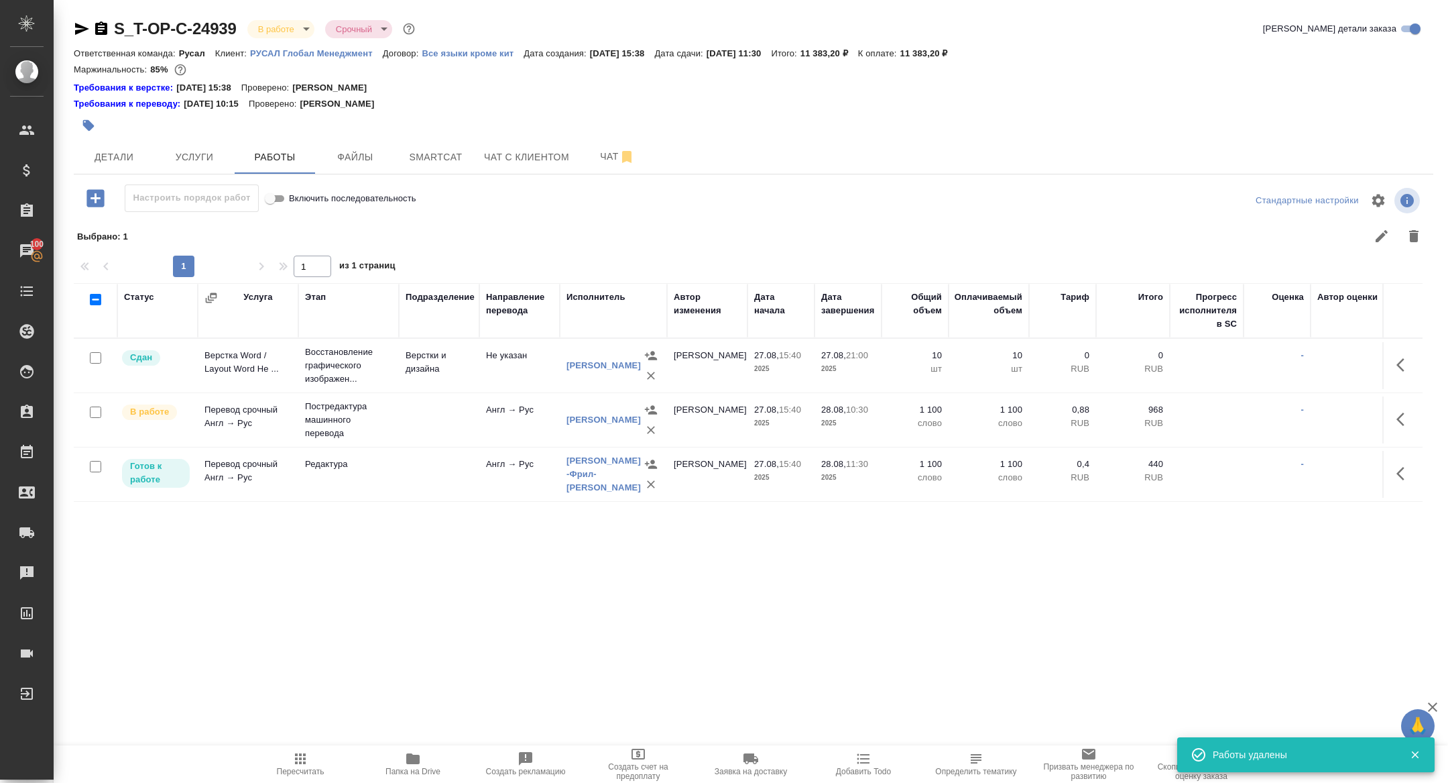
click at [440, 157] on span "Smartcat" at bounding box center [436, 157] width 64 height 17
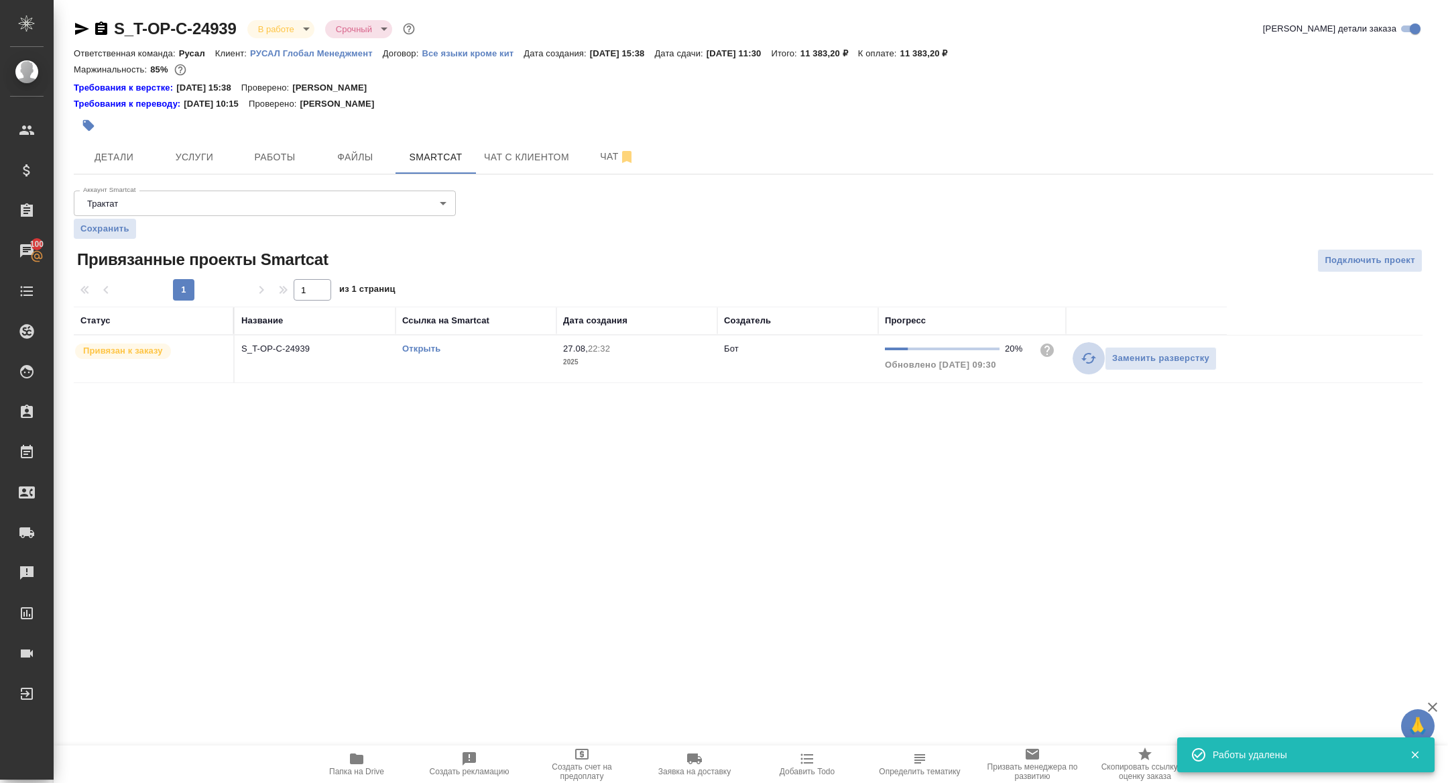
click at [1092, 358] on icon "button" at bounding box center [1089, 358] width 16 height 16
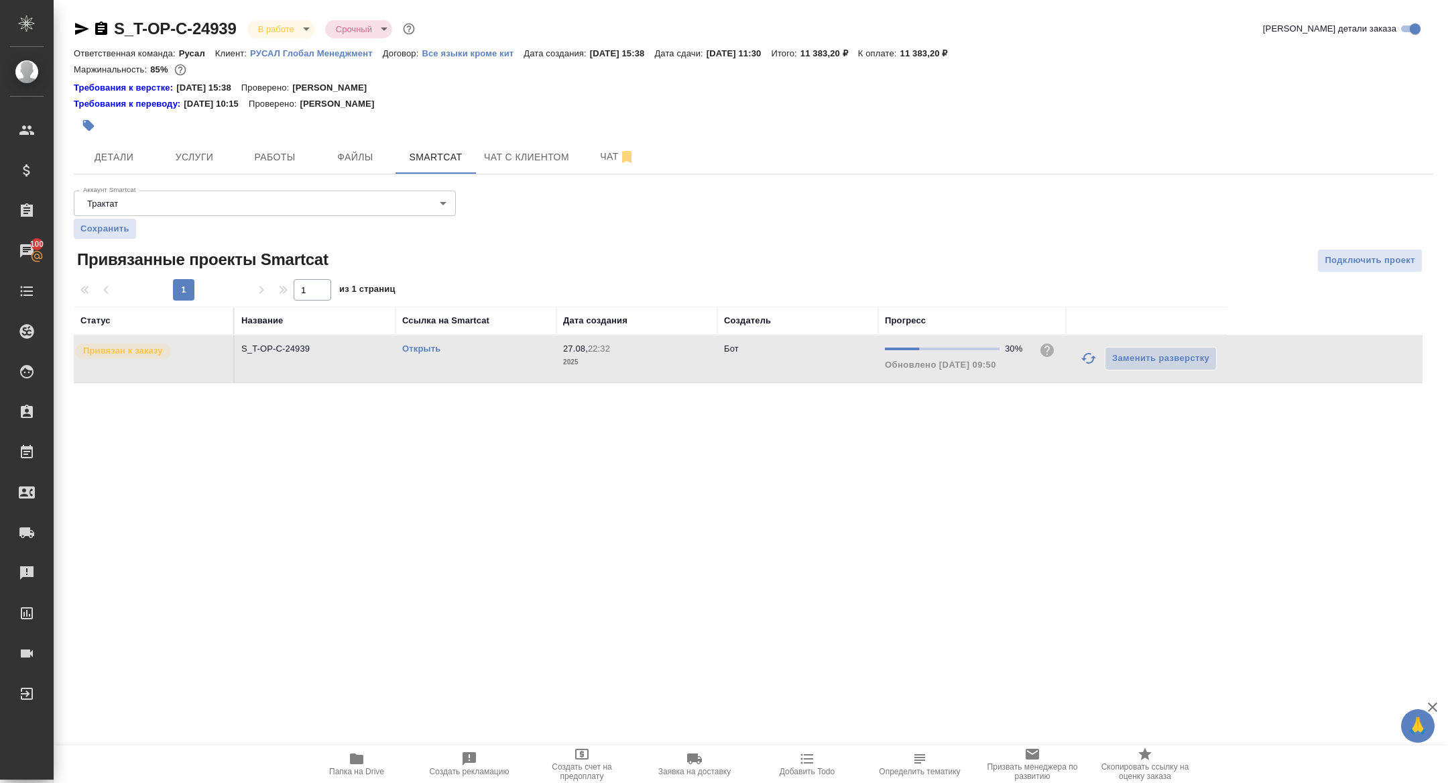
click at [428, 350] on link "Открыть" at bounding box center [421, 348] width 38 height 10
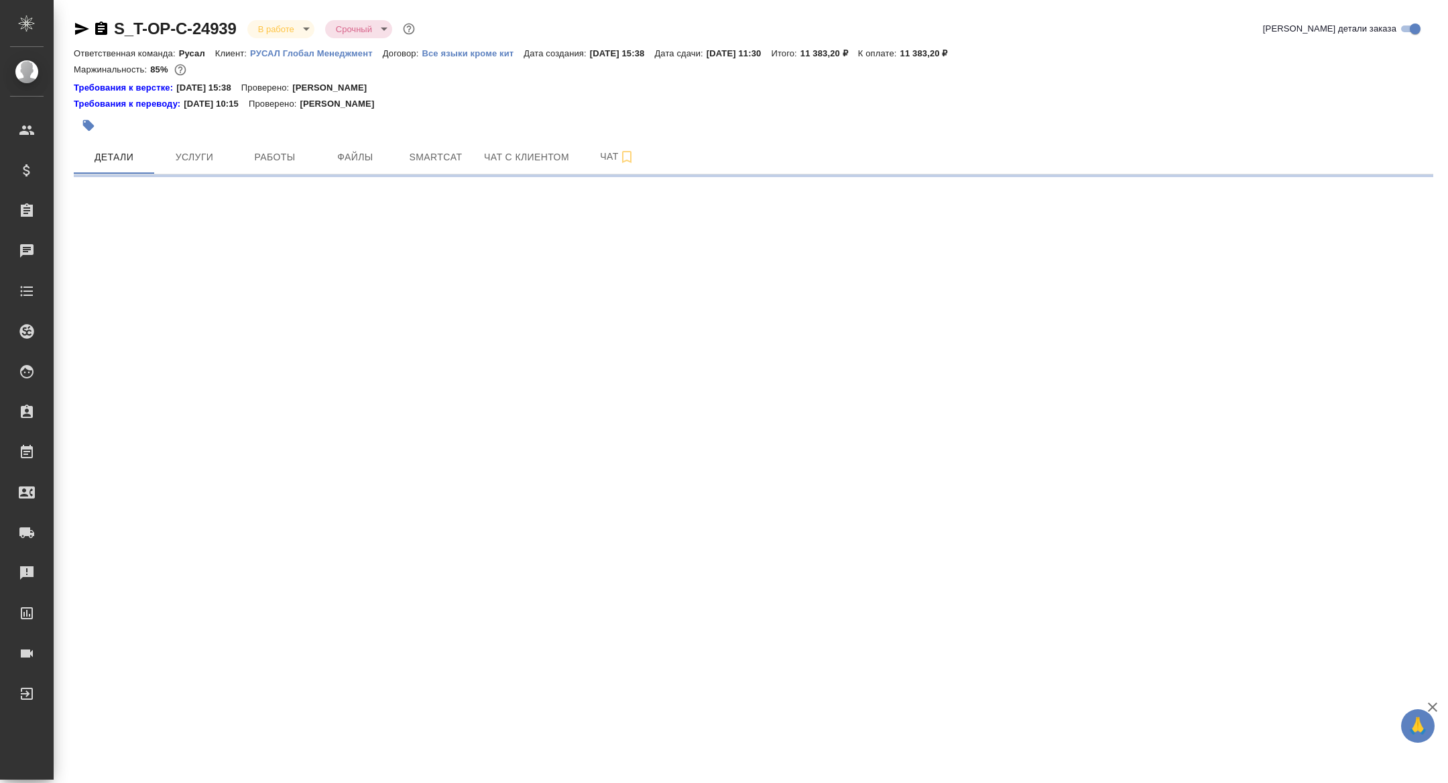
select select "RU"
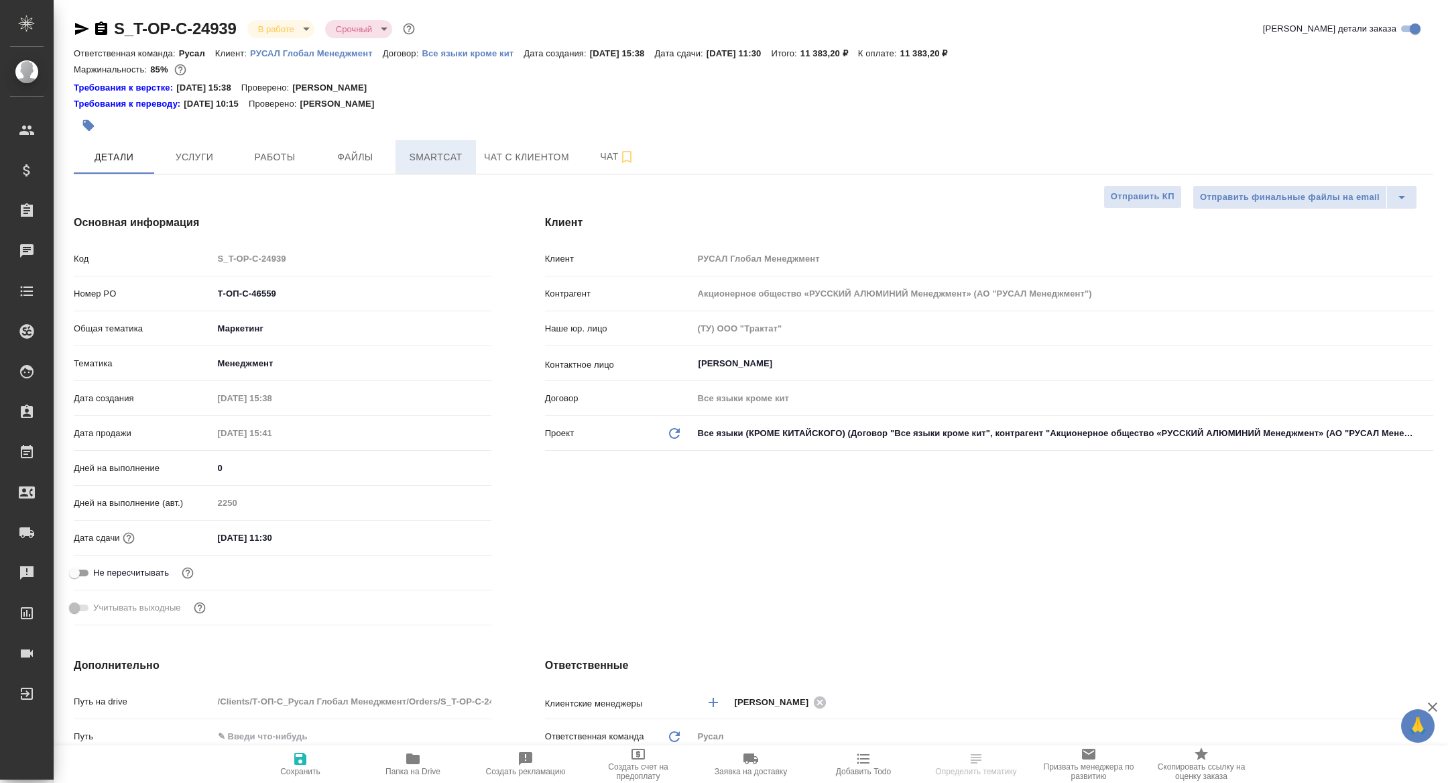
type textarea "x"
click at [413, 162] on span "Smartcat" at bounding box center [436, 157] width 64 height 17
type textarea "x"
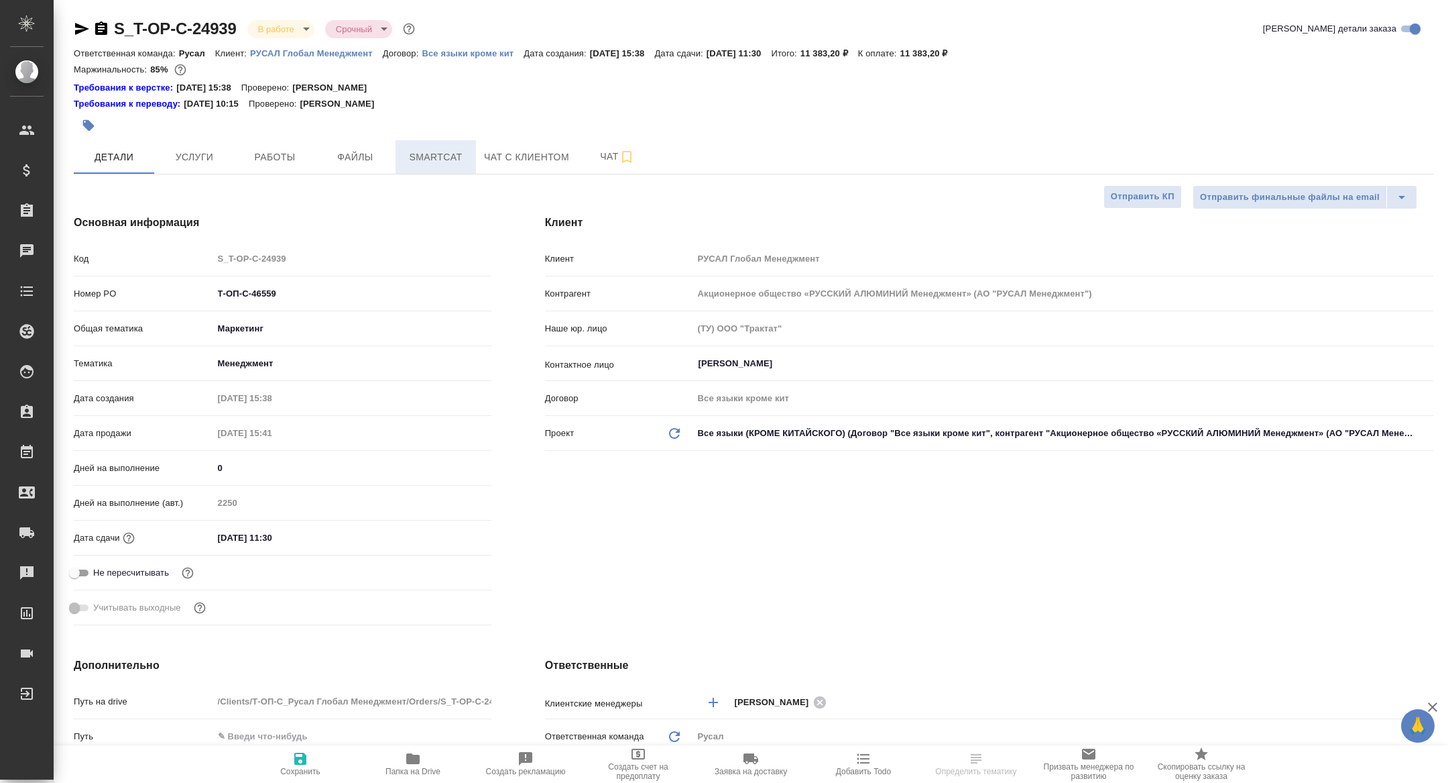
type textarea "x"
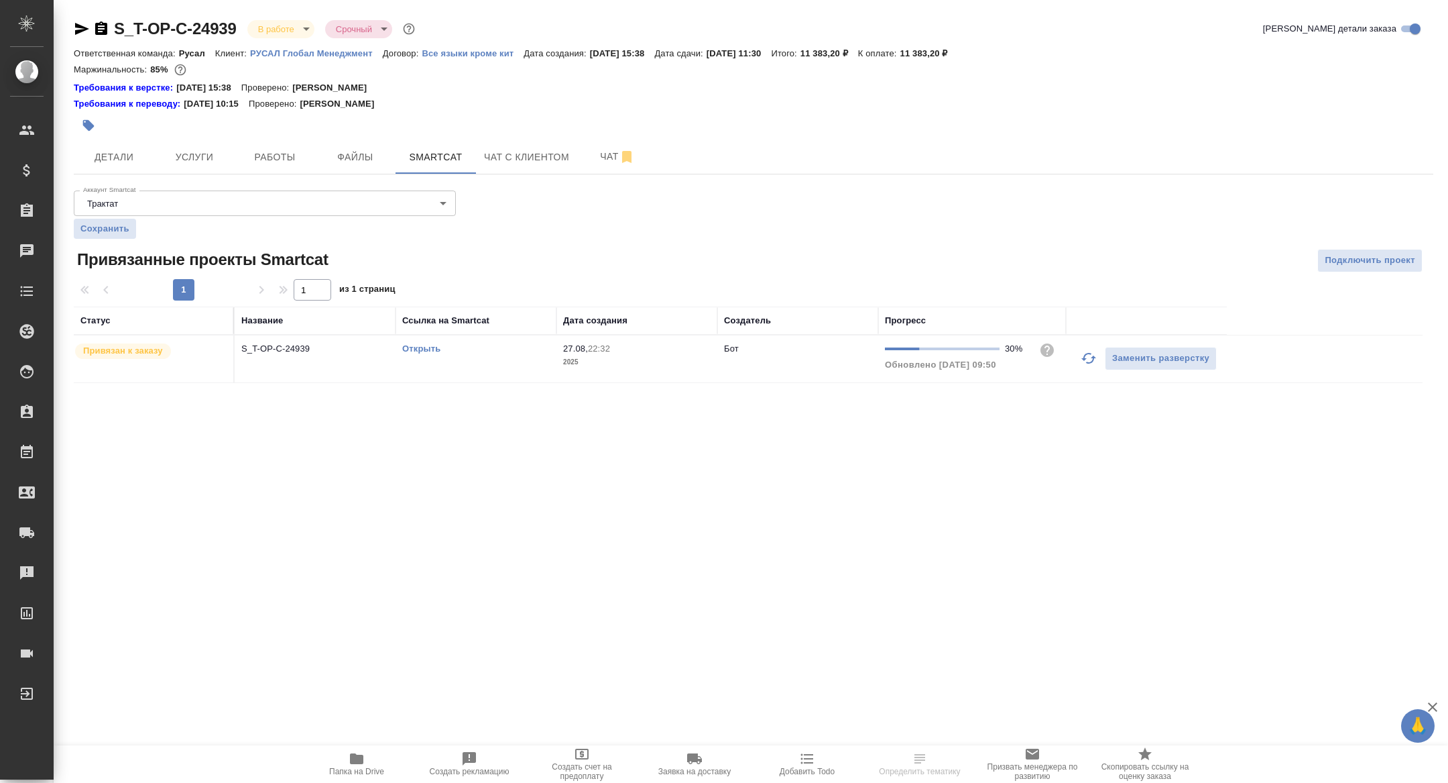
click at [424, 352] on link "Открыть" at bounding box center [421, 348] width 38 height 10
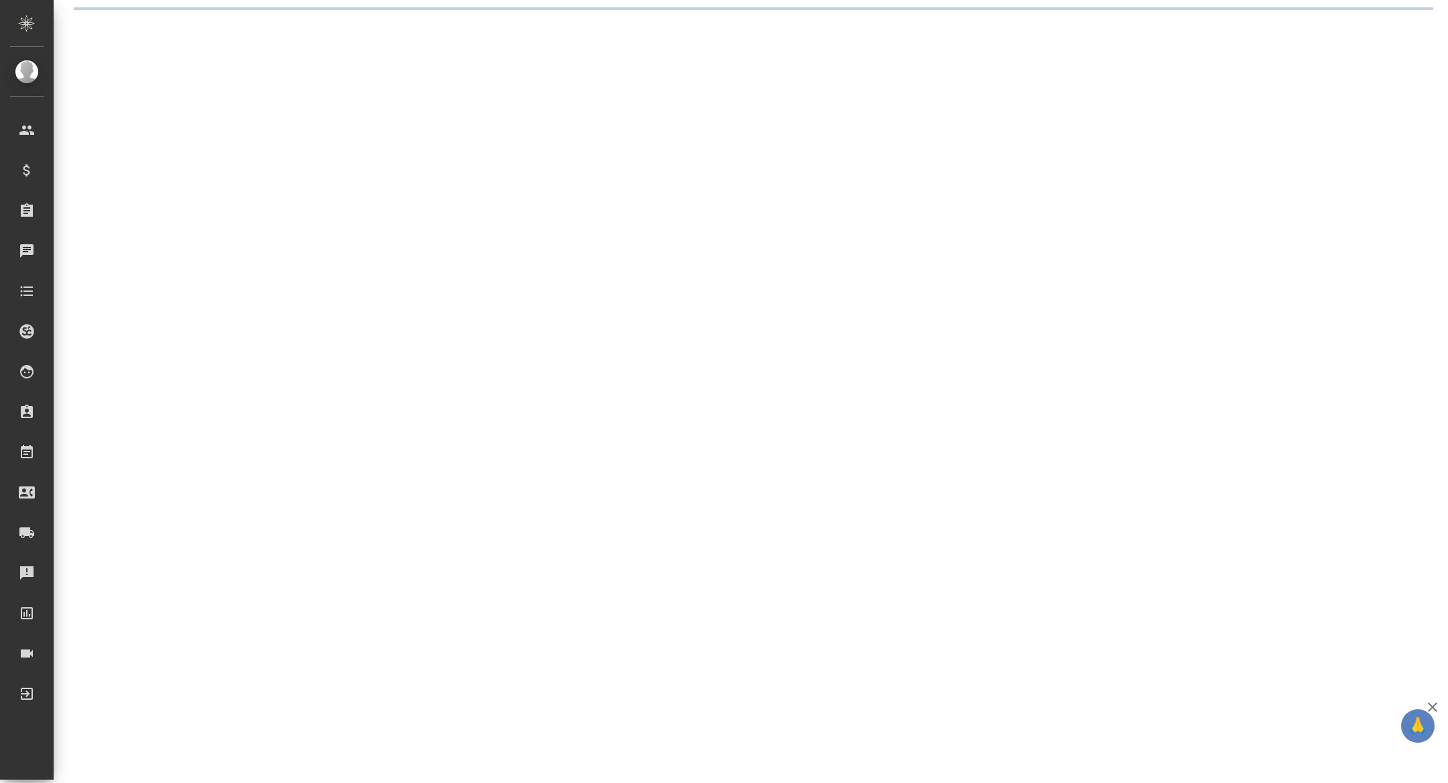
select select "RU"
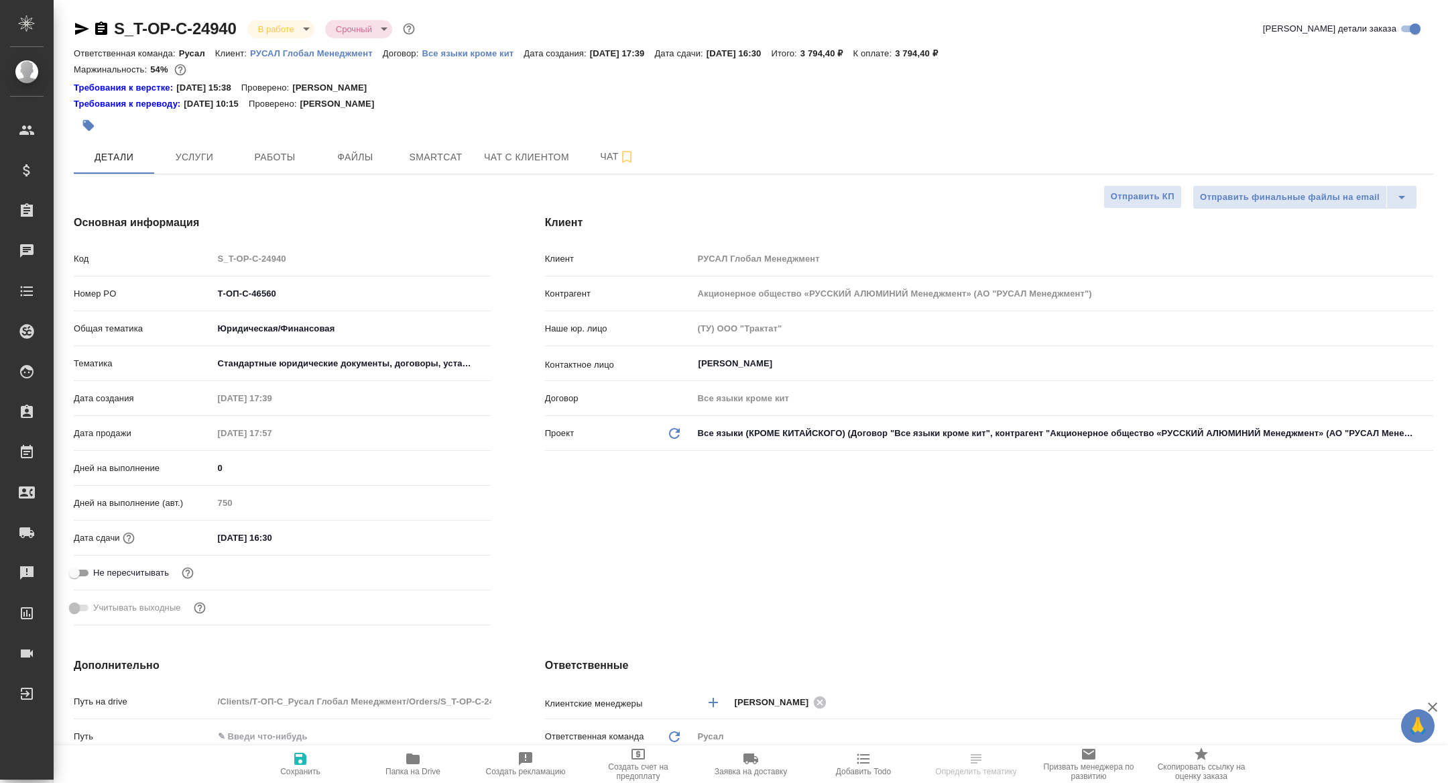
type textarea "x"
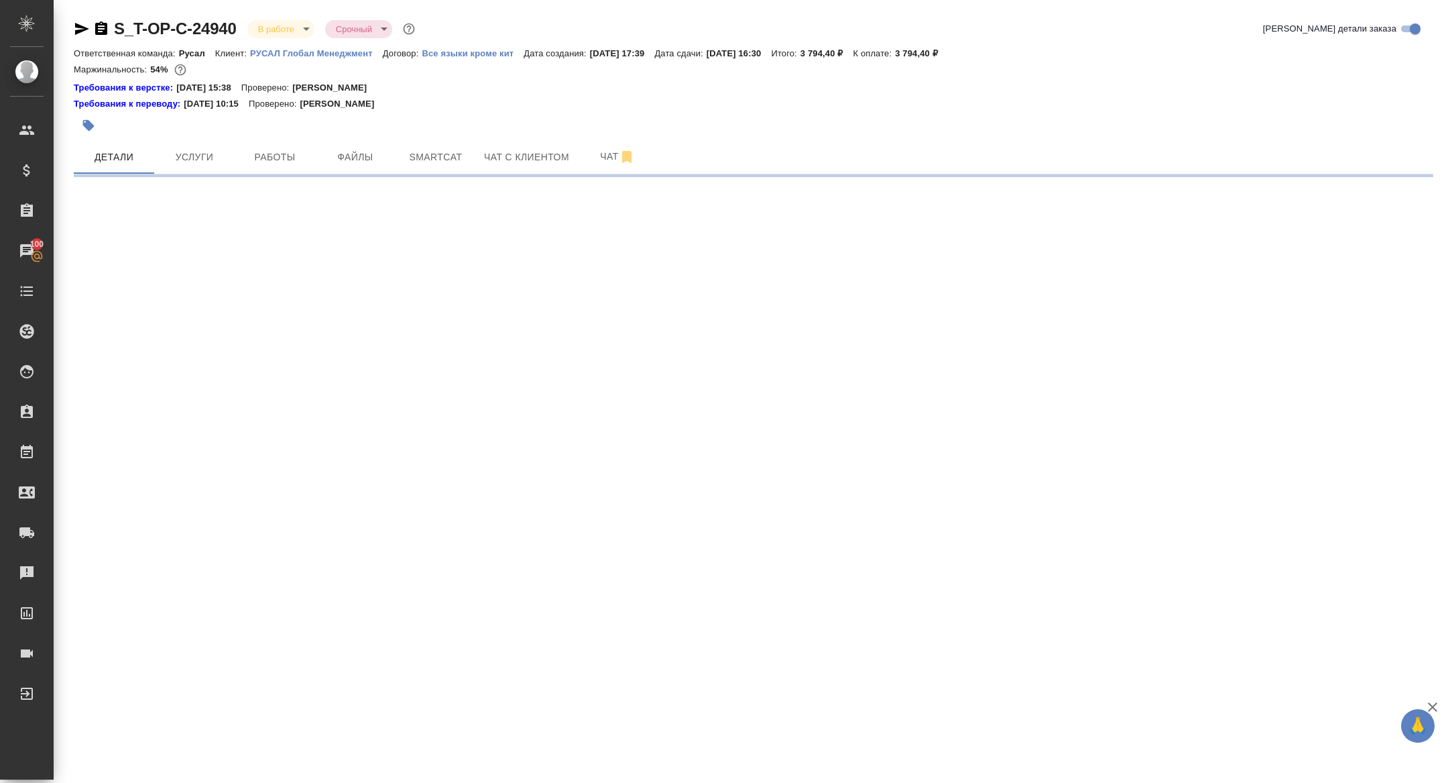
select select "RU"
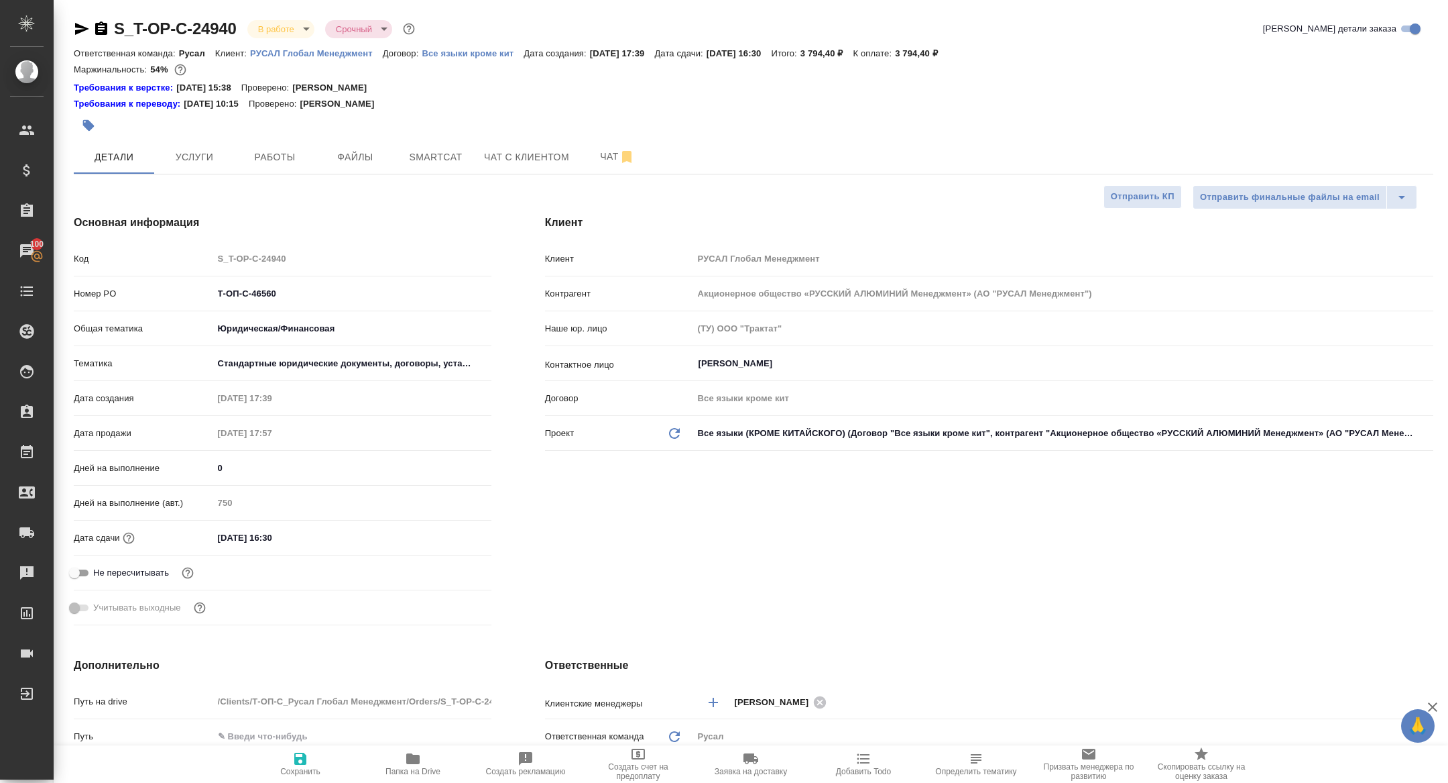
type textarea "x"
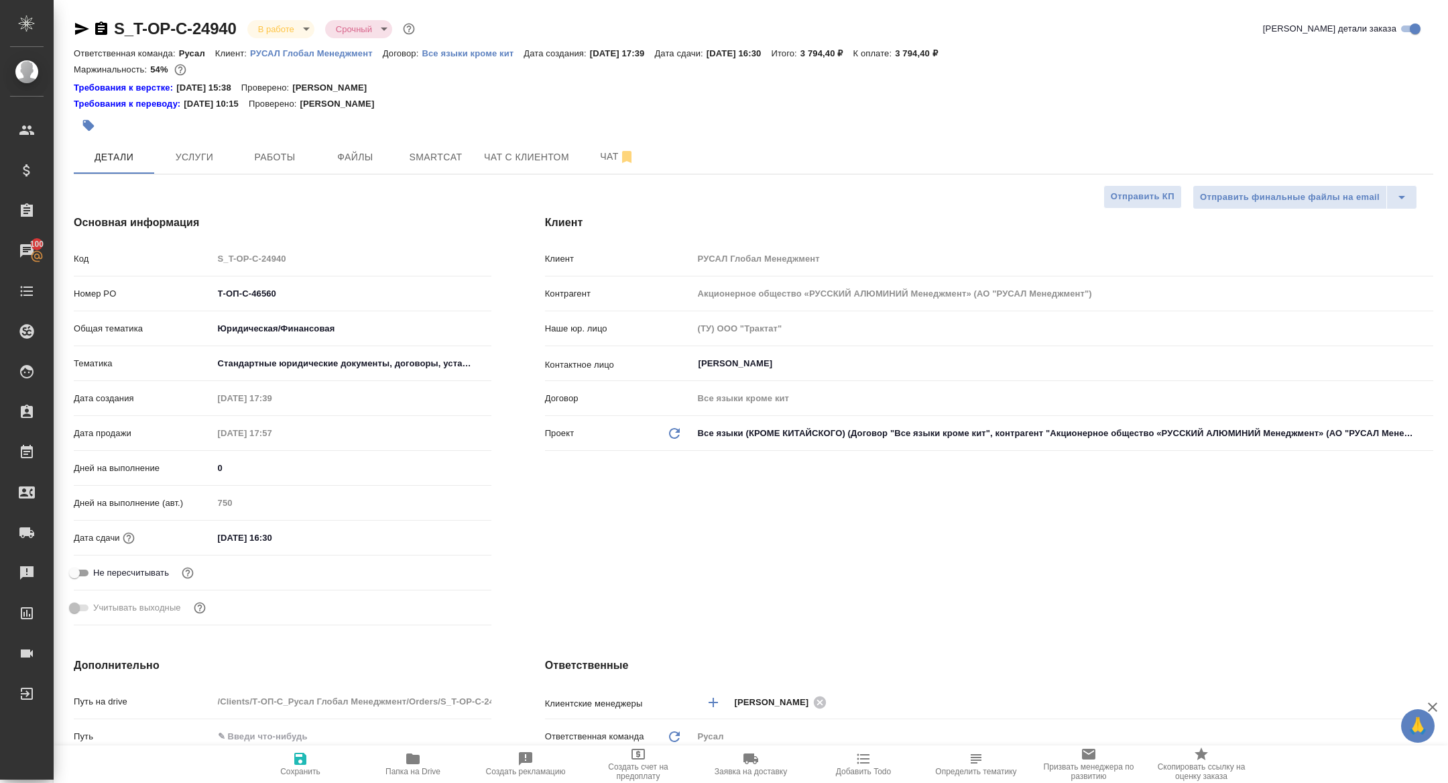
type textarea "x"
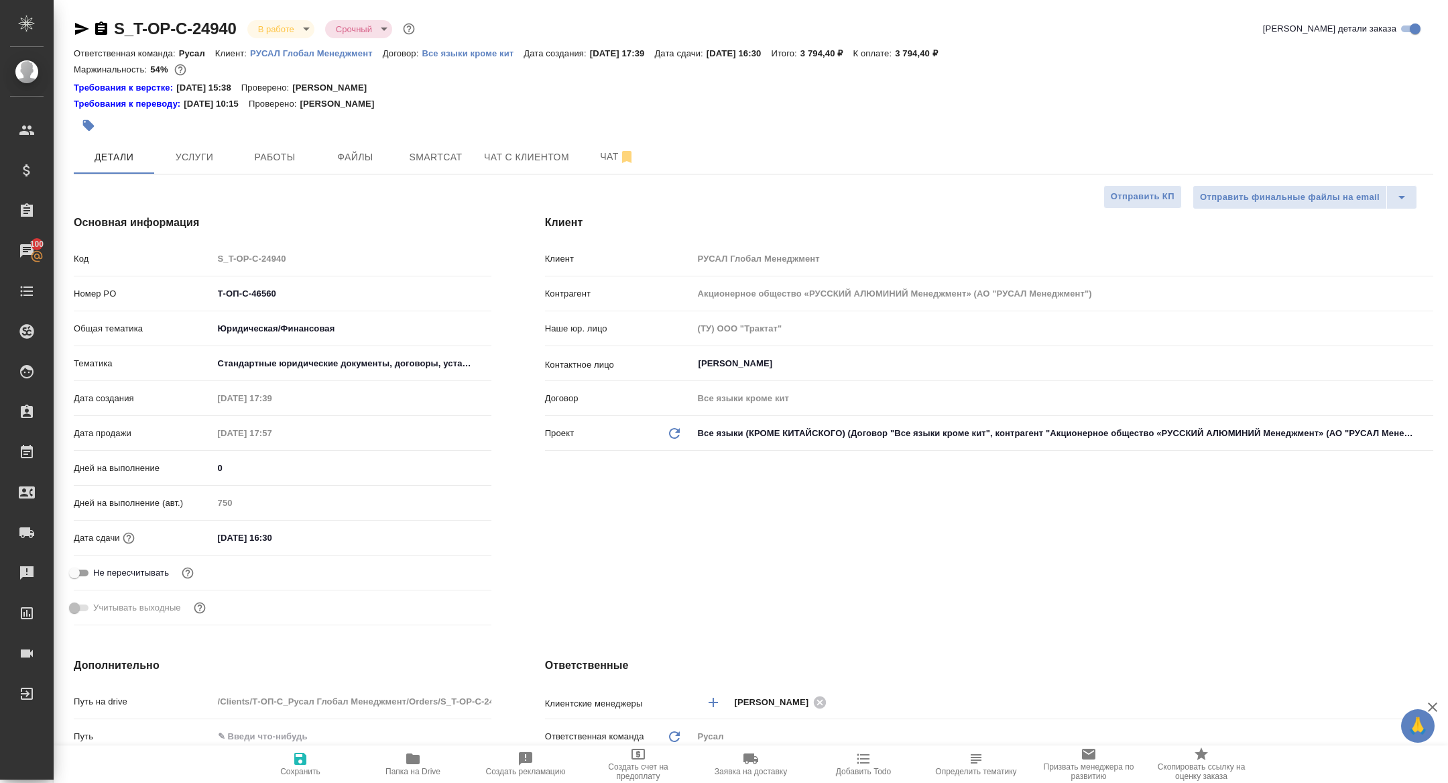
type textarea "x"
click at [275, 152] on span "Работы" at bounding box center [275, 157] width 64 height 17
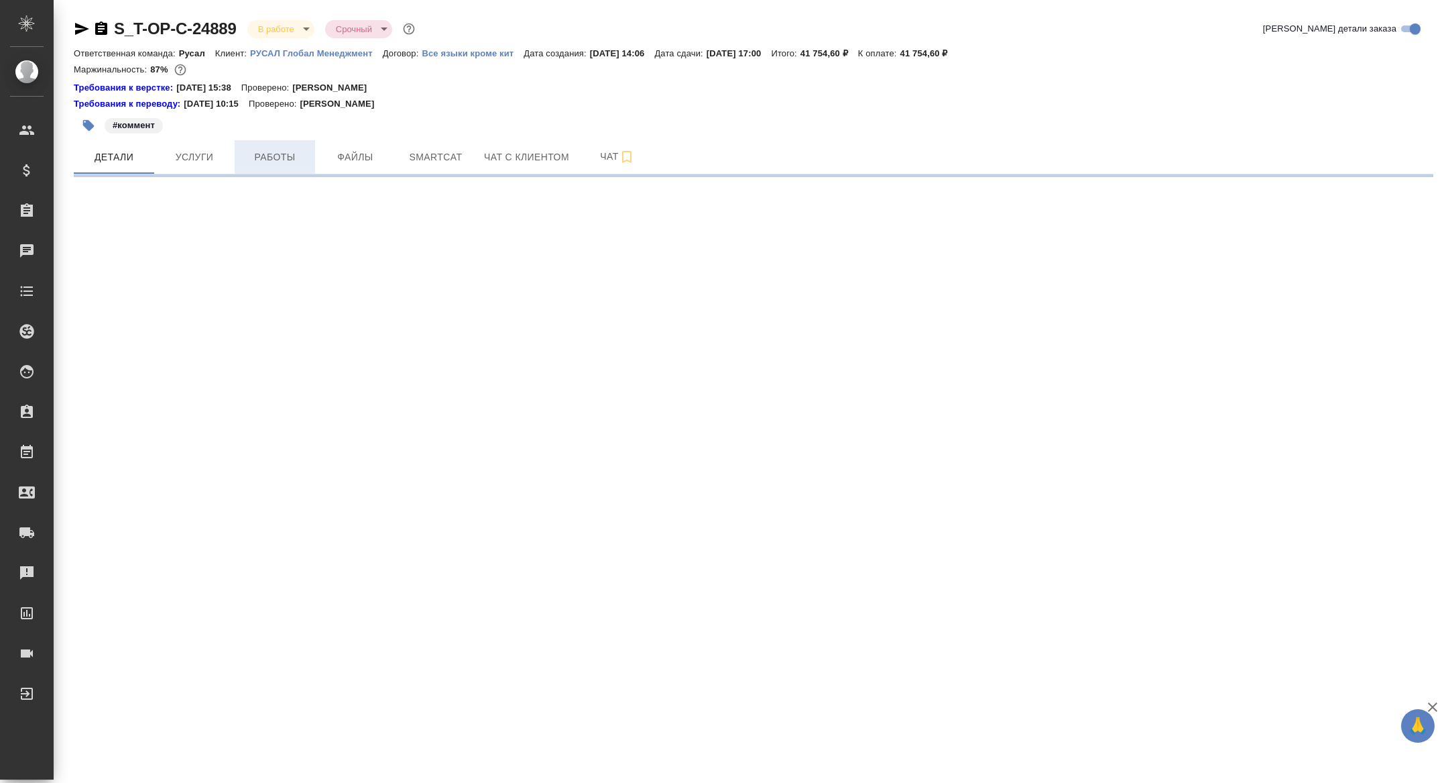
click at [285, 141] on button "Работы" at bounding box center [275, 157] width 80 height 34
select select "RU"
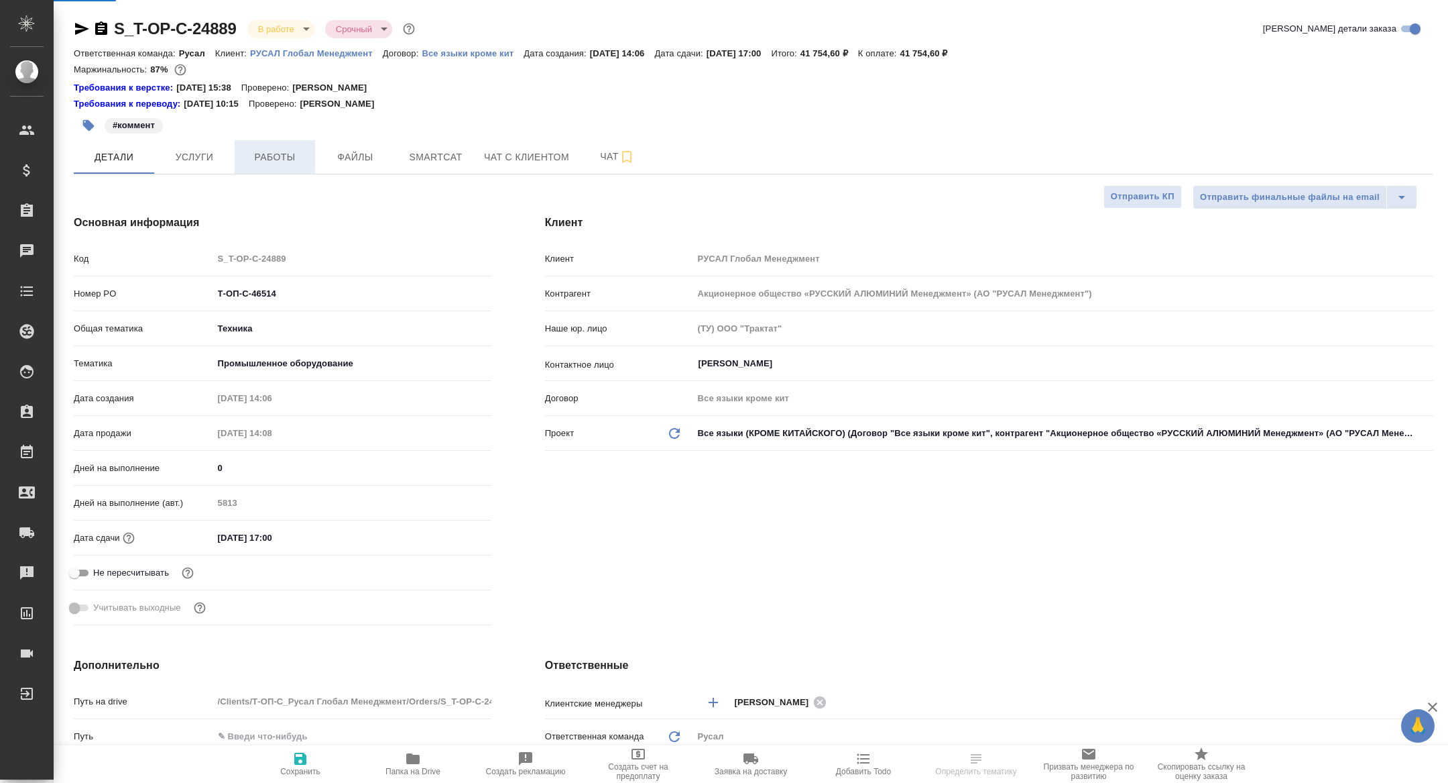
type textarea "x"
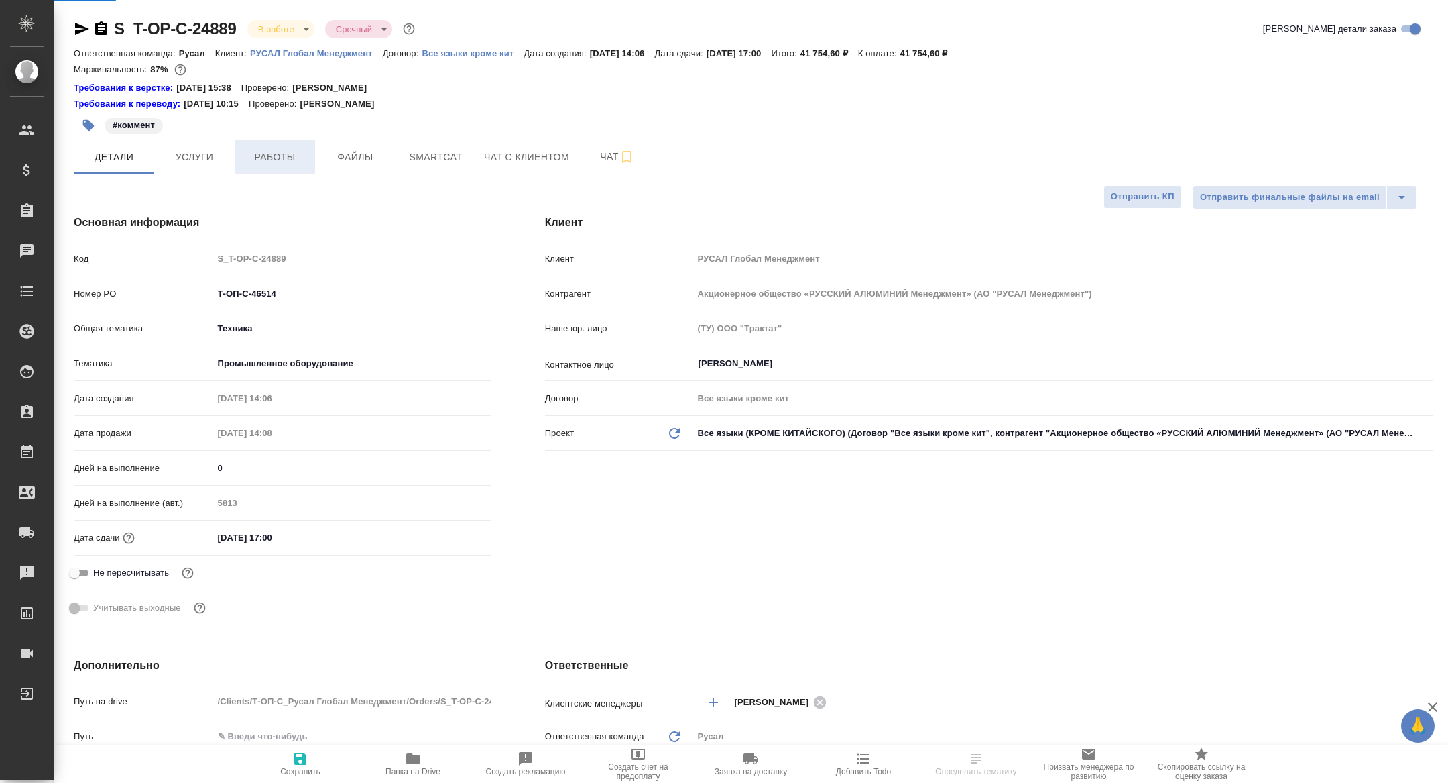
type textarea "x"
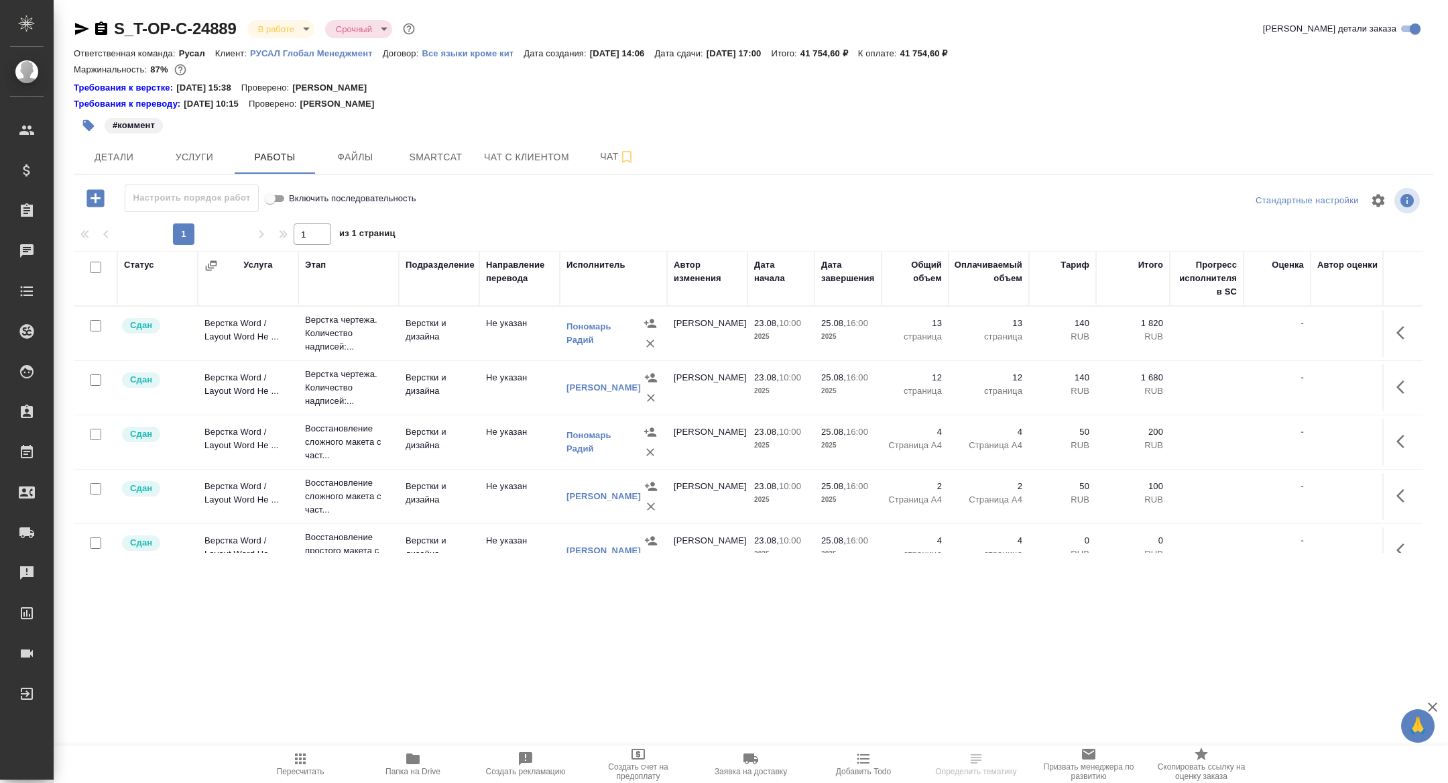
scroll to position [186, 0]
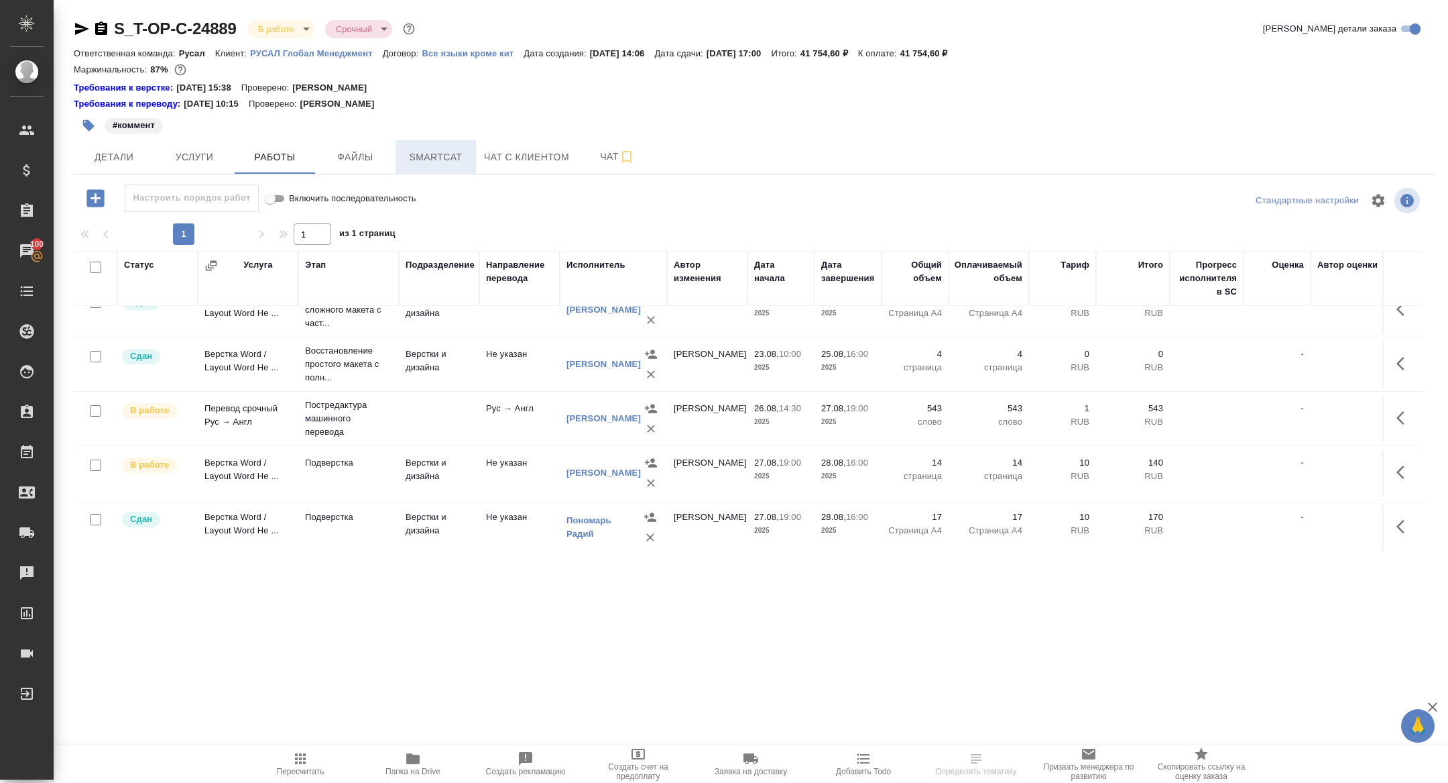
click at [430, 159] on span "Smartcat" at bounding box center [436, 157] width 64 height 17
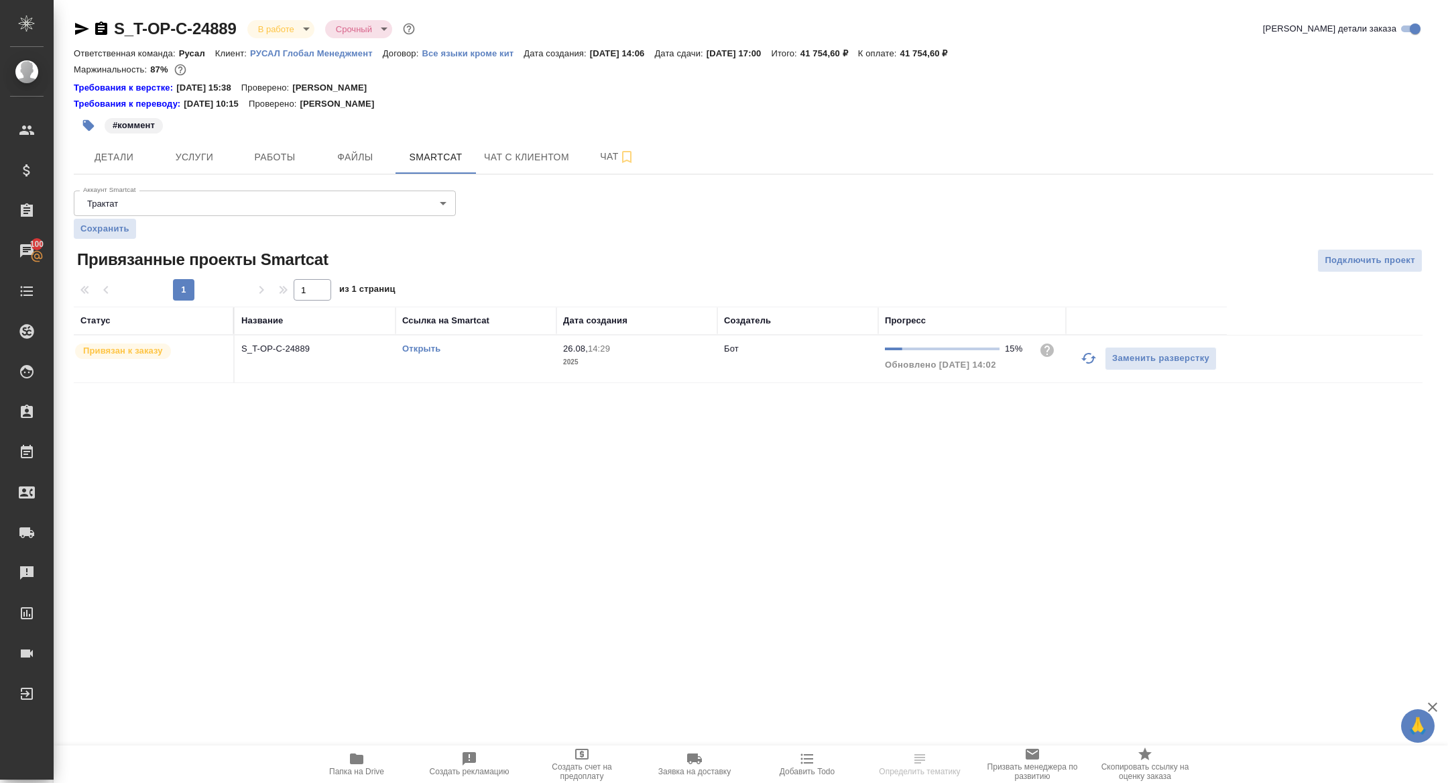
click at [412, 344] on link "Открыть" at bounding box center [421, 348] width 38 height 10
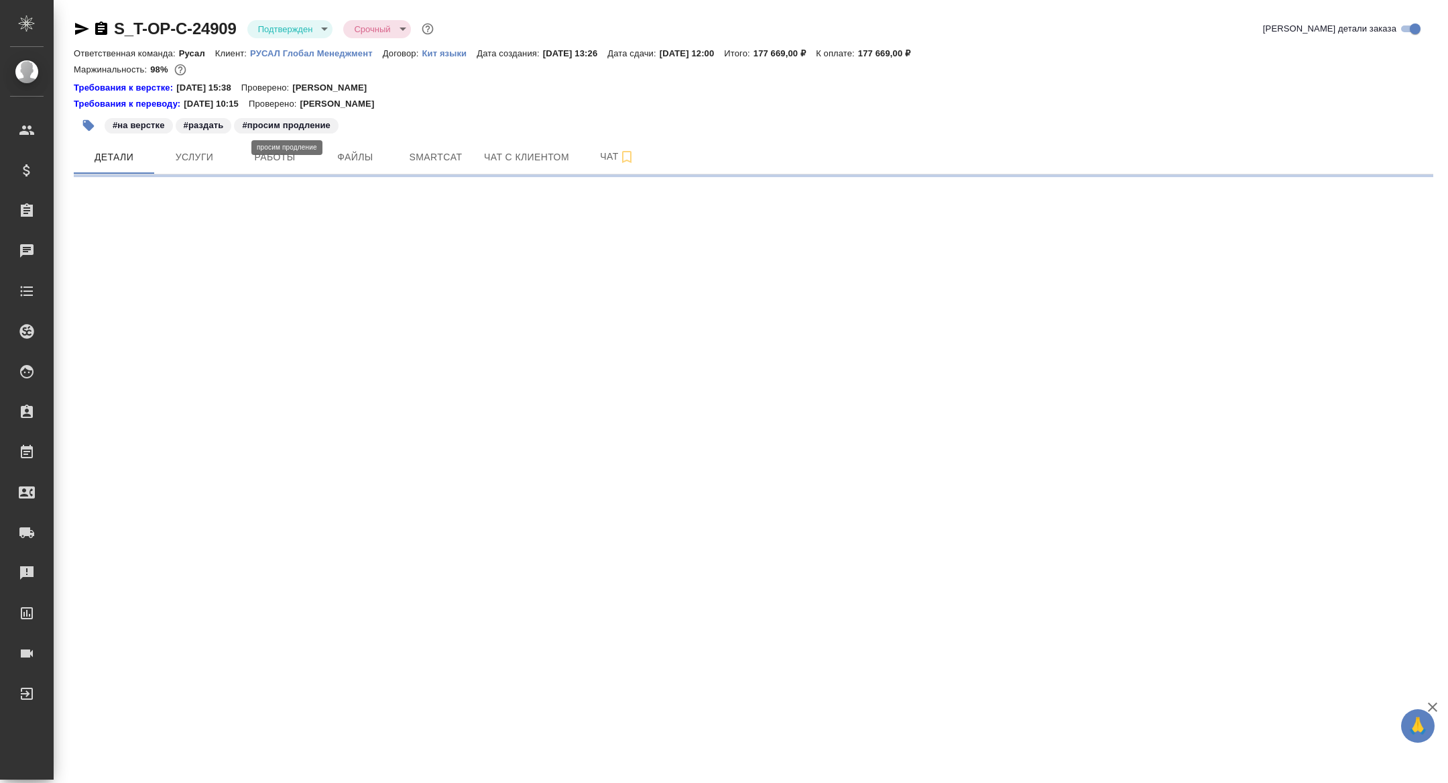
click at [262, 129] on p "#просим продление" at bounding box center [286, 125] width 89 height 13
select select "RU"
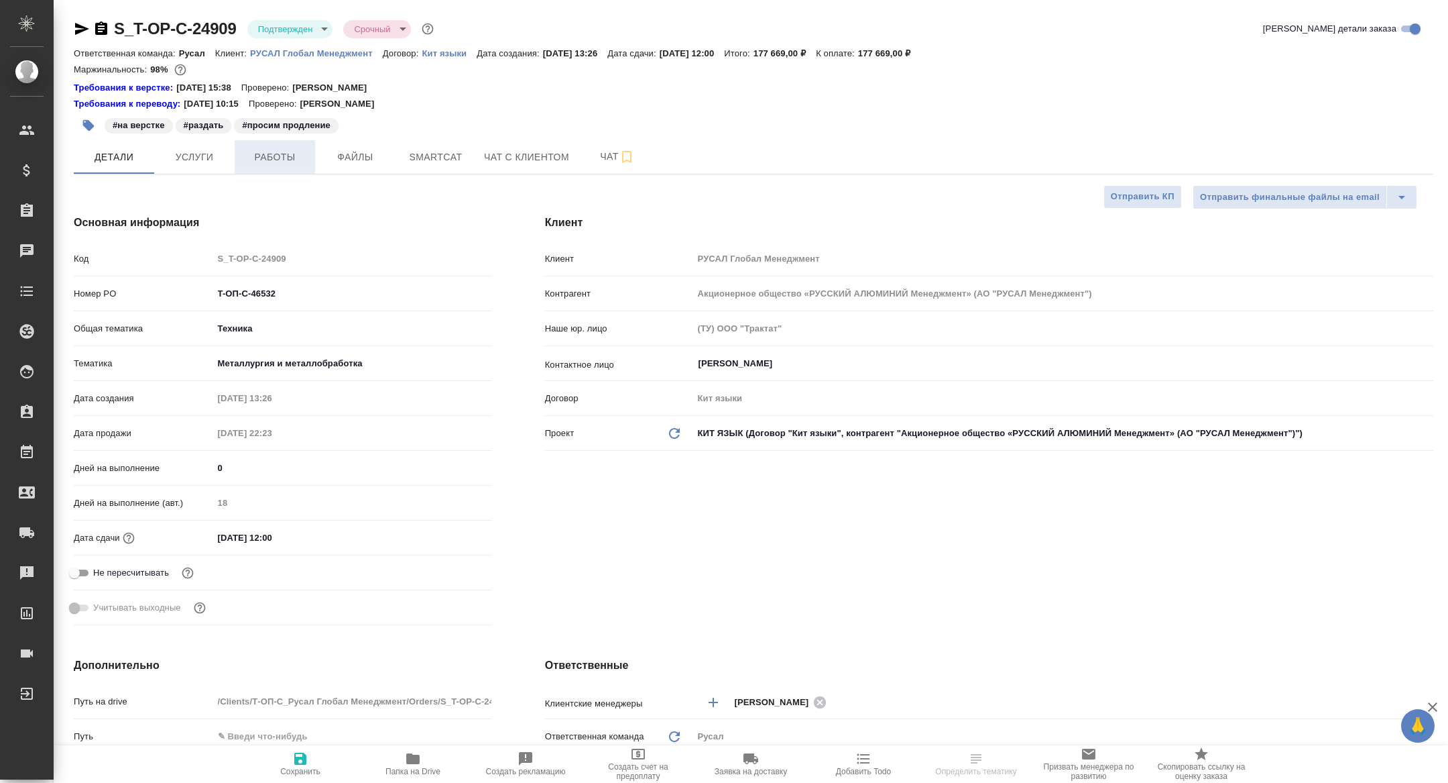
click at [266, 152] on span "Работы" at bounding box center [275, 157] width 64 height 17
type textarea "x"
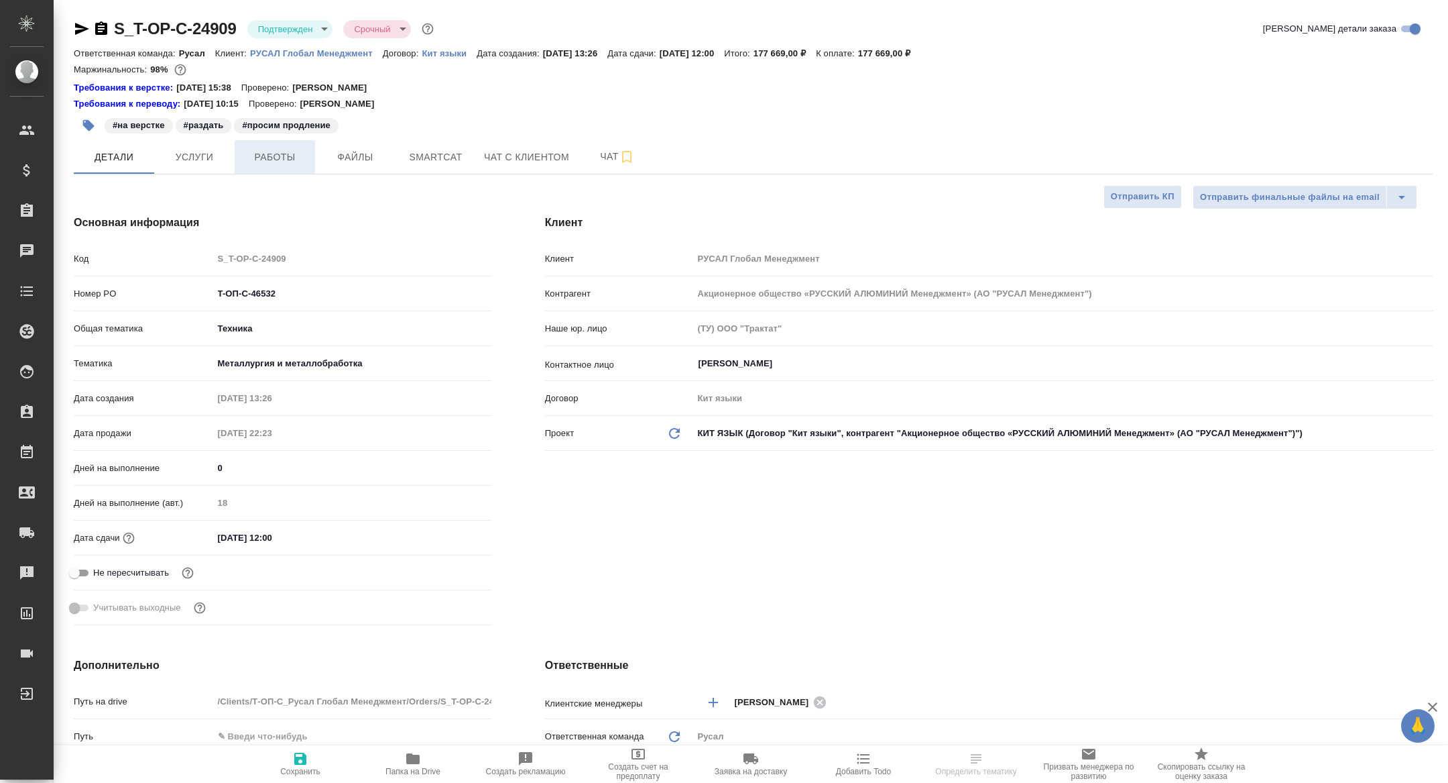
type textarea "x"
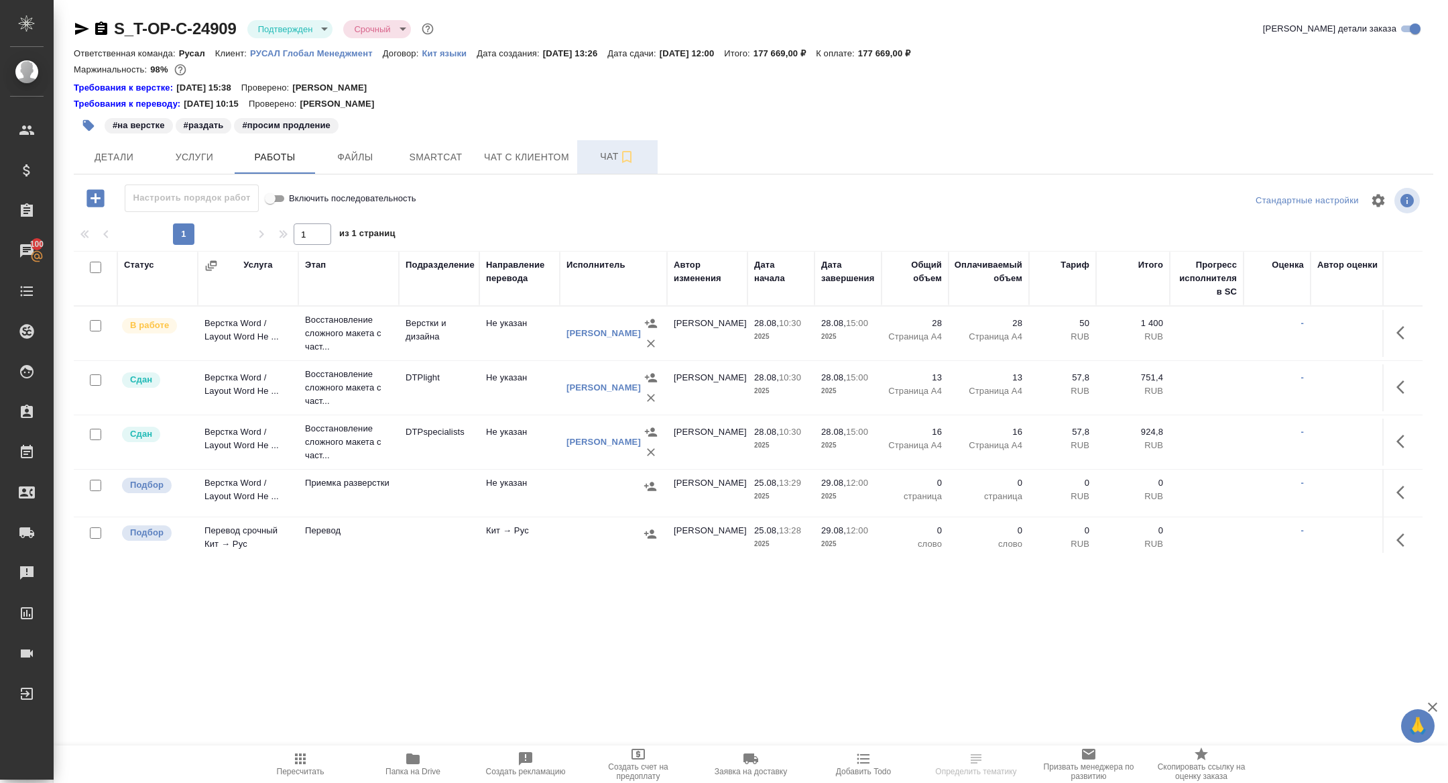
click at [604, 156] on span "Чат" at bounding box center [617, 156] width 64 height 17
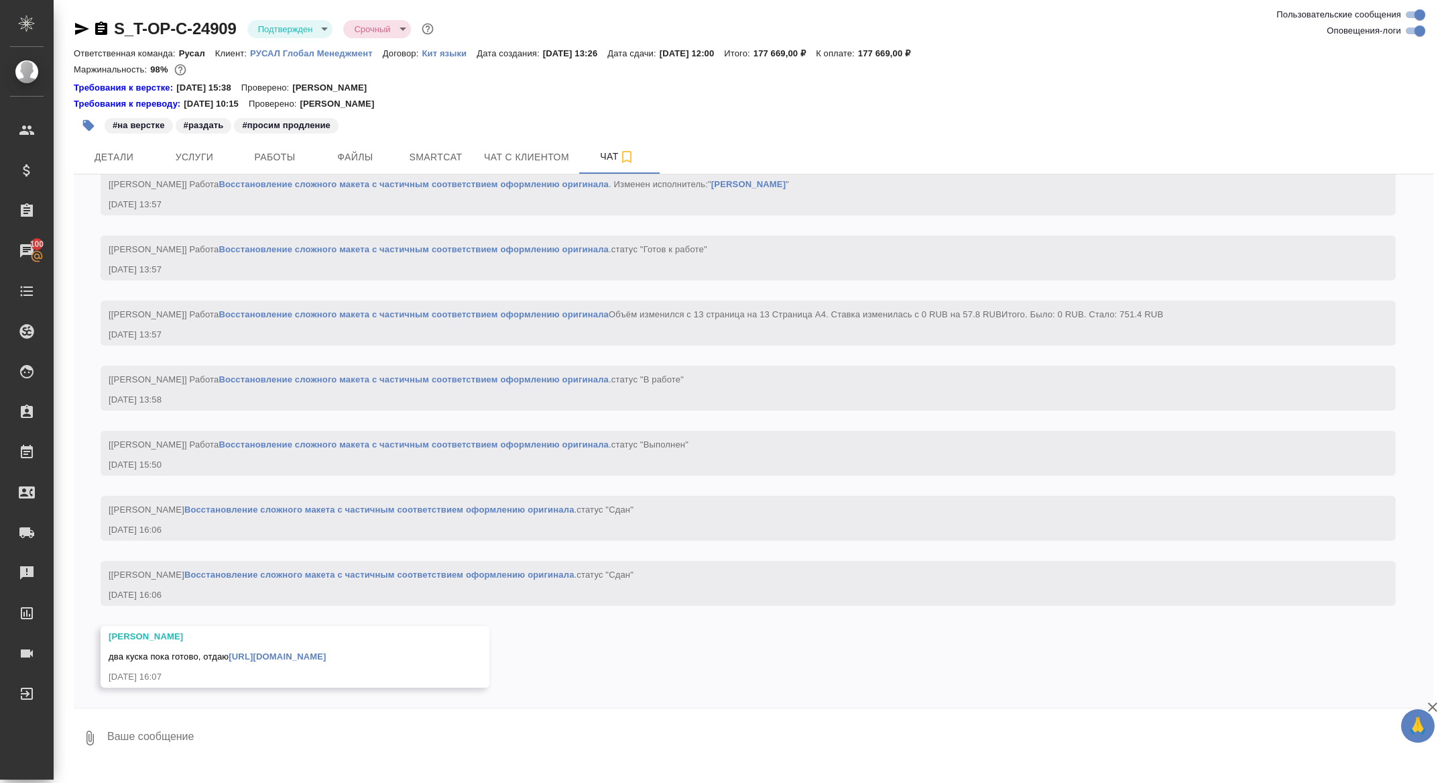
scroll to position [3434, 0]
click at [83, 29] on icon "button" at bounding box center [82, 29] width 14 height 12
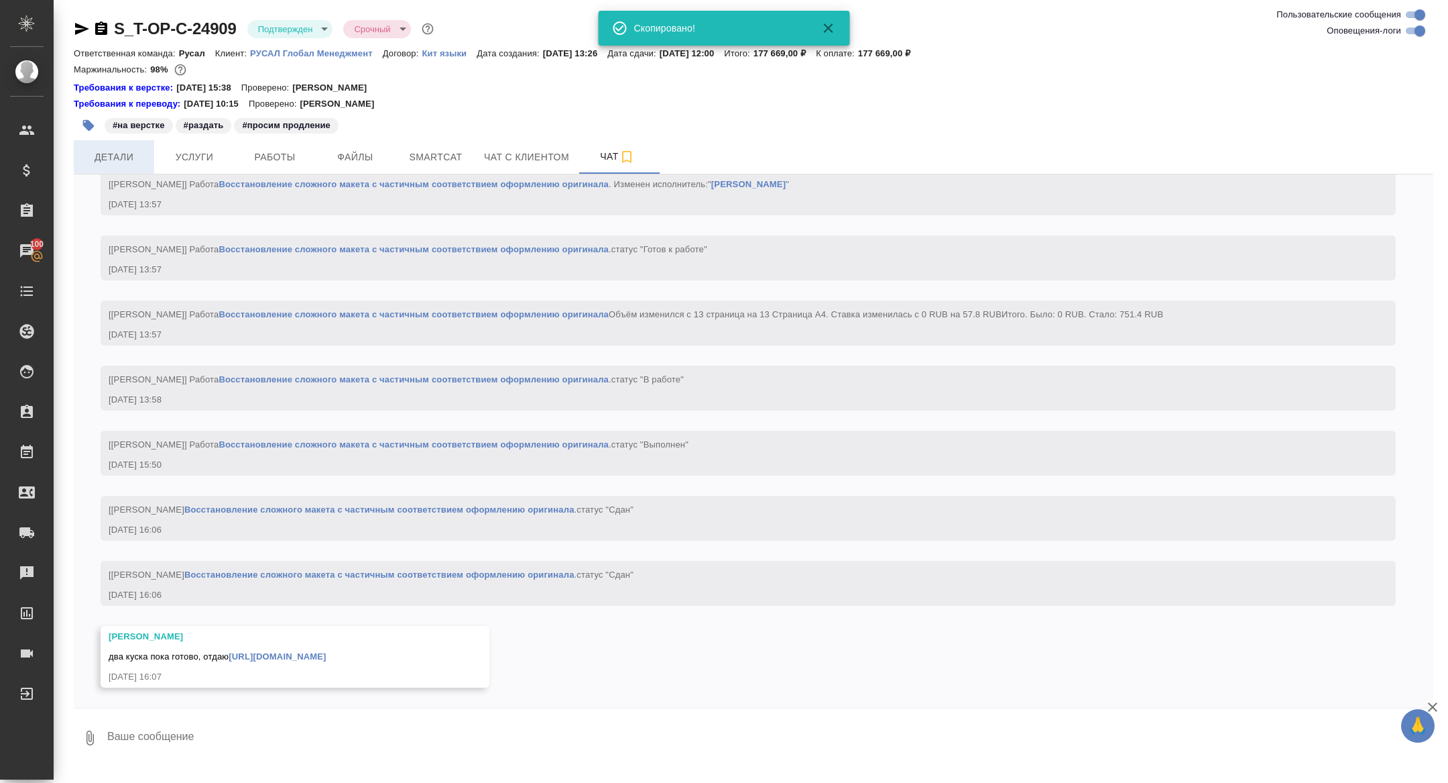
click at [125, 154] on span "Детали" at bounding box center [114, 157] width 64 height 17
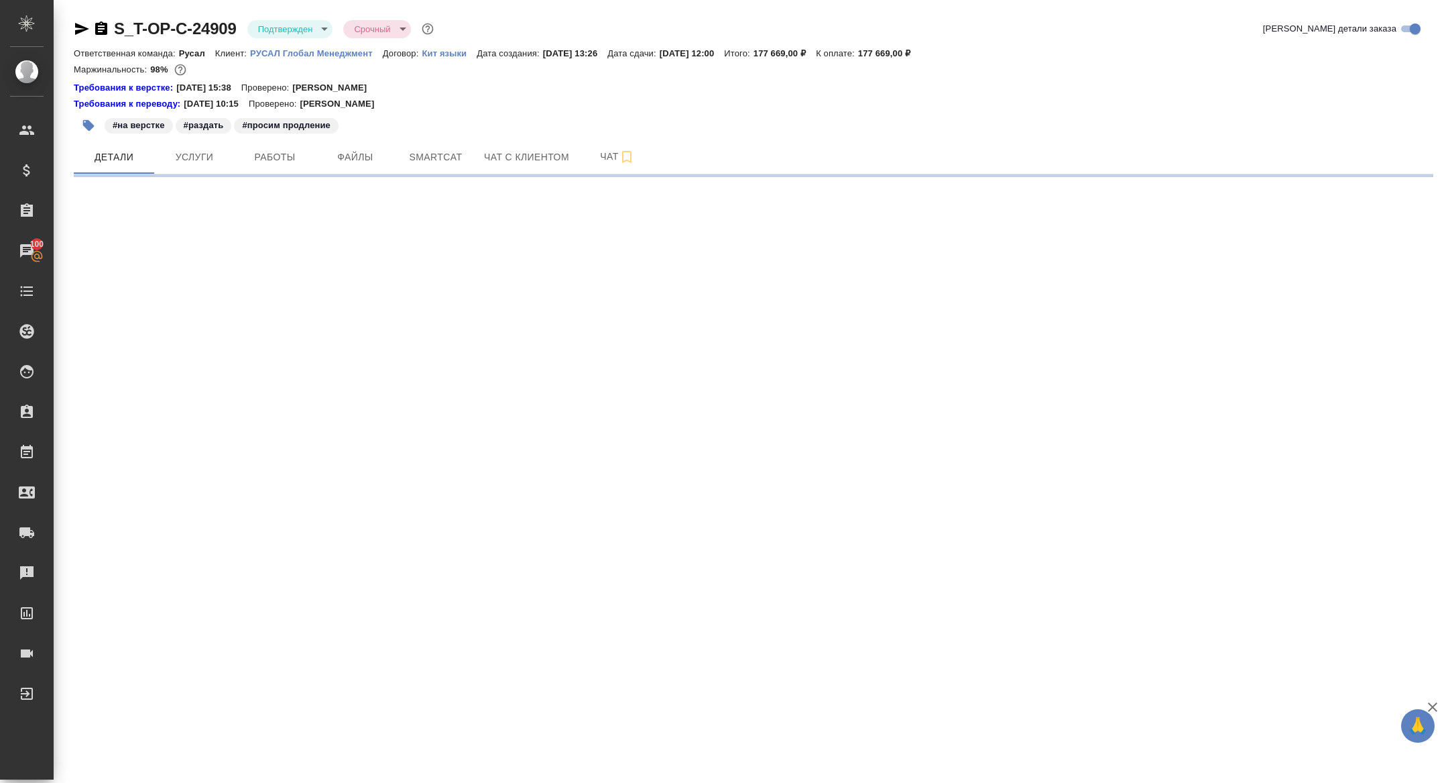
select select "RU"
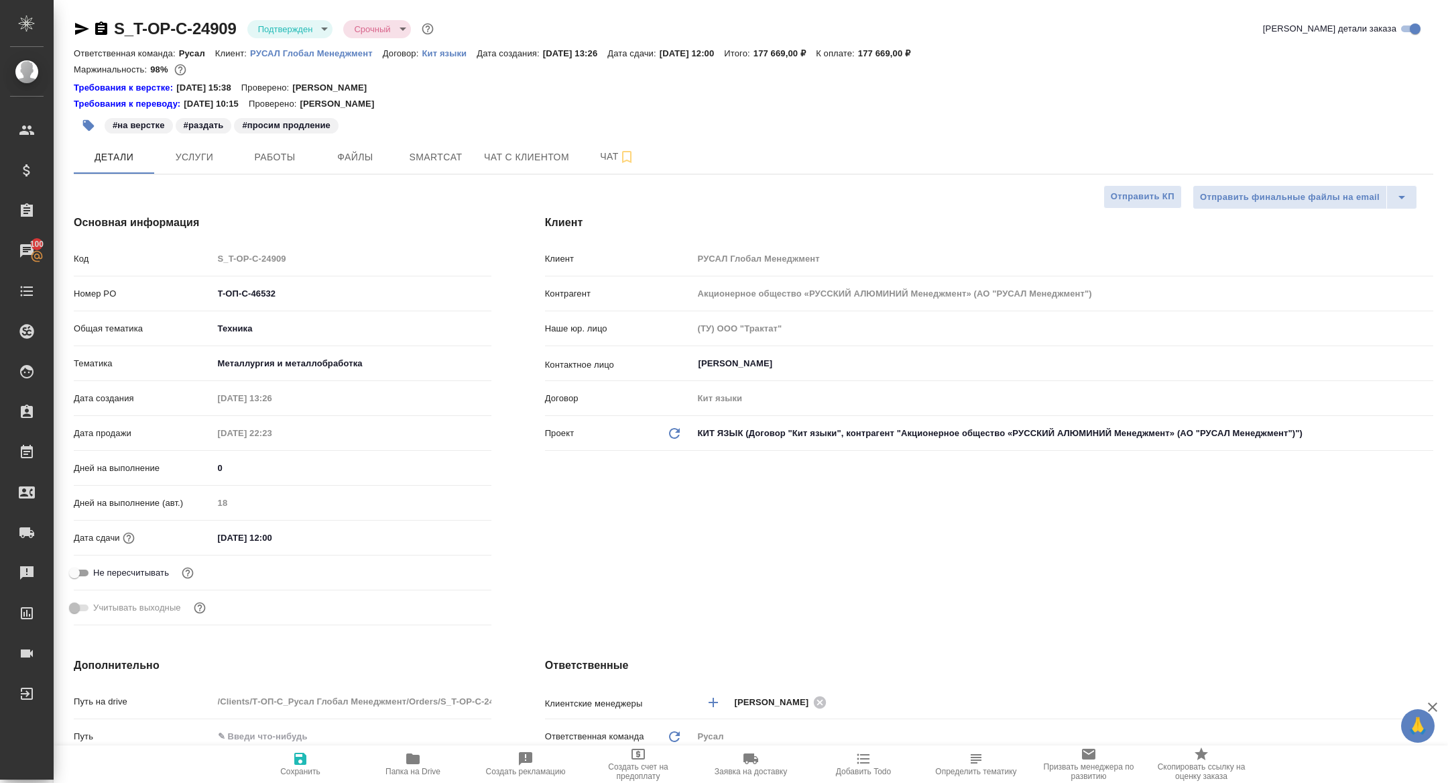
type textarea "x"
drag, startPoint x: 283, startPoint y: 289, endPoint x: 218, endPoint y: 289, distance: 65.0
click at [219, 289] on input "T-ОП-С-46532" at bounding box center [352, 293] width 277 height 19
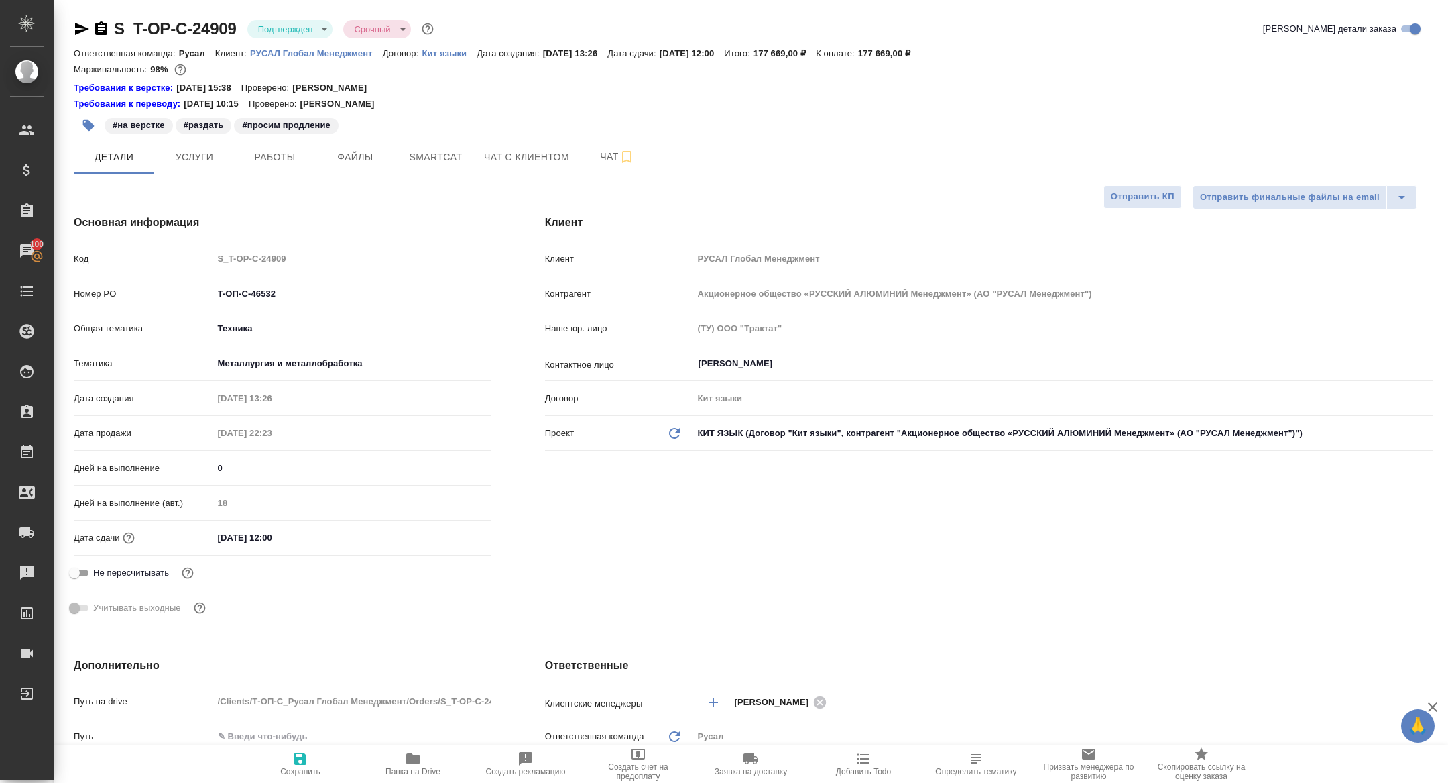
type textarea "x"
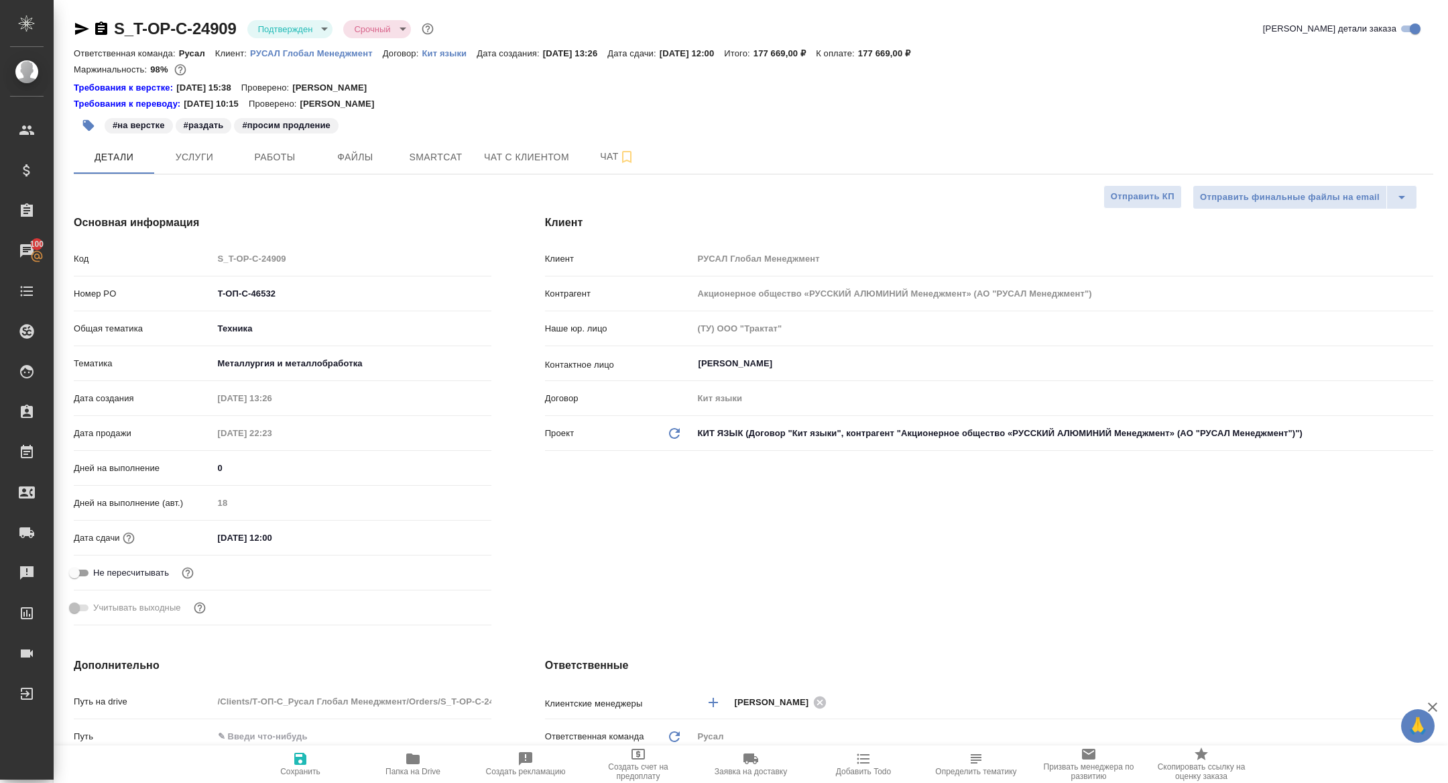
type textarea "x"
click at [103, 28] on icon "button" at bounding box center [101, 29] width 16 height 16
type textarea "x"
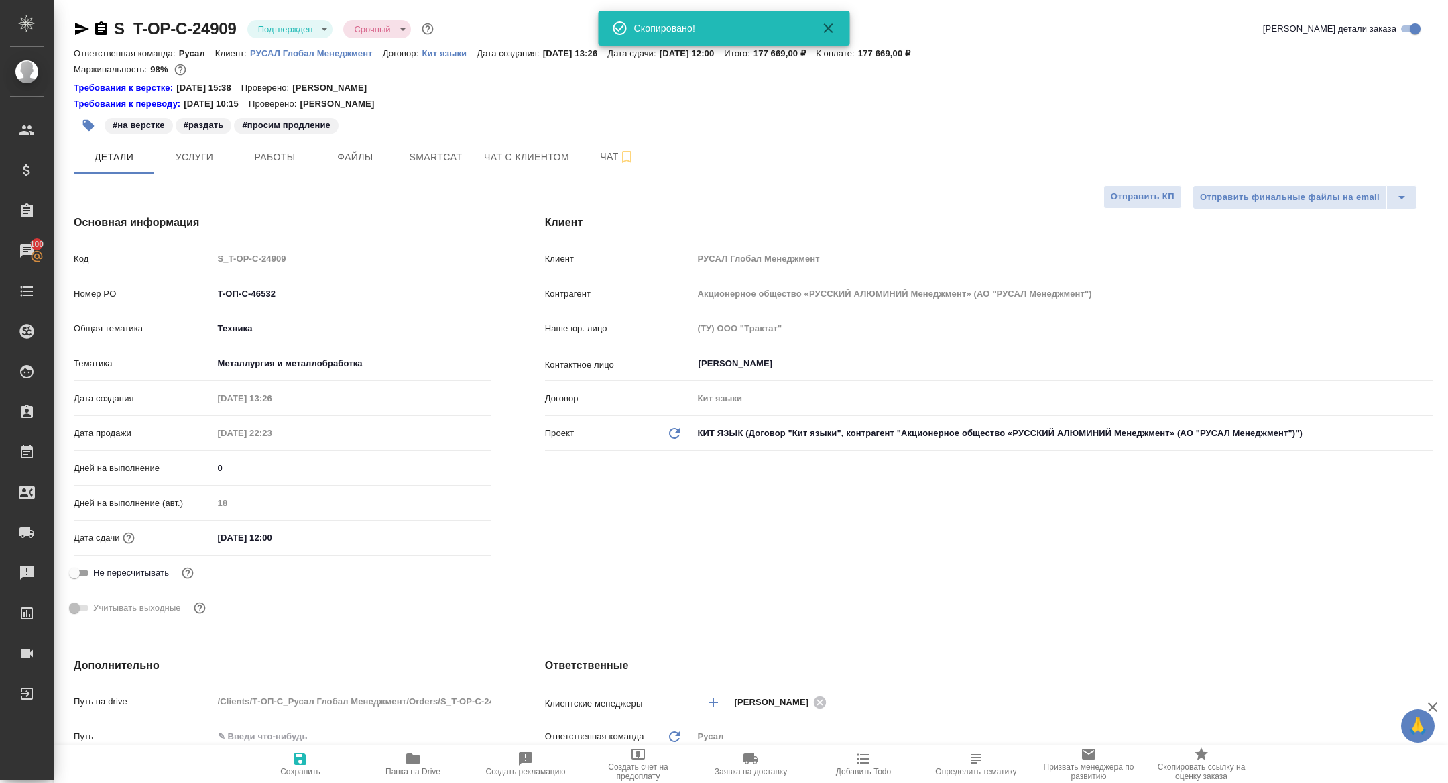
type textarea "x"
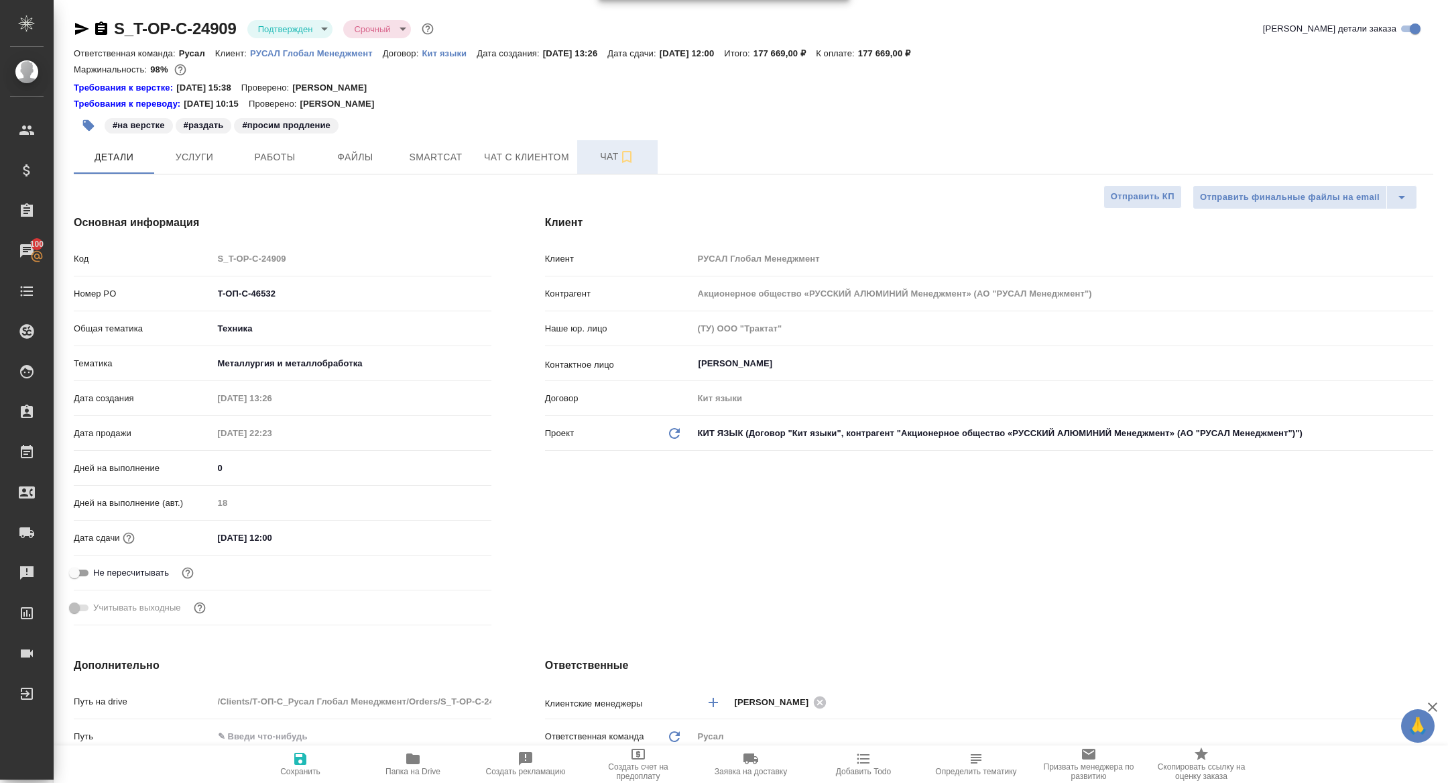
click at [597, 157] on span "Чат" at bounding box center [617, 156] width 64 height 17
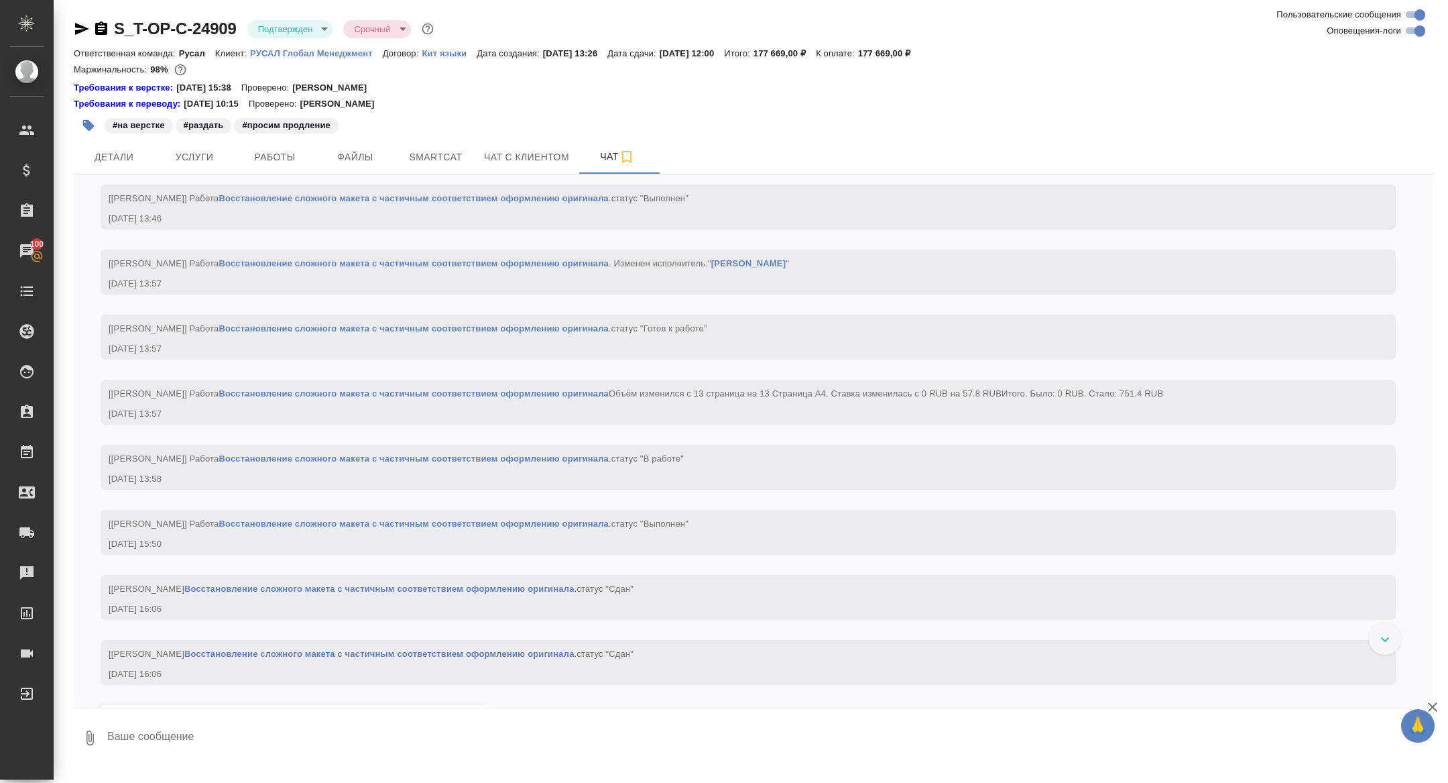
scroll to position [3434, 0]
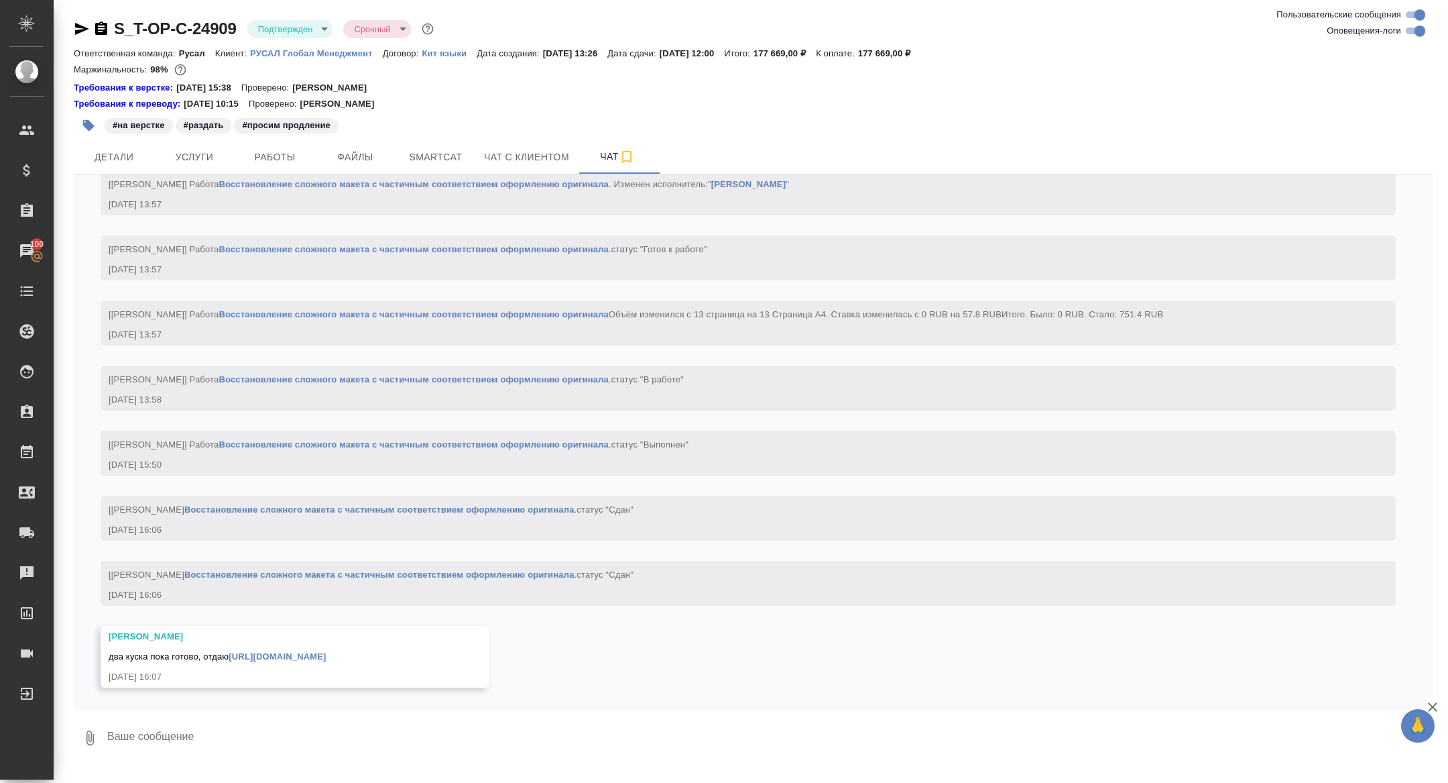
click at [239, 652] on link "https://drive.awatera.com/apps/files/files/10189622?dir=/Shares/%D0%A2-%D0%9E%D…" at bounding box center [277, 656] width 97 height 10
click at [210, 158] on span "Услуги" at bounding box center [194, 157] width 64 height 17
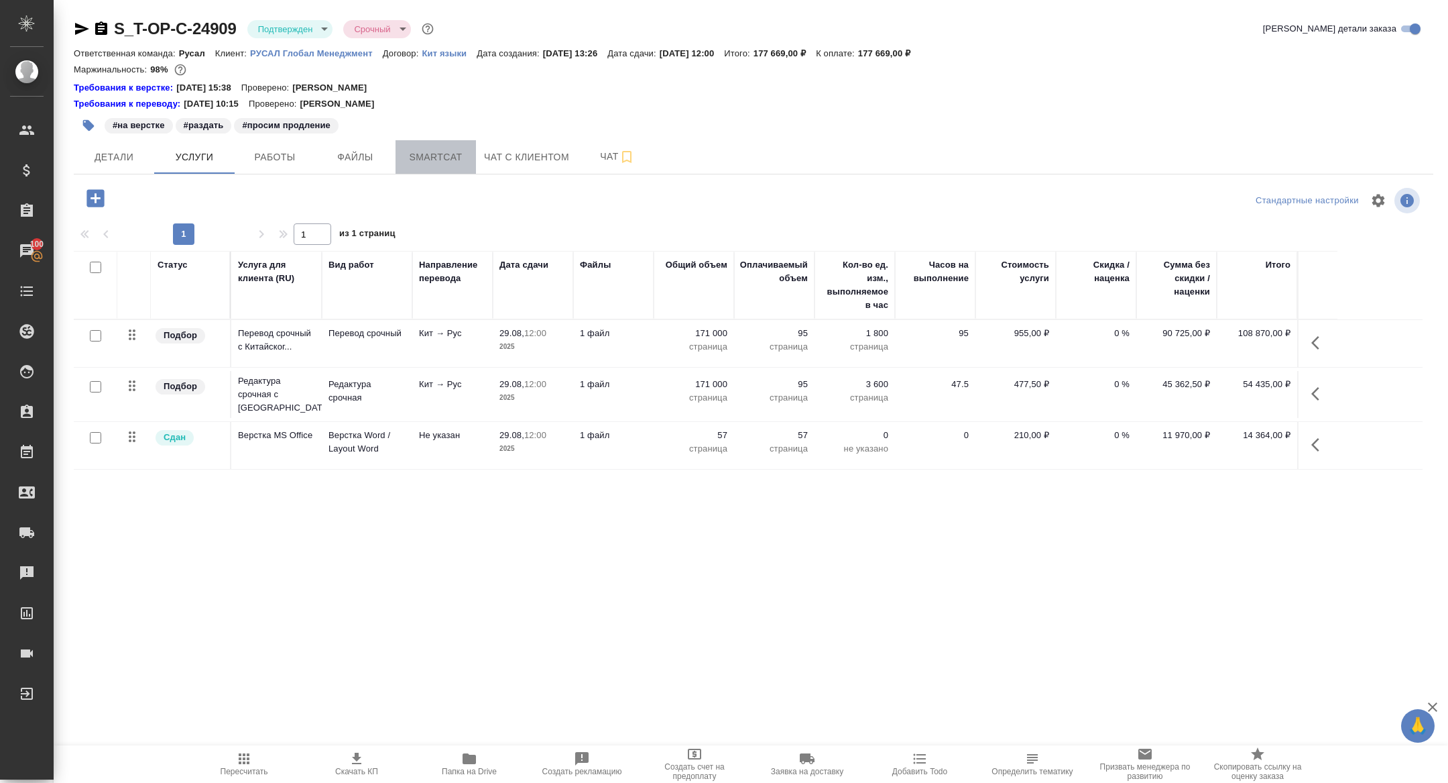
click at [433, 164] on span "Smartcat" at bounding box center [436, 157] width 64 height 17
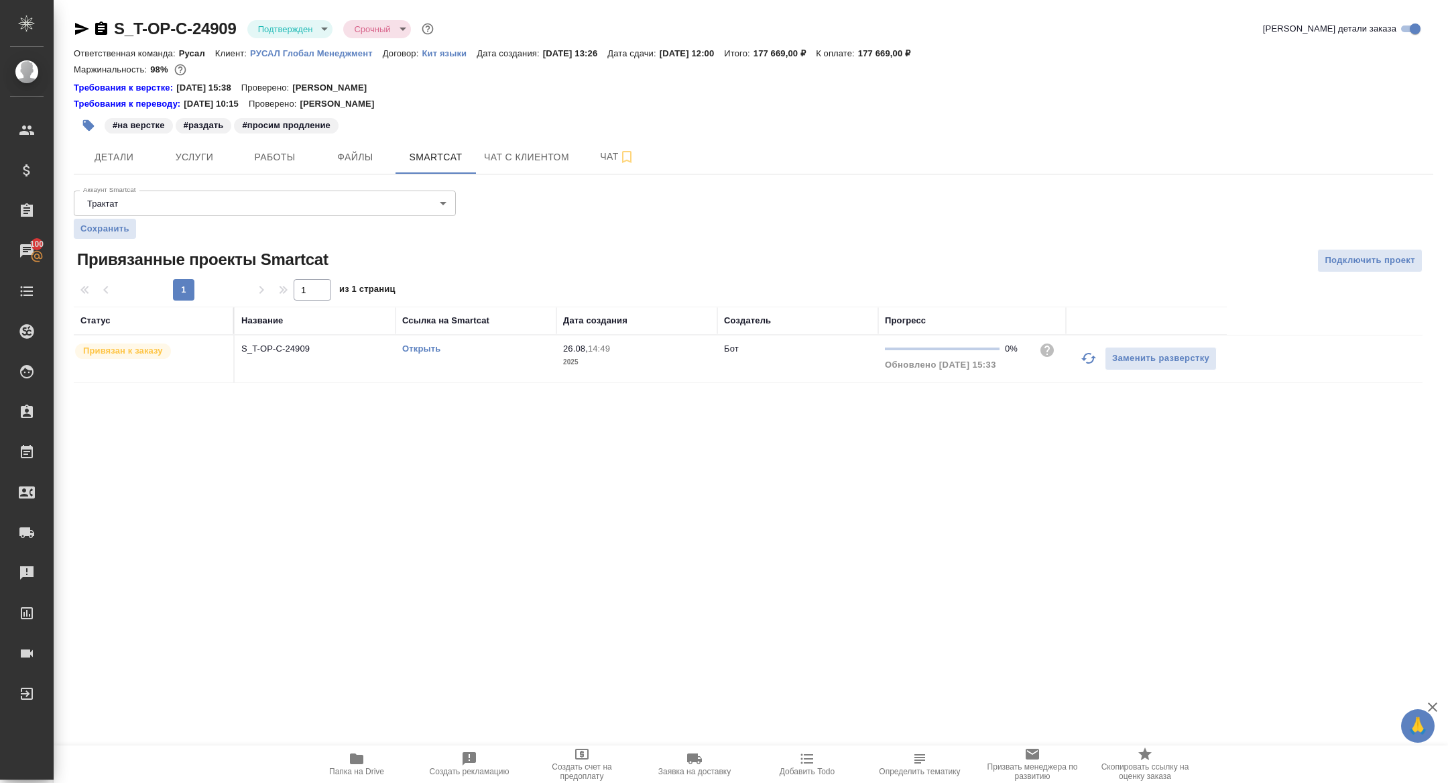
click at [427, 347] on link "Открыть" at bounding box center [421, 348] width 38 height 10
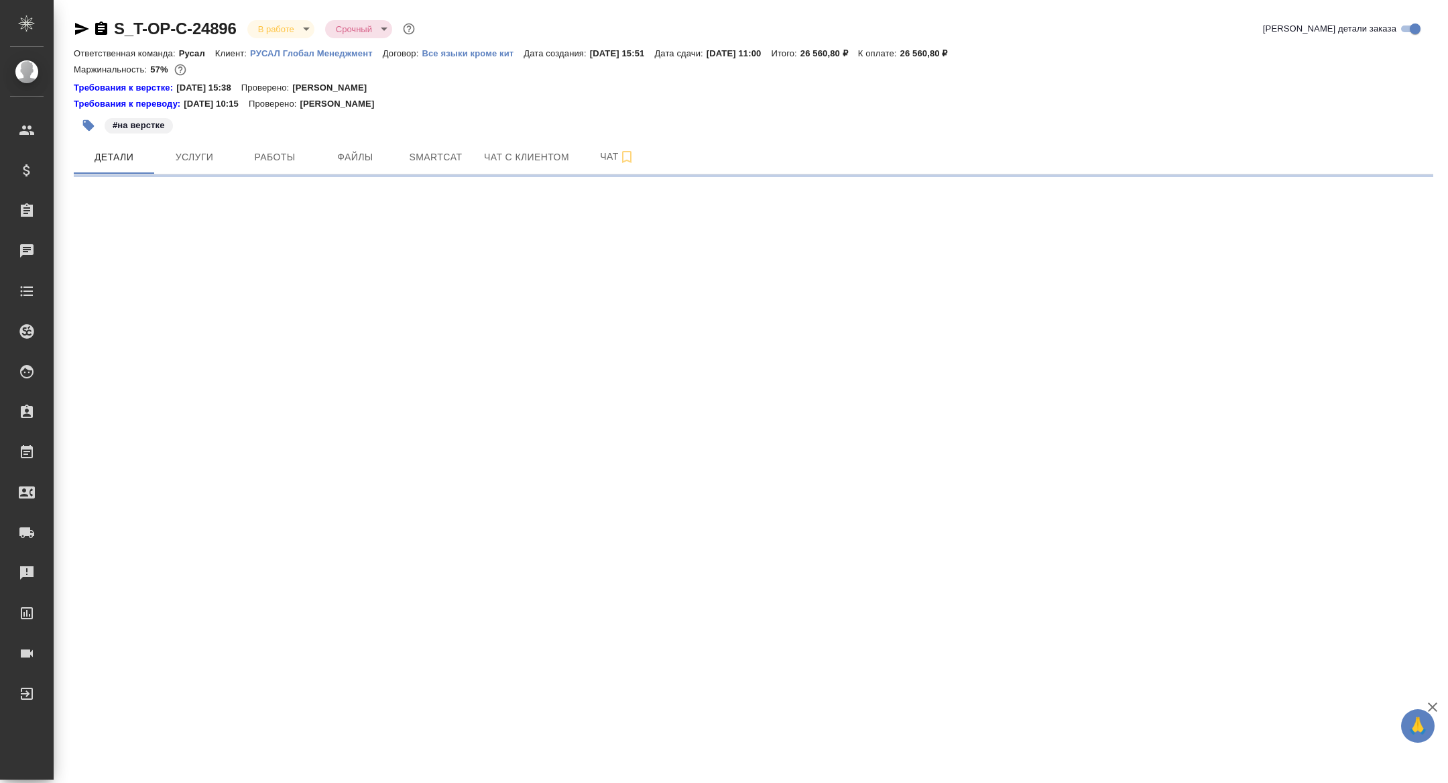
select select "RU"
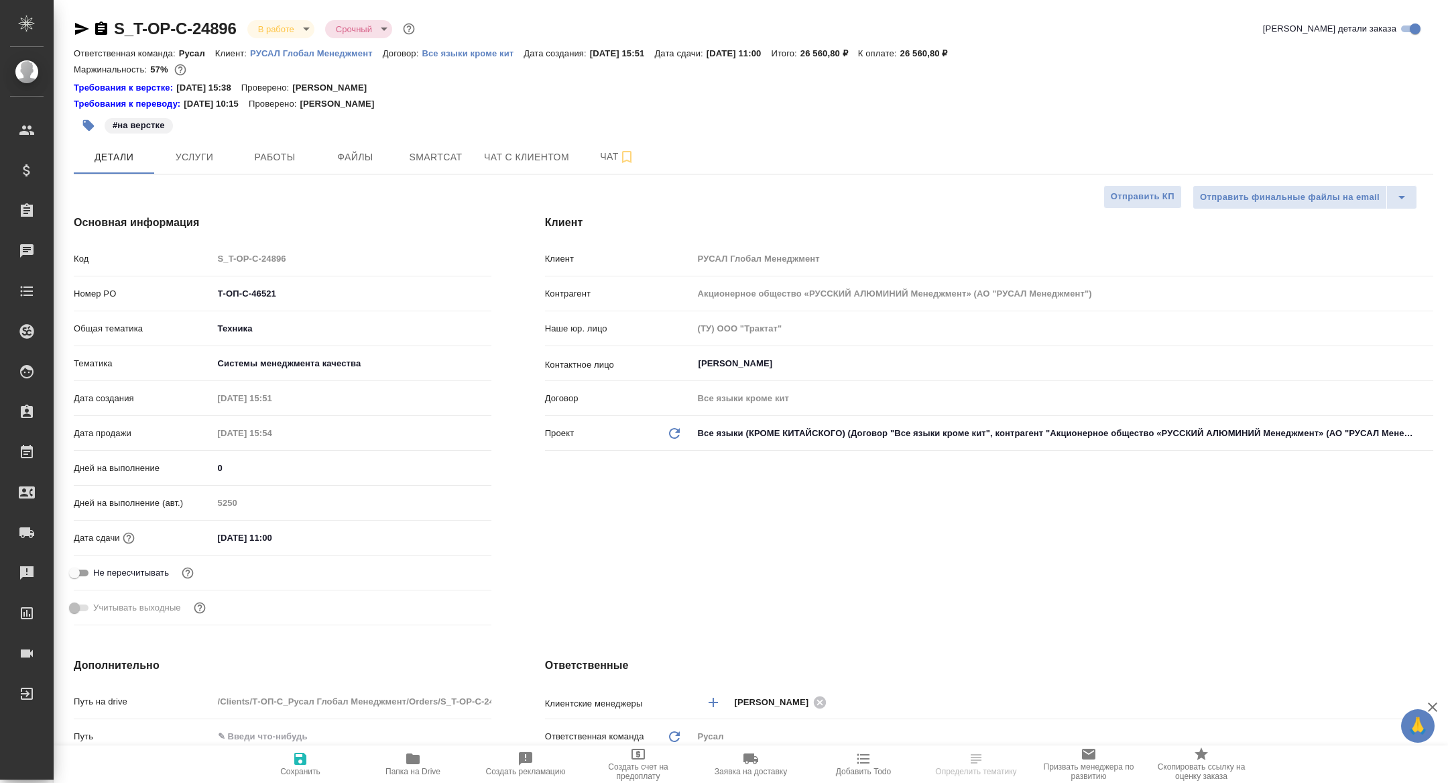
type textarea "x"
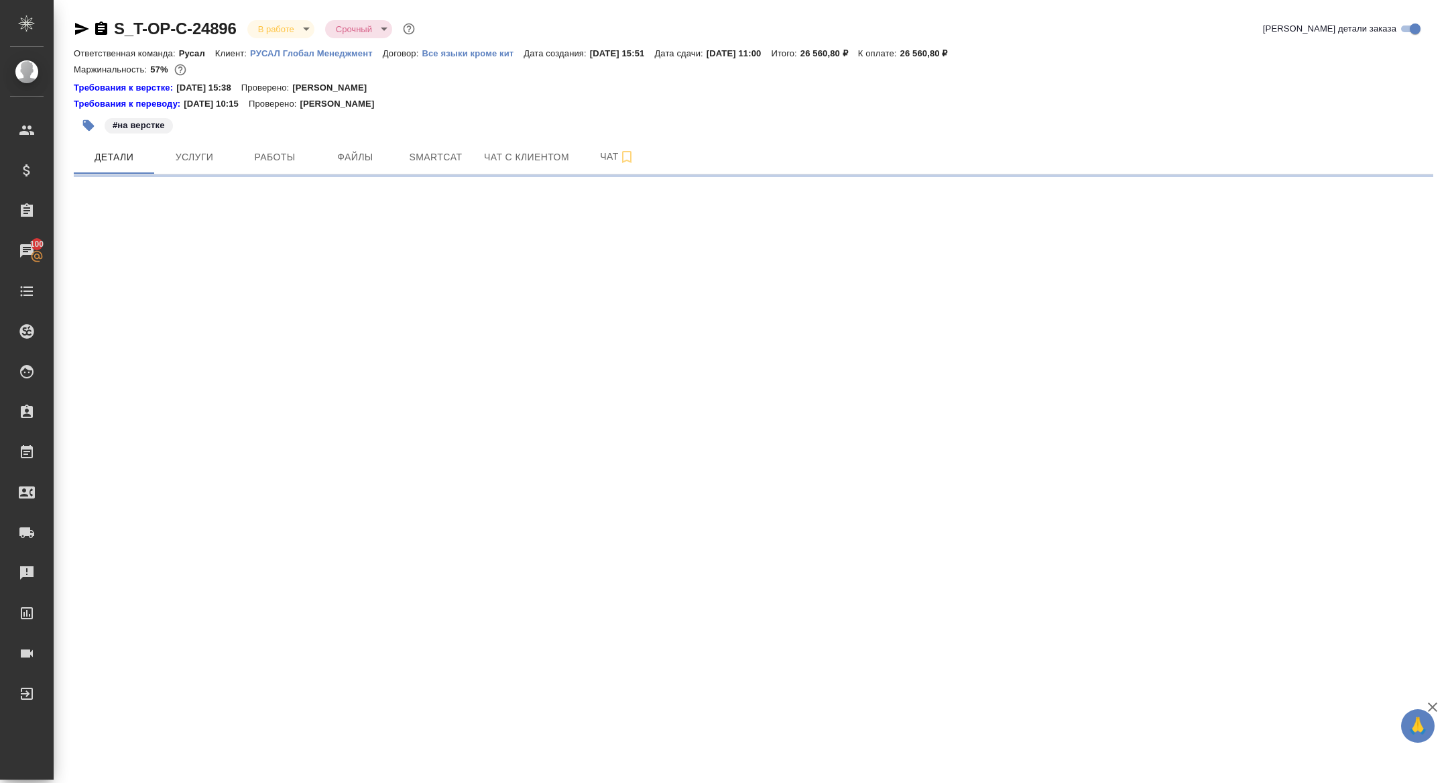
select select "RU"
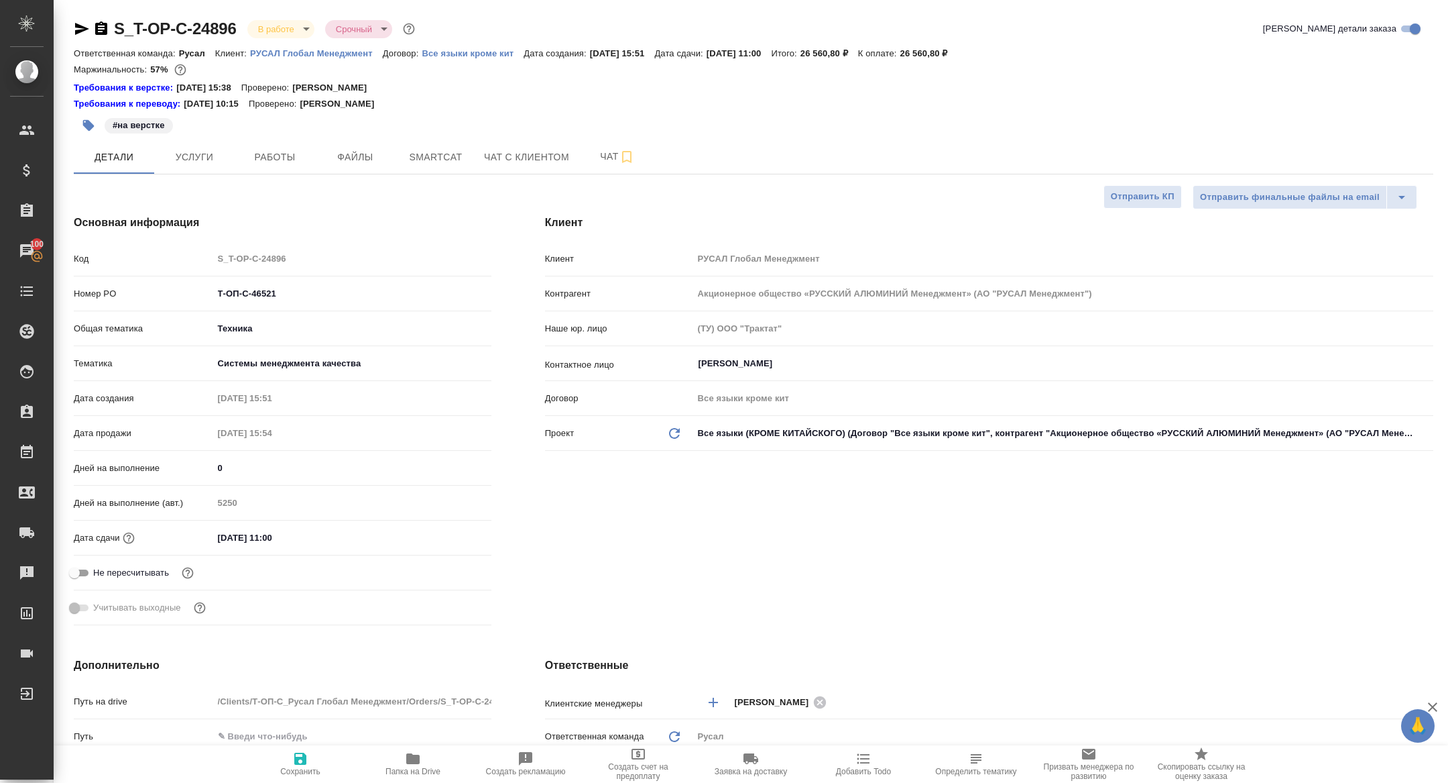
type textarea "x"
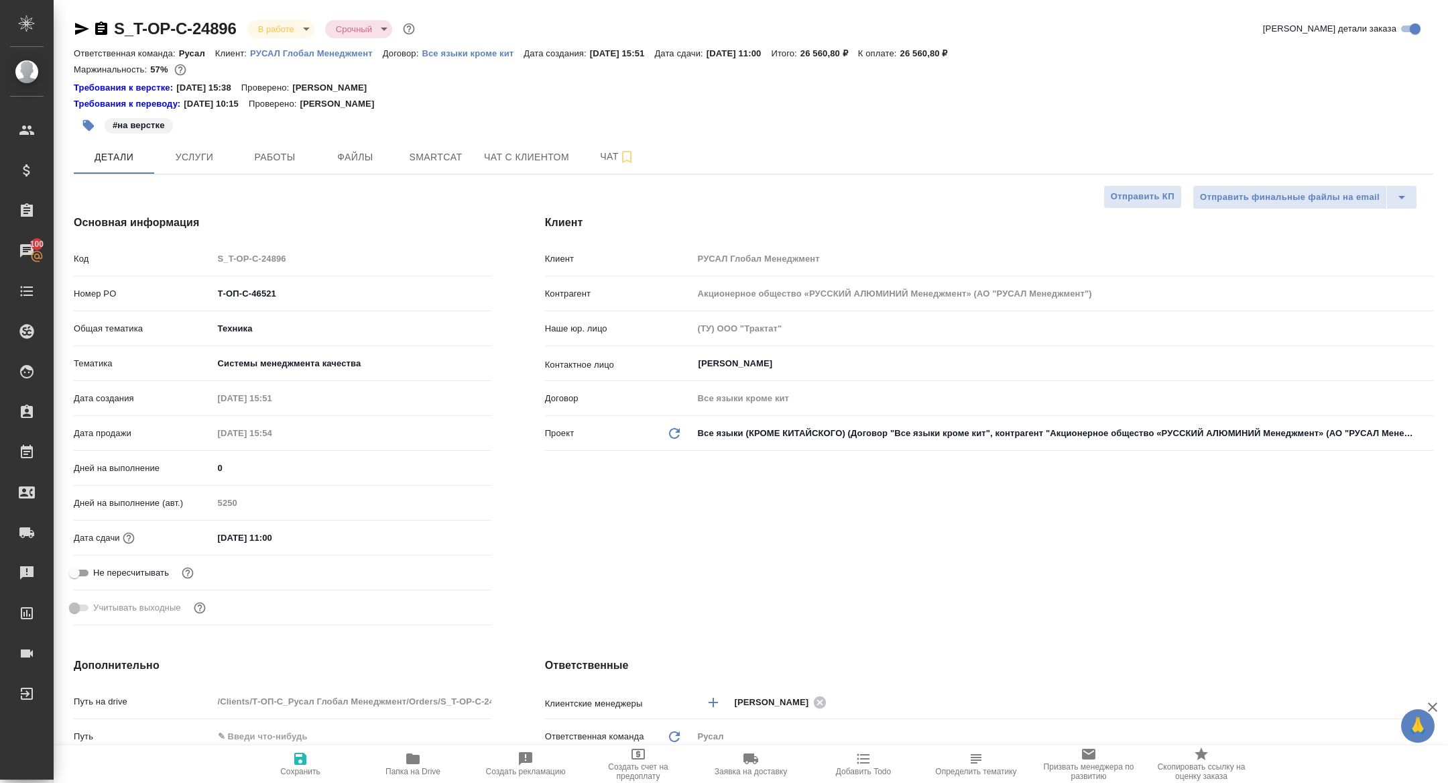
type textarea "x"
click at [270, 172] on button "Работы" at bounding box center [275, 157] width 80 height 34
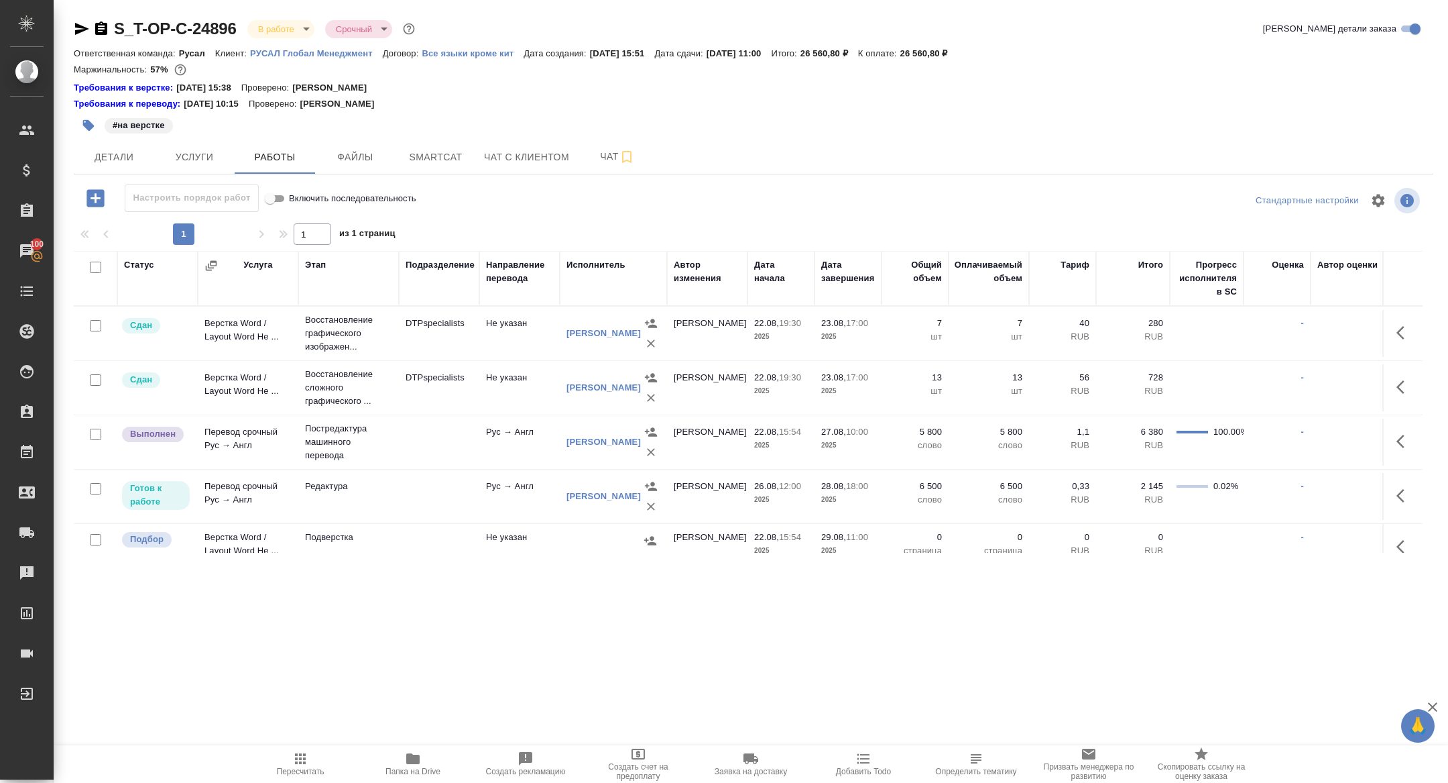
scroll to position [17, 0]
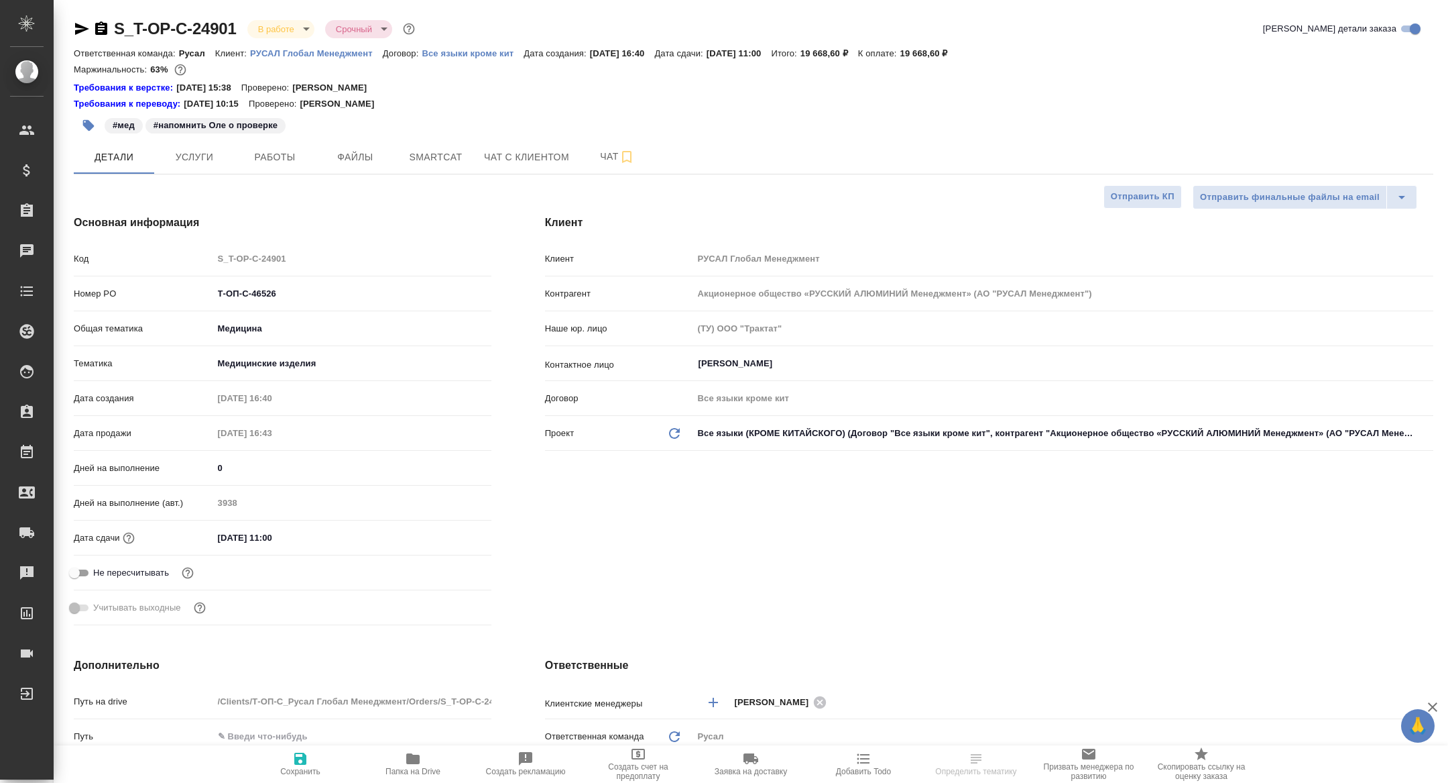
select select "RU"
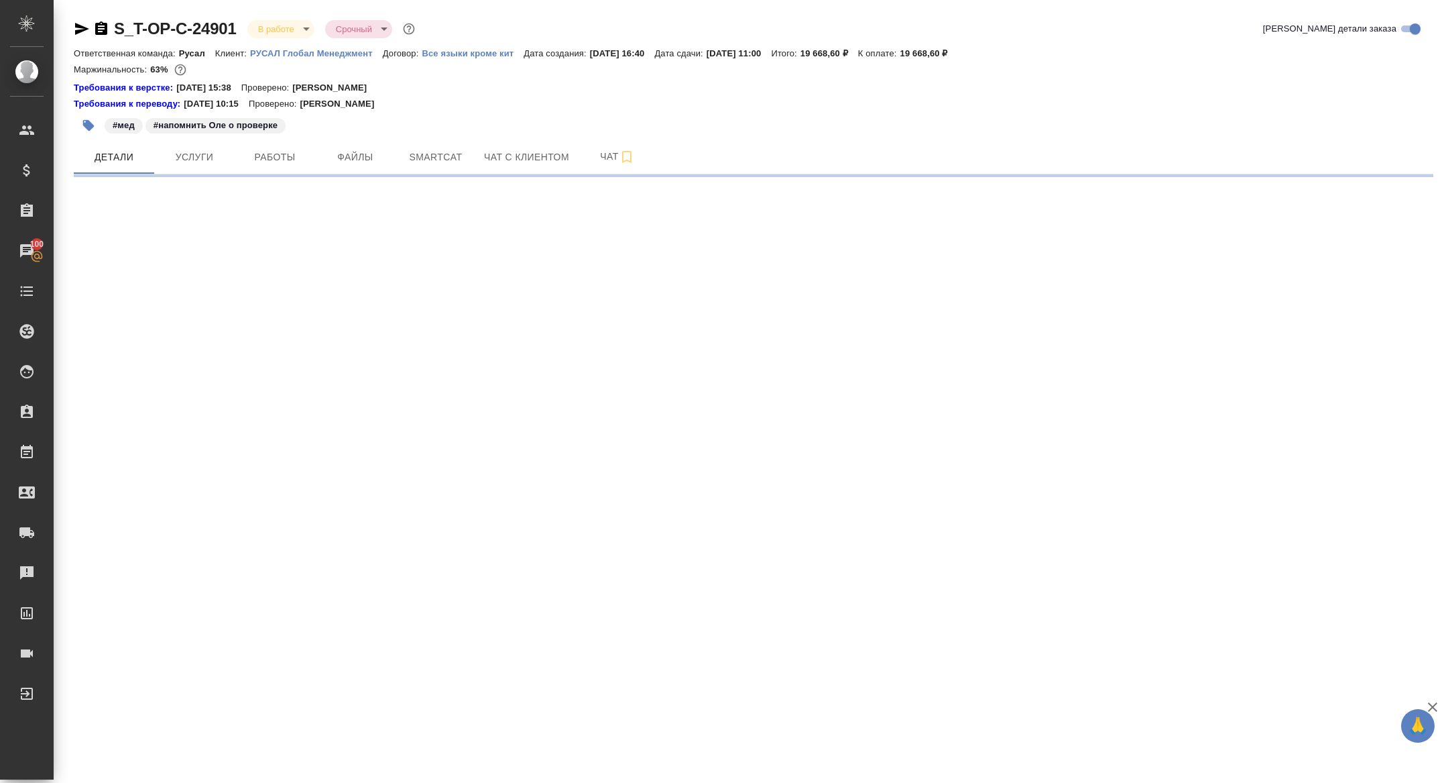
select select "RU"
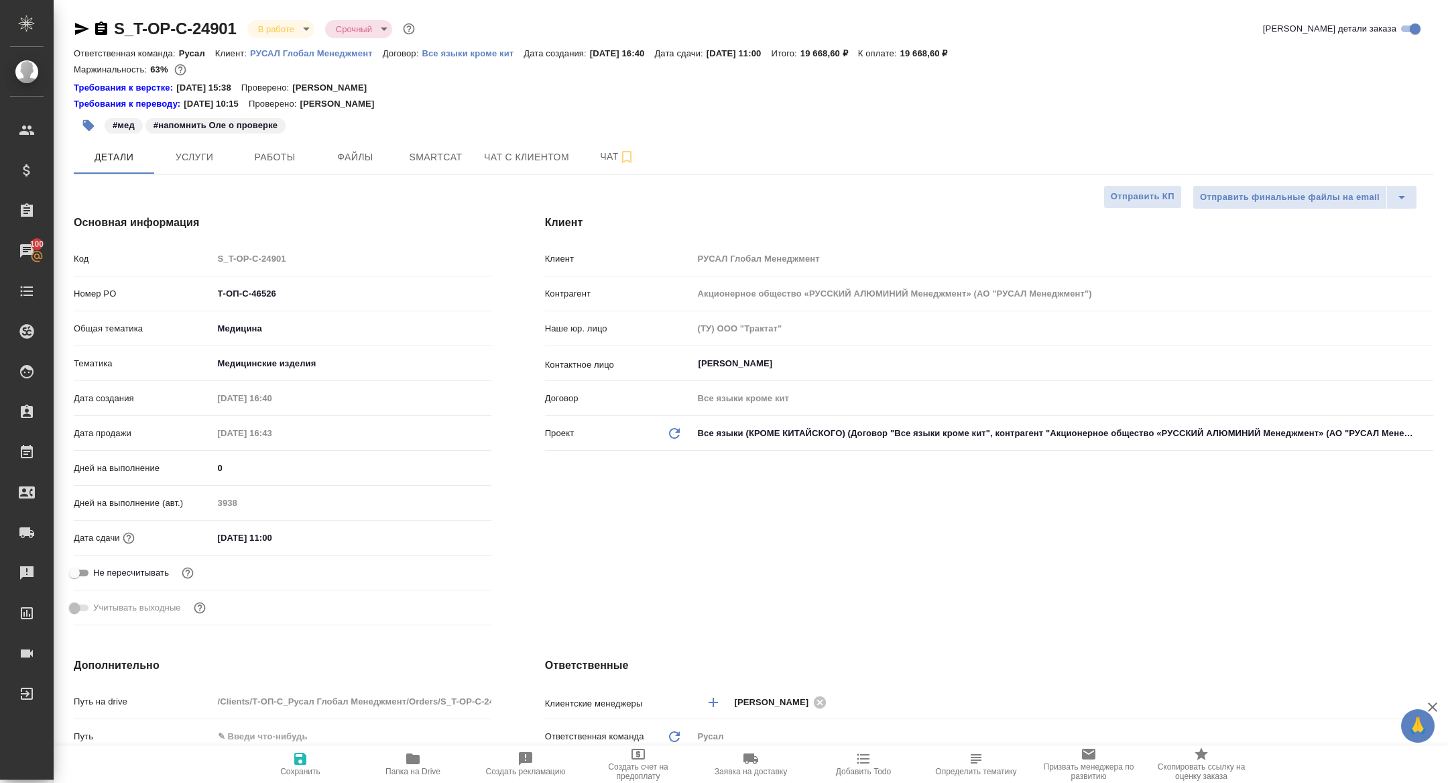
type textarea "x"
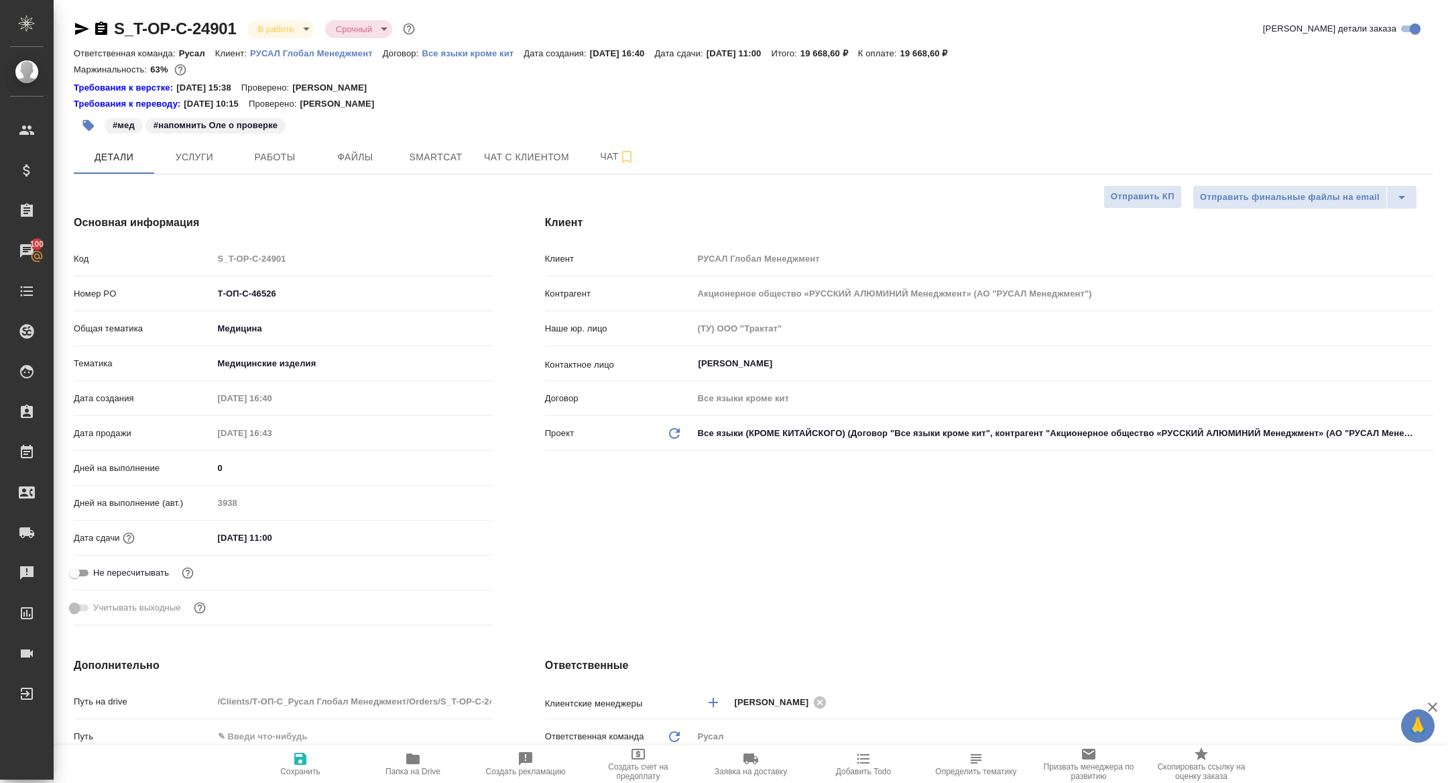
type textarea "x"
click at [267, 158] on span "Работы" at bounding box center [275, 157] width 64 height 17
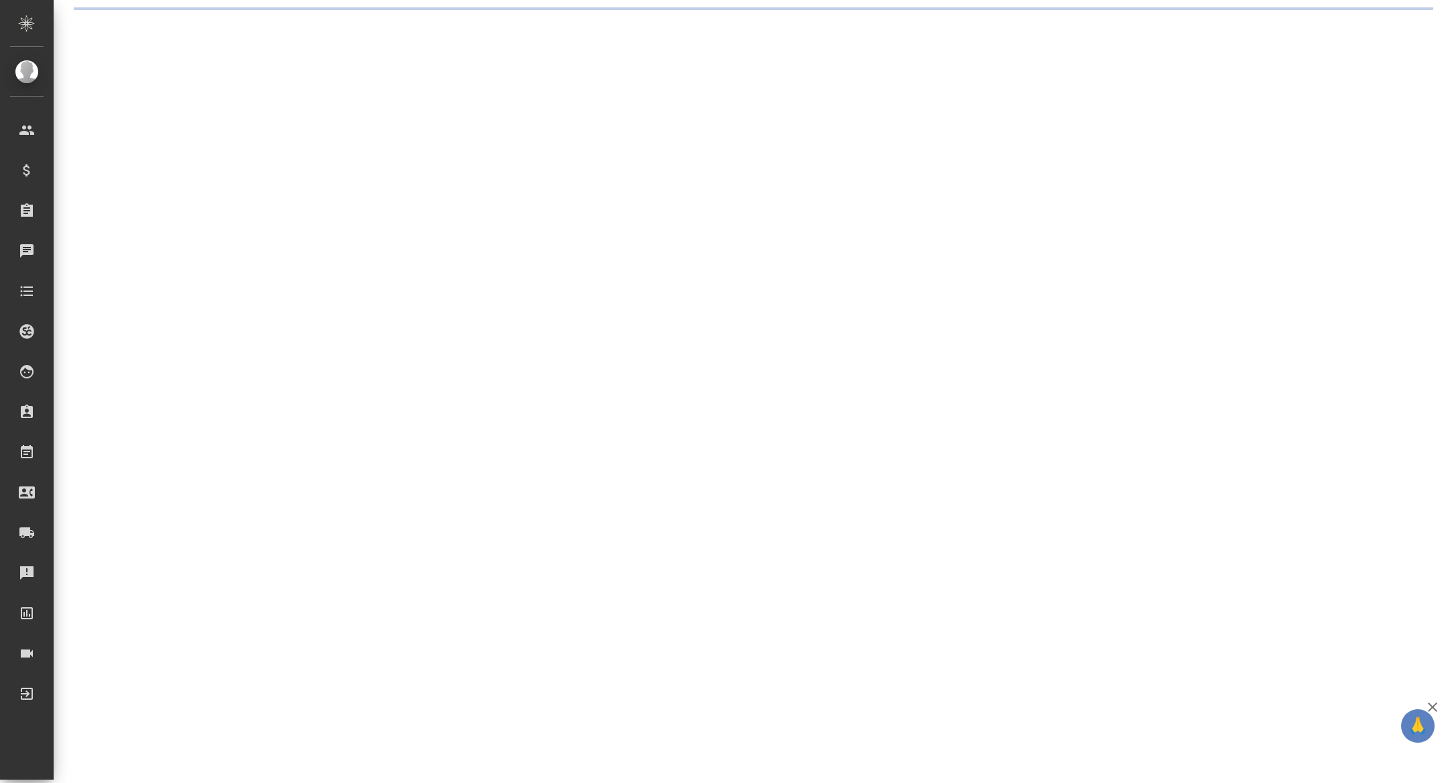
select select "RU"
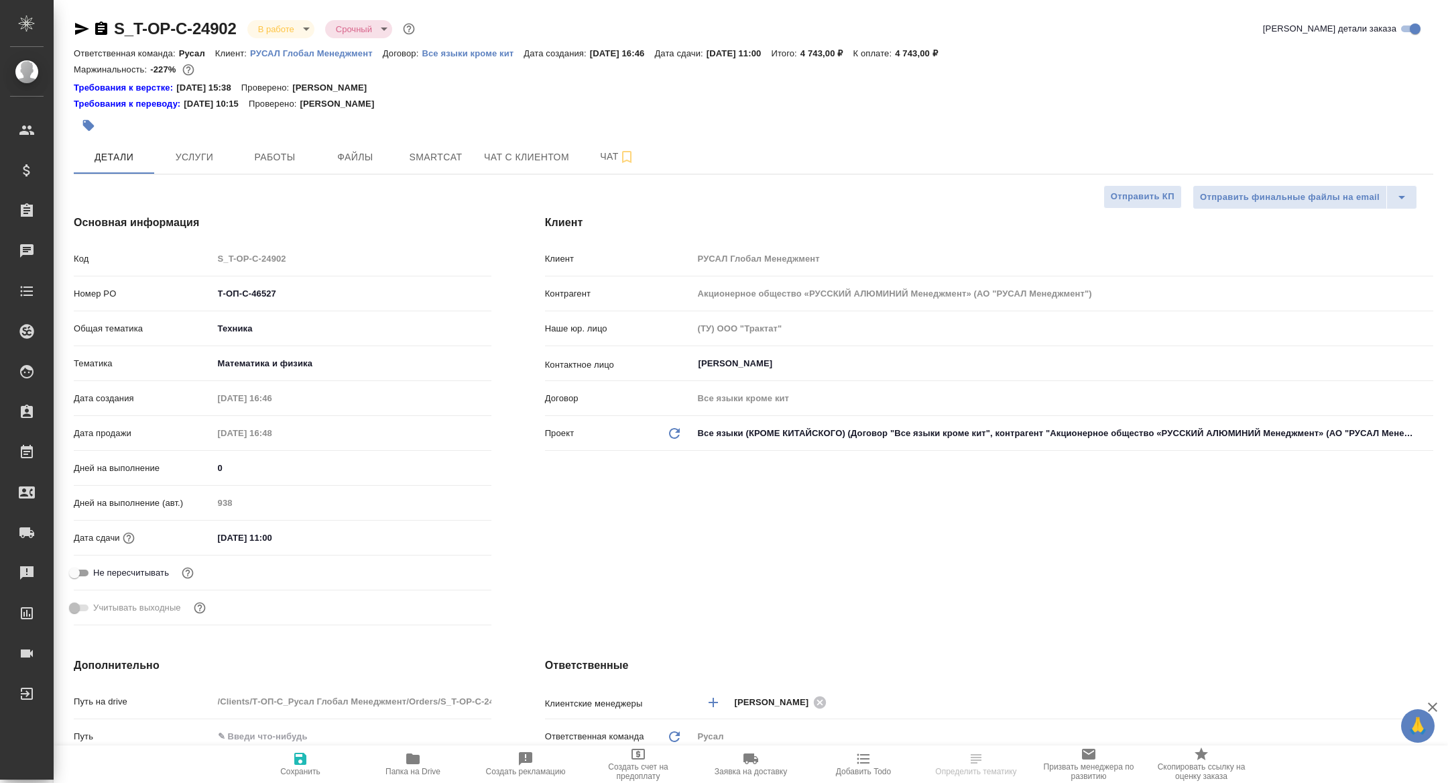
type textarea "x"
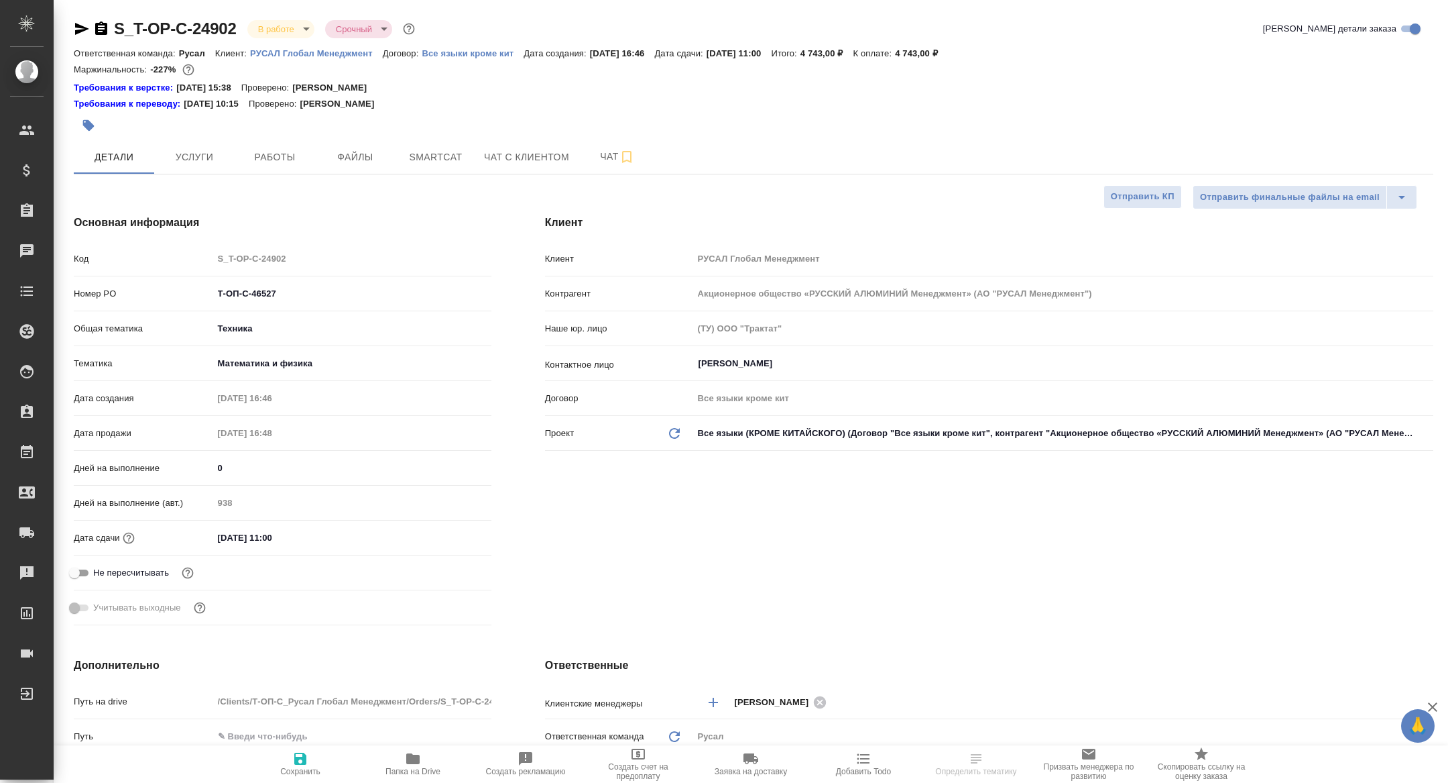
type textarea "x"
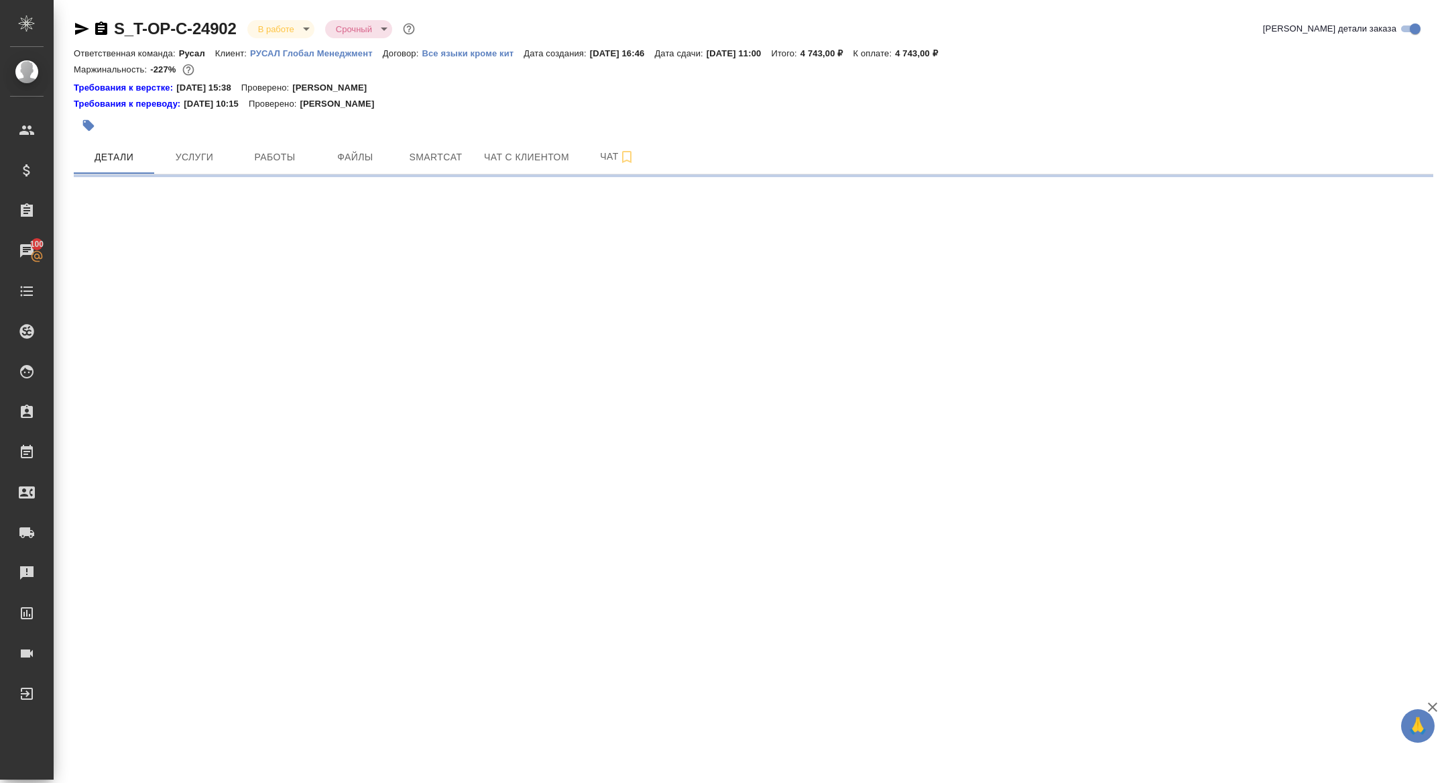
select select "RU"
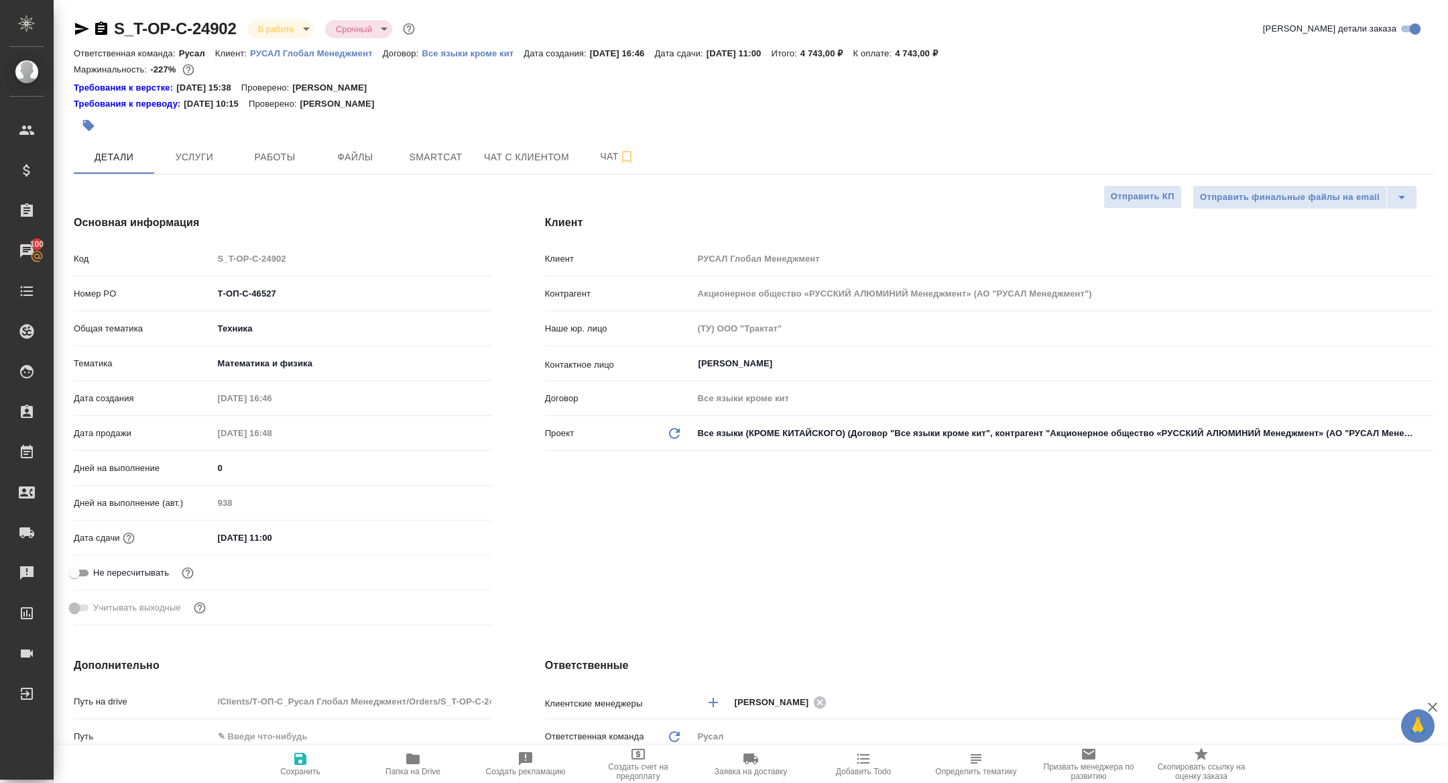
type textarea "x"
click at [284, 141] on button "Работы" at bounding box center [275, 157] width 80 height 34
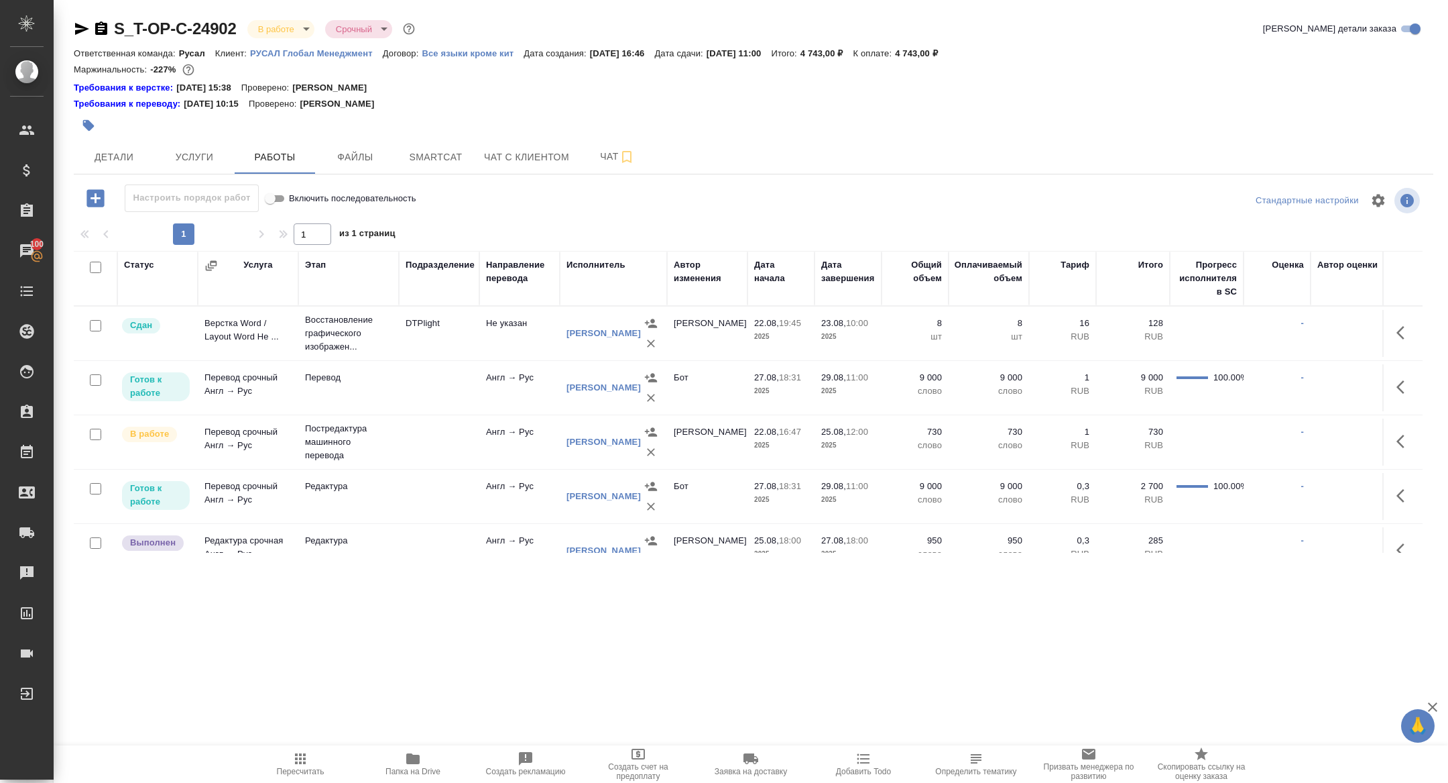
scroll to position [78, 0]
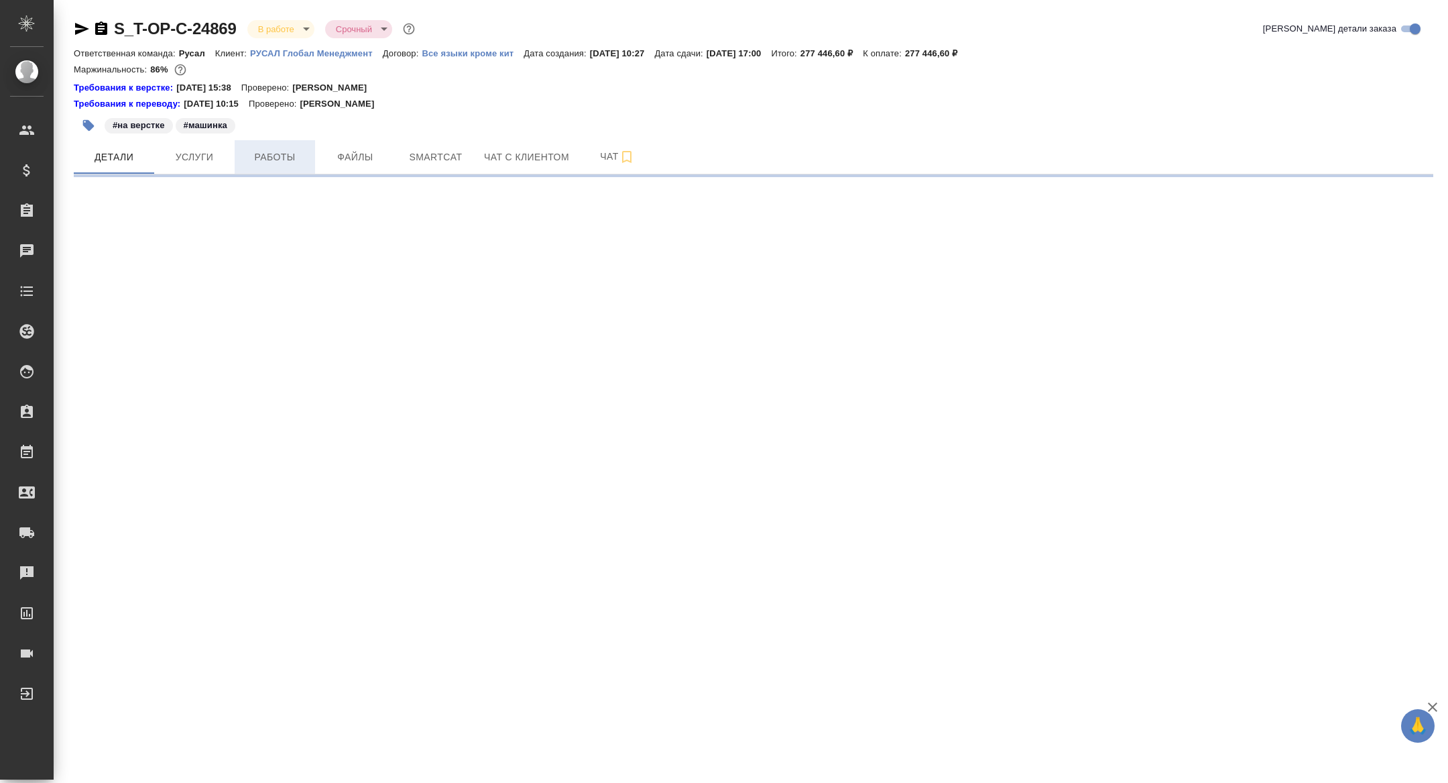
select select "RU"
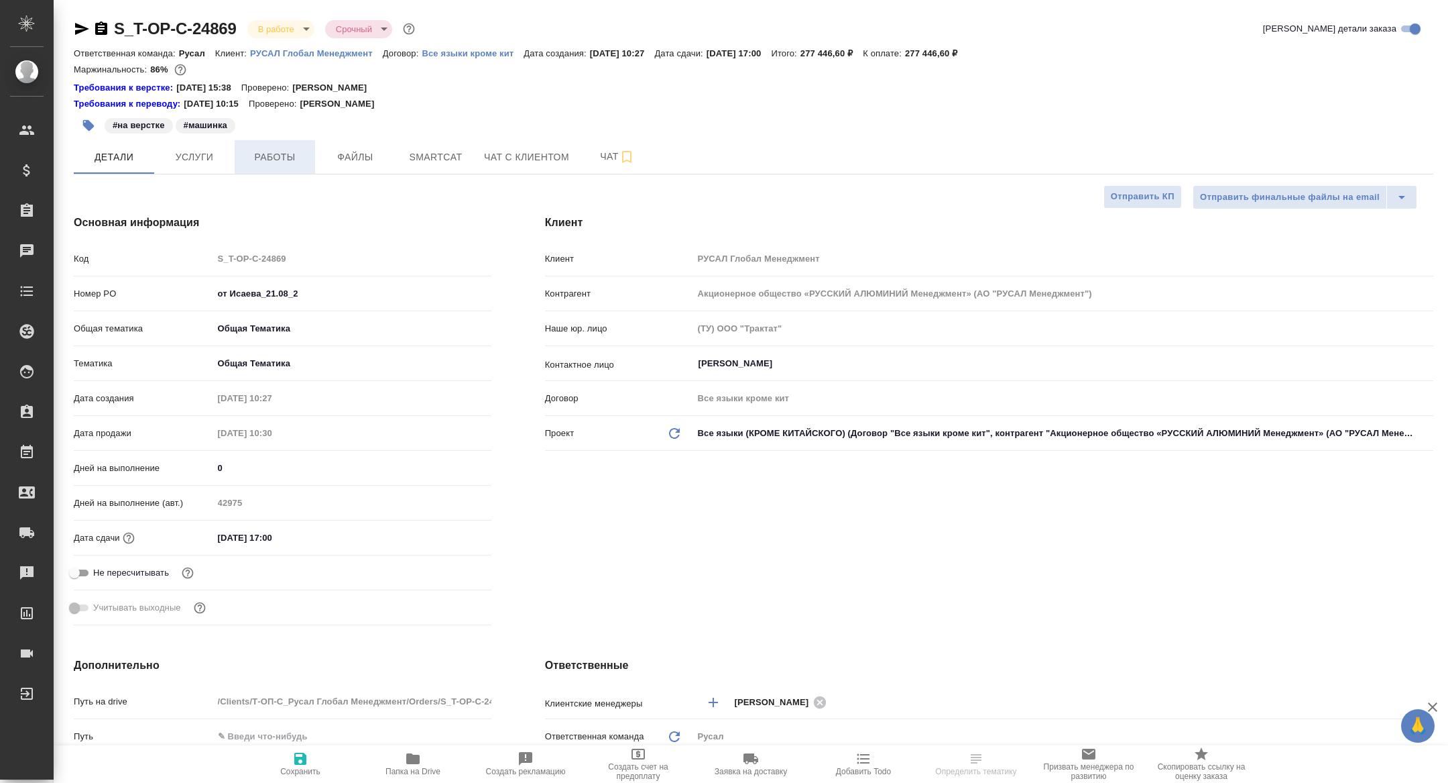
type textarea "x"
click at [282, 152] on span "Работы" at bounding box center [275, 157] width 64 height 17
type textarea "x"
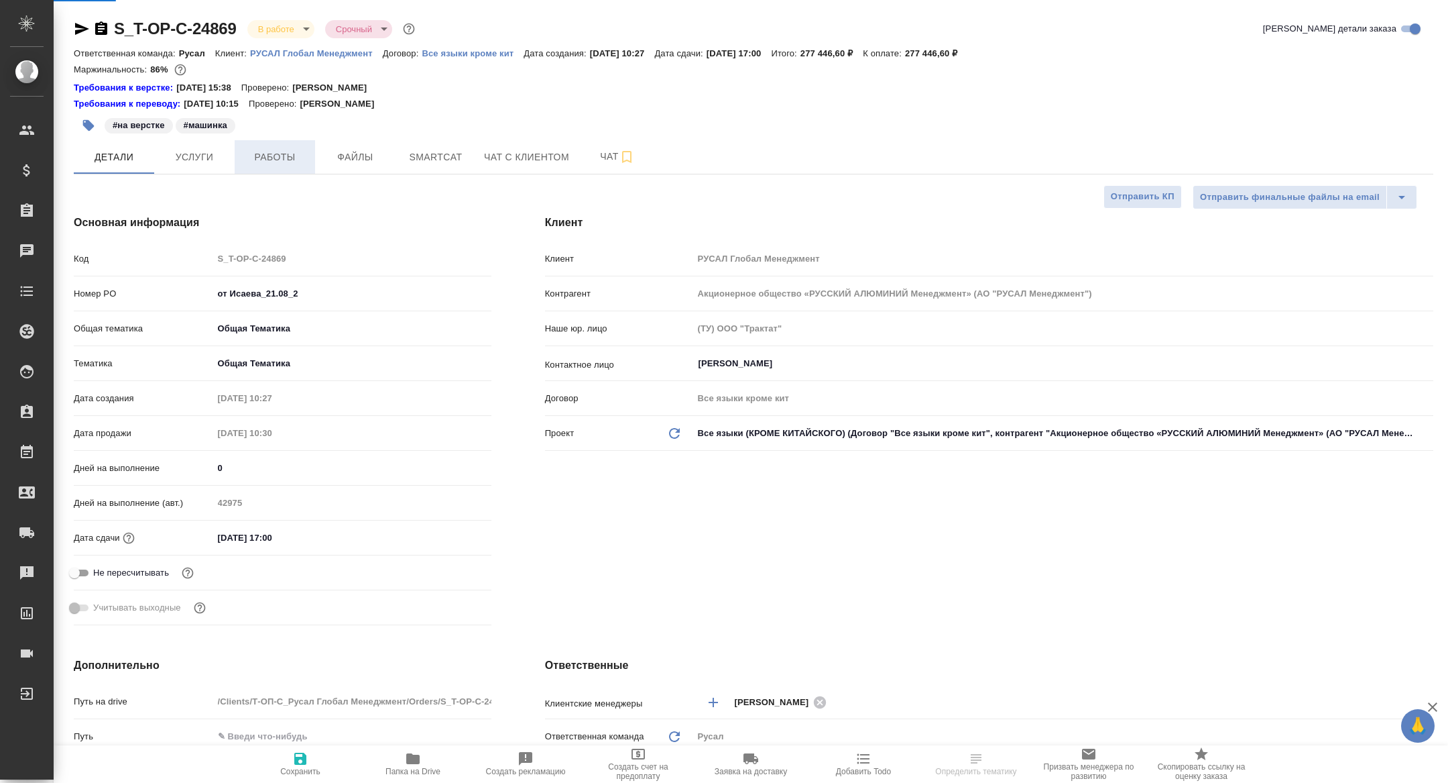
type textarea "x"
